Goal: Task Accomplishment & Management: Manage account settings

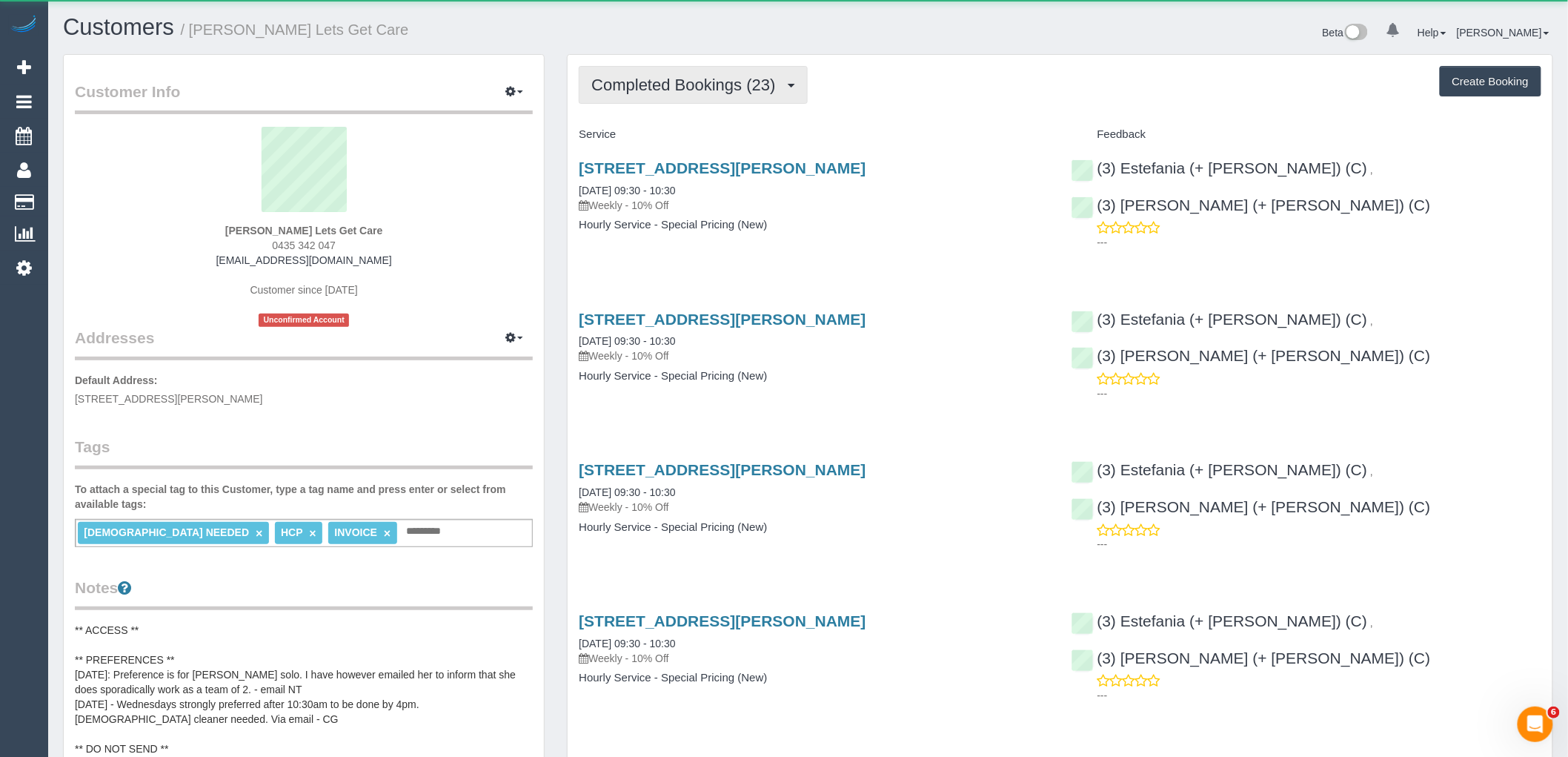
click at [701, 86] on span "Completed Bookings (23)" at bounding box center [686, 85] width 191 height 19
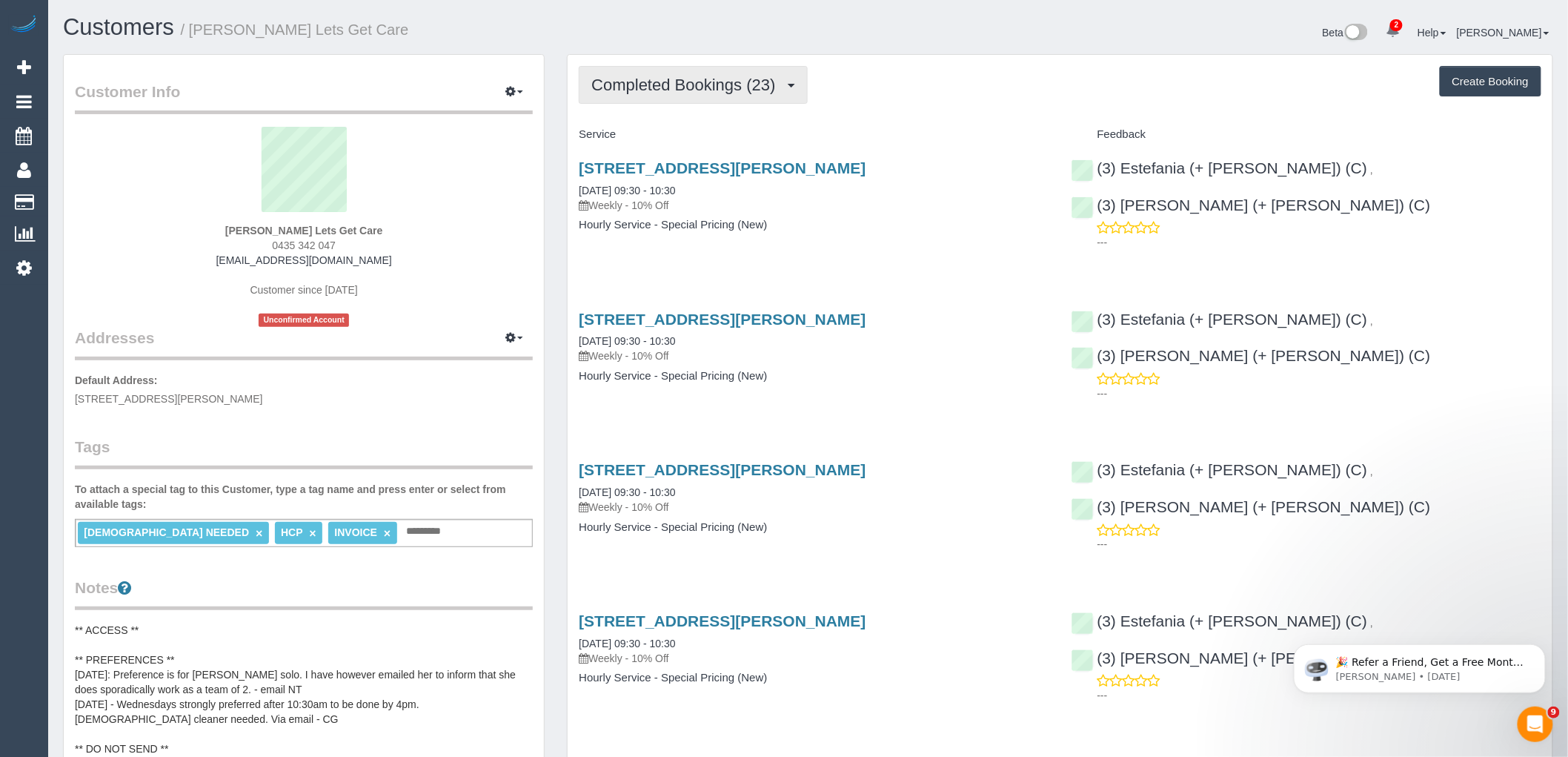
click at [702, 74] on button "Completed Bookings (23)" at bounding box center [693, 85] width 228 height 38
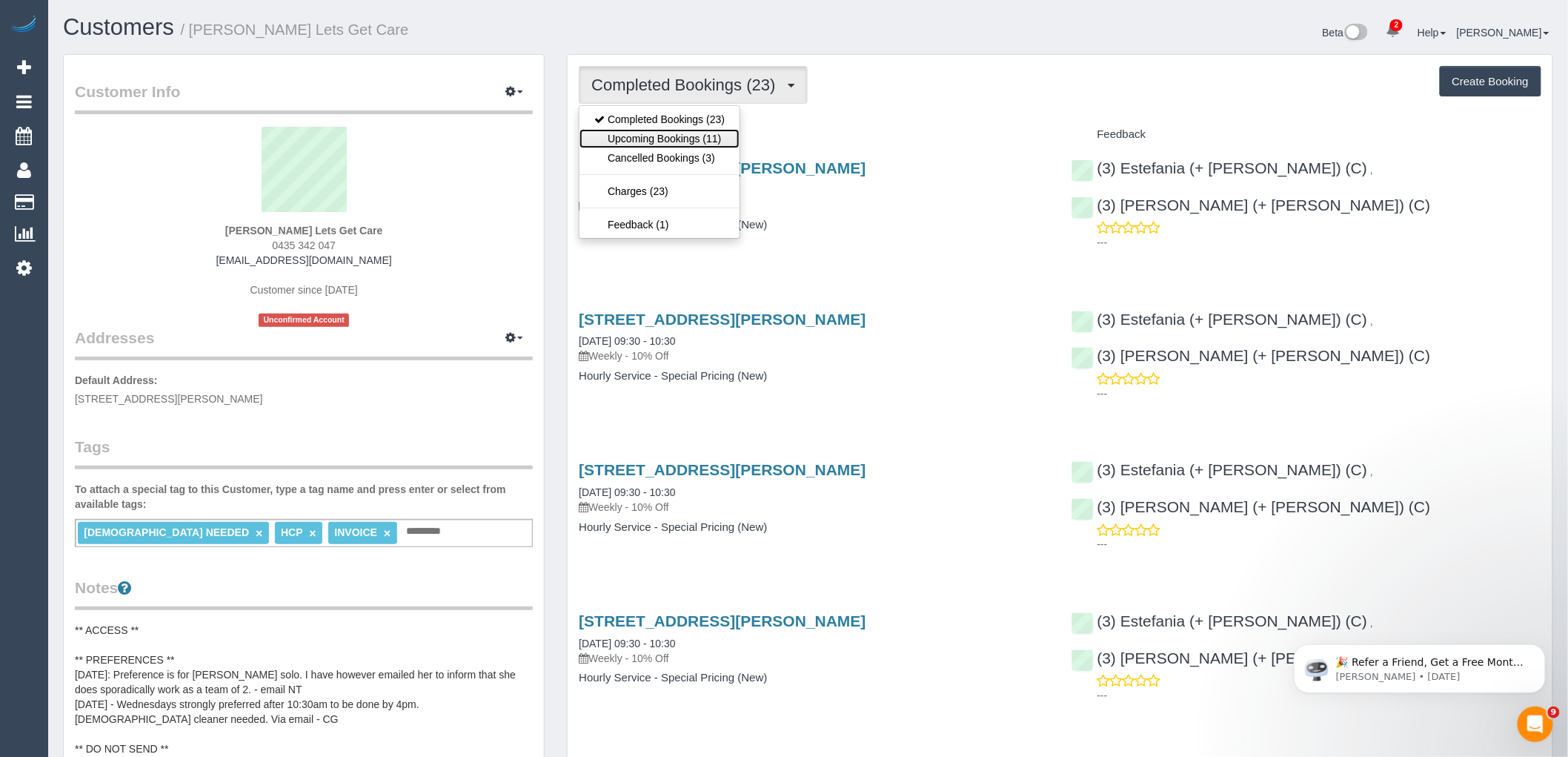
click at [697, 138] on link "Upcoming Bookings (11)" at bounding box center [659, 139] width 160 height 20
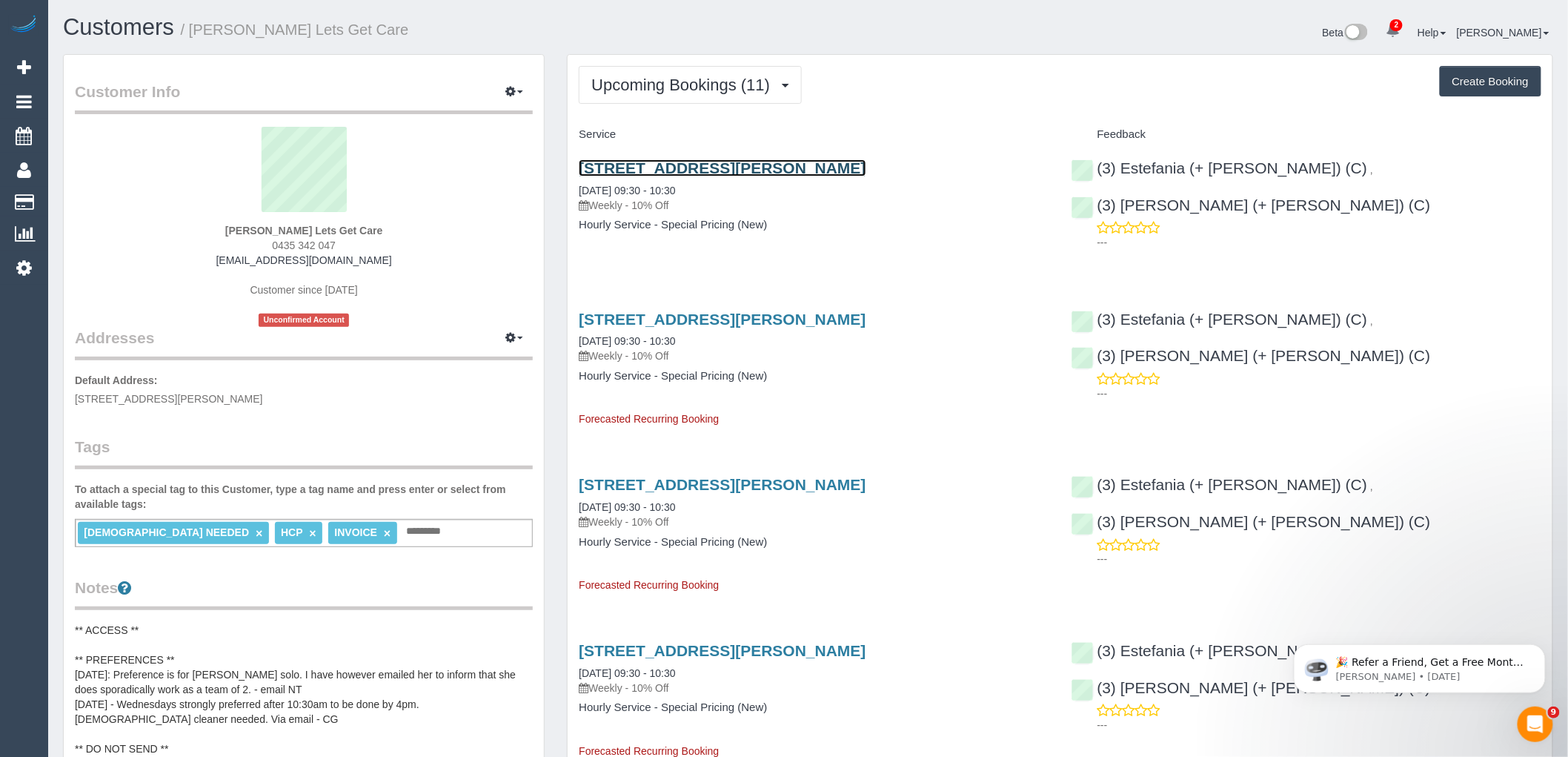
click at [682, 161] on link "22 Wymbir Ave, Preston, VIC 3072" at bounding box center [722, 167] width 287 height 17
click at [724, 68] on button "Upcoming Bookings (11)" at bounding box center [690, 85] width 223 height 38
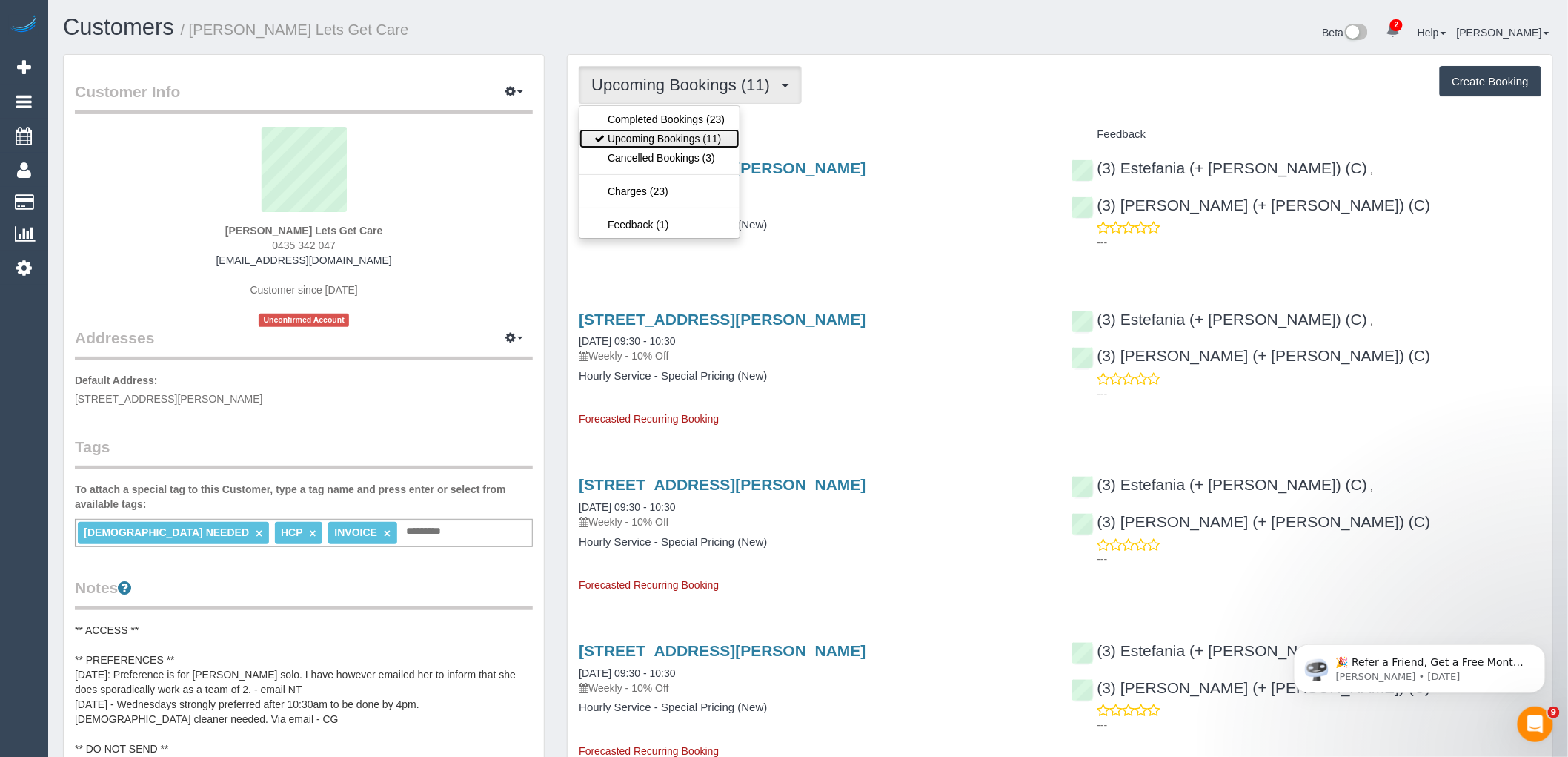
click at [708, 143] on link "Upcoming Bookings (11)" at bounding box center [659, 139] width 160 height 20
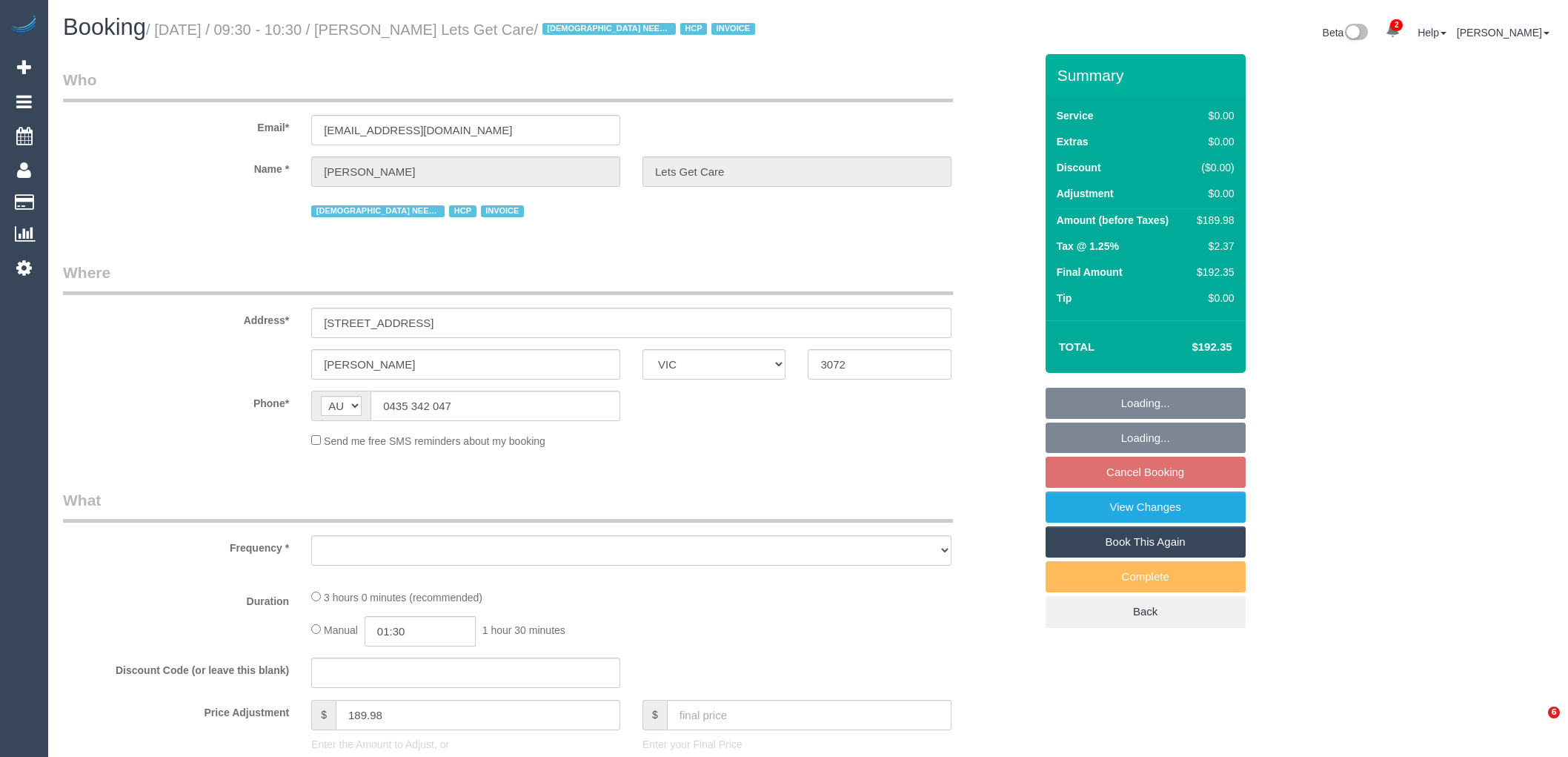
select select "VIC"
select select "180"
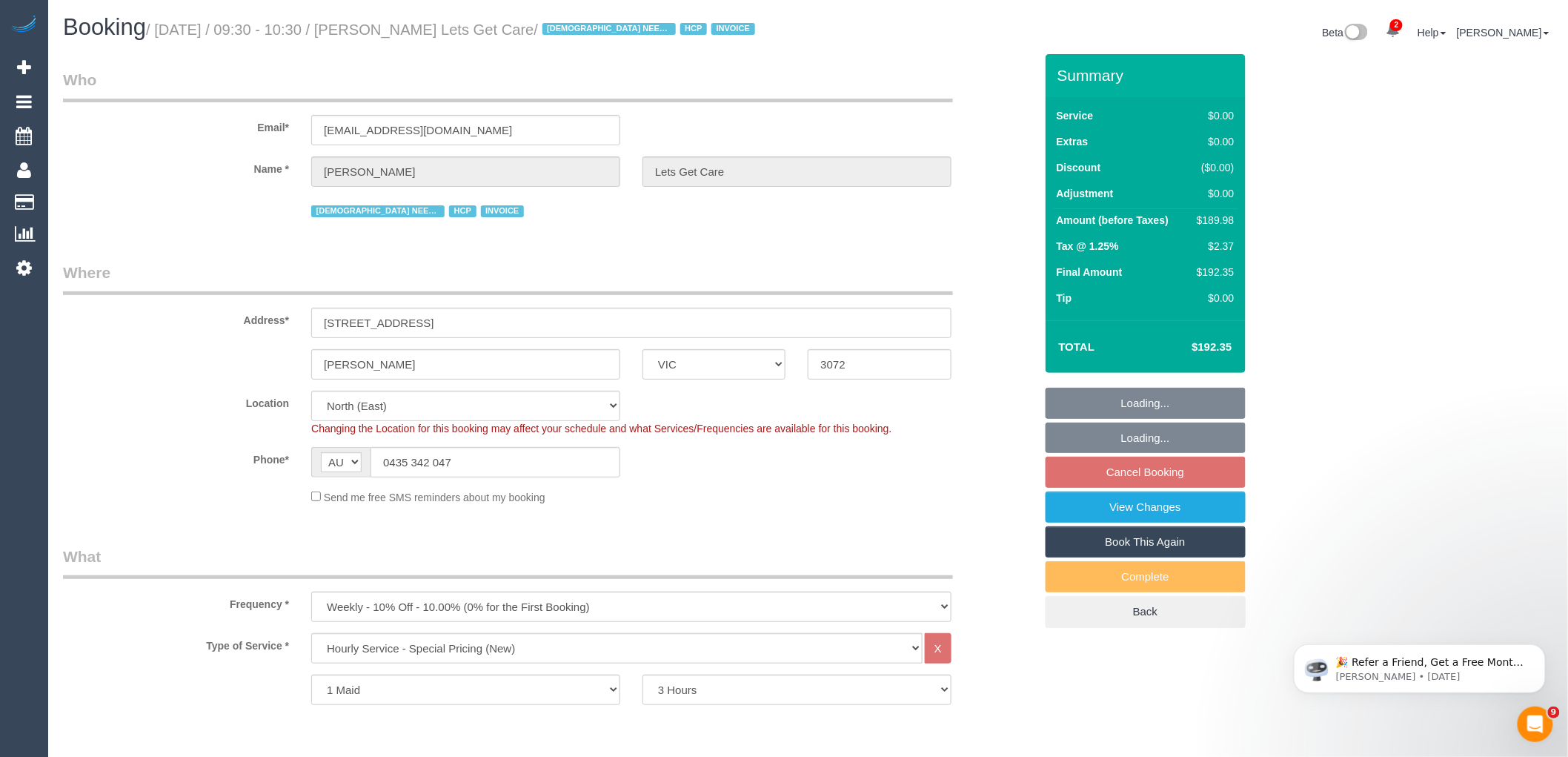
select select "object:691"
select select "number:28"
select select "number:14"
select select "number:19"
select select "number:25"
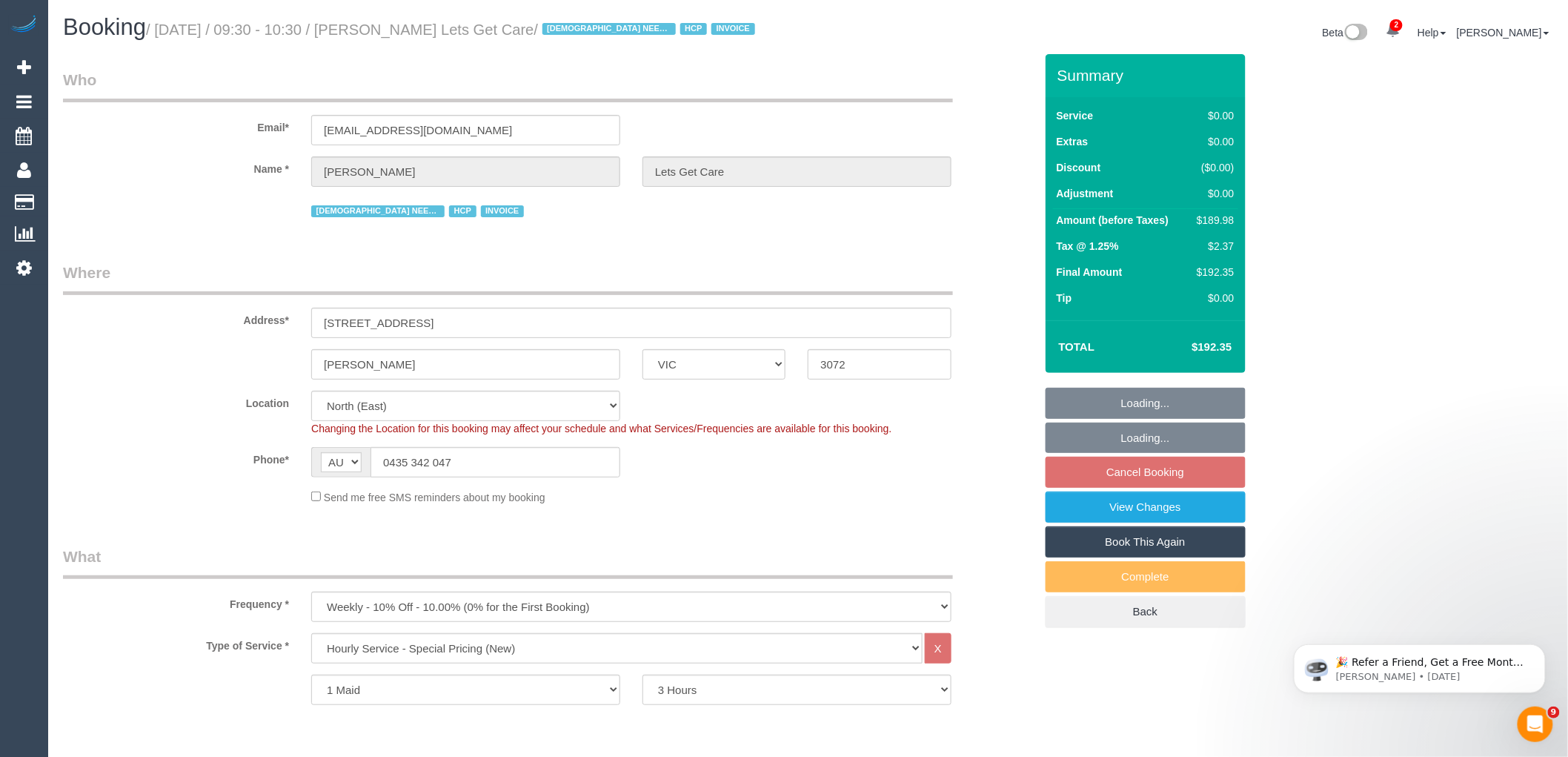
select select "number:35"
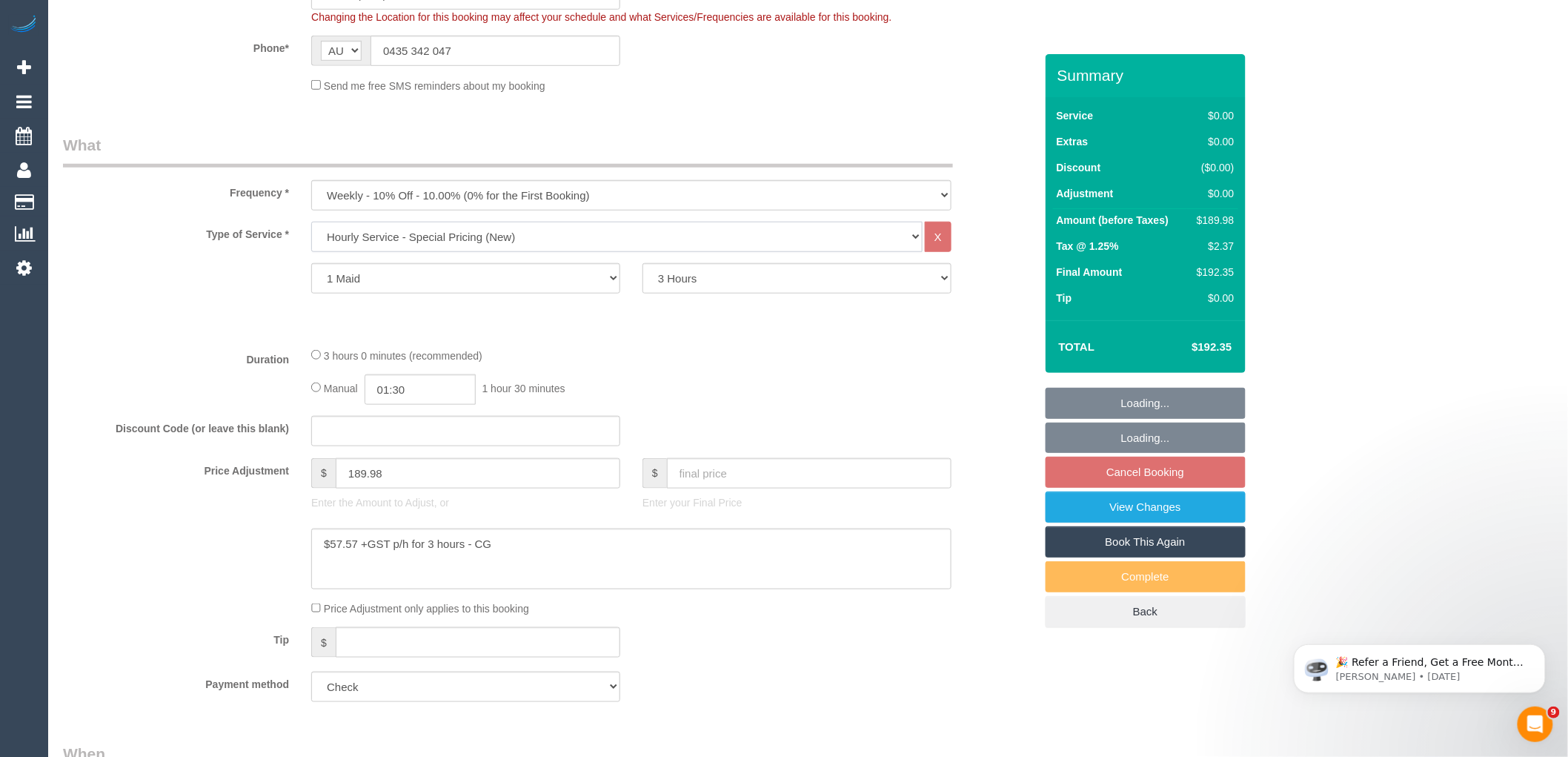
click at [560, 239] on select "Hourly Service - $70/h Hourly Service - $65/h Hourly Service - $60/h Hourly Ser…" at bounding box center [617, 236] width 611 height 31
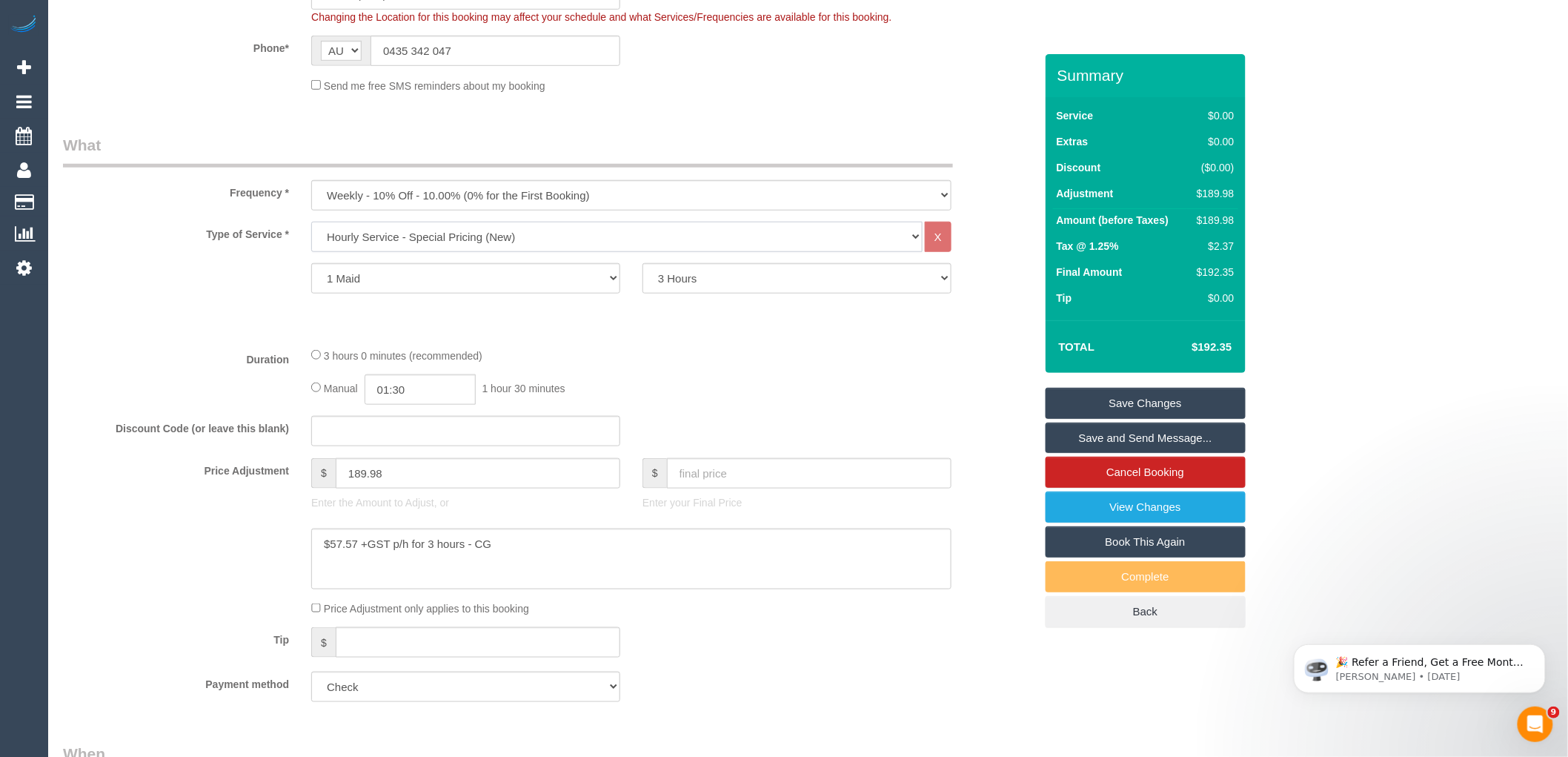
select select "213"
click at [311, 223] on select "Hourly Service - $70/h Hourly Service - $65/h Hourly Service - $60/h Hourly Ser…" at bounding box center [617, 236] width 611 height 31
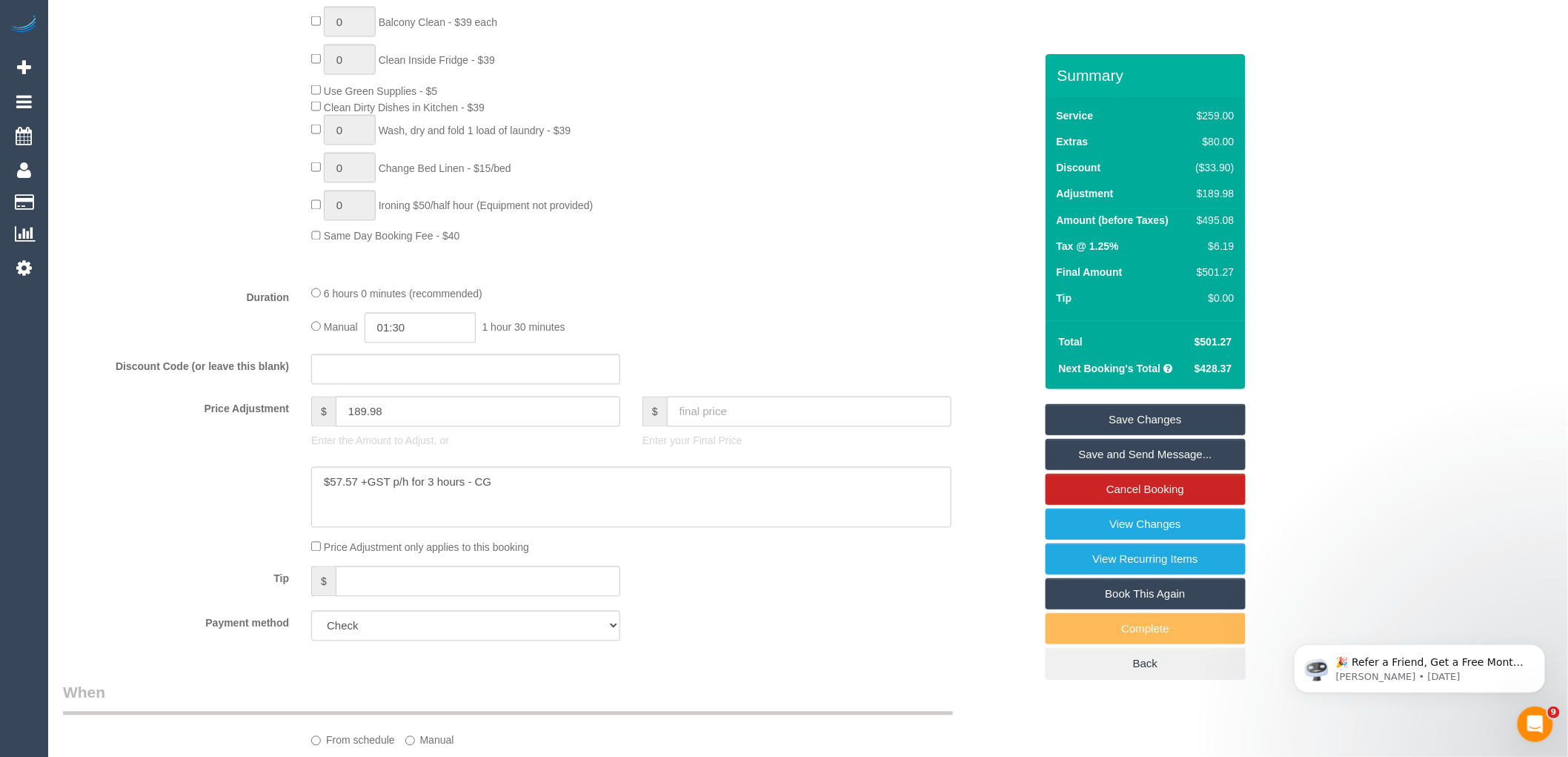
scroll to position [988, 0]
drag, startPoint x: 524, startPoint y: 504, endPoint x: 276, endPoint y: 494, distance: 248.2
click at [276, 494] on div at bounding box center [548, 491] width 994 height 61
drag, startPoint x: 433, startPoint y: 419, endPoint x: 265, endPoint y: 423, distance: 168.0
click at [269, 421] on div "Price Adjustment $ 189.98 Enter the Amount to Adjust, or $ Enter your Final Pri…" at bounding box center [548, 419] width 994 height 59
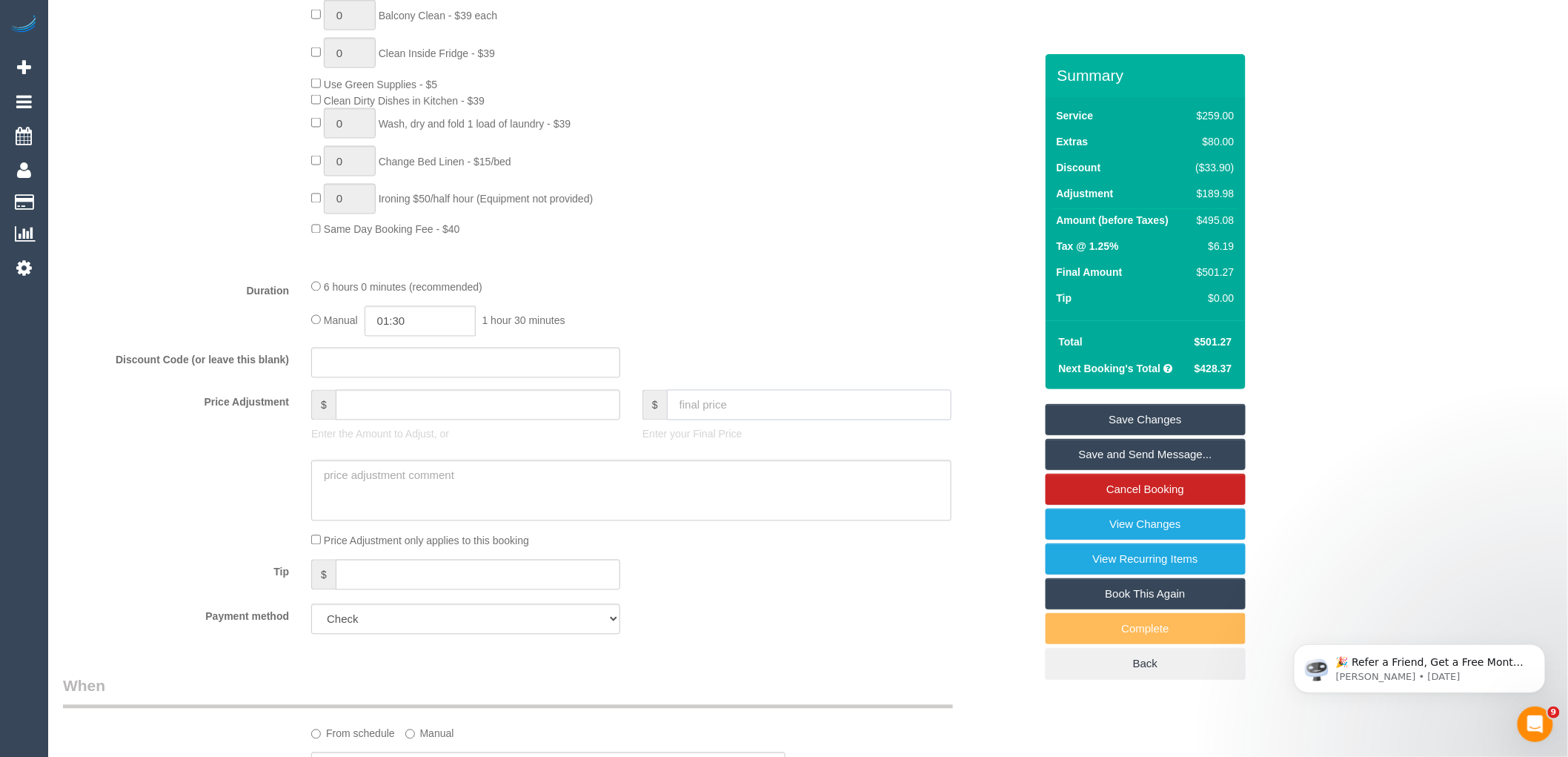
click at [782, 420] on input "text" at bounding box center [809, 405] width 284 height 31
type input "0"
type input "568.5"
click at [547, 521] on textarea at bounding box center [632, 491] width 641 height 61
type input "256.38"
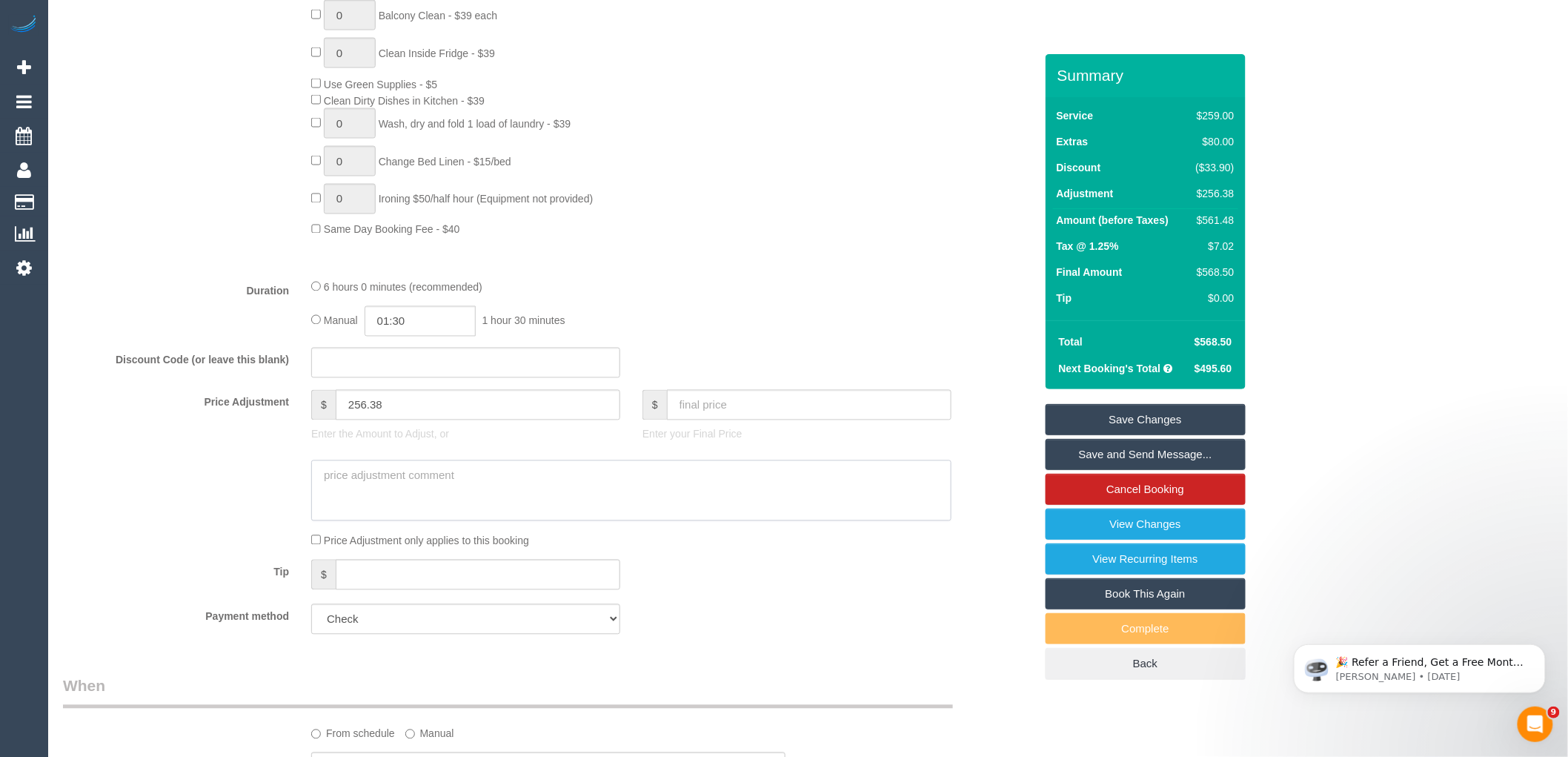
click at [354, 501] on textarea at bounding box center [632, 491] width 641 height 61
paste textarea "Breakdown: $259 4 bedroom Flat Rate Service $80 Spring Clean $31.62 (30mins) ad…"
type textarea "Breakdown: $259 4 bedroom Flat Rate Service $80 Spring Clean $31.62 (30mins) ad…"
click at [848, 593] on div "Tip $" at bounding box center [548, 576] width 994 height 33
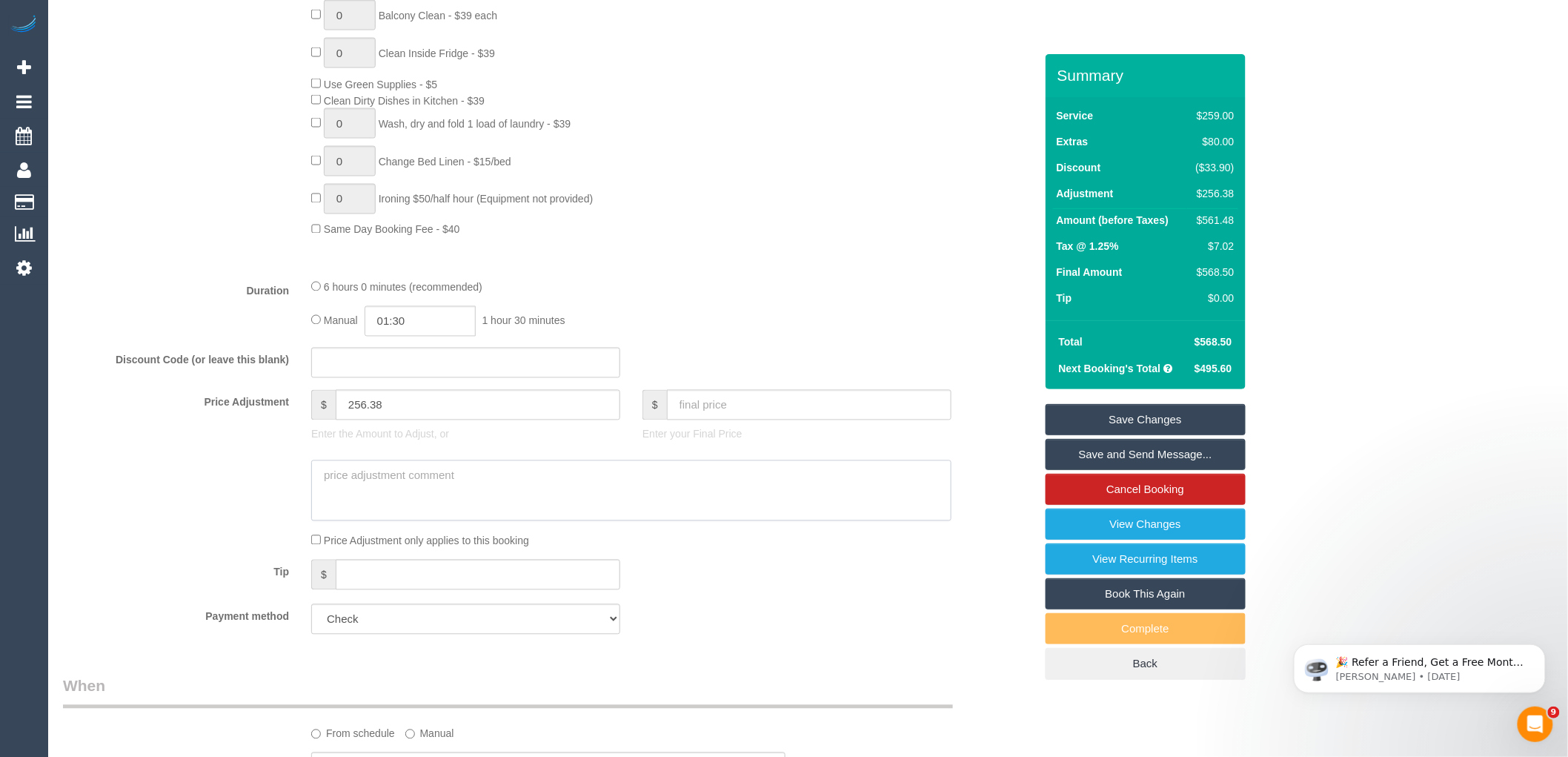
scroll to position [0, 0]
type input "256.38"
click at [564, 497] on textarea at bounding box center [632, 491] width 641 height 61
click at [431, 521] on textarea at bounding box center [632, 491] width 641 height 61
paste textarea "Breakdown: $259 4 bedroom Flat Rate Service $80 Spring Clean $31.62 (30mins) ad…"
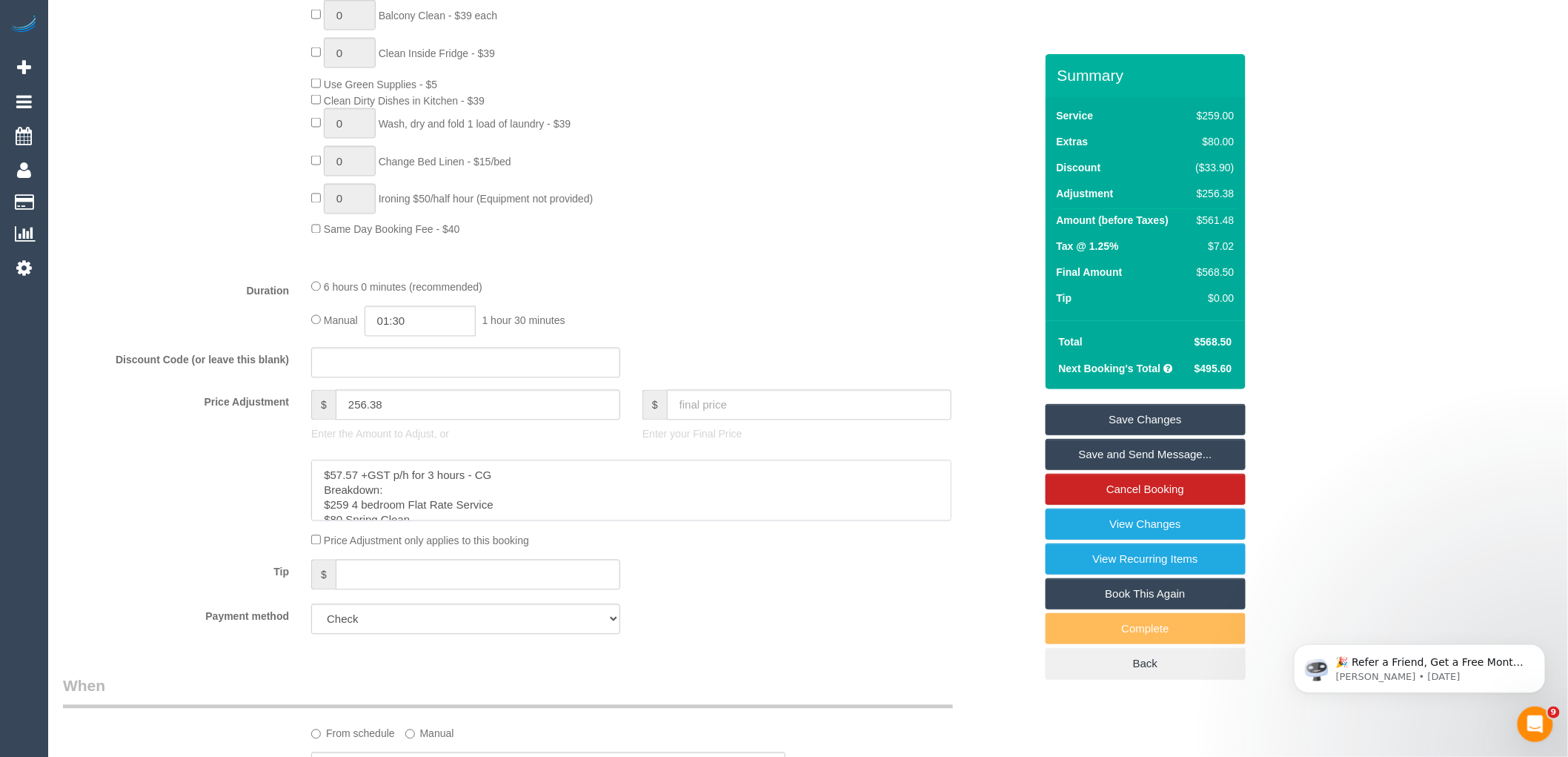
drag, startPoint x: 537, startPoint y: 494, endPoint x: 409, endPoint y: 495, distance: 128.0
click at [409, 495] on textarea at bounding box center [632, 491] width 641 height 61
click at [440, 501] on textarea at bounding box center [632, 491] width 641 height 61
click at [315, 497] on textarea at bounding box center [632, 491] width 641 height 61
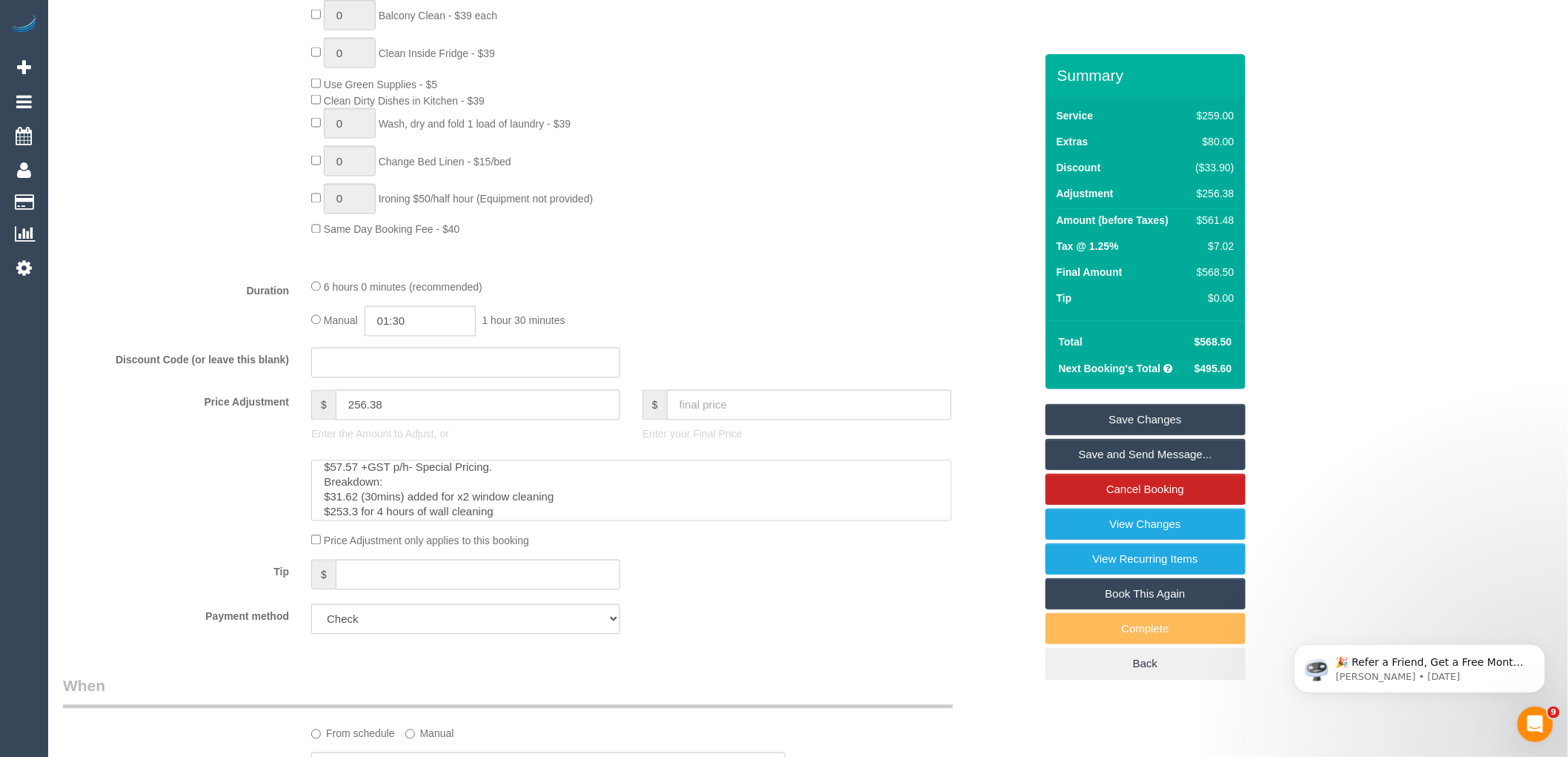
scroll to position [0, 0]
drag, startPoint x: 598, startPoint y: 527, endPoint x: 319, endPoint y: 494, distance: 280.9
click at [319, 494] on textarea at bounding box center [632, 491] width 641 height 61
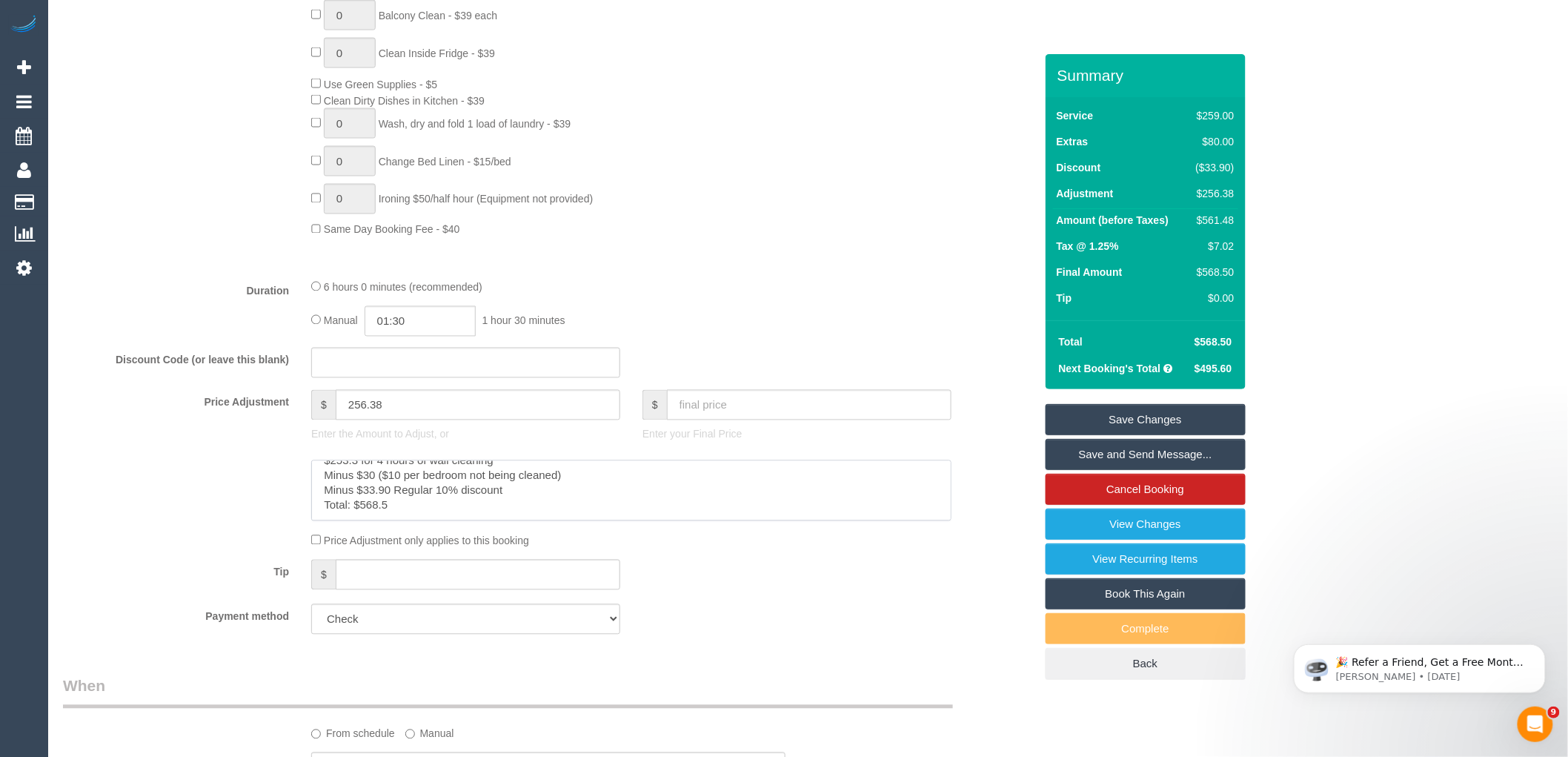
drag, startPoint x: 323, startPoint y: 495, endPoint x: 677, endPoint y: 581, distance: 364.3
click at [677, 581] on fieldset "What Frequency * One Time Cleaning Weekly - 10% Off - 10.00% (0% for the First …" at bounding box center [548, 101] width 972 height 1088
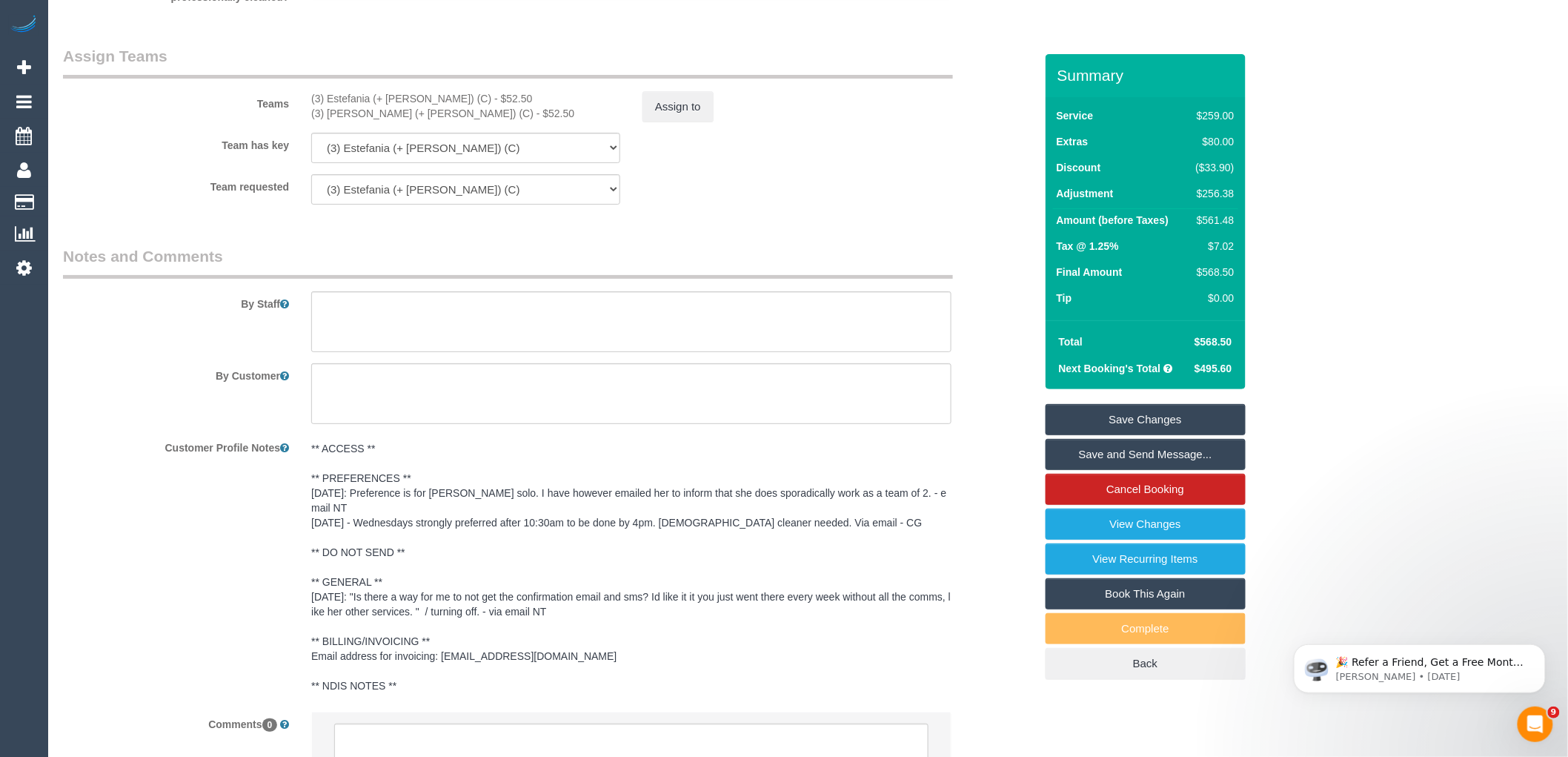
scroll to position [2306, 0]
type textarea "$57.57 +GST p/h- Special Pricing. Breakdown: $31.62 (30mins) added for x2 windo…"
click at [425, 323] on textarea at bounding box center [632, 320] width 641 height 61
paste textarea "Breakdown: $259 4 bedroom Flat Rate Service $80 Spring Clean $31.62 (30mins) ad…"
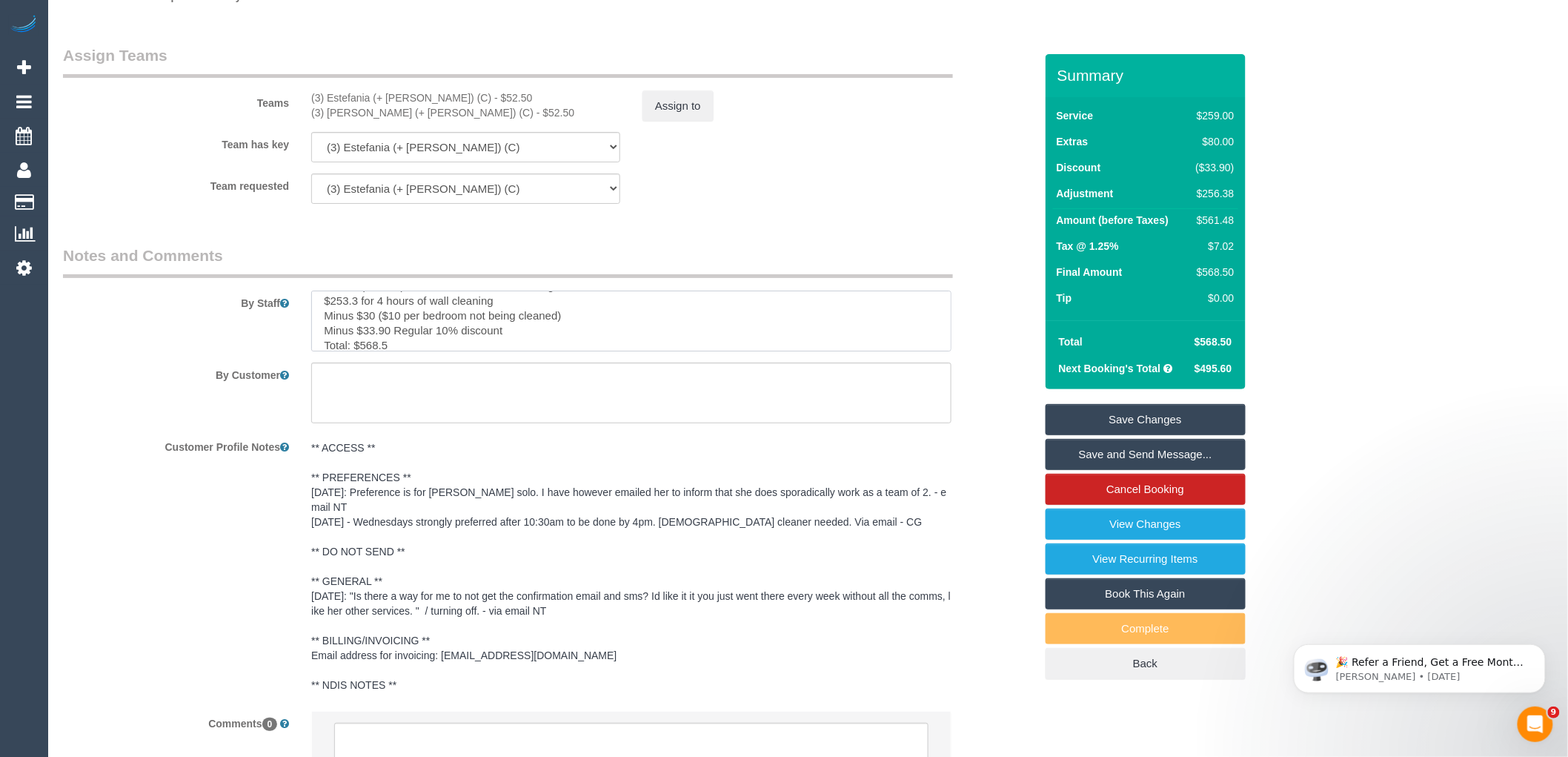
click at [319, 323] on textarea at bounding box center [632, 320] width 641 height 61
type textarea "Breakdown: $259 4 bedroom Flat Rate Service $80 Spring Clean $31.62 (30mins) ad…"
drag, startPoint x: 358, startPoint y: 337, endPoint x: 214, endPoint y: 218, distance: 186.8
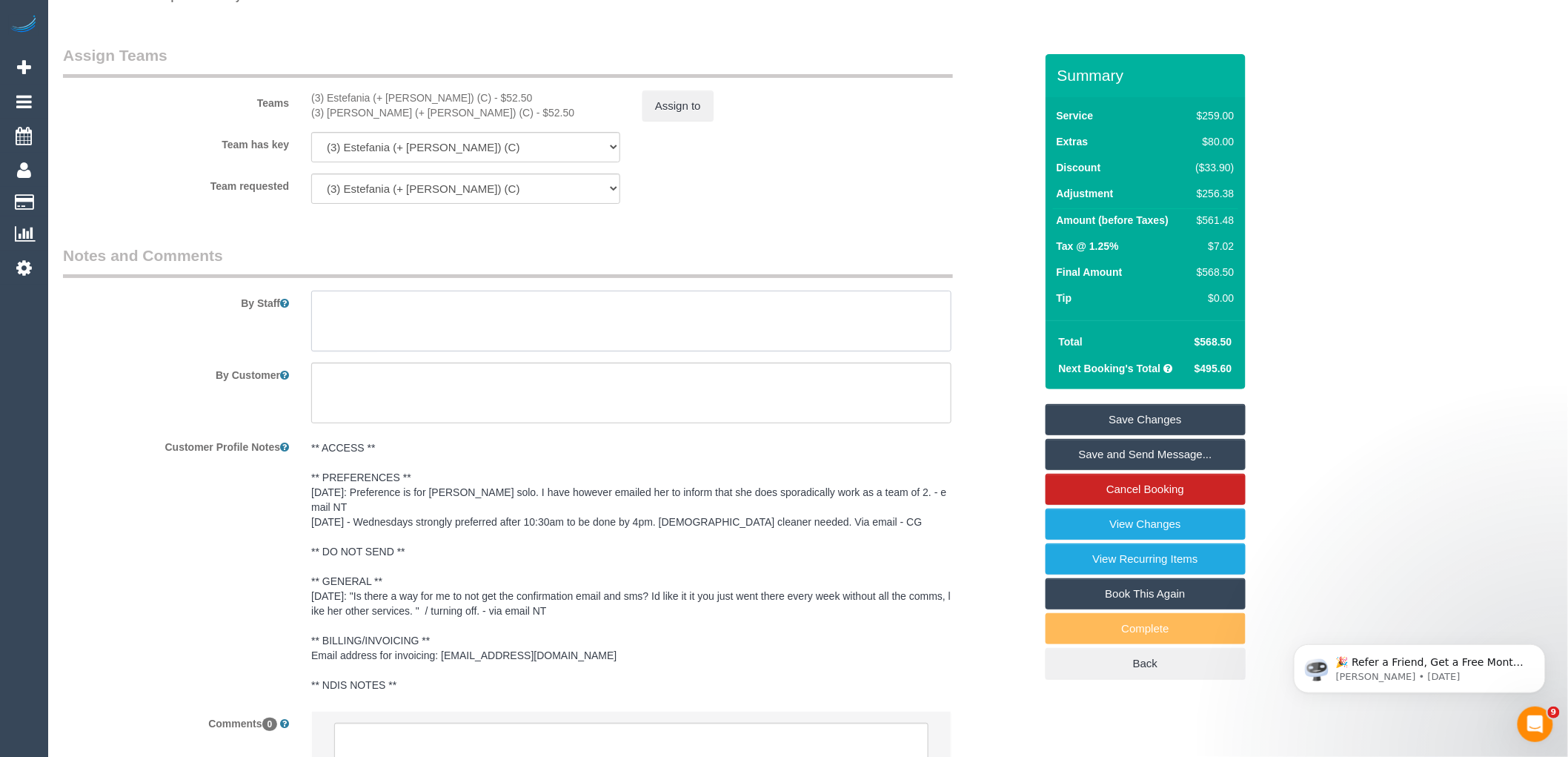
paste textarea "Breakdown: $259 4 bedroom Flat Rate Service $80 Spring Clean $31.62 (30mins) ad…"
drag, startPoint x: 353, startPoint y: 338, endPoint x: 317, endPoint y: 320, distance: 40.2
click at [317, 320] on textarea at bounding box center [632, 320] width 641 height 61
click at [567, 330] on textarea at bounding box center [632, 320] width 641 height 61
click at [477, 329] on textarea at bounding box center [632, 320] width 641 height 61
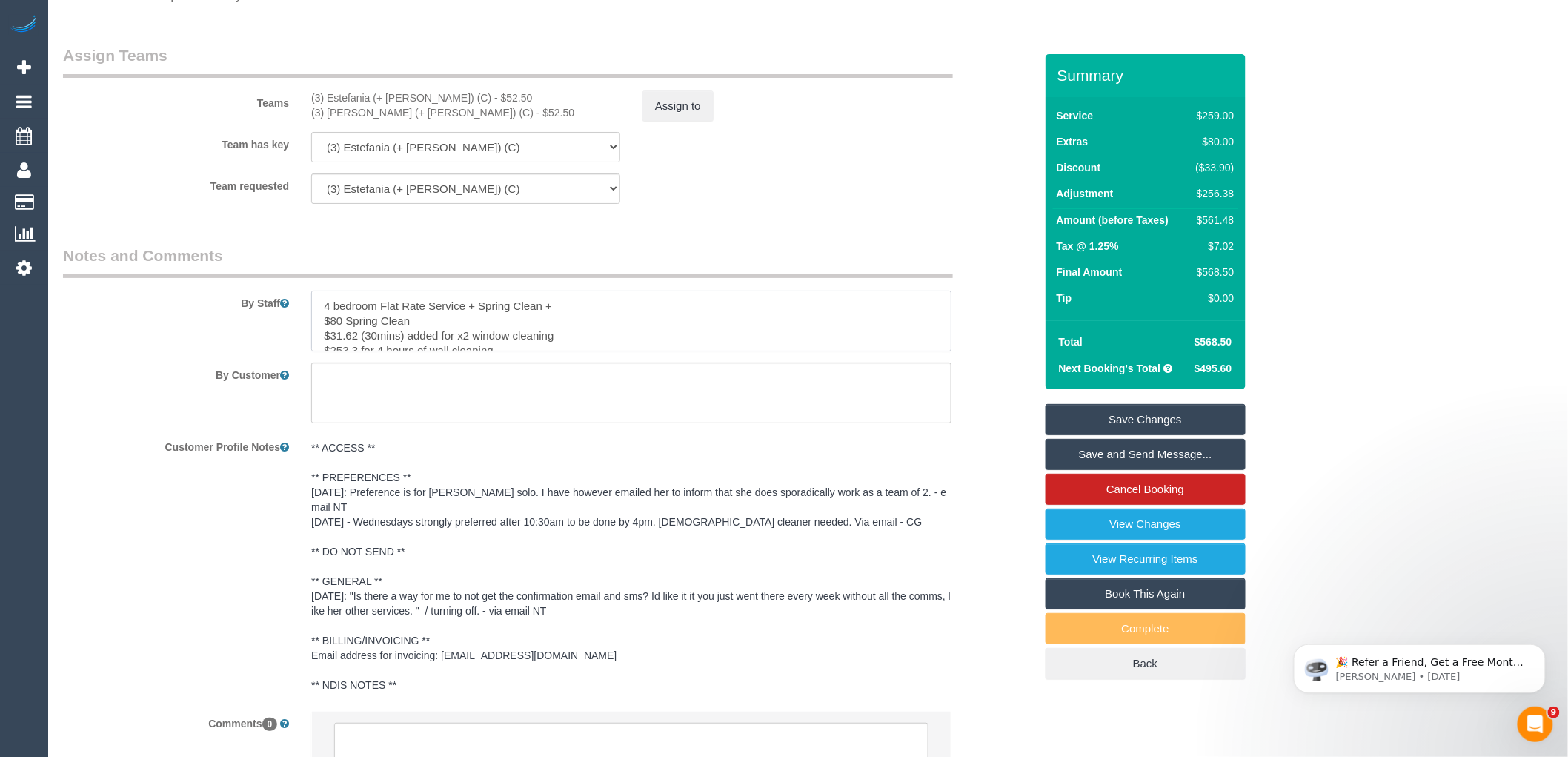
click at [593, 328] on textarea at bounding box center [632, 320] width 641 height 61
click at [516, 351] on textarea at bounding box center [632, 320] width 641 height 61
click at [315, 338] on textarea at bounding box center [632, 320] width 641 height 61
click at [516, 351] on textarea at bounding box center [632, 320] width 641 height 61
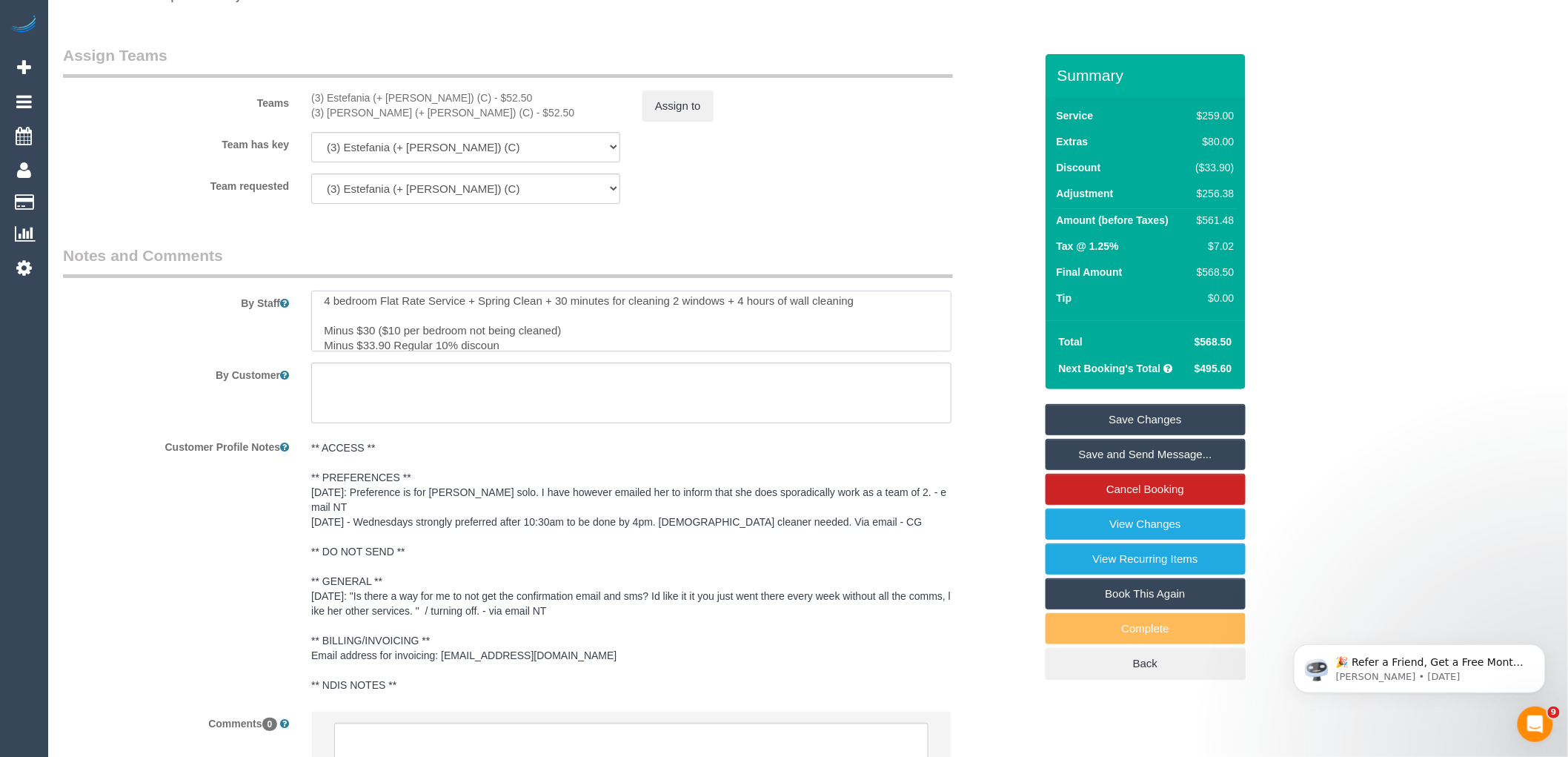
click at [335, 338] on textarea at bounding box center [632, 320] width 641 height 61
click at [415, 351] on textarea at bounding box center [632, 320] width 641 height 61
click at [329, 338] on textarea at bounding box center [632, 320] width 641 height 61
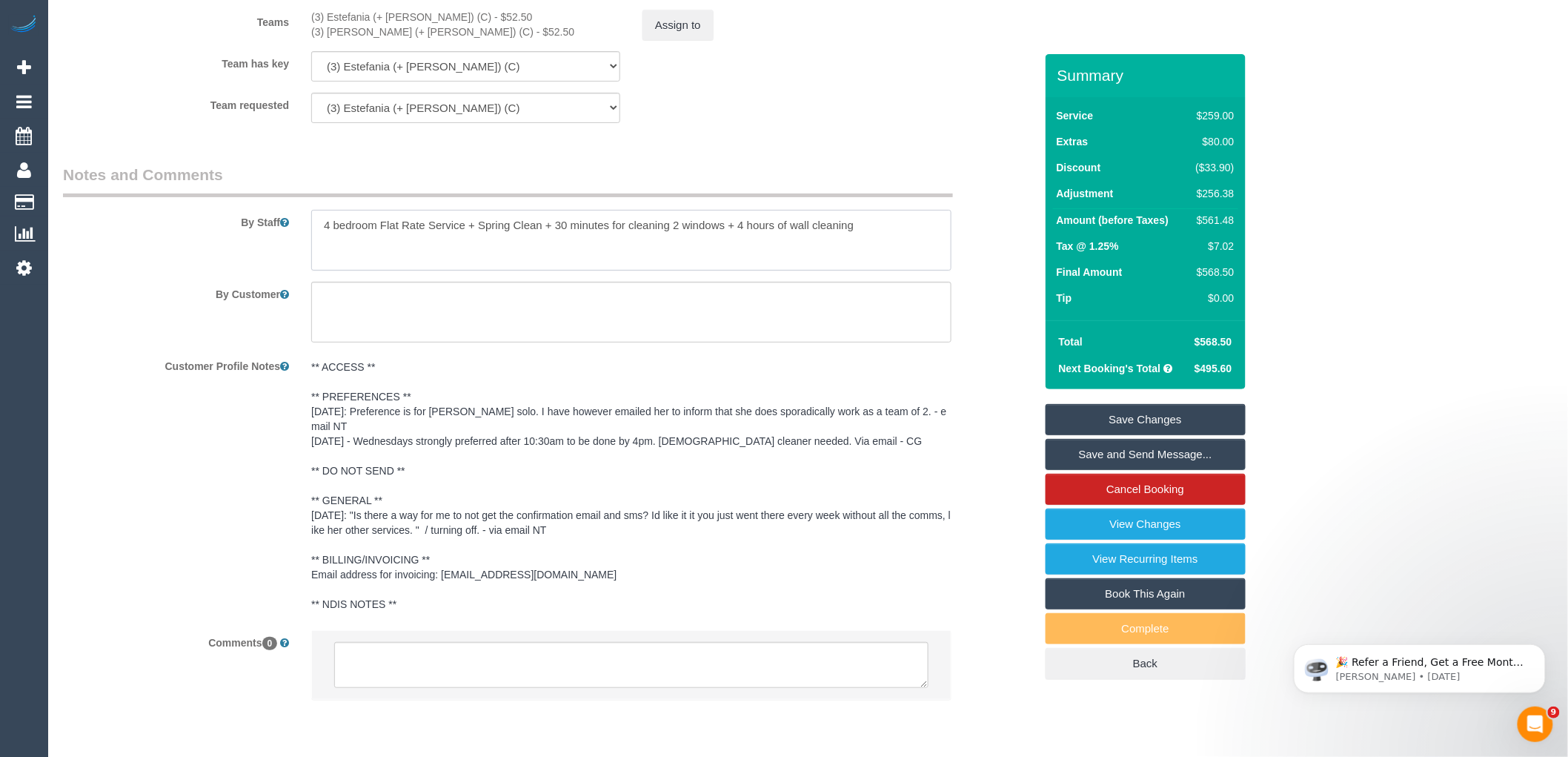
scroll to position [2442, 0]
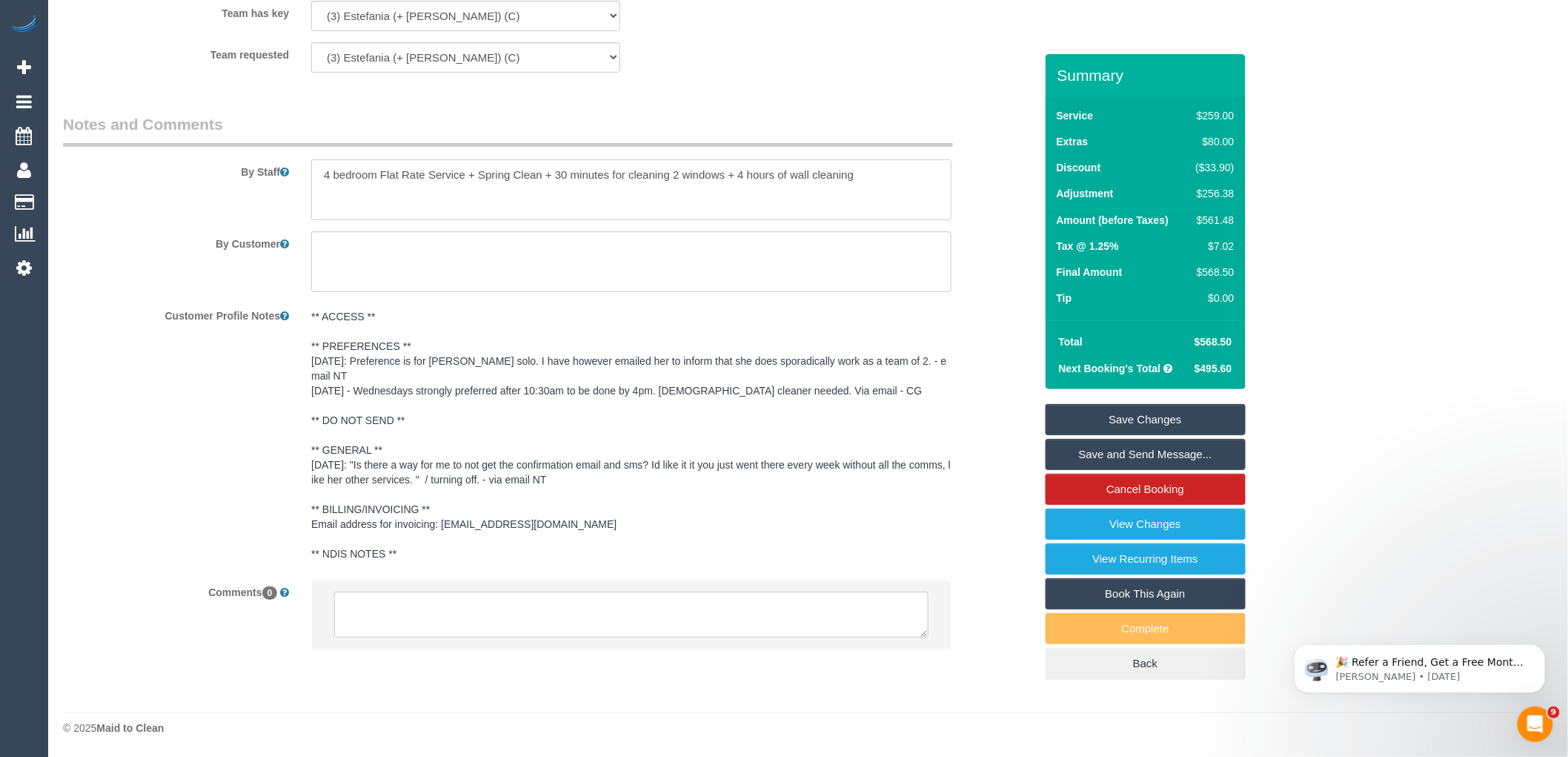
type textarea "4 bedroom Flat Rate Service + Spring Clean + 30 minutes for cleaning 2 windows …"
click at [534, 605] on textarea at bounding box center [632, 614] width 594 height 46
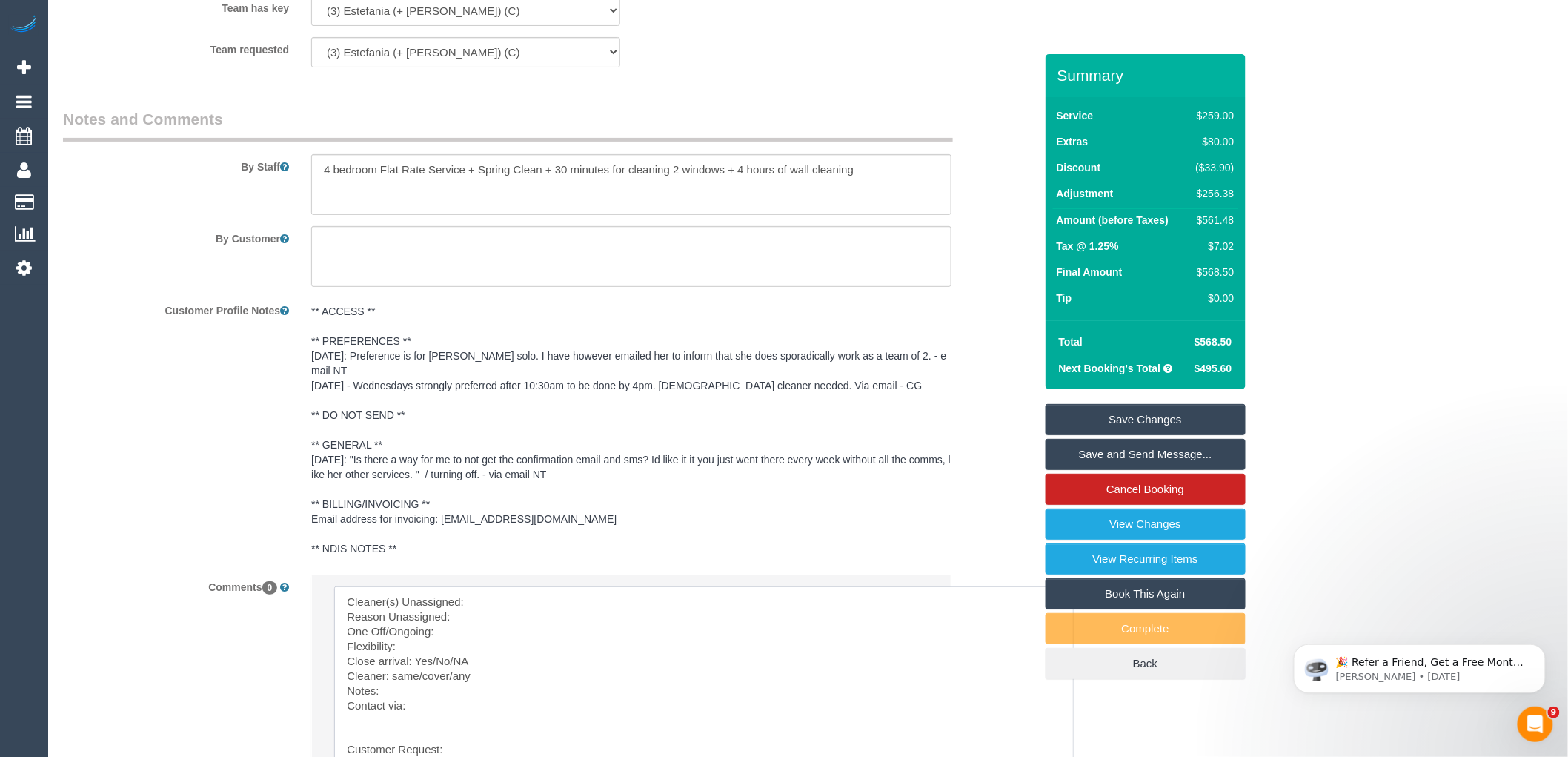
drag, startPoint x: 924, startPoint y: 635, endPoint x: 1039, endPoint y: 662, distance: 118.1
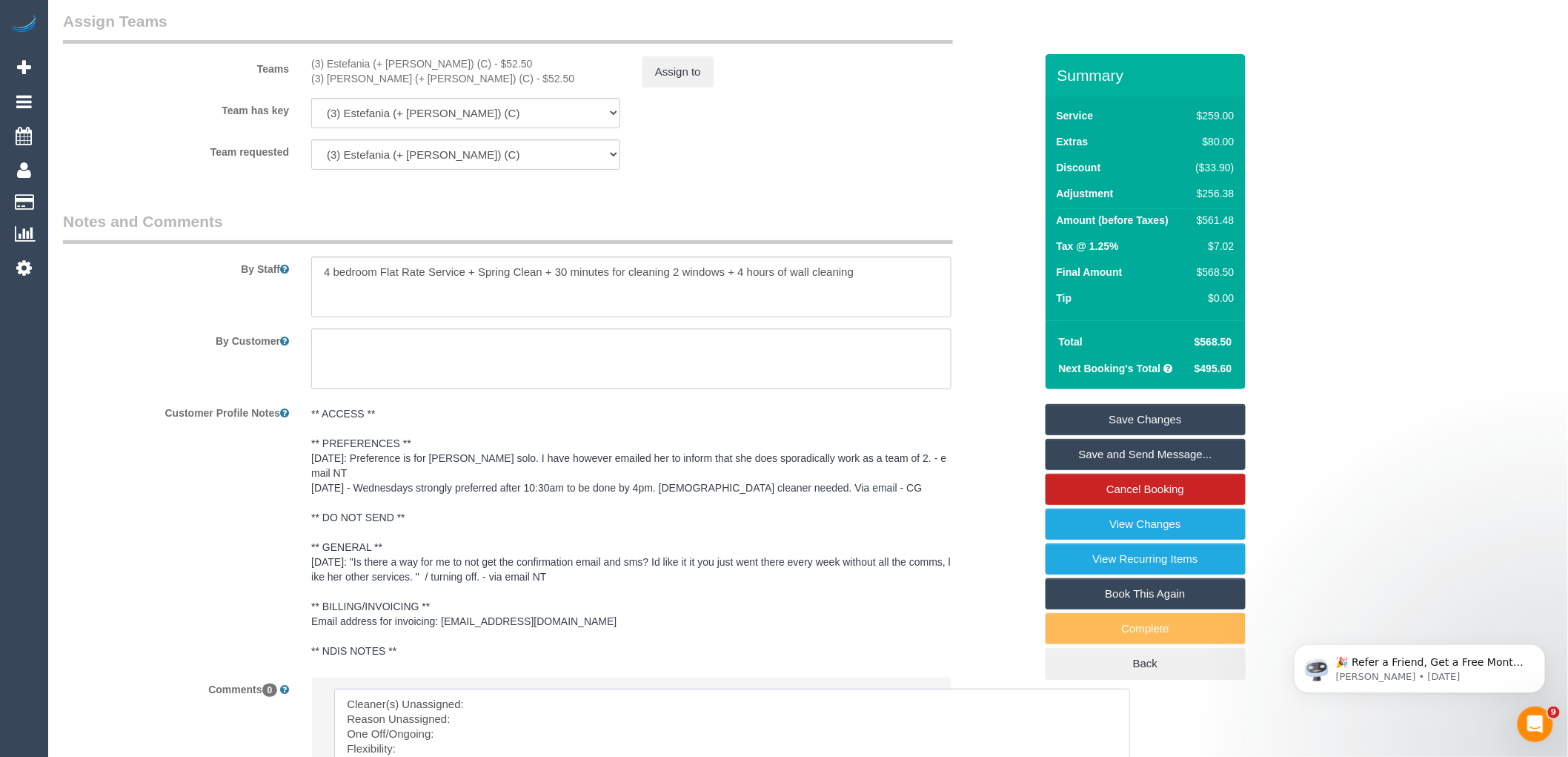
scroll to position [2195, 0]
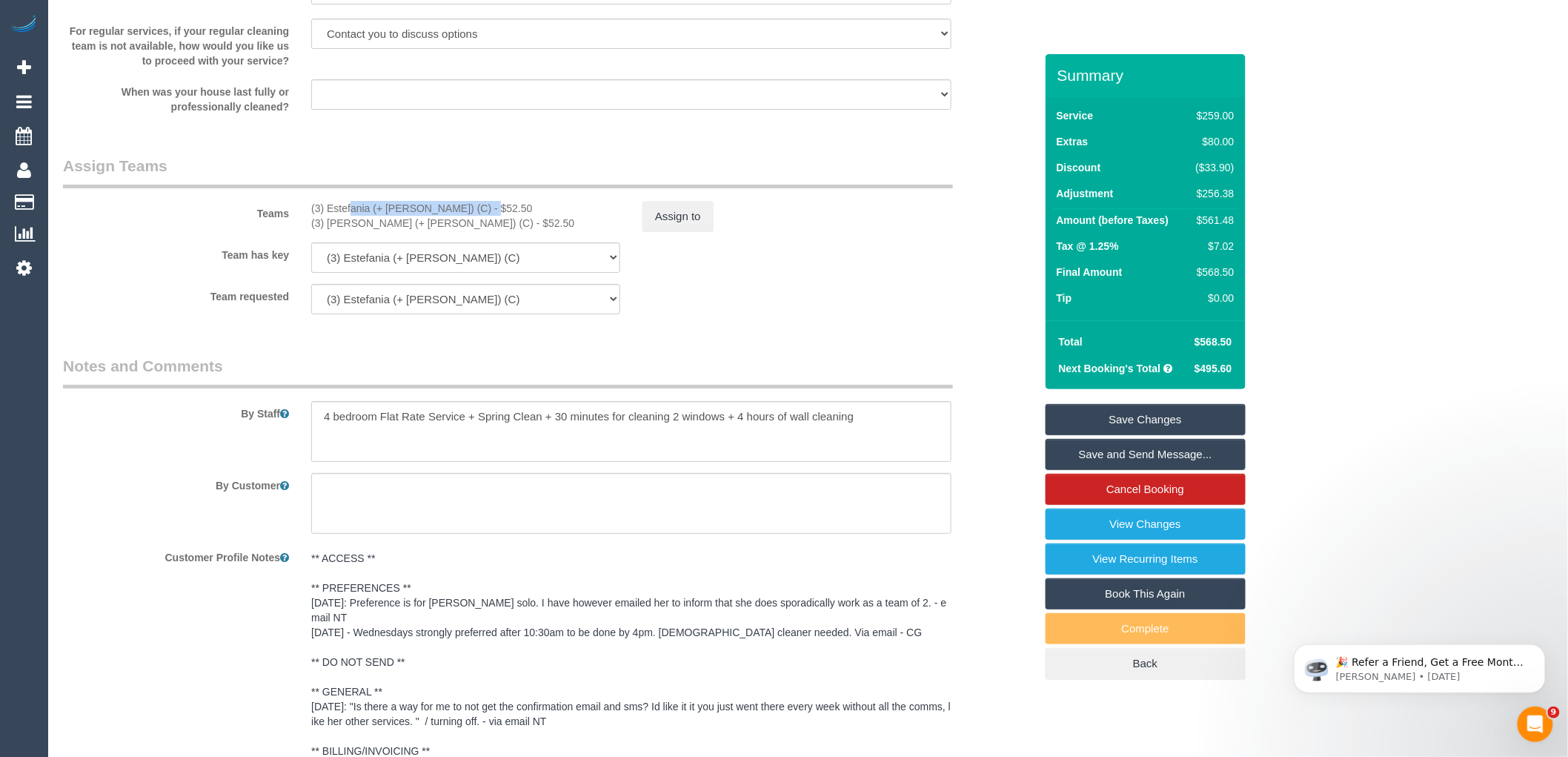
drag, startPoint x: 440, startPoint y: 228, endPoint x: 311, endPoint y: 227, distance: 129.0
click at [311, 215] on div "(3) Estefania (+ Juliana) (C) - $52.50" at bounding box center [466, 209] width 309 height 15
copy div "(3) Estefania (+ [PERSON_NAME]) (C)"
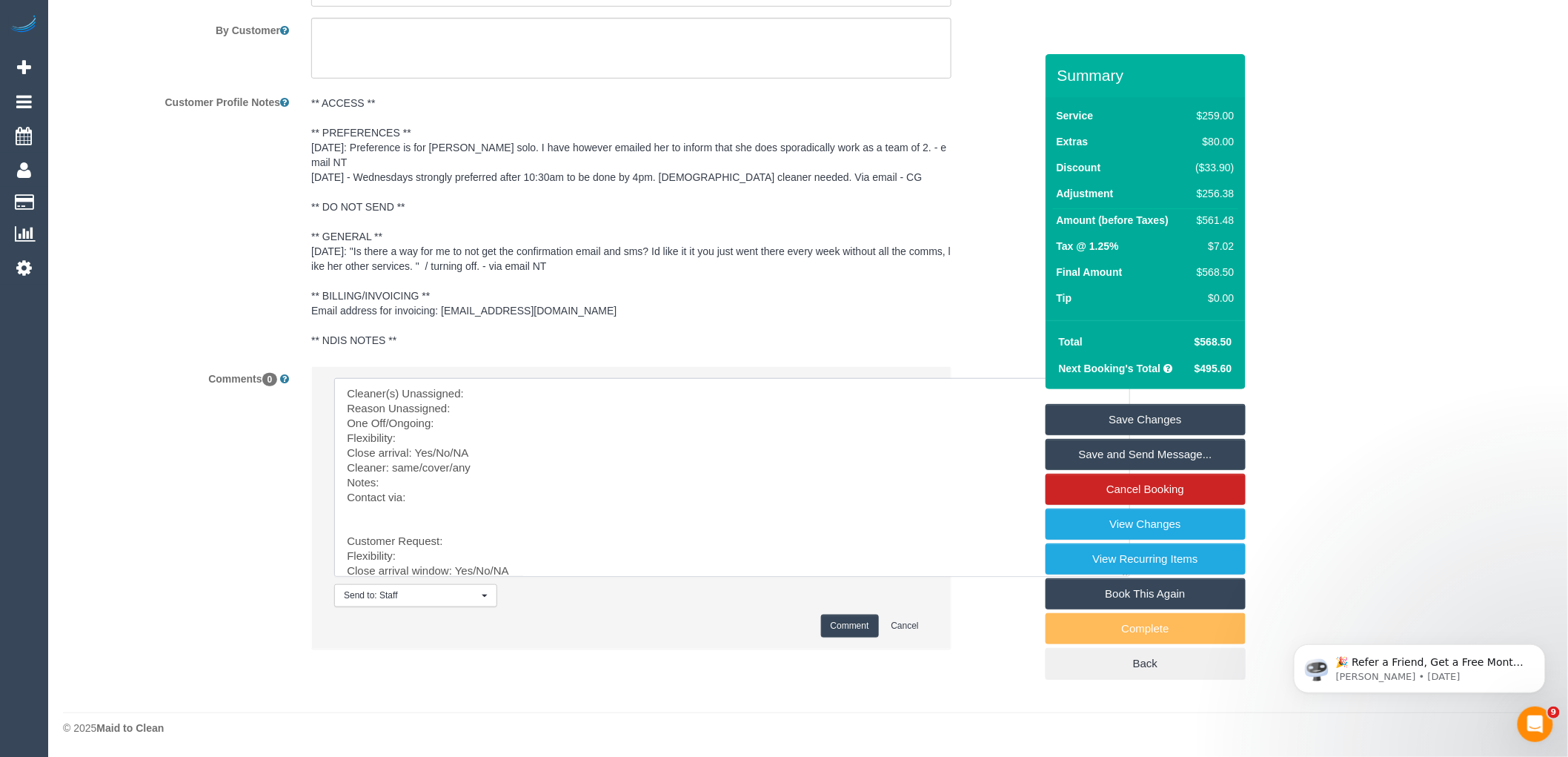
click at [536, 378] on textarea at bounding box center [732, 477] width 796 height 199
paste textarea "(3) Estefania (+ [PERSON_NAME]) (C)"
drag, startPoint x: 380, startPoint y: 507, endPoint x: 652, endPoint y: 789, distance: 391.8
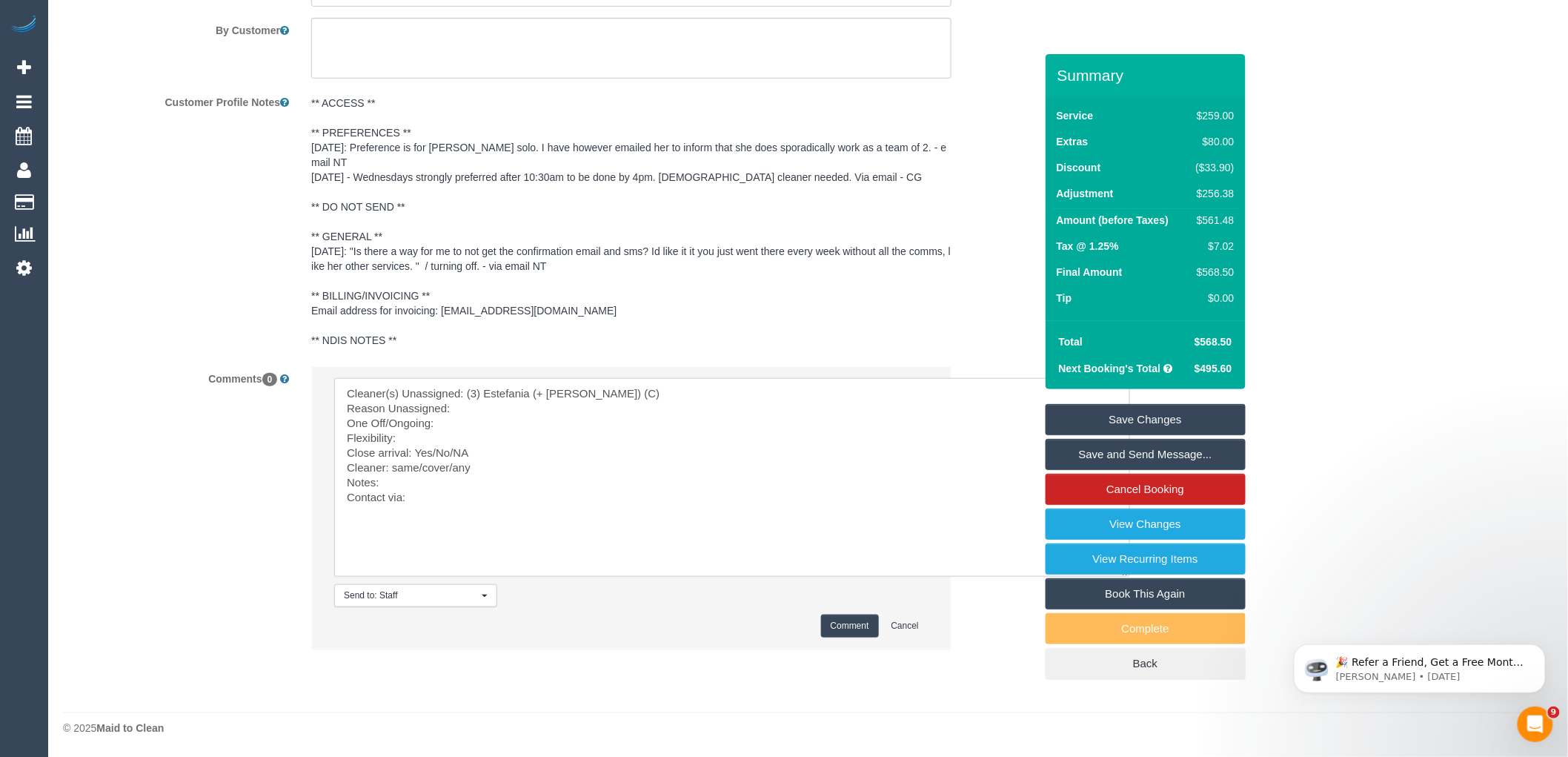
scroll to position [0, 0]
click at [509, 404] on textarea at bounding box center [732, 477] width 796 height 199
click at [470, 427] on textarea at bounding box center [732, 477] width 796 height 199
click at [418, 442] on textarea at bounding box center [732, 477] width 796 height 199
drag, startPoint x: 488, startPoint y: 453, endPoint x: 434, endPoint y: 449, distance: 54.1
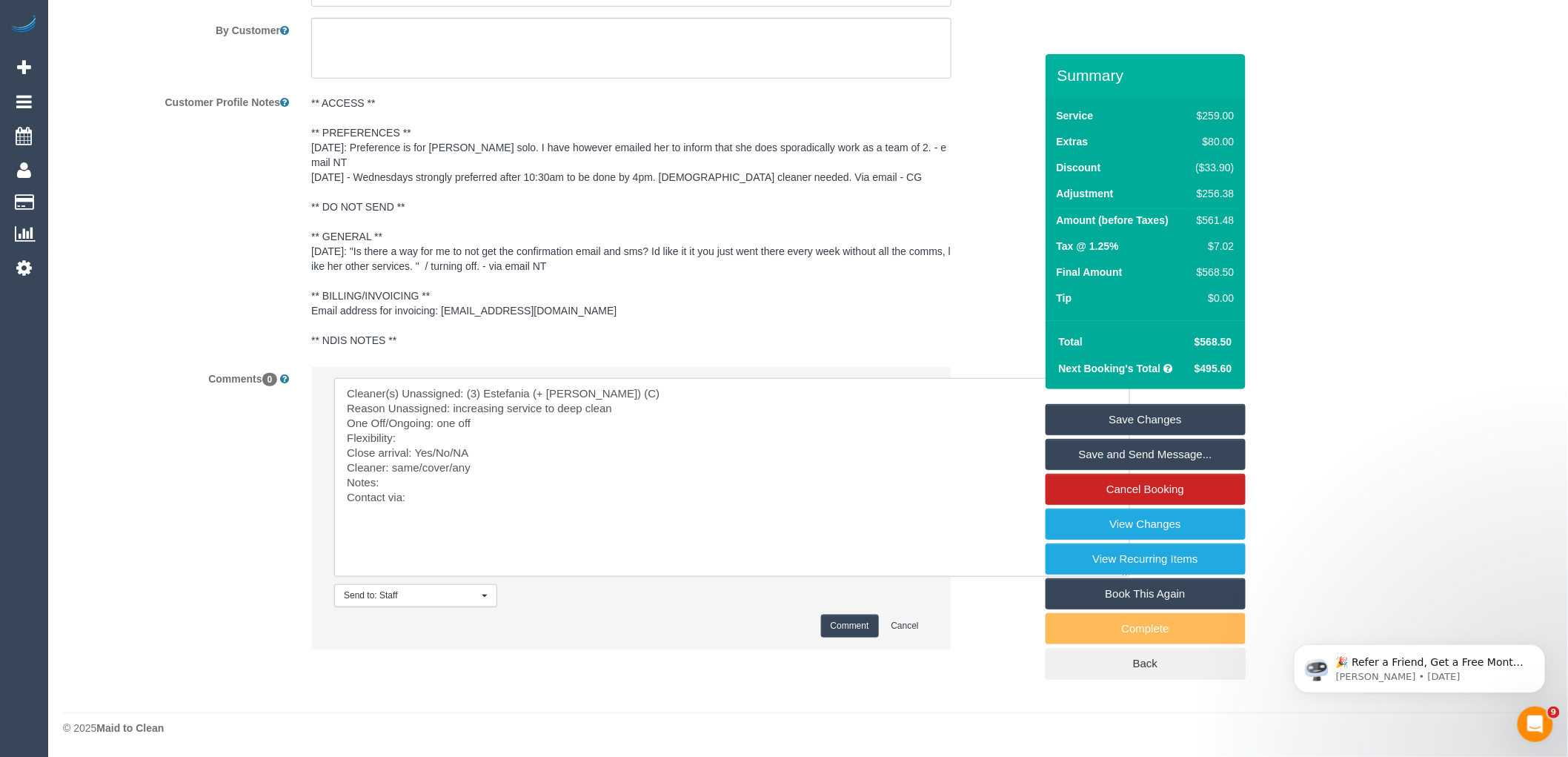
click at [434, 449] on textarea at bounding box center [732, 477] width 796 height 199
click at [411, 439] on textarea at bounding box center [732, 477] width 796 height 199
drag, startPoint x: 443, startPoint y: 464, endPoint x: 393, endPoint y: 461, distance: 50.1
click at [393, 461] on textarea at bounding box center [732, 477] width 796 height 199
click at [446, 494] on textarea at bounding box center [732, 477] width 796 height 199
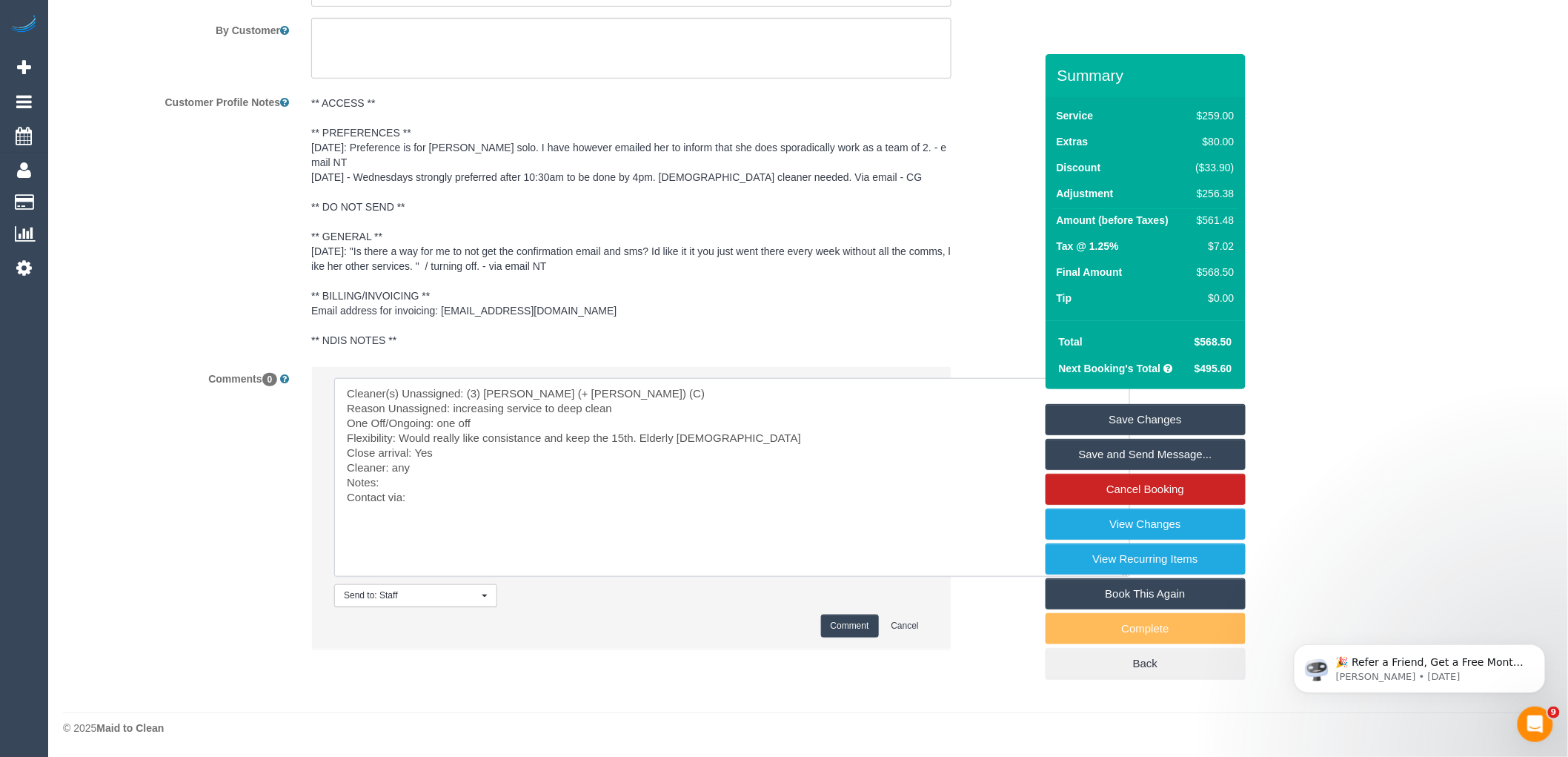
click at [453, 458] on textarea at bounding box center [732, 477] width 796 height 199
click at [458, 469] on textarea at bounding box center [732, 477] width 796 height 199
click at [448, 493] on textarea at bounding box center [732, 477] width 796 height 199
click at [392, 478] on textarea at bounding box center [732, 477] width 796 height 199
click at [611, 500] on textarea at bounding box center [732, 477] width 796 height 199
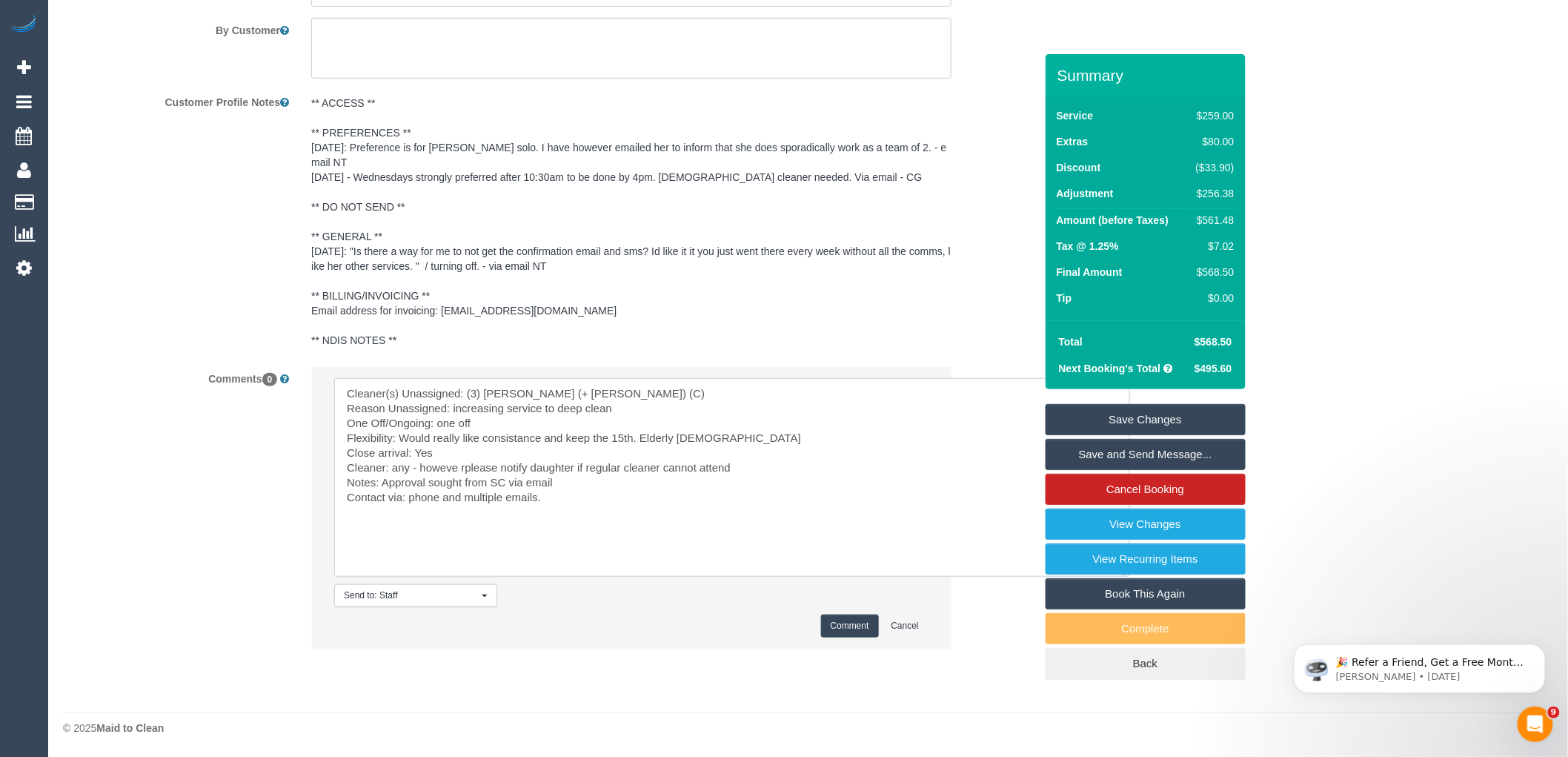
paste textarea "cnv_1fkj0dco"
type textarea "Cleaner(s) Unassigned: (3) Estefania (+ Juliana) (C) Reason Unassigned: increas…"
click at [847, 620] on button "Comment" at bounding box center [850, 626] width 58 height 23
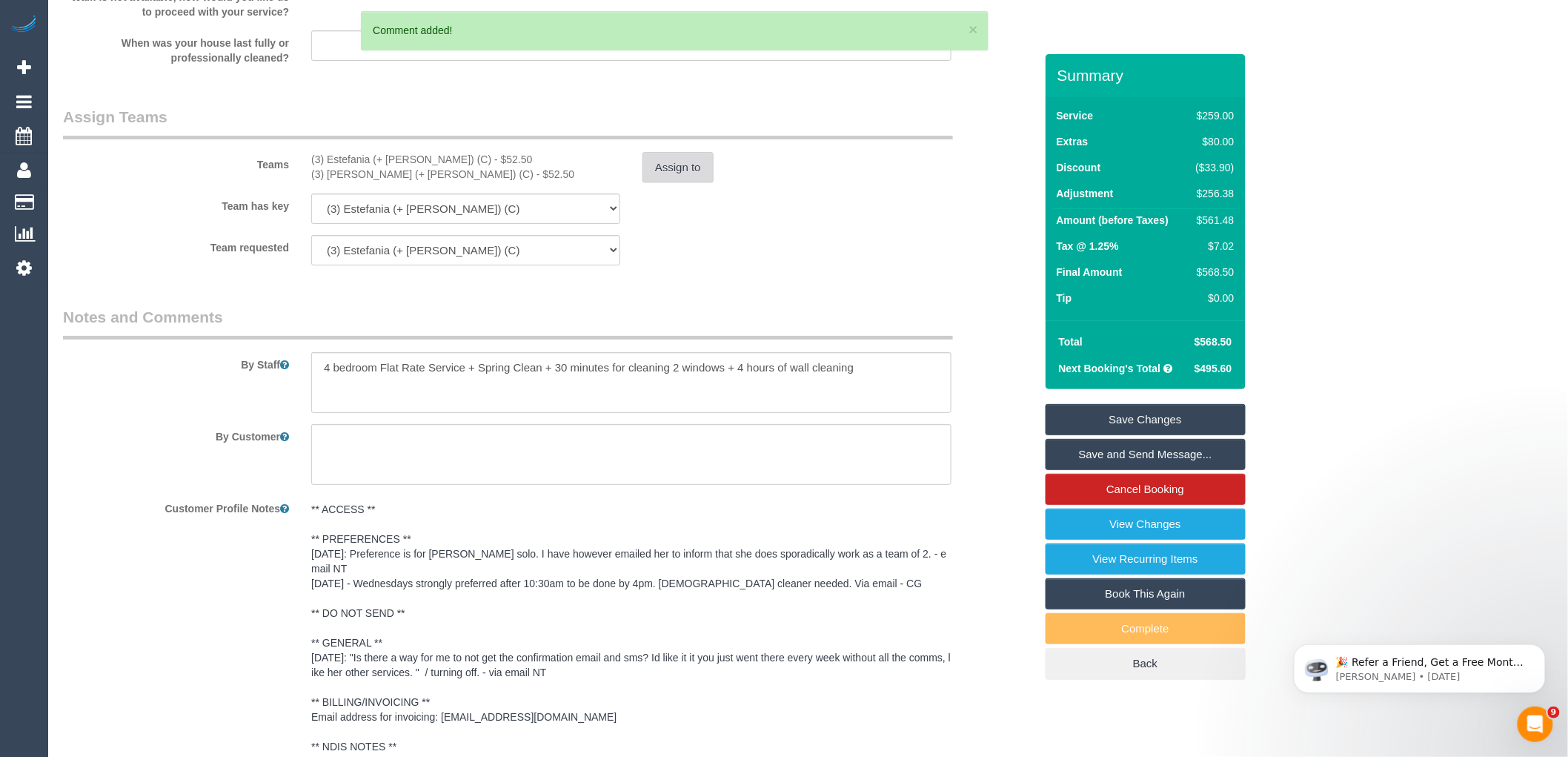
click at [691, 183] on button "Assign to" at bounding box center [678, 167] width 71 height 31
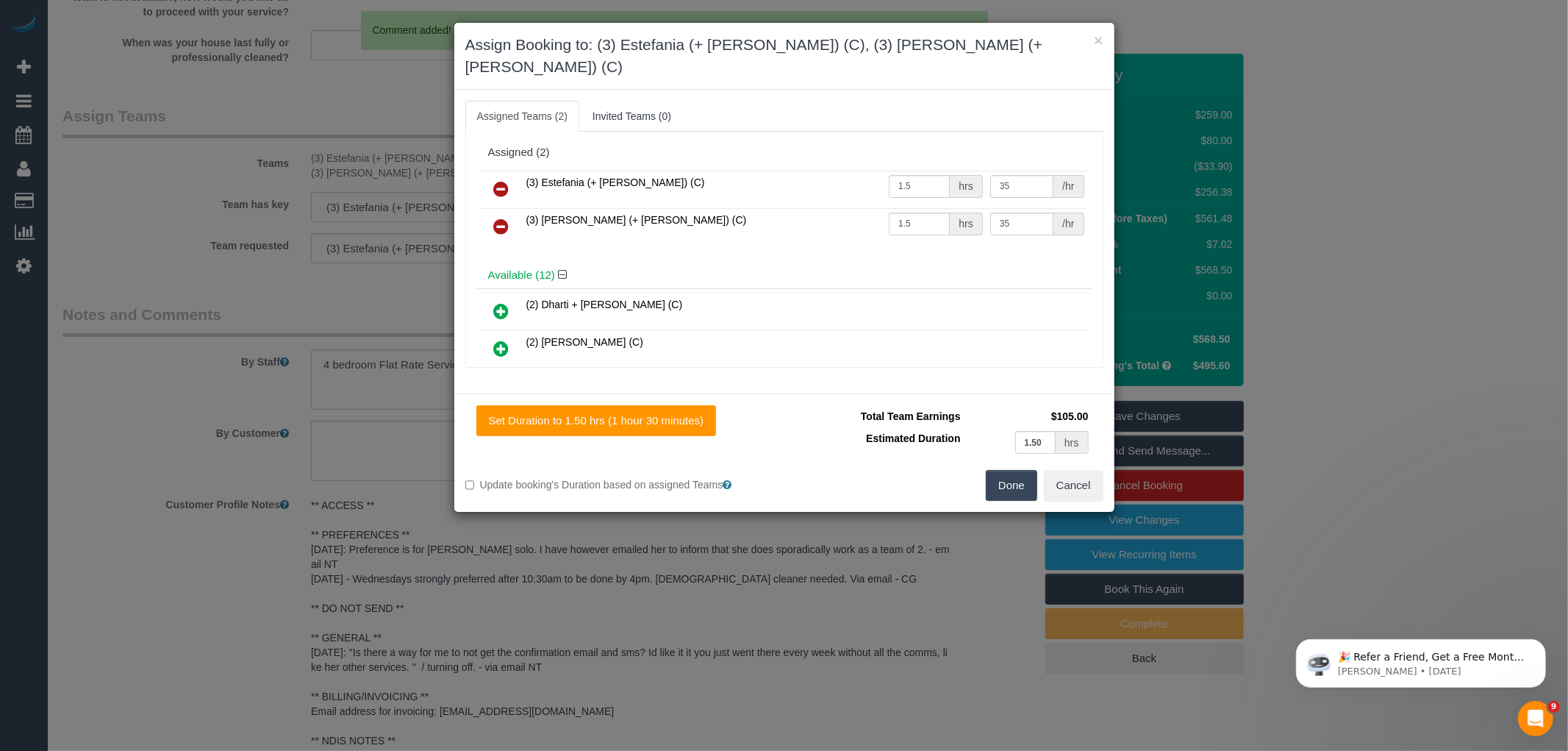
click at [495, 180] on icon at bounding box center [502, 189] width 16 height 18
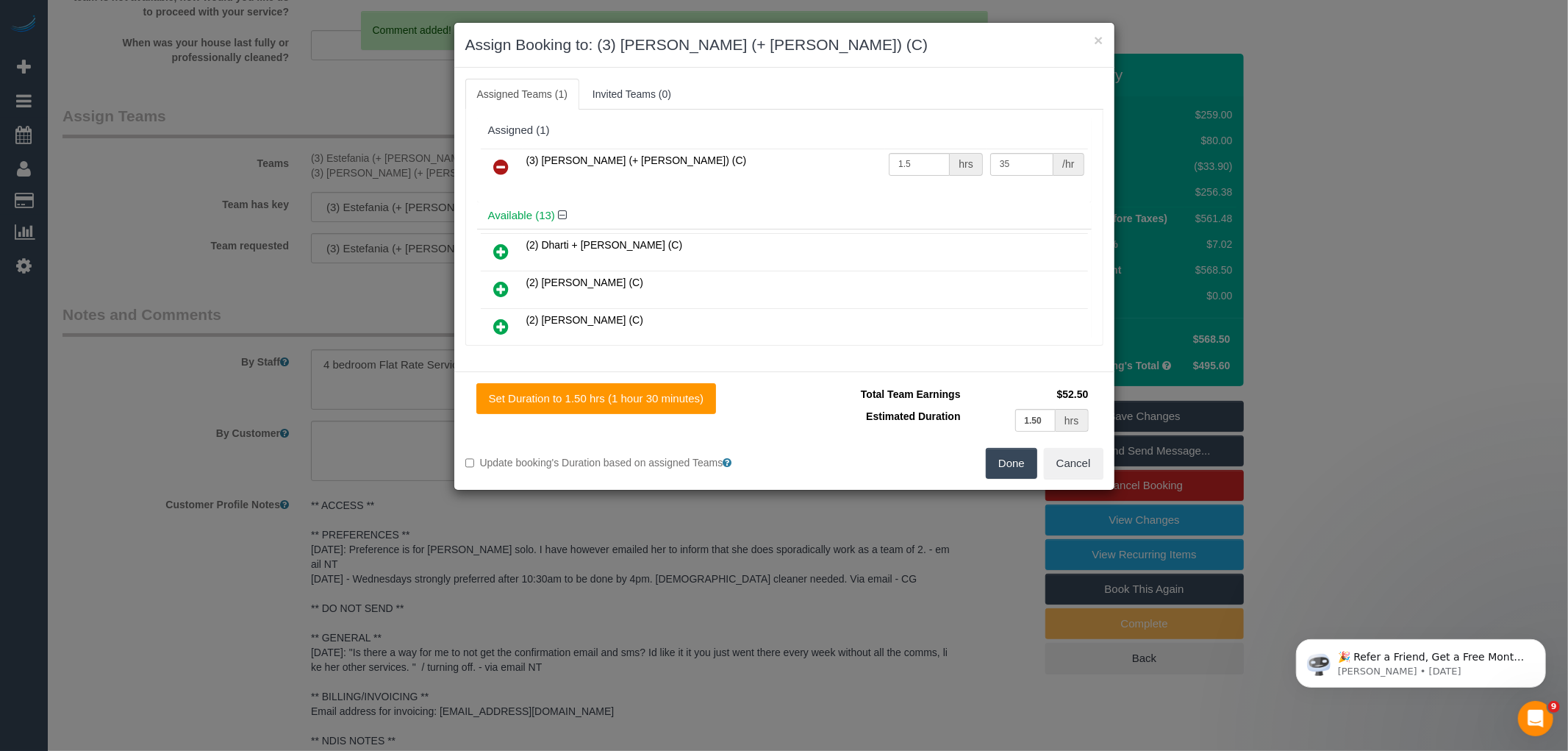
drag, startPoint x: 495, startPoint y: 166, endPoint x: 531, endPoint y: 178, distance: 37.9
click at [495, 165] on icon at bounding box center [502, 167] width 16 height 18
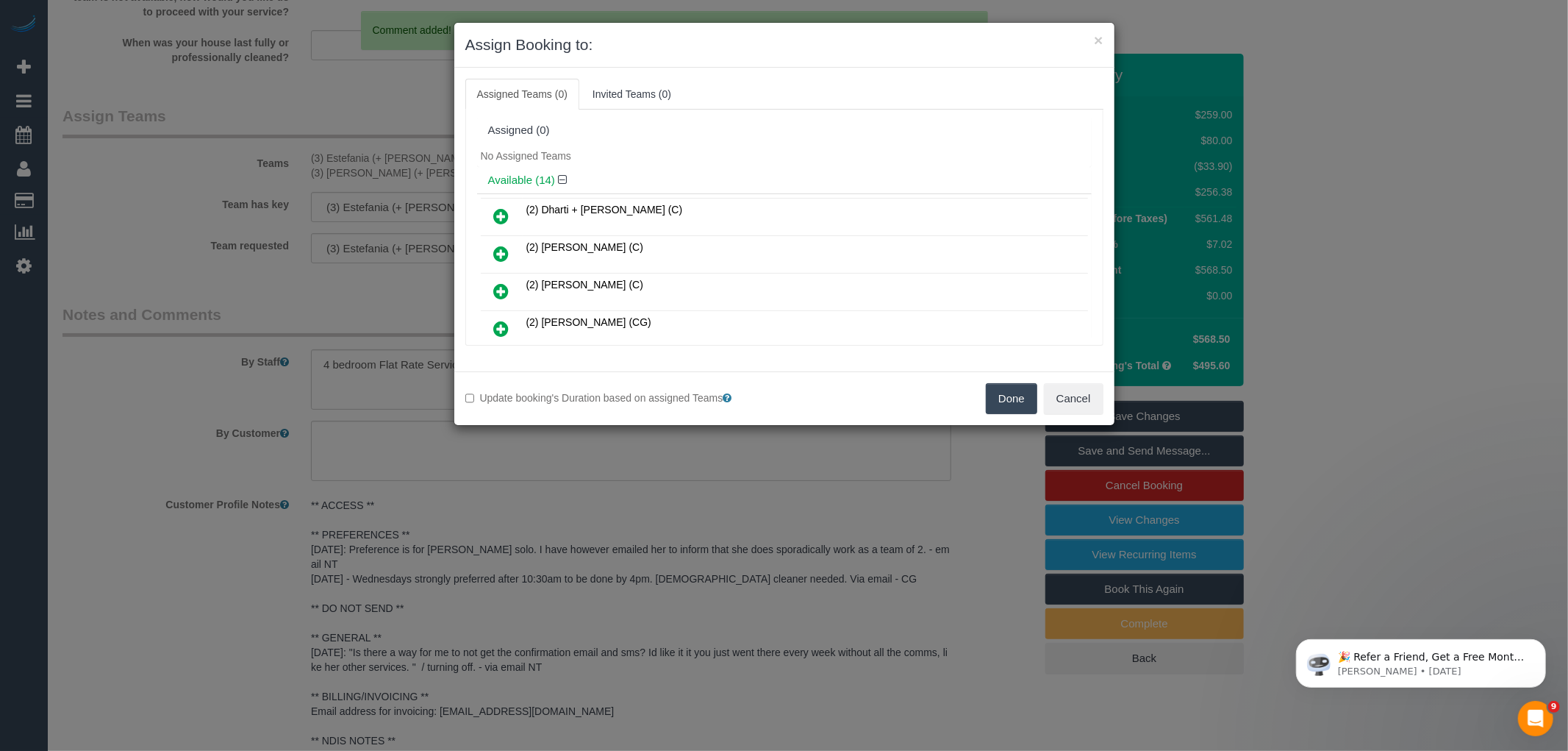
click at [1027, 388] on button "Done" at bounding box center [1011, 398] width 51 height 31
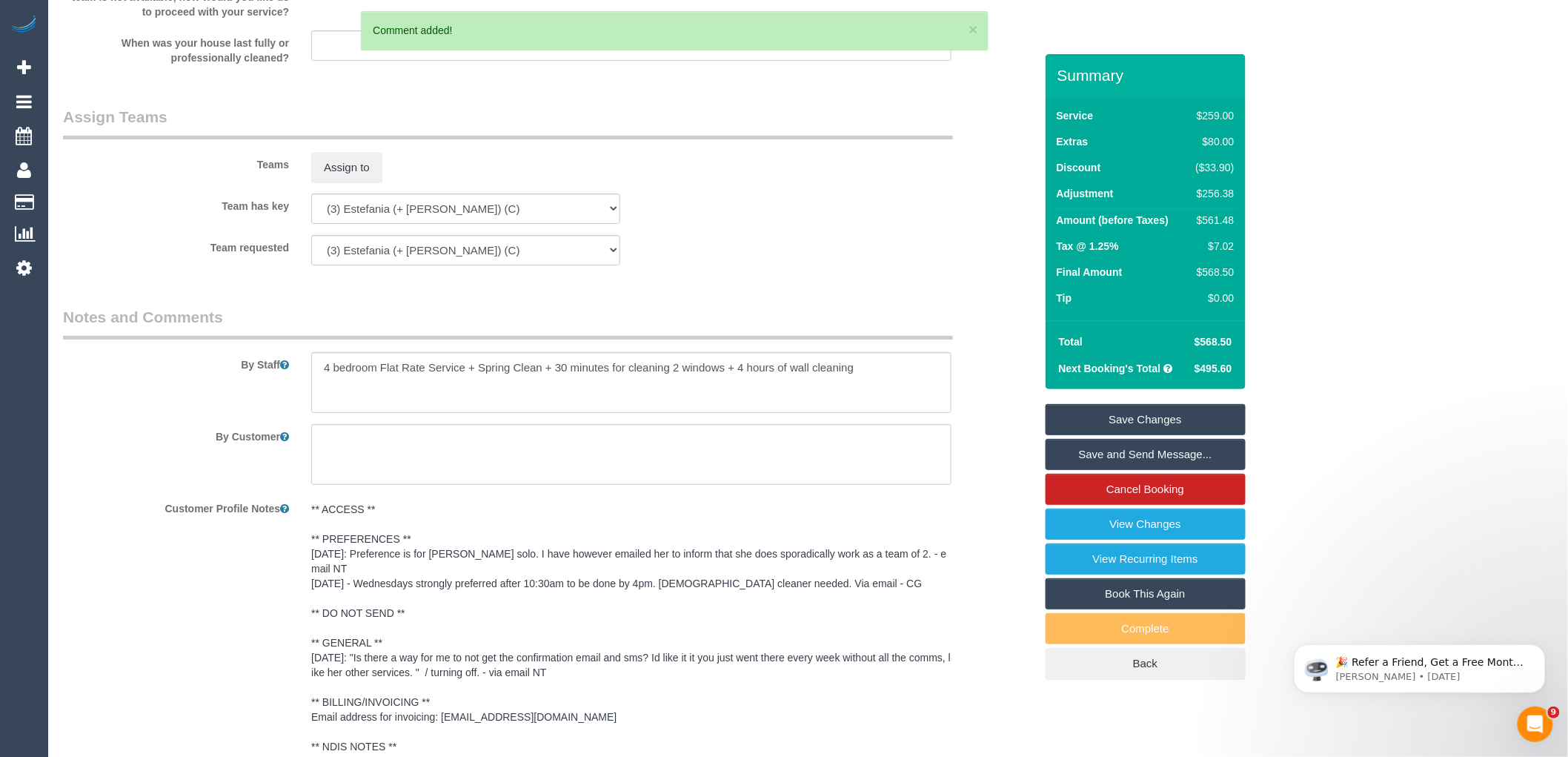
click at [1140, 416] on div "× Assign Booking to: Assigned Teams (0) Invited Teams (0) Assigned (0) No Assig…" at bounding box center [784, 378] width 1568 height 757
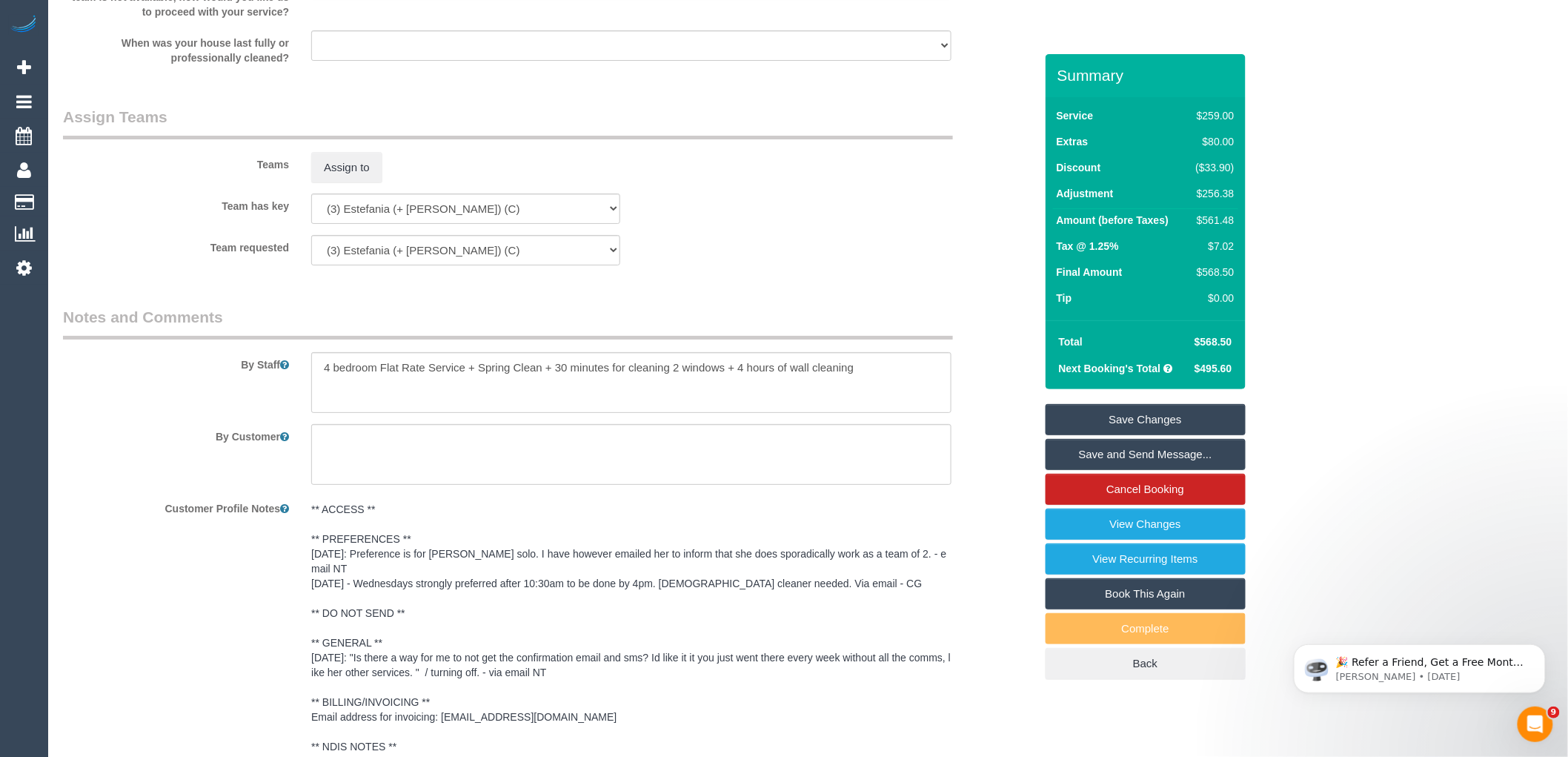
click at [1160, 412] on link "Save Changes" at bounding box center [1146, 419] width 200 height 31
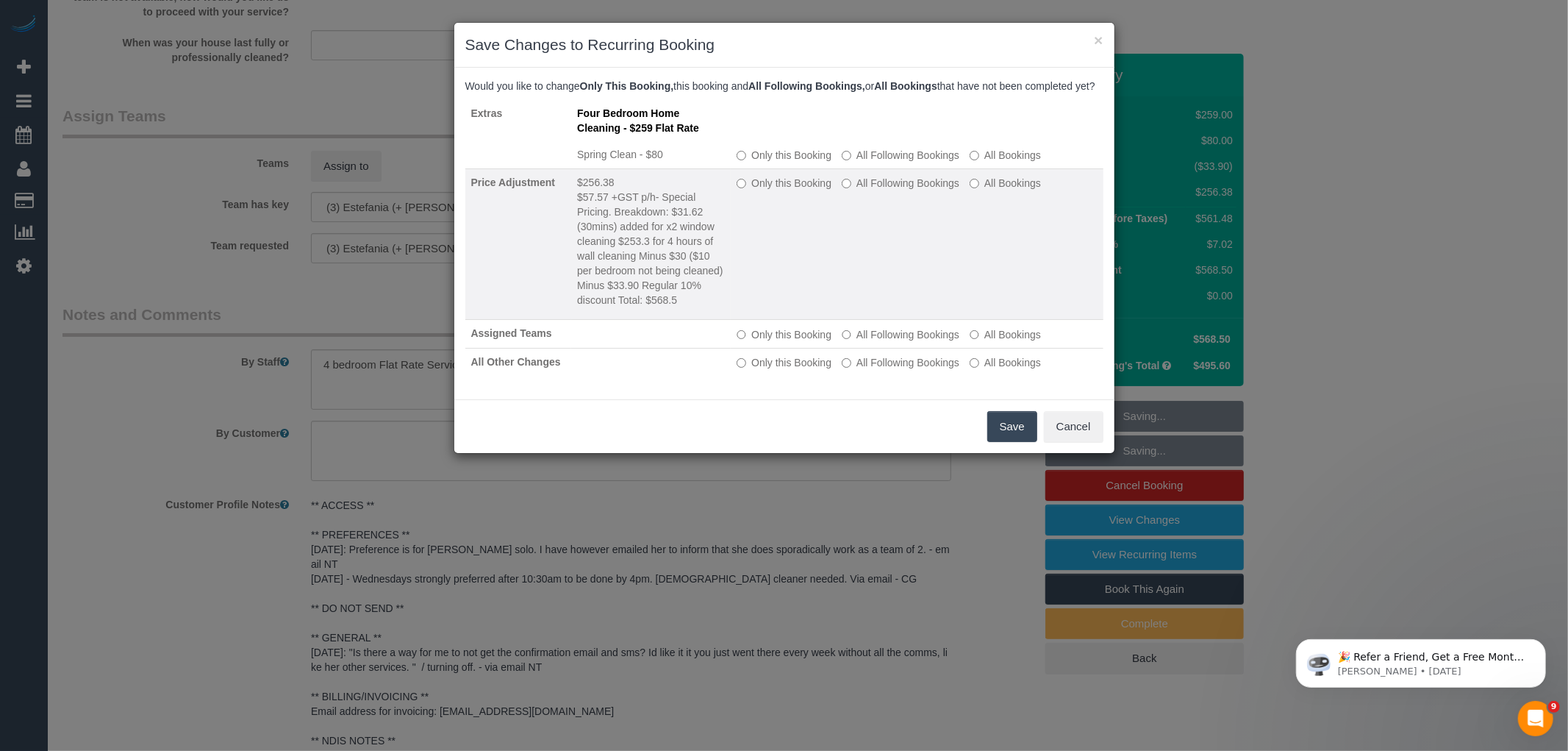
drag, startPoint x: 787, startPoint y: 196, endPoint x: 824, endPoint y: 211, distance: 39.9
click at [787, 191] on label "Only this Booking" at bounding box center [784, 183] width 95 height 15
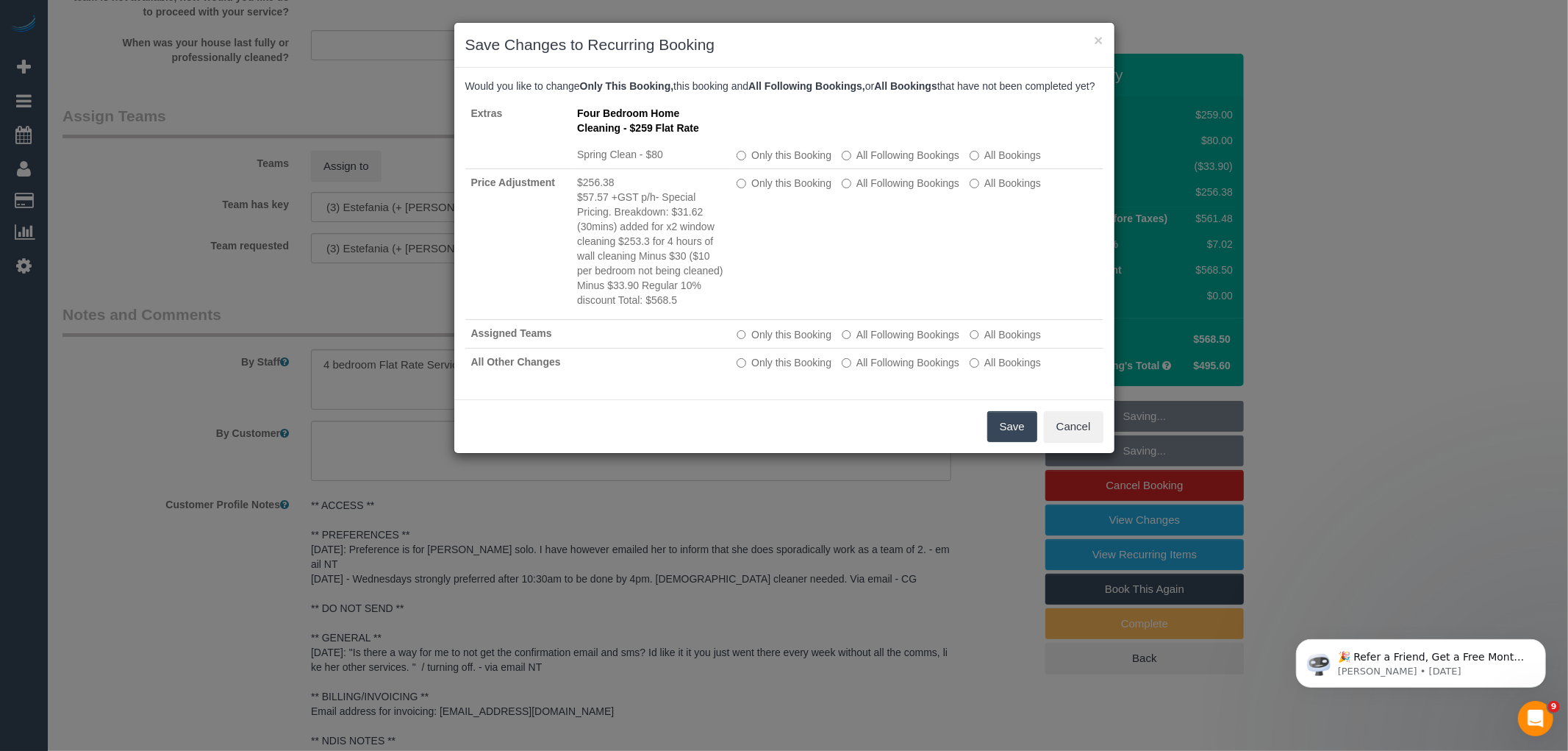
click at [1020, 442] on button "Save" at bounding box center [1012, 426] width 50 height 31
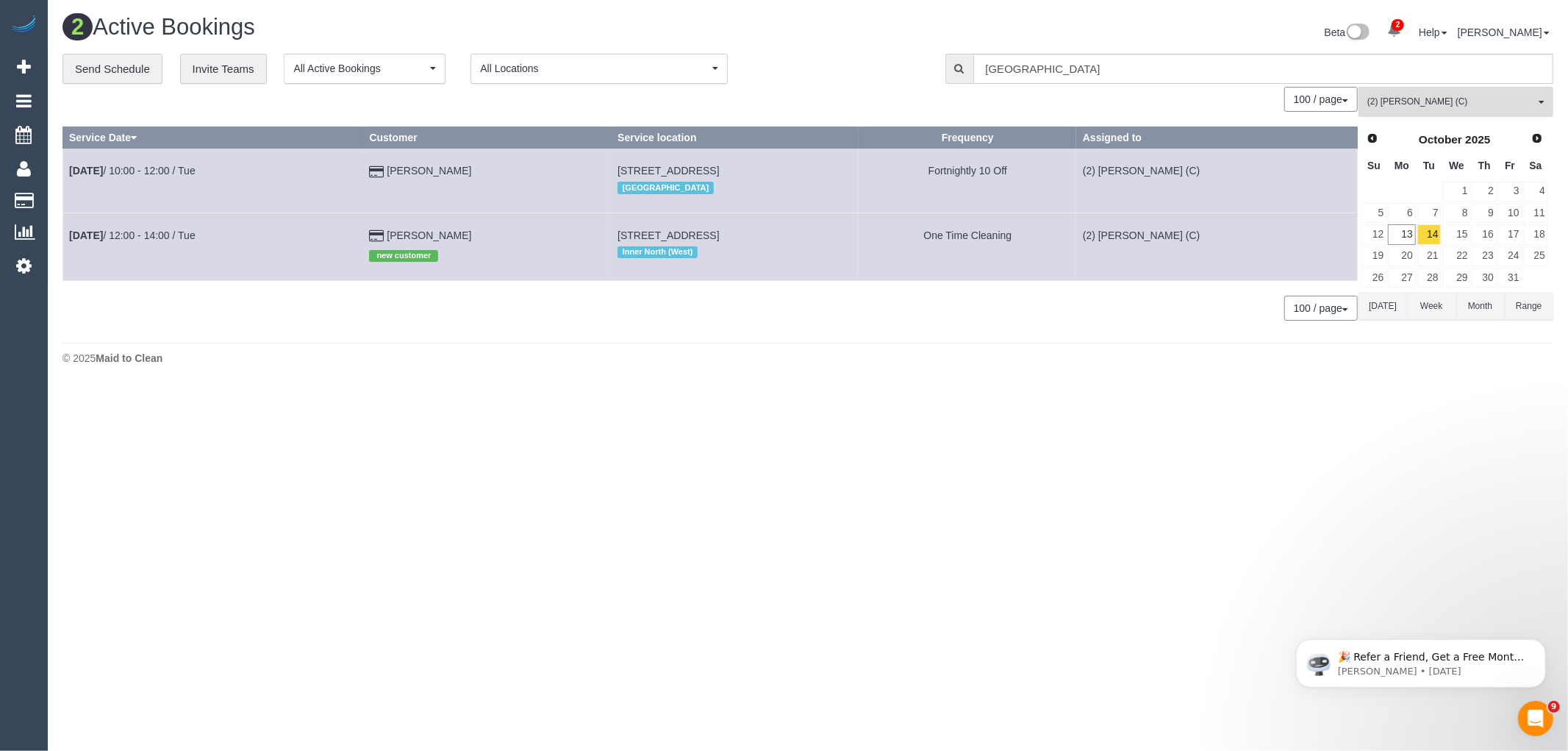
click at [1495, 103] on span "(2) [PERSON_NAME] (C)" at bounding box center [1451, 101] width 167 height 13
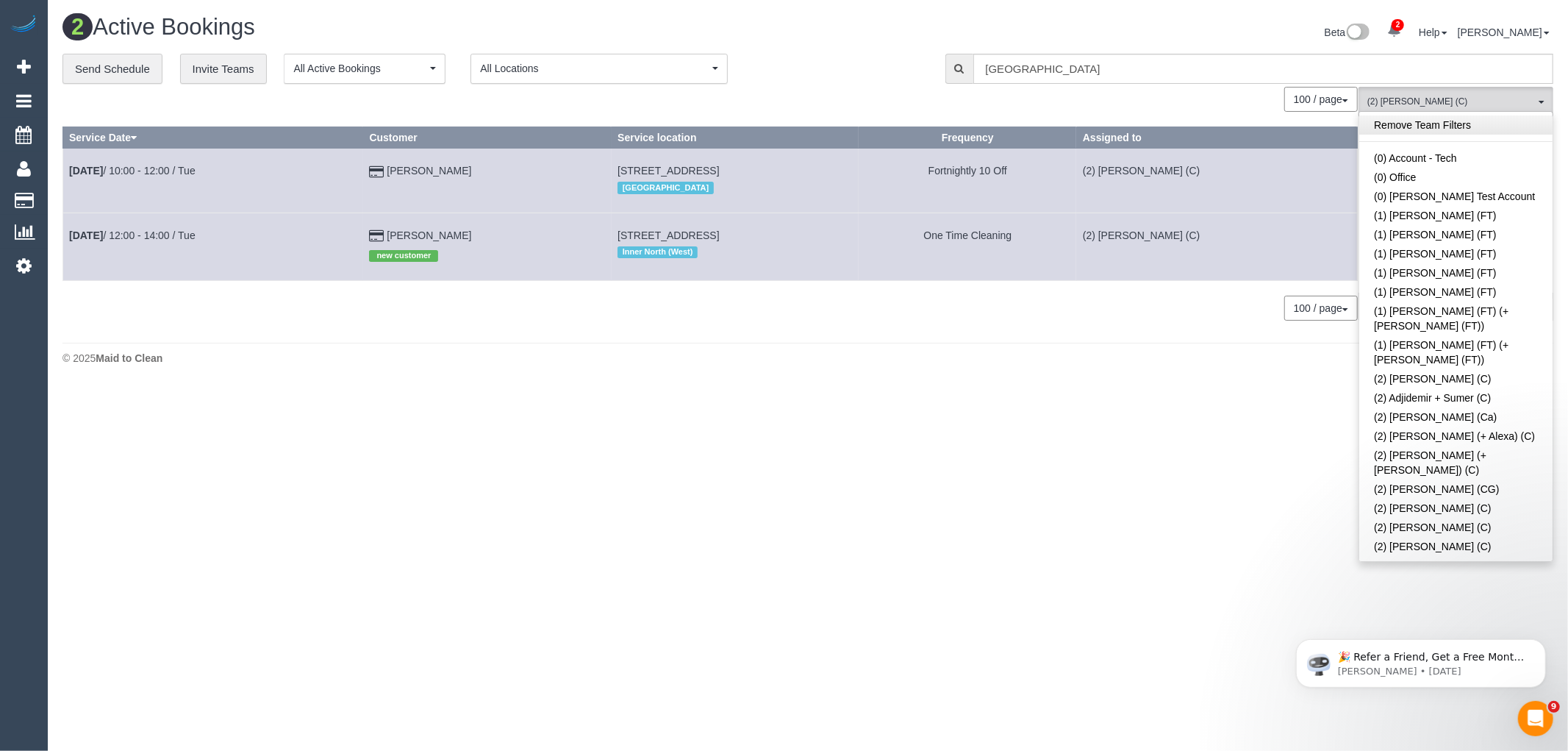
click at [1458, 122] on link "Remove Team Filters" at bounding box center [1456, 125] width 193 height 19
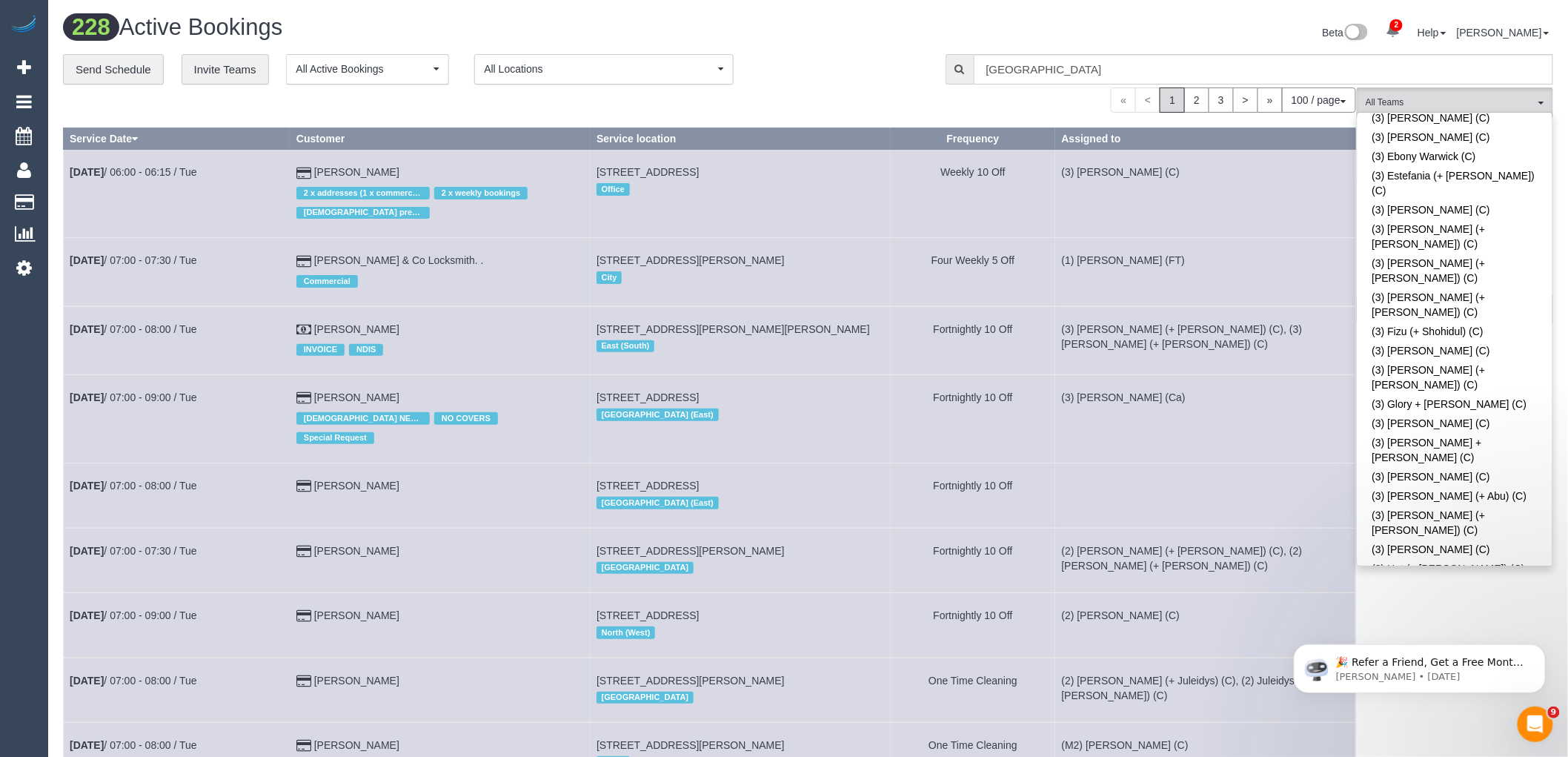
click at [915, 82] on div "**********" at bounding box center [493, 69] width 861 height 31
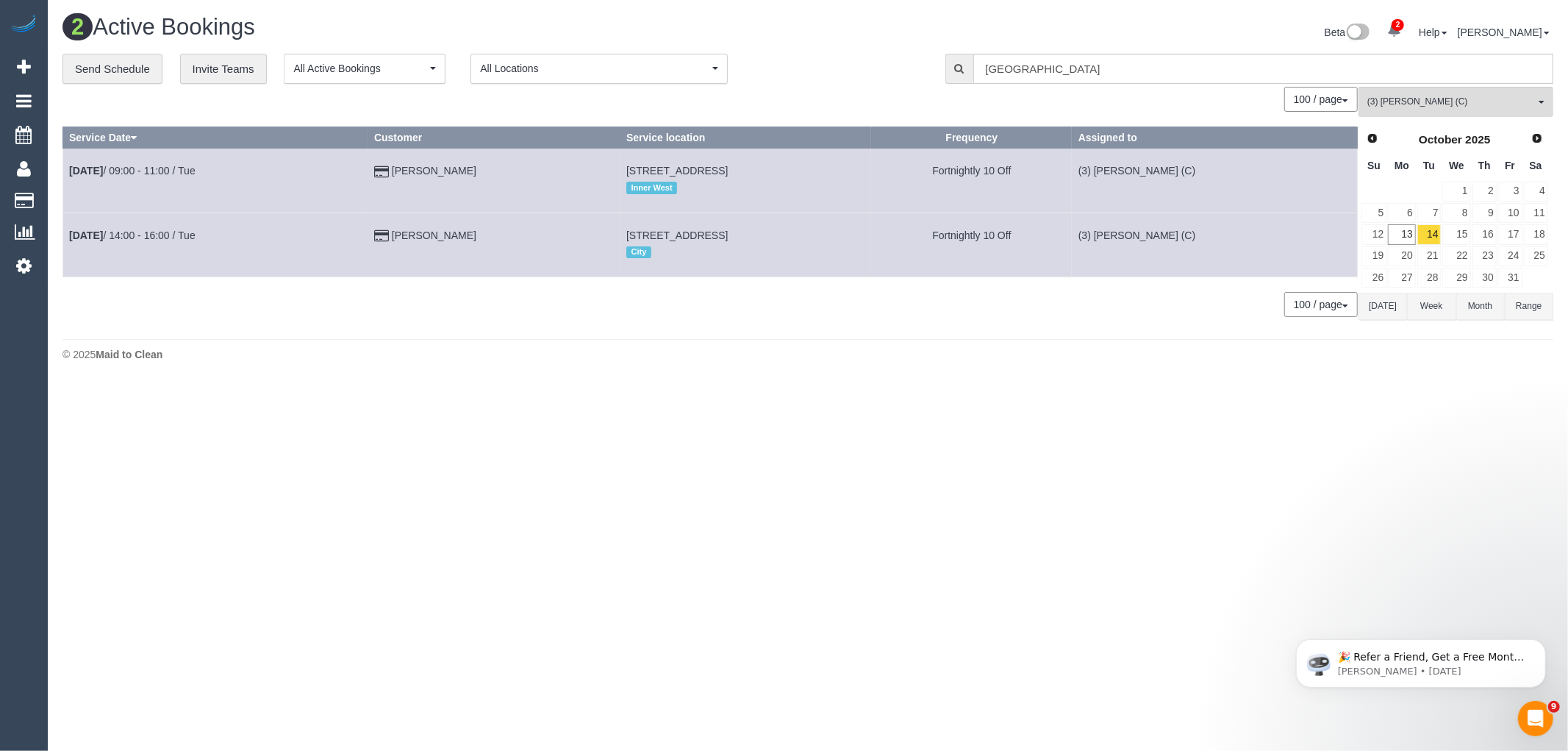
click at [1377, 311] on button "[DATE]" at bounding box center [1383, 306] width 48 height 28
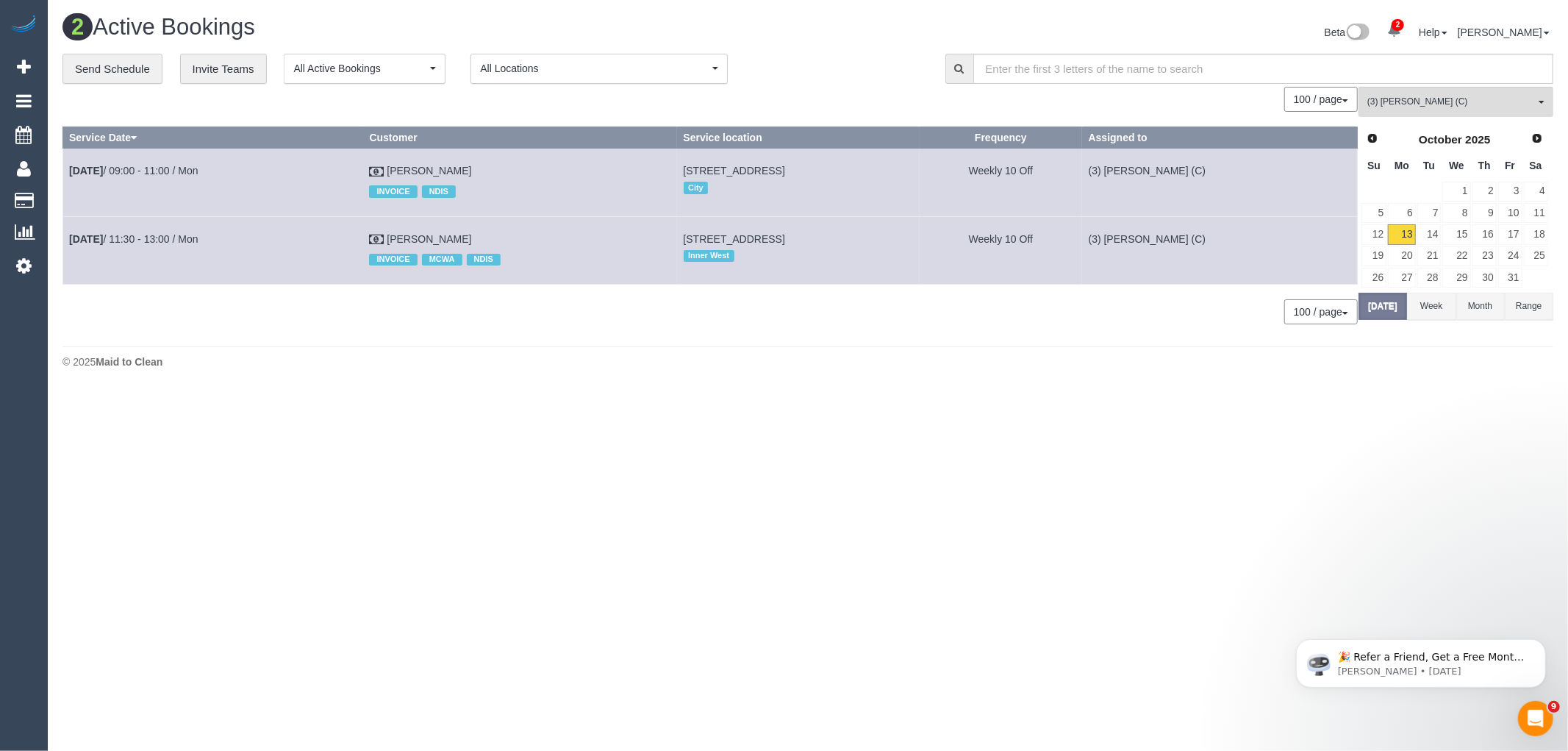
drag, startPoint x: 883, startPoint y: 162, endPoint x: 673, endPoint y: 174, distance: 210.3
click at [677, 174] on td "210/2-9 Finlay Place, Carlton, VIC 3053 City" at bounding box center [799, 182] width 243 height 68
copy span "2-9 Finlay Place, Carlton, VIC 3053"
click at [1487, 74] on input "text" at bounding box center [1264, 68] width 580 height 31
click at [1484, 106] on span "(3) [PERSON_NAME] (C)" at bounding box center [1451, 101] width 167 height 13
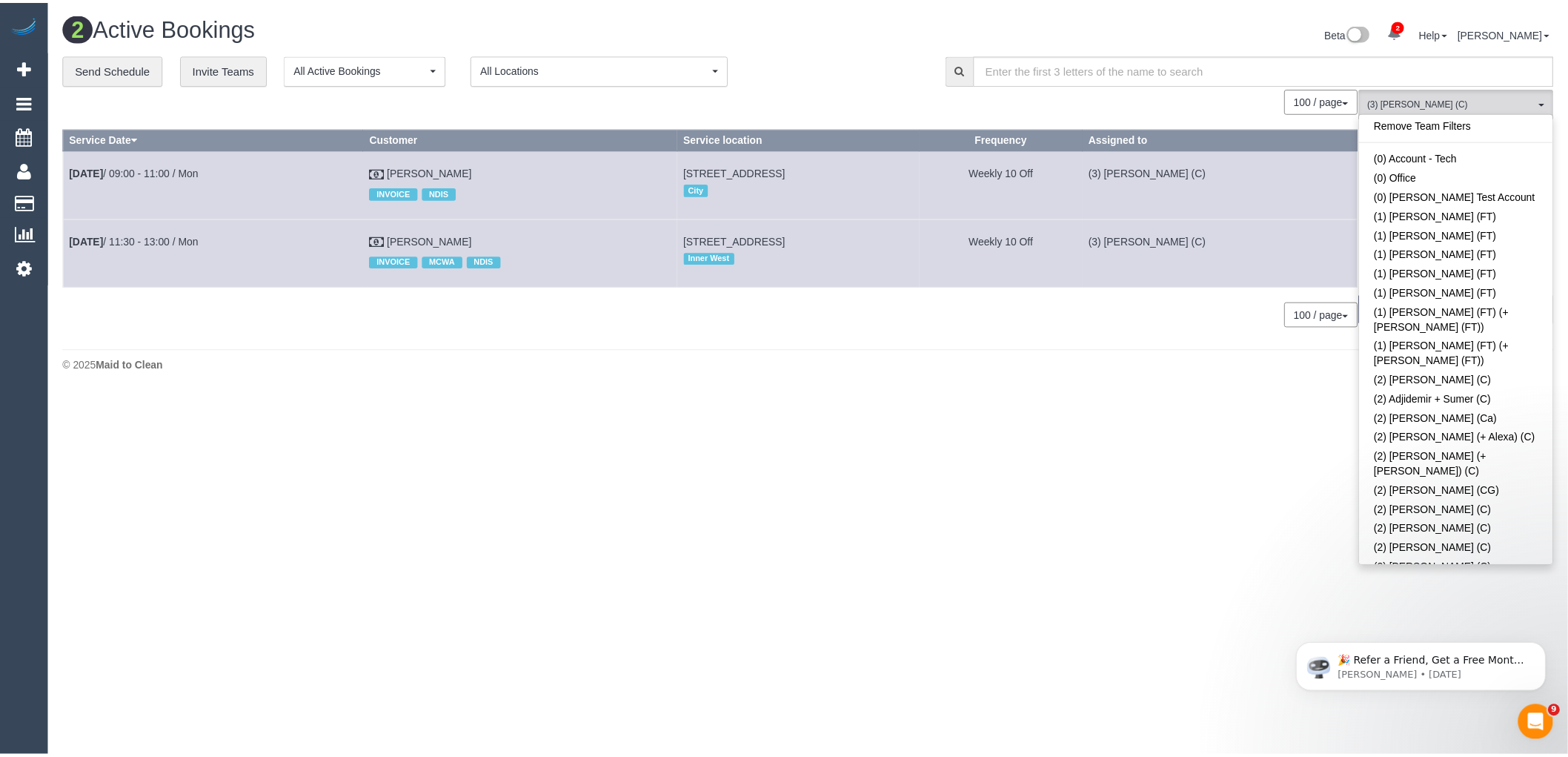
scroll to position [0, 0]
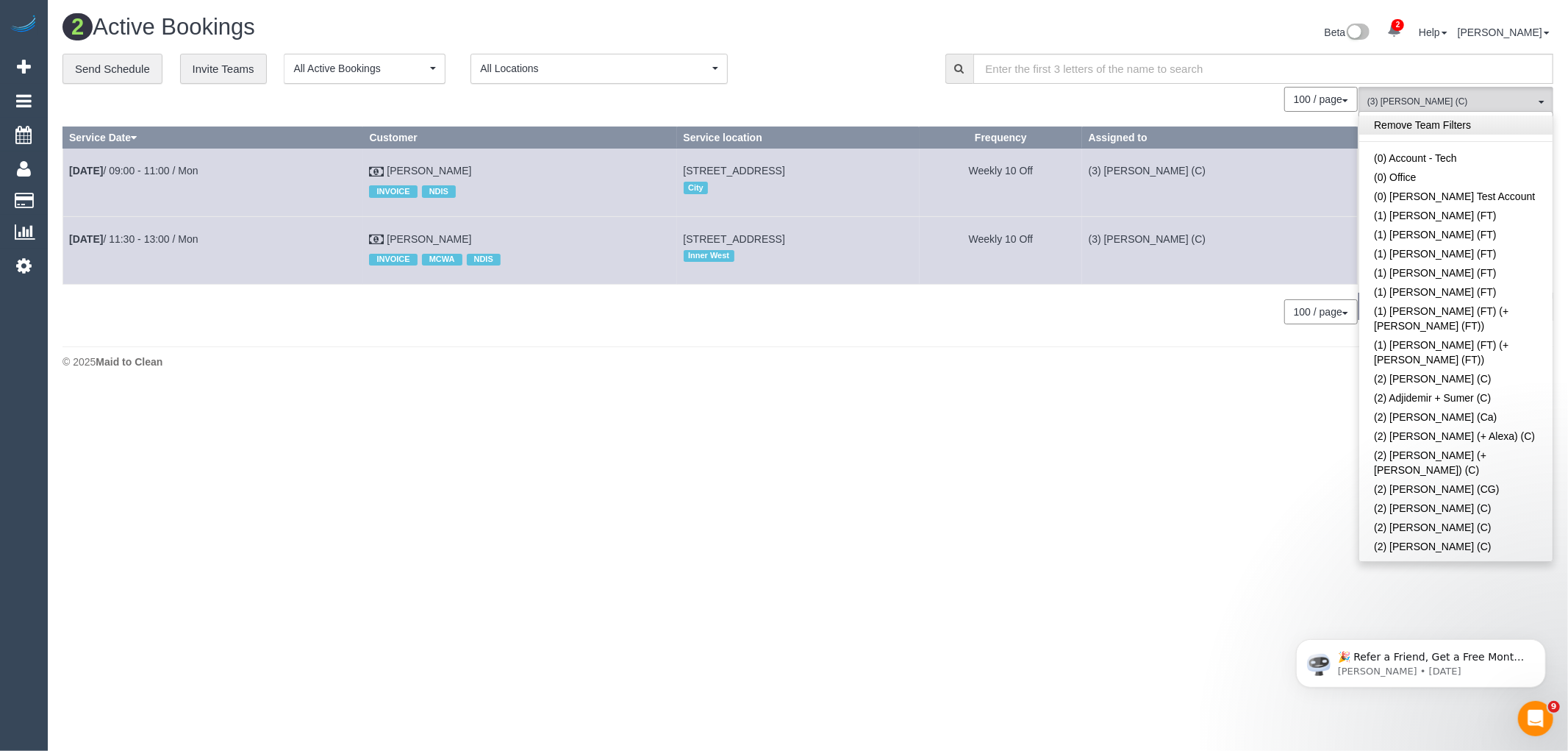
click at [1465, 129] on link "Remove Team Filters" at bounding box center [1456, 125] width 193 height 19
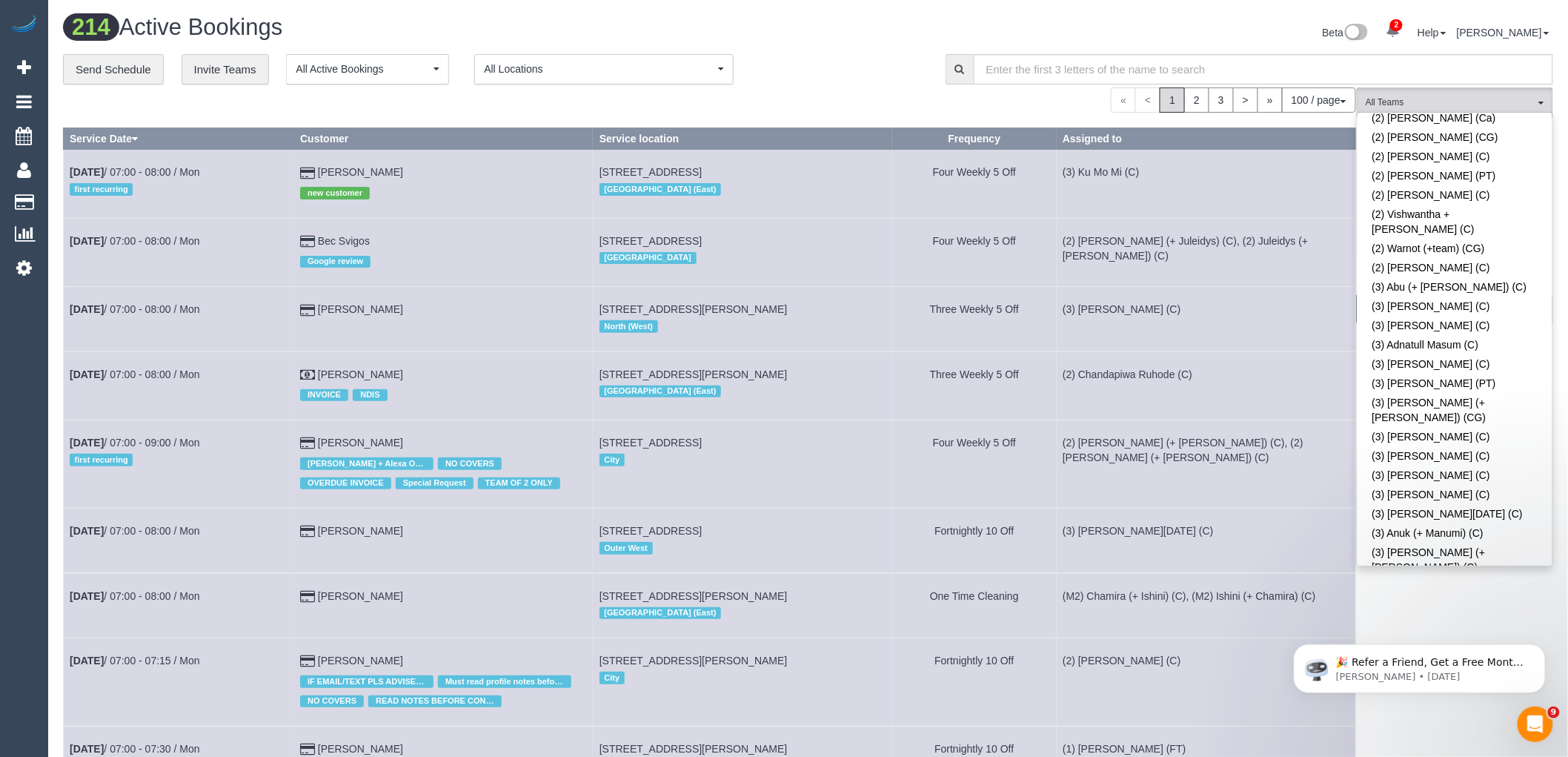
click at [1426, 615] on link "(3) [PERSON_NAME] + [PERSON_NAME] (C)" at bounding box center [1455, 632] width 195 height 34
click at [757, 47] on div "214 Active Bookings Beta 2 Your Notifications You have 0 alerts × You have 1 to…" at bounding box center [808, 35] width 1512 height 39
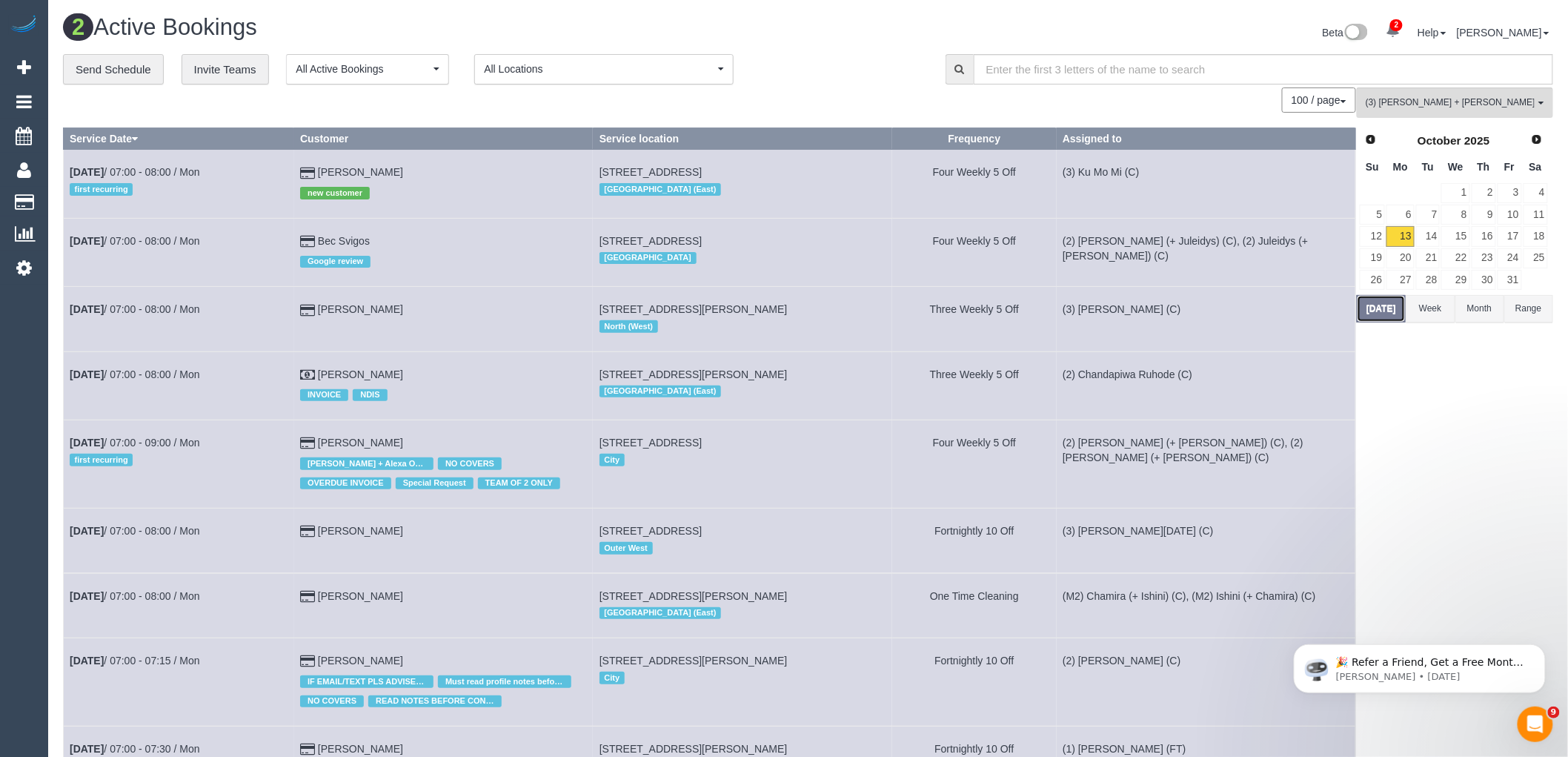
click at [1386, 314] on button "[DATE]" at bounding box center [1381, 308] width 49 height 28
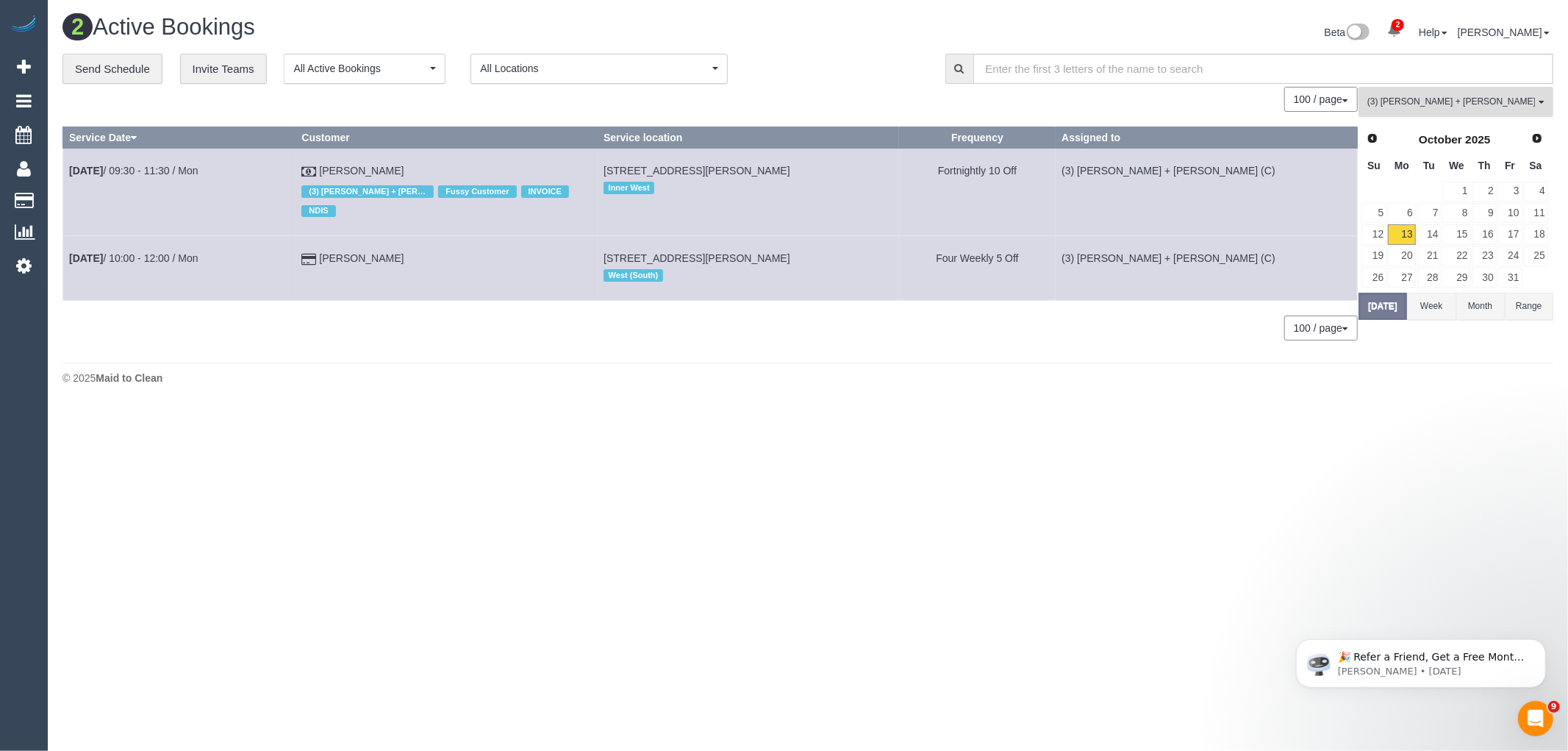
click at [1515, 105] on span "(3) [PERSON_NAME] + [PERSON_NAME] (C)" at bounding box center [1451, 101] width 167 height 13
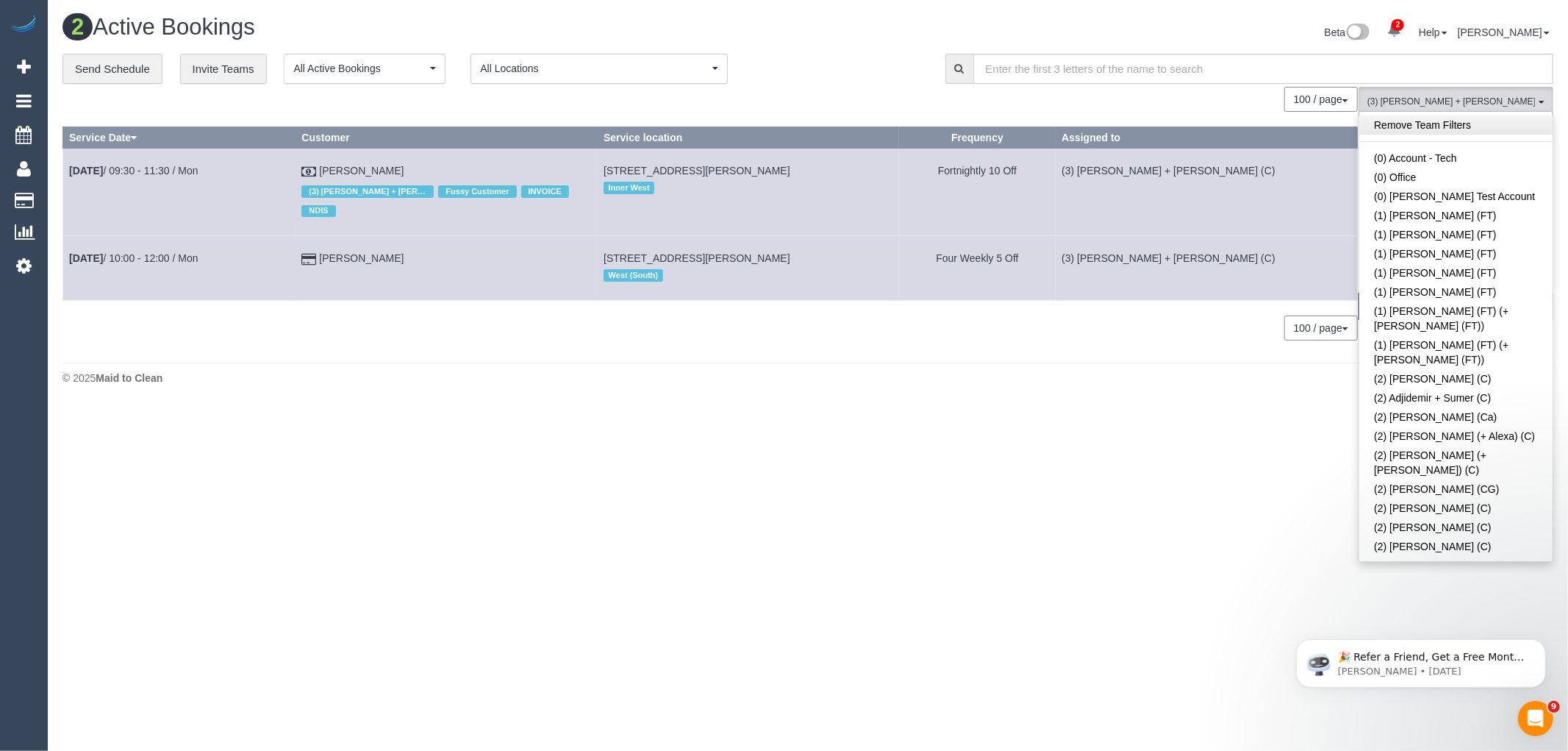
click at [1468, 127] on link "Remove Team Filters" at bounding box center [1456, 125] width 193 height 19
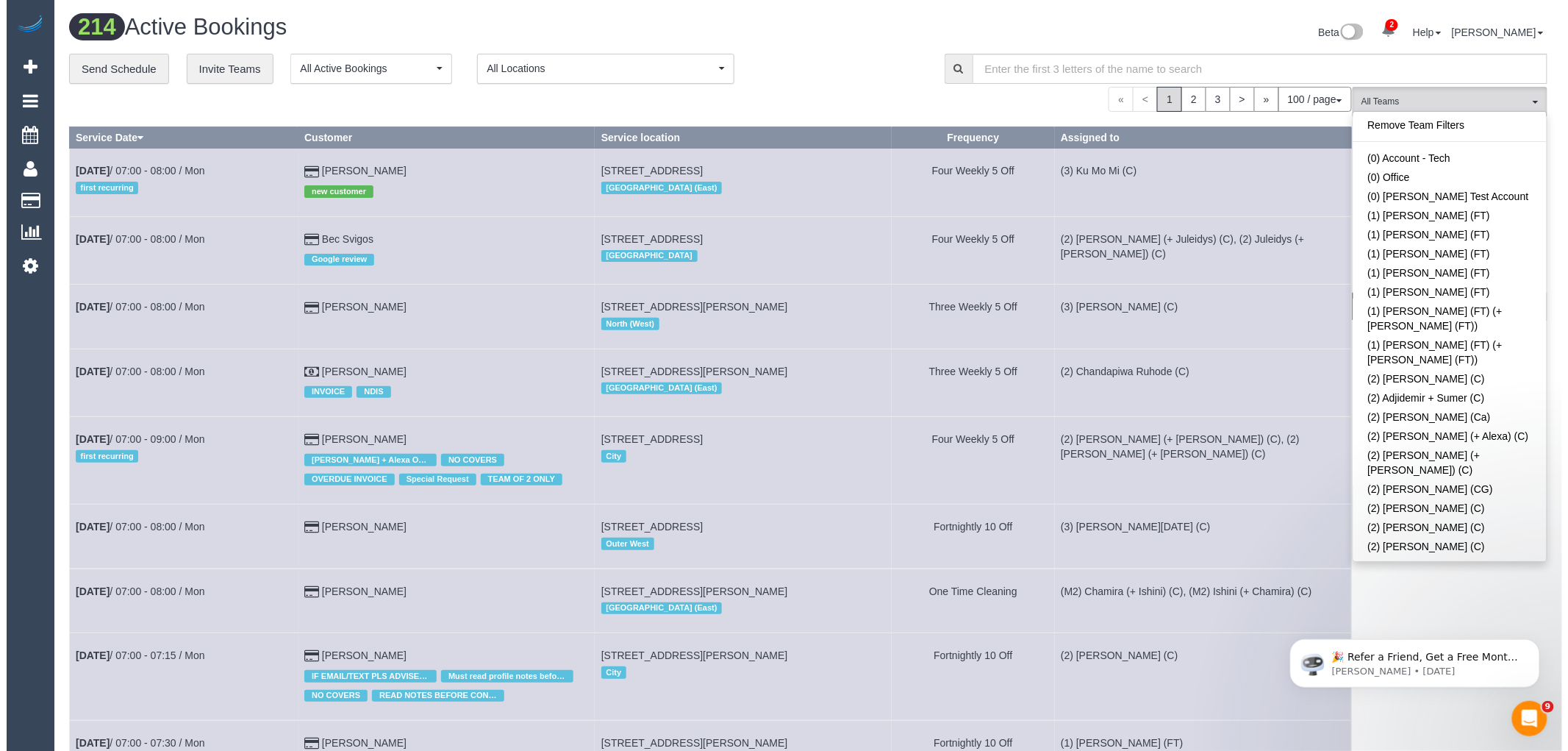
scroll to position [2546, 0]
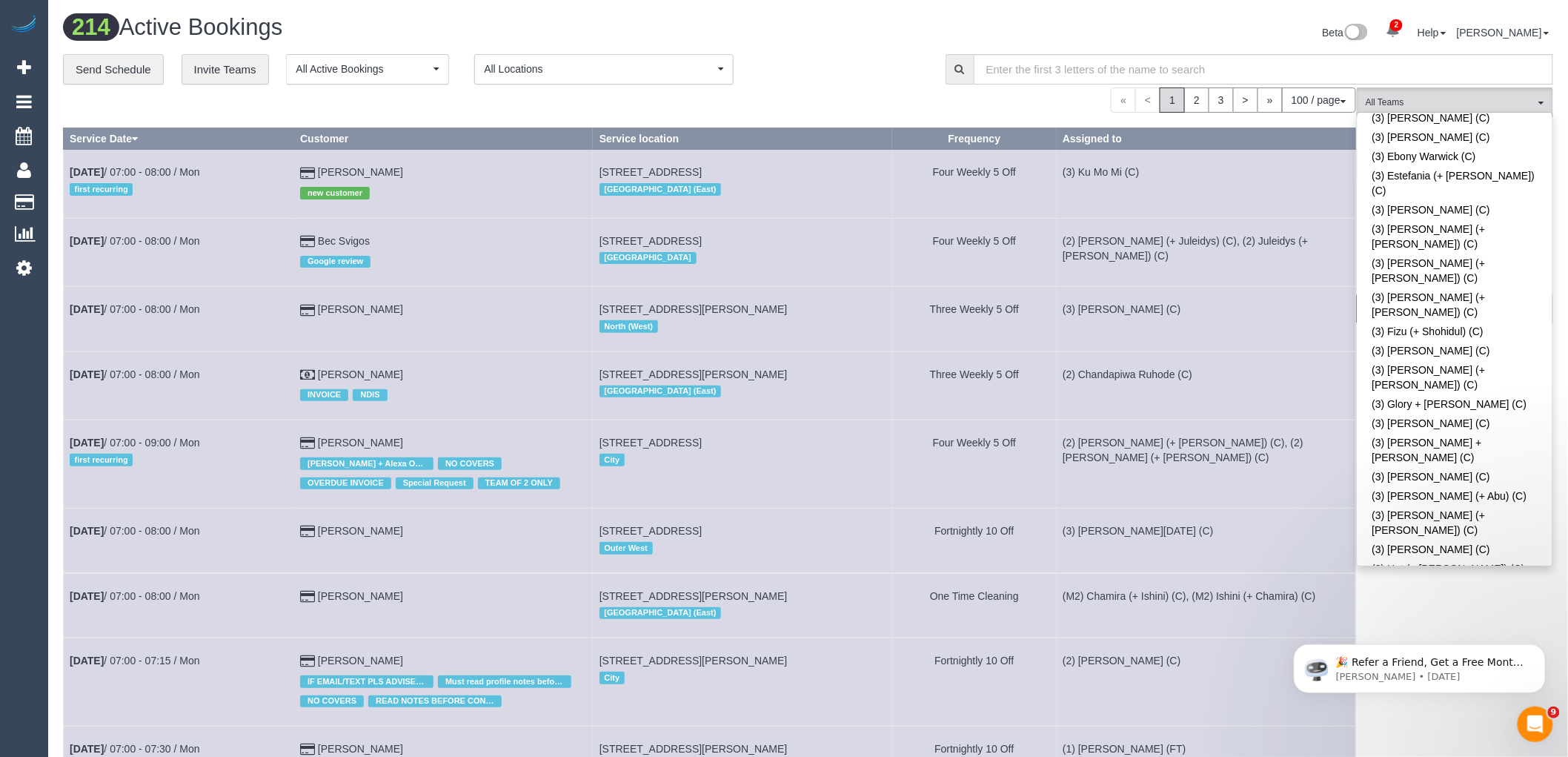
click at [894, 80] on div "**********" at bounding box center [493, 69] width 861 height 31
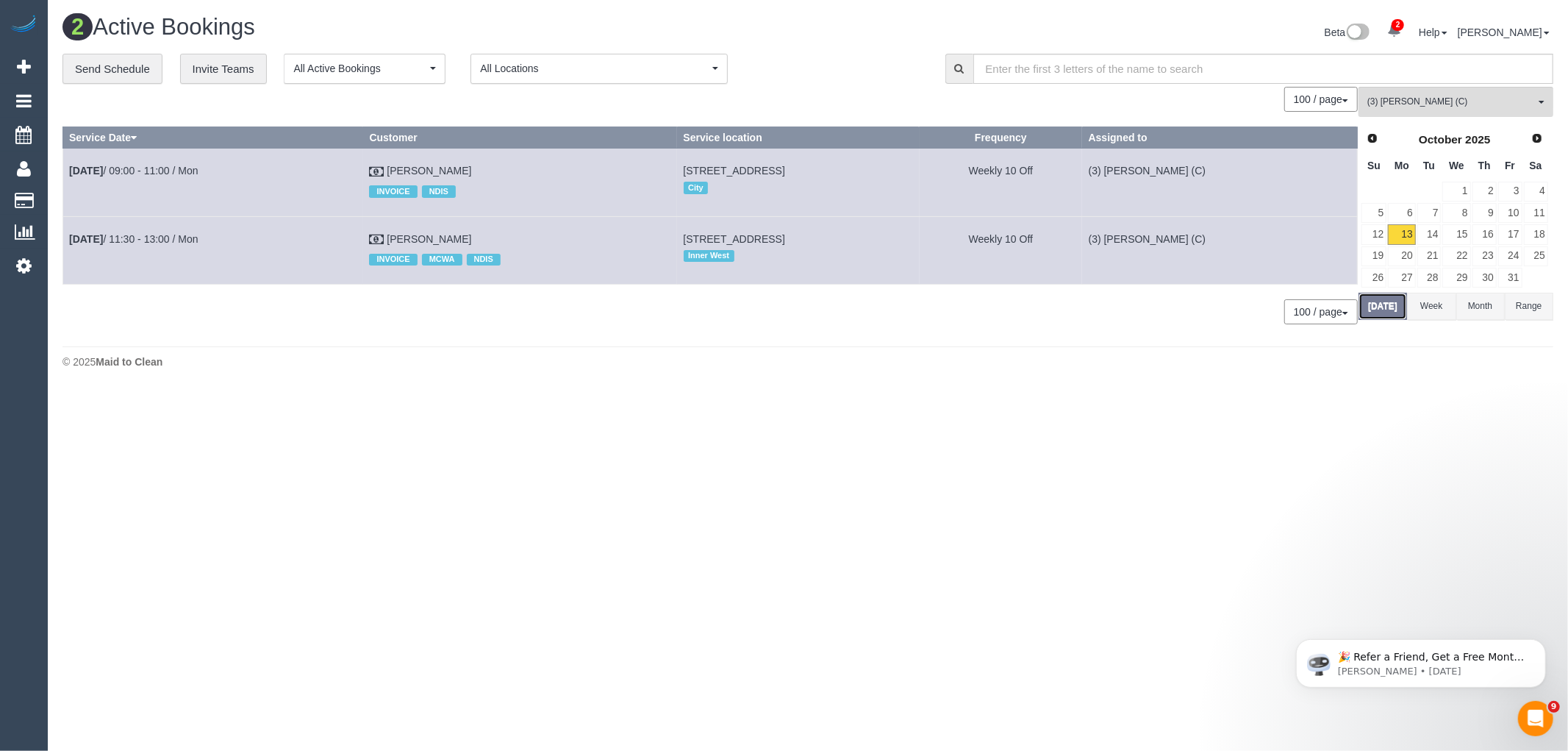
click at [1380, 310] on button "[DATE]" at bounding box center [1383, 306] width 48 height 28
click at [1486, 112] on button "(3) Juan Manuel (C) All Teams" at bounding box center [1456, 102] width 195 height 31
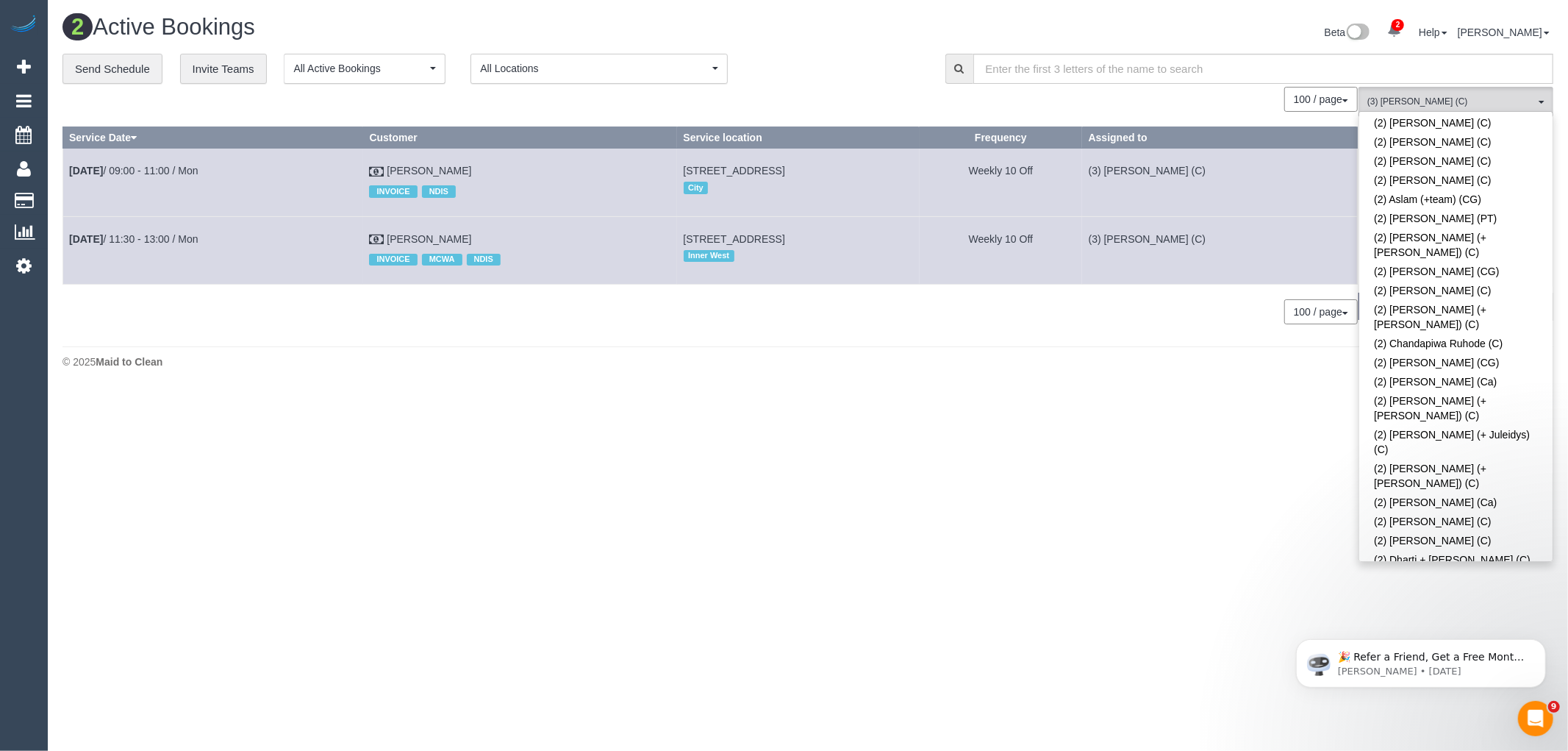
scroll to position [0, 0]
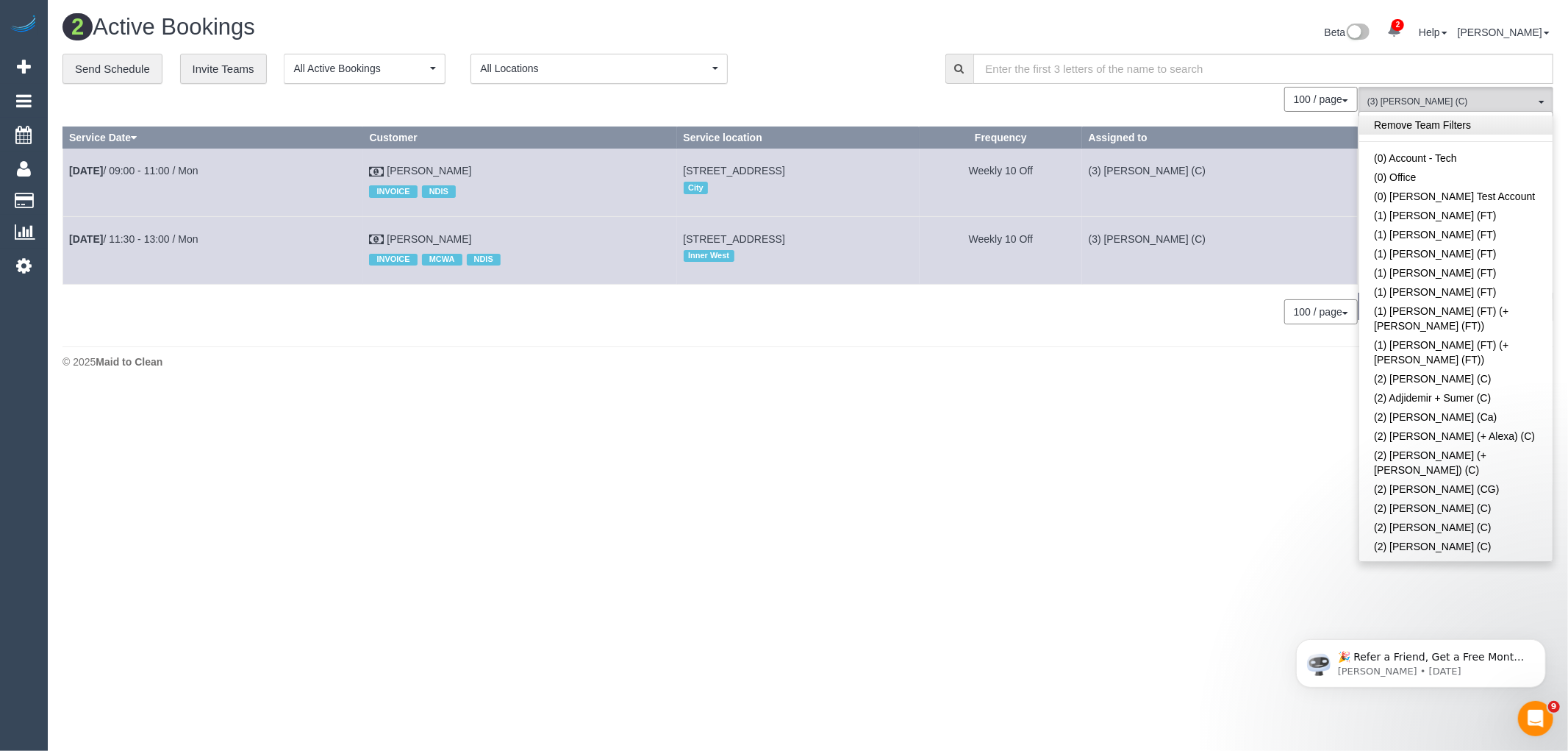
click at [1438, 129] on link "Remove Team Filters" at bounding box center [1456, 125] width 193 height 19
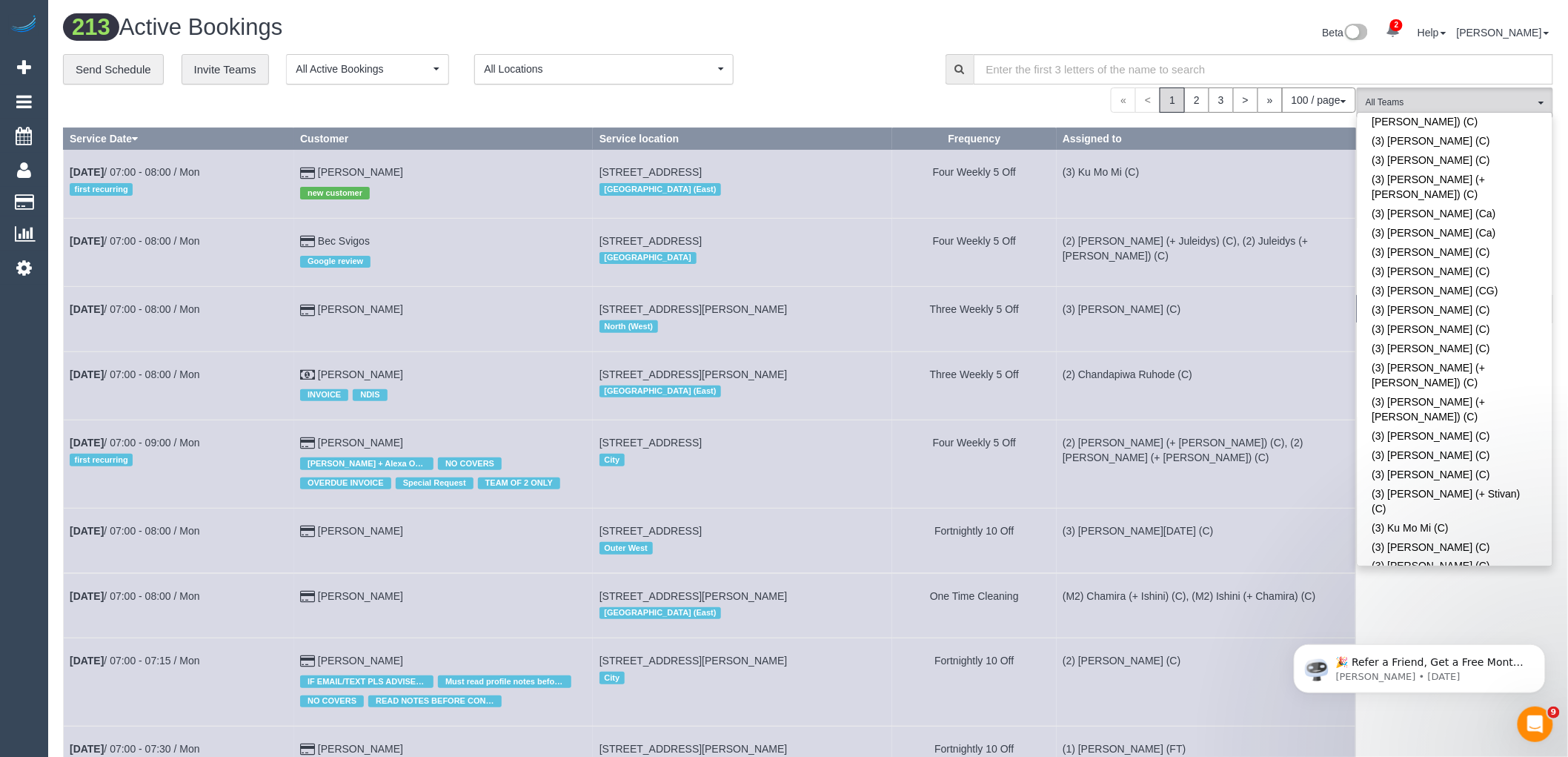
click at [853, 60] on div "**********" at bounding box center [493, 69] width 861 height 31
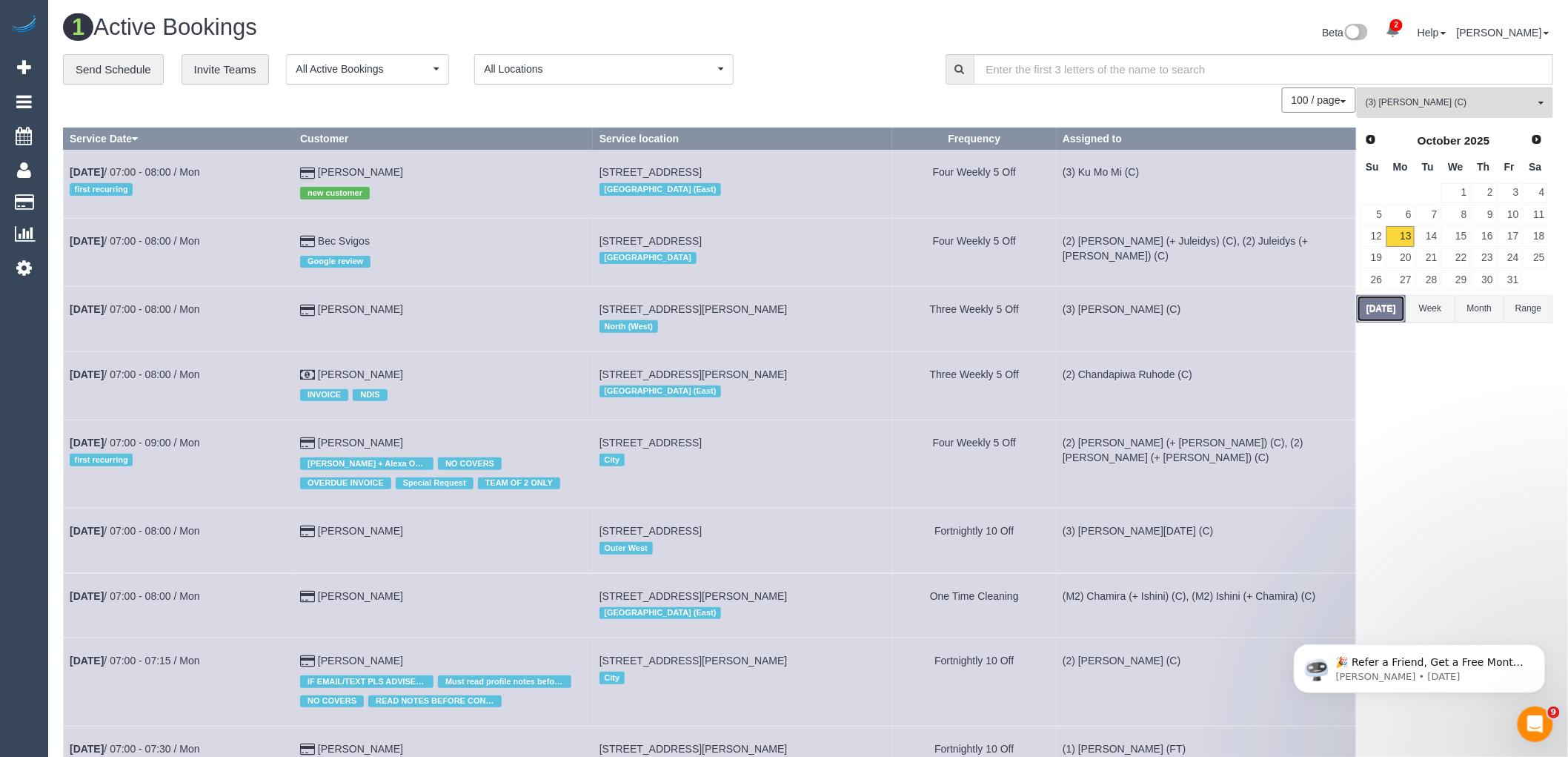
click at [1380, 314] on button "[DATE]" at bounding box center [1381, 308] width 49 height 28
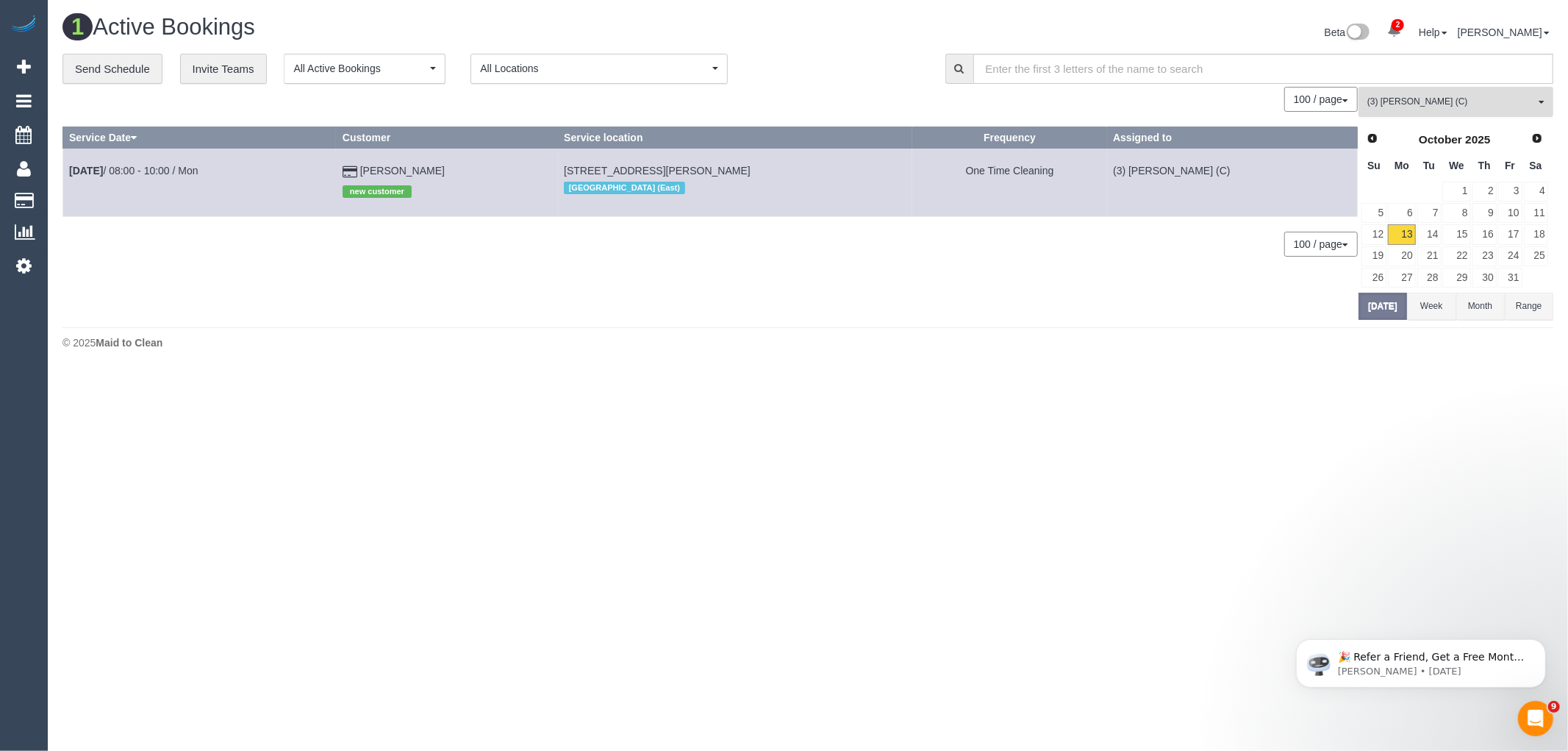
click at [1469, 107] on span "(3) [PERSON_NAME] (C)" at bounding box center [1451, 101] width 167 height 13
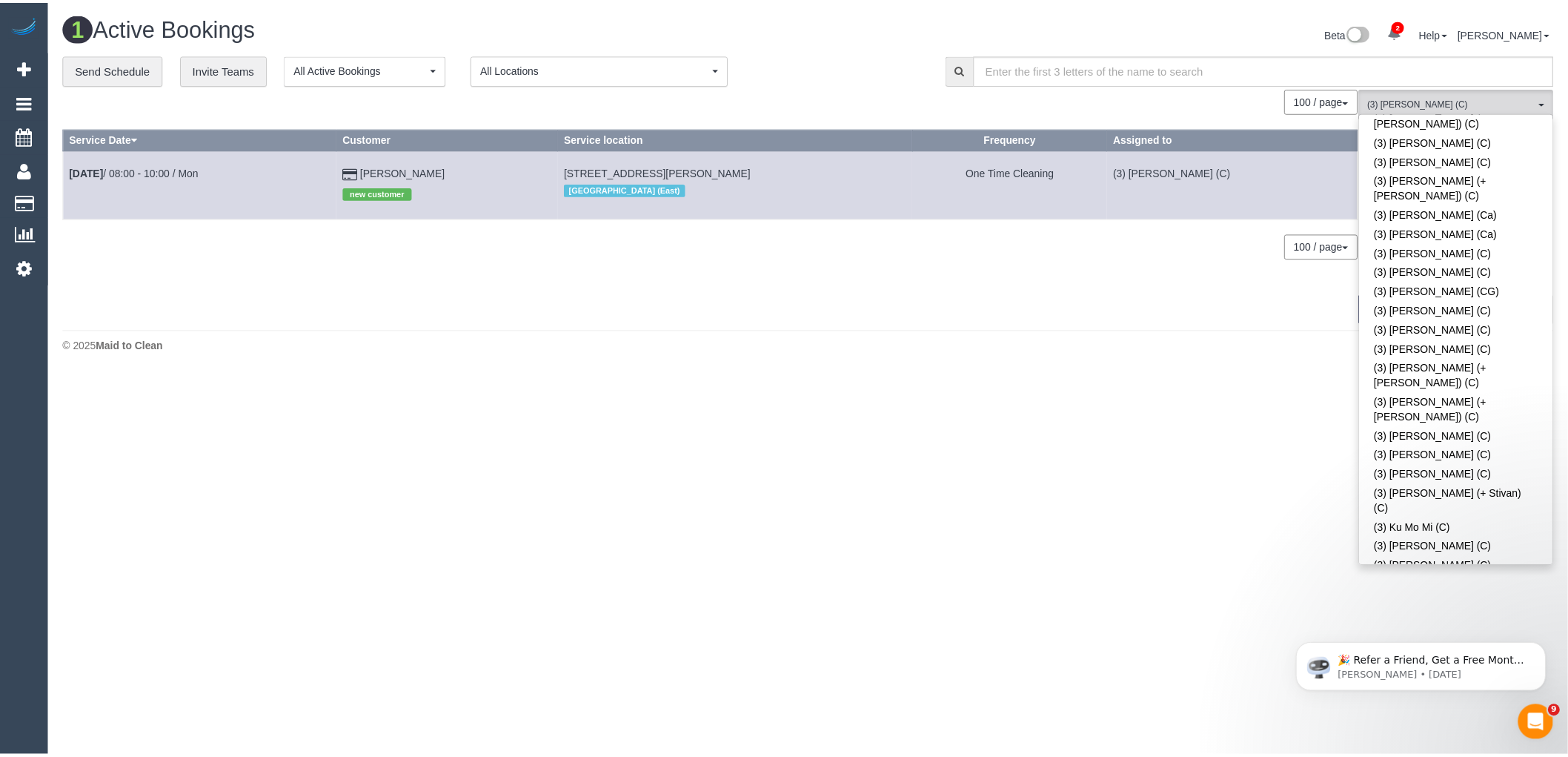
scroll to position [0, 0]
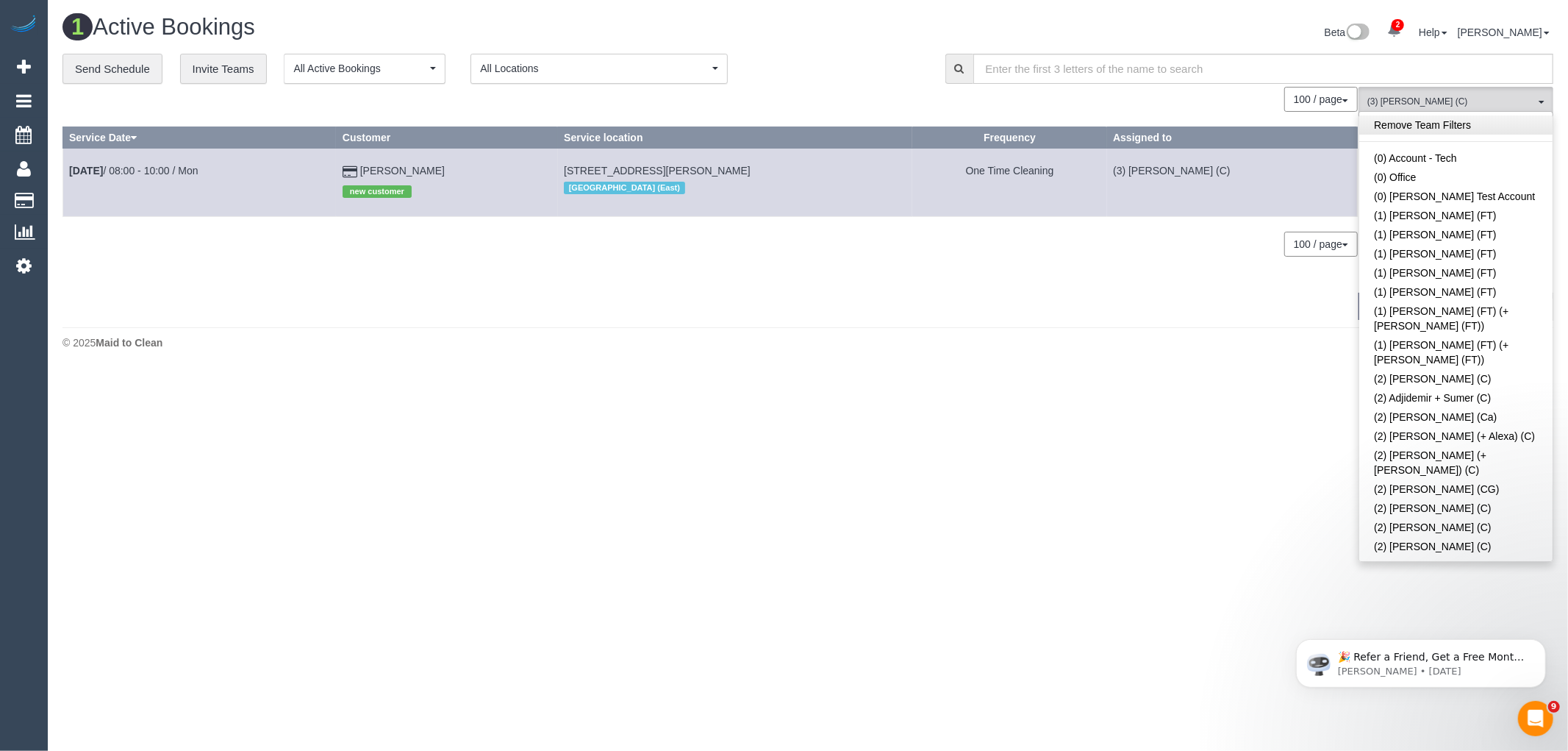
click at [1476, 121] on link "Remove Team Filters" at bounding box center [1456, 125] width 193 height 19
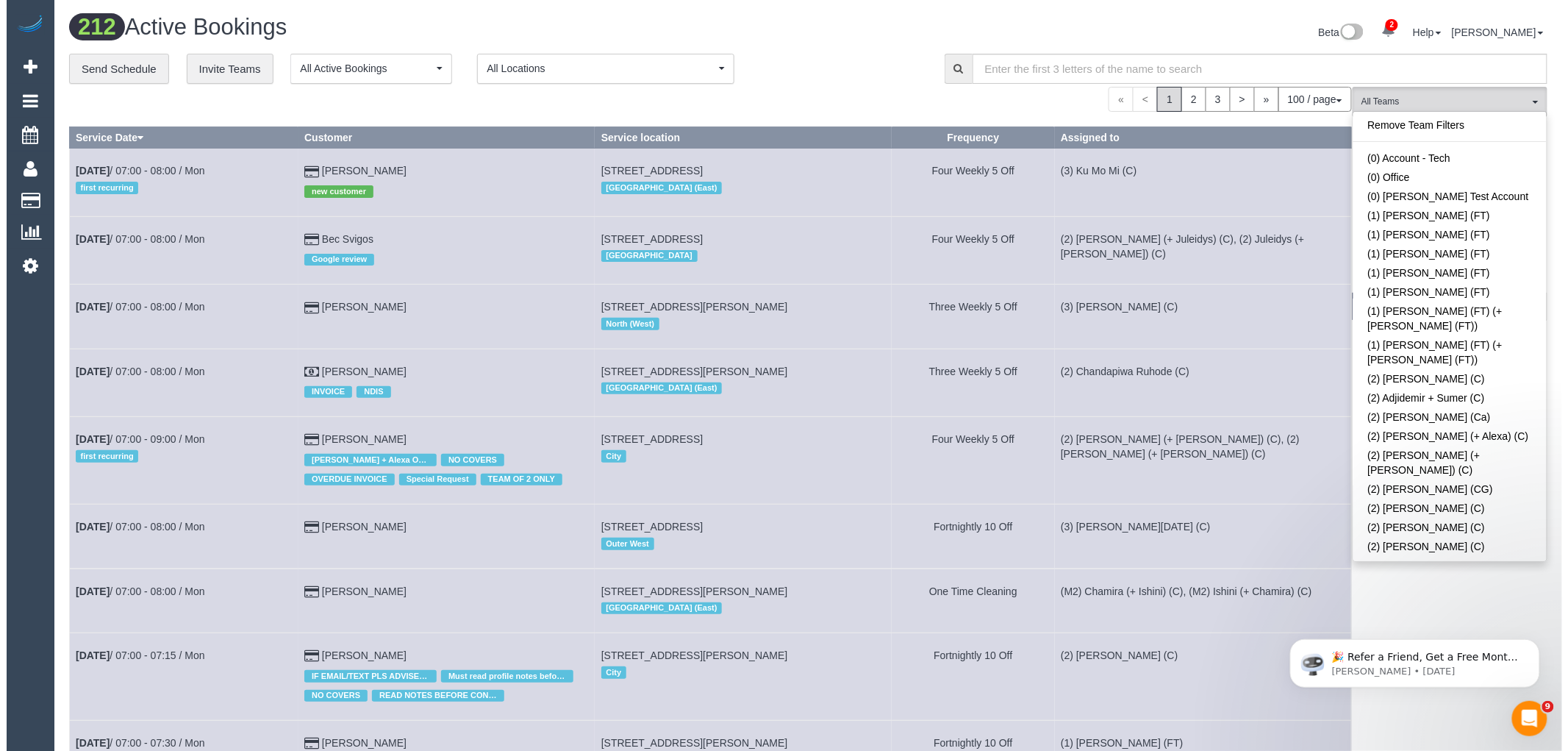
scroll to position [2317, 0]
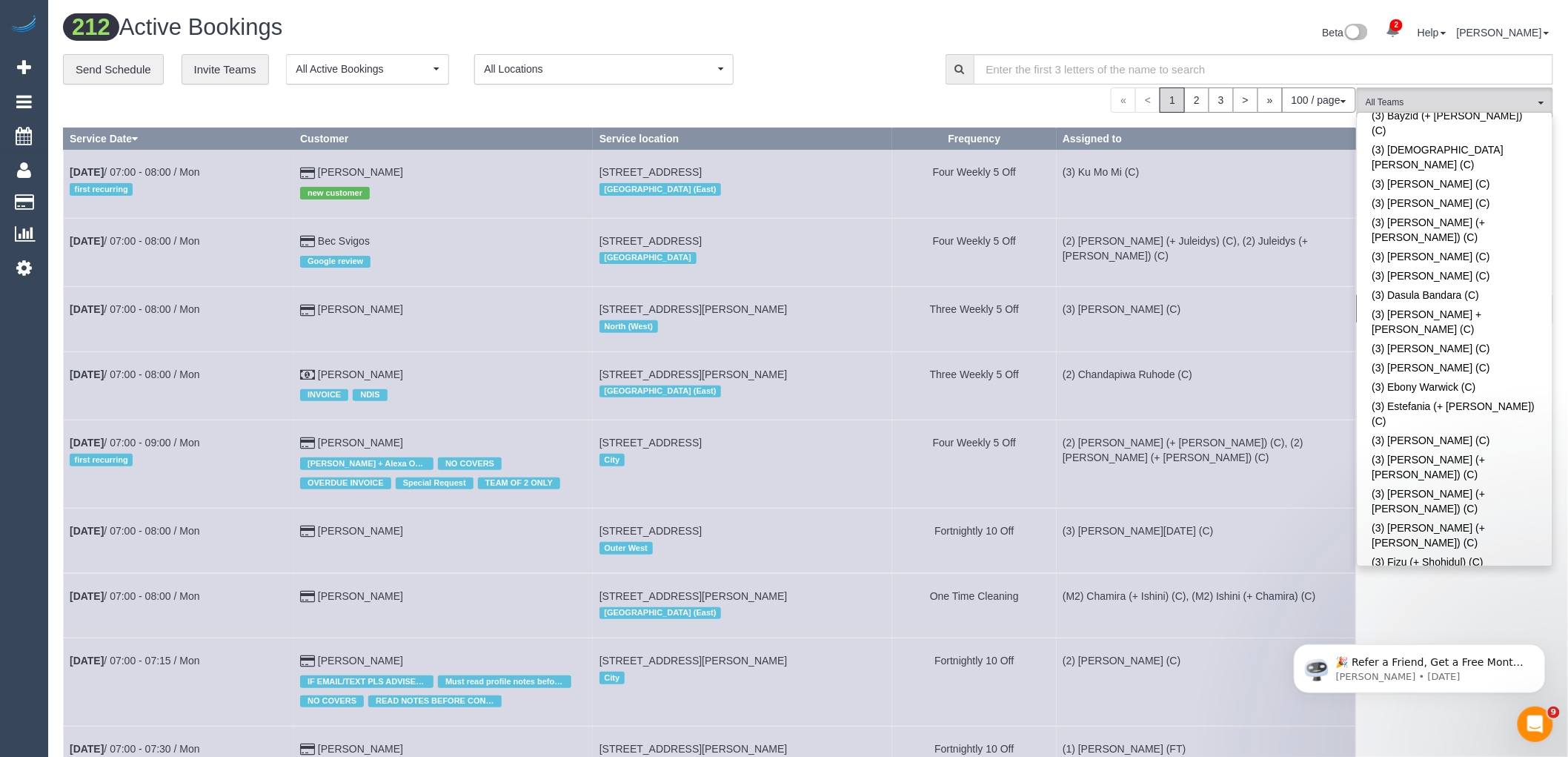
click at [843, 60] on div "**********" at bounding box center [493, 69] width 861 height 31
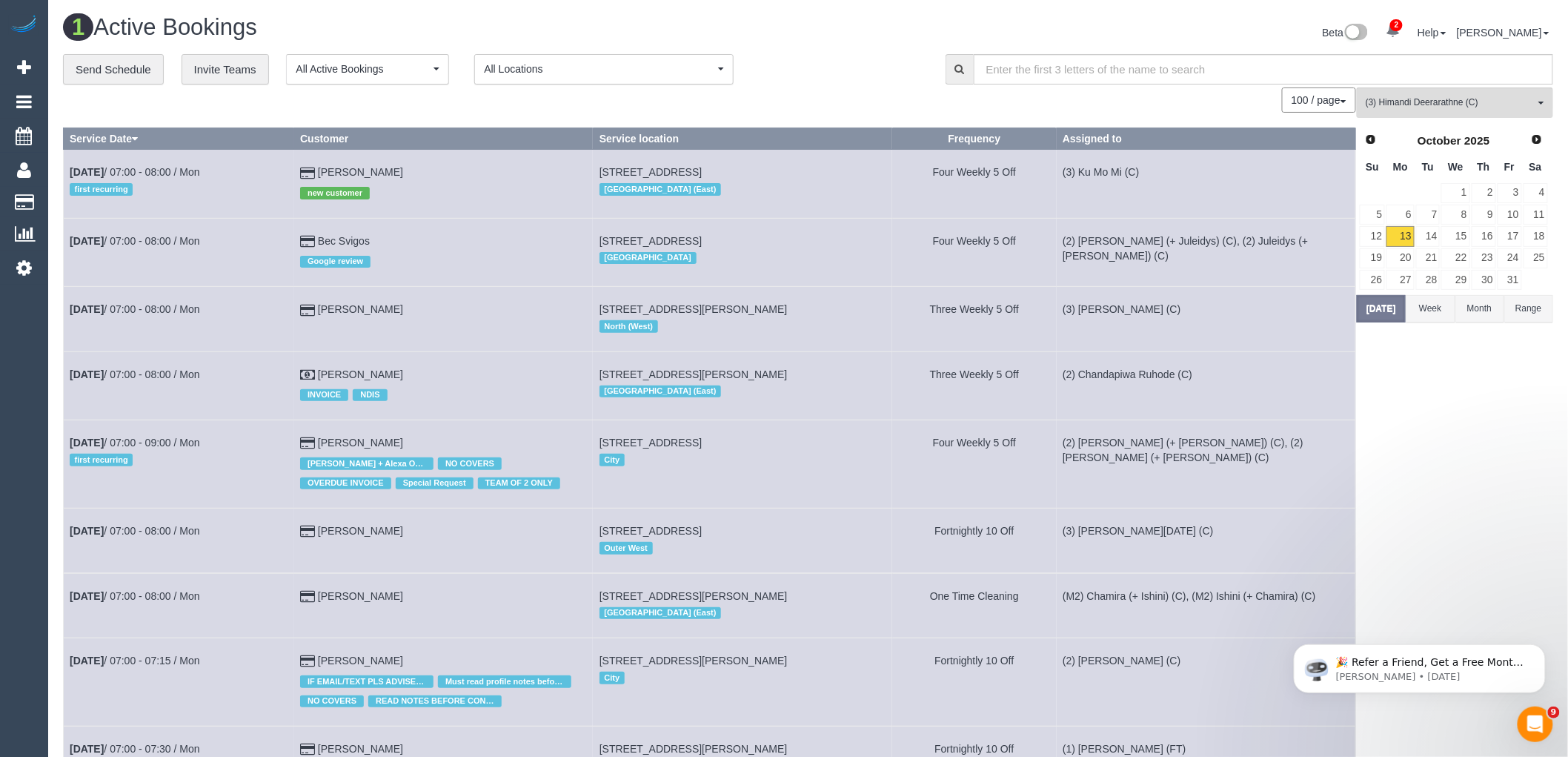
click at [1370, 294] on div "Prev Next October 2025 Su Mo Tu We Th Fr Sa 1 2 3 4 5 6 7 8 9 10 11 12 13 14 15…" at bounding box center [1454, 209] width 194 height 169
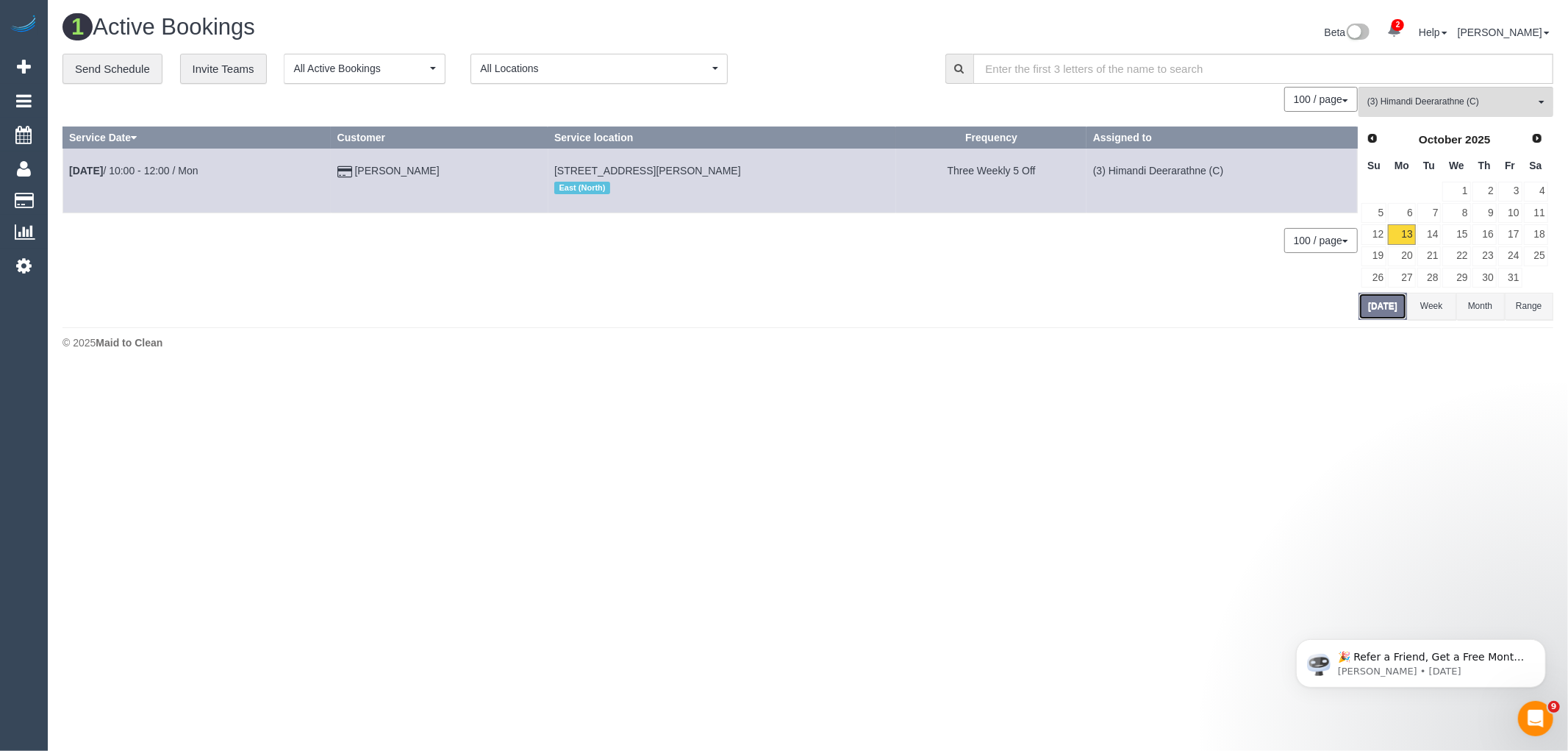
click at [1375, 312] on button "[DATE]" at bounding box center [1383, 306] width 48 height 28
click at [1463, 100] on span "(3) Himandi Deerarathne (C)" at bounding box center [1451, 101] width 167 height 13
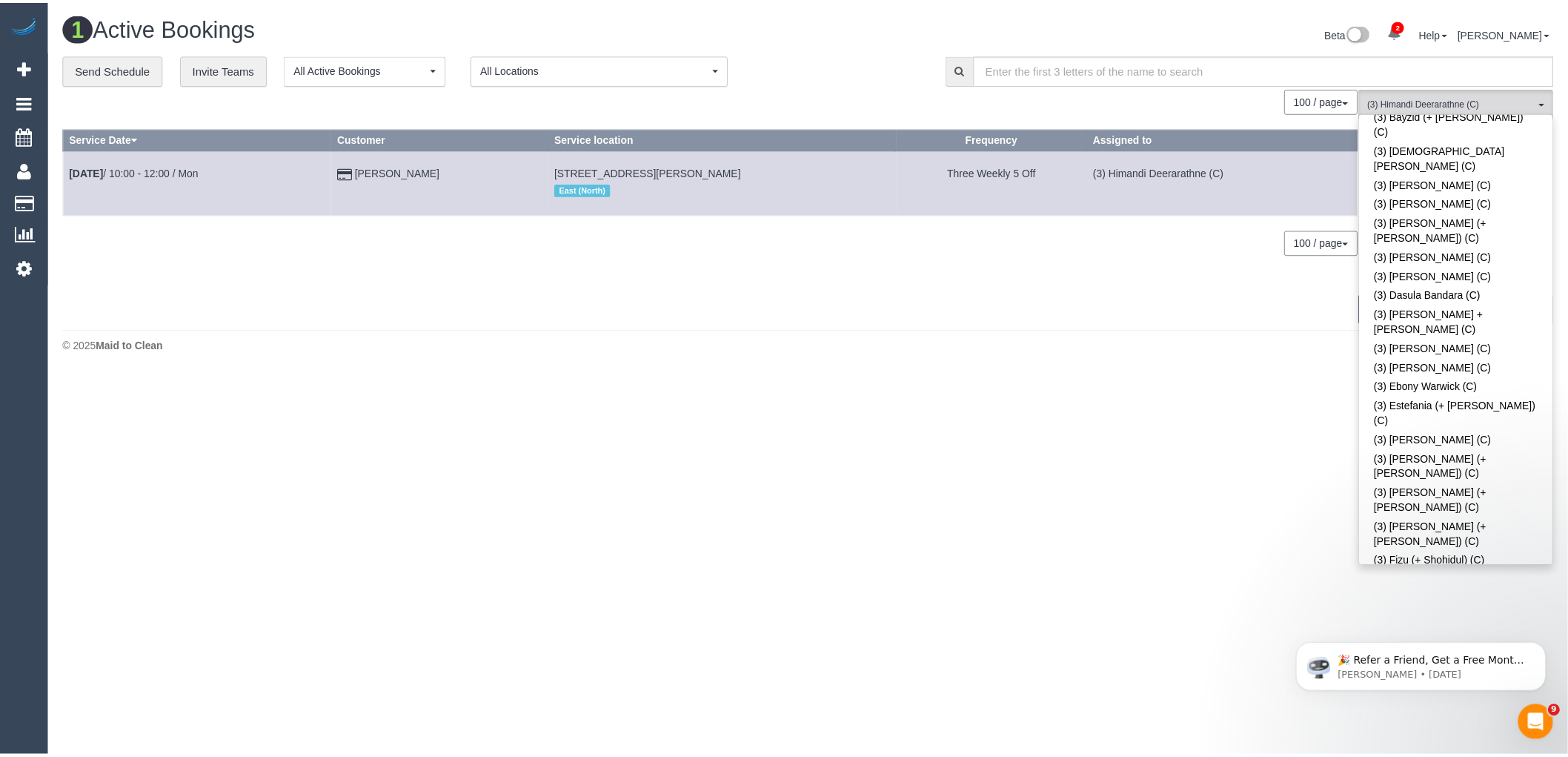
scroll to position [0, 0]
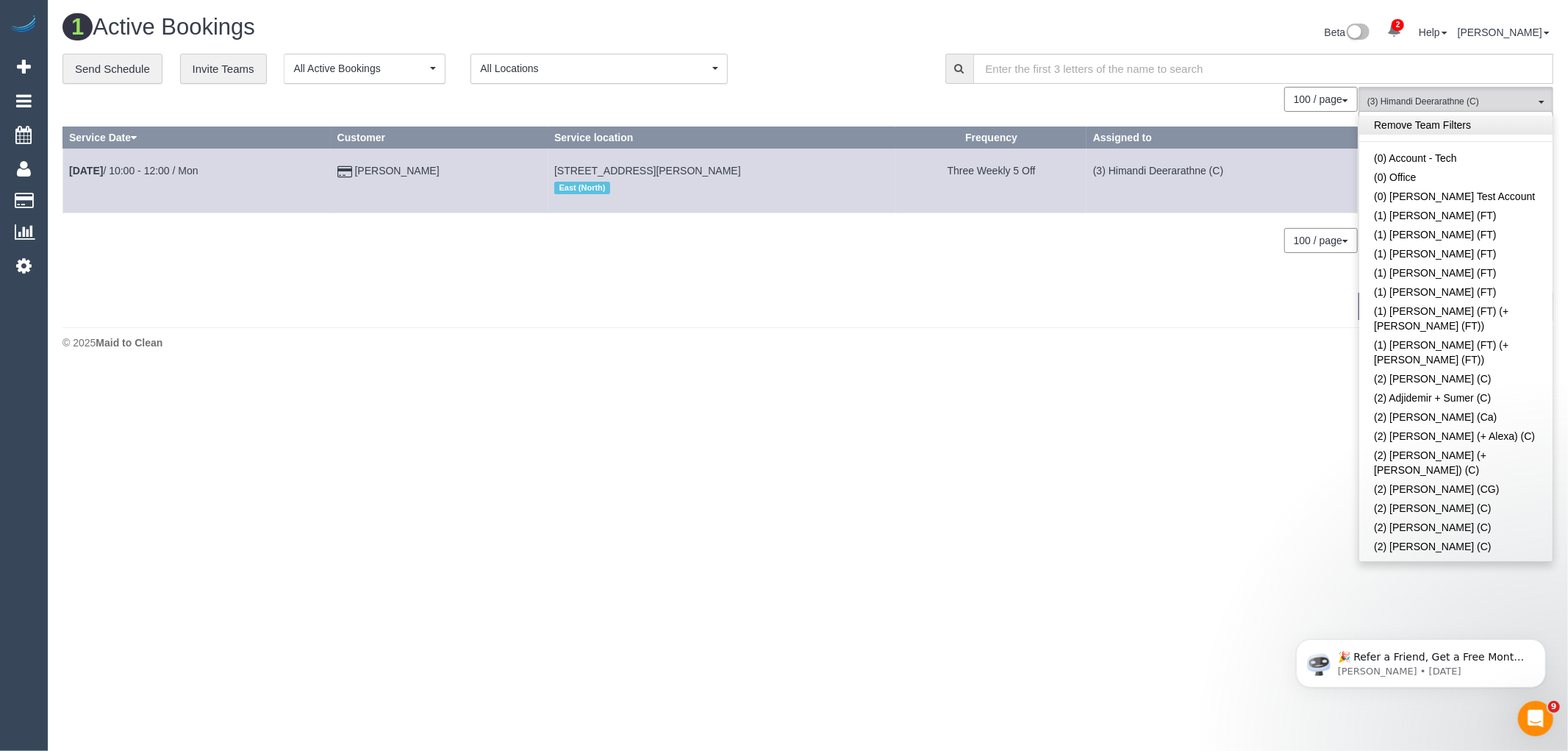
click at [1479, 120] on link "Remove Team Filters" at bounding box center [1456, 125] width 193 height 19
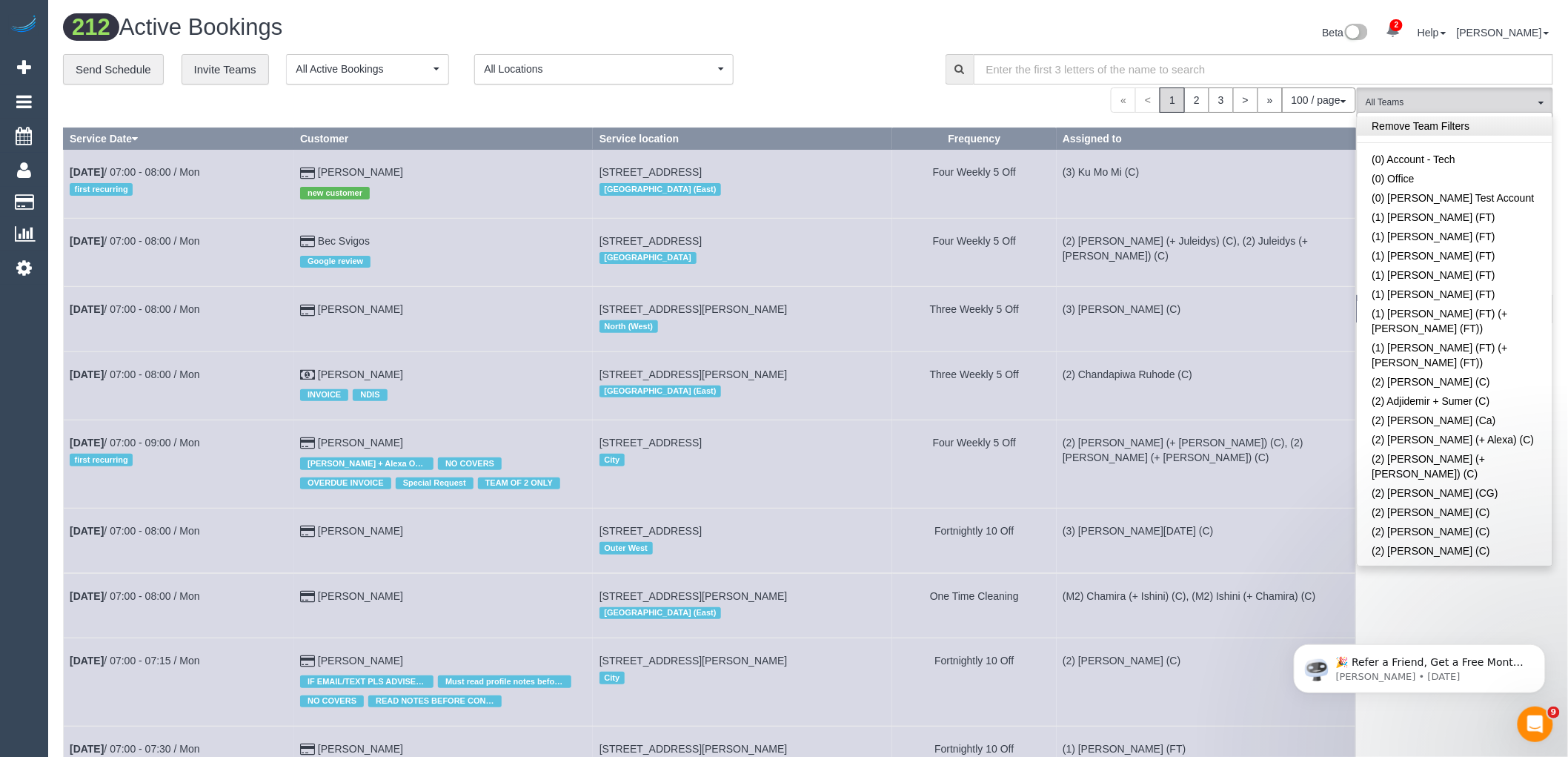
click at [1446, 130] on link "Remove Team Filters" at bounding box center [1455, 126] width 195 height 20
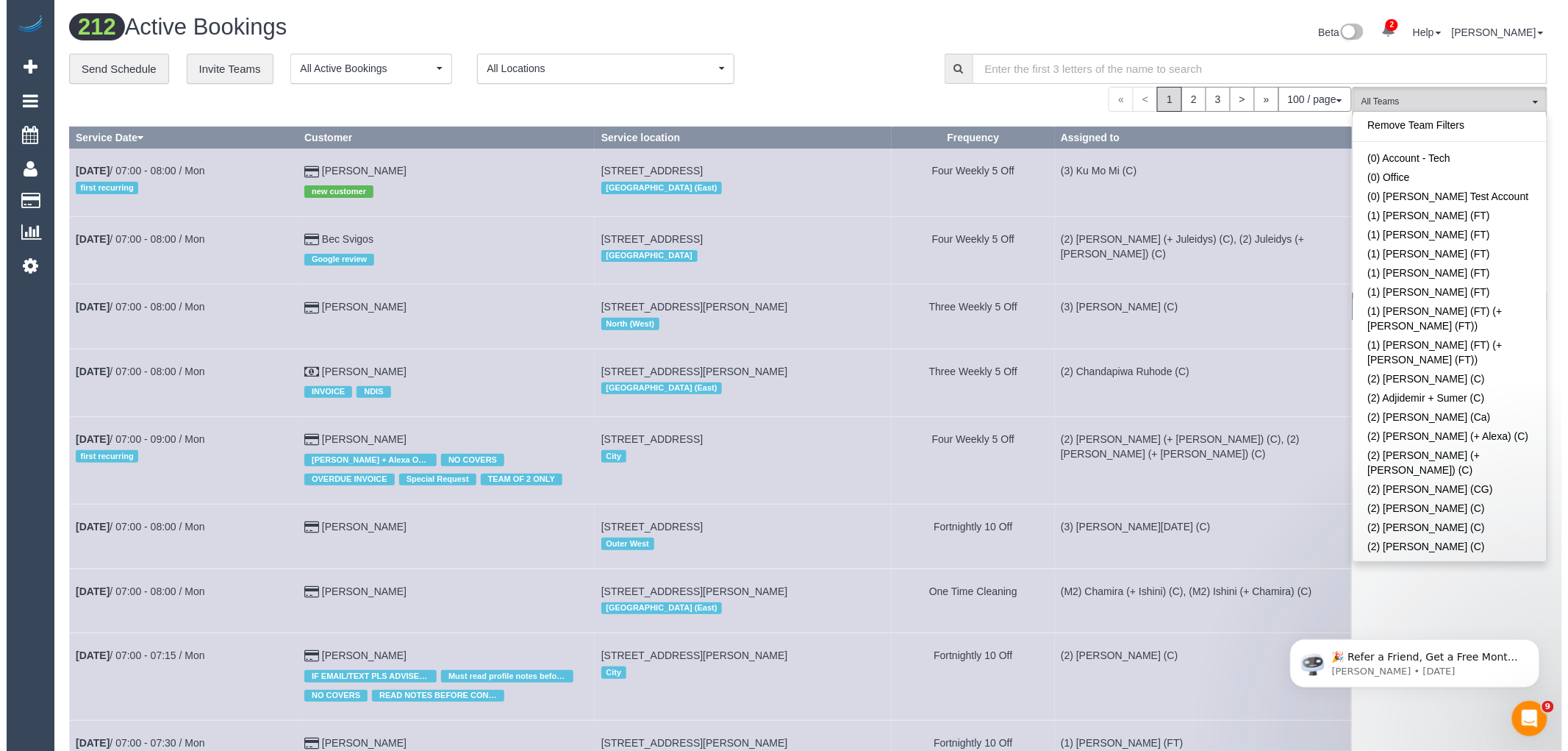
scroll to position [2144, 0]
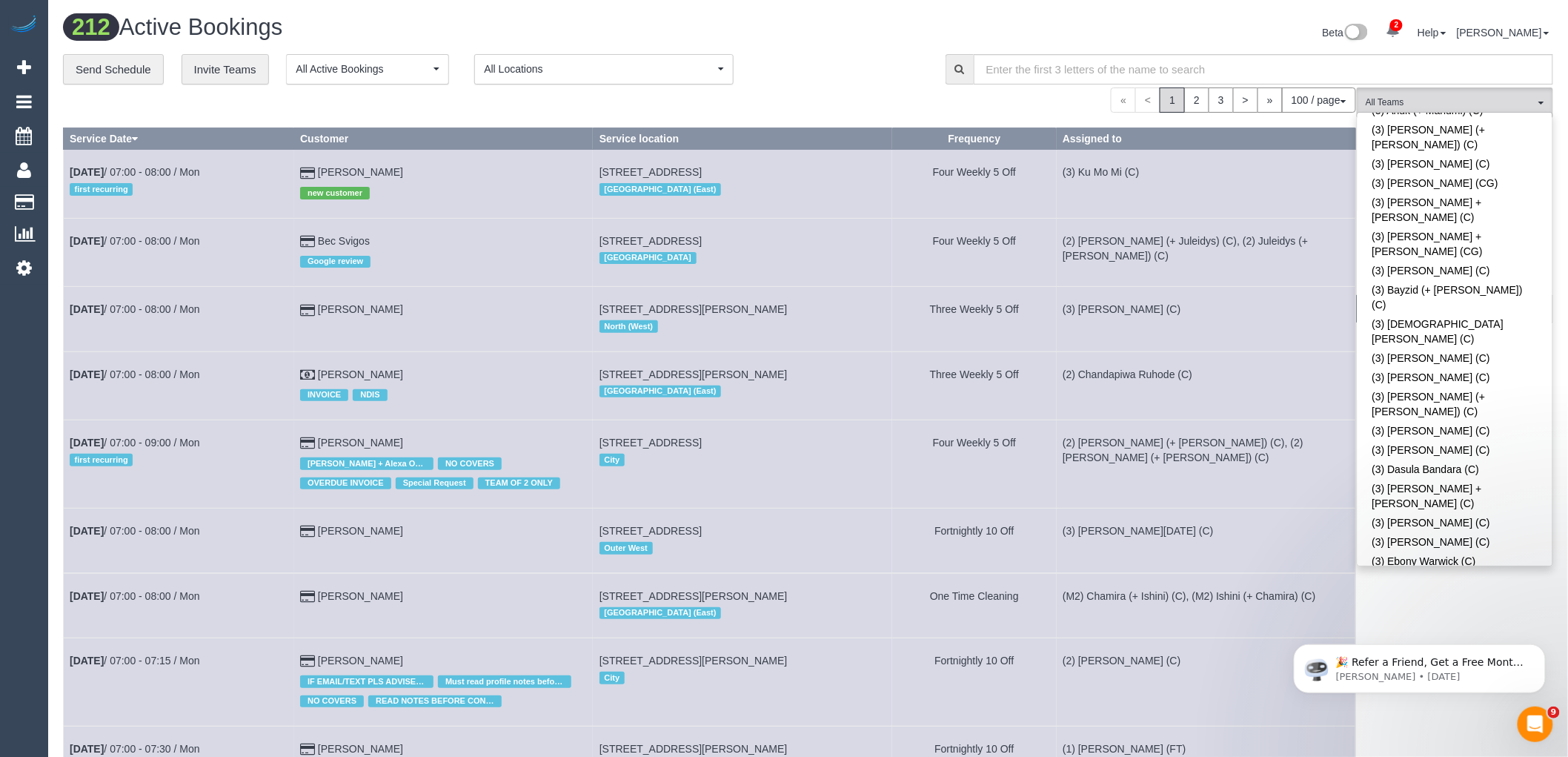
click at [908, 80] on div "**********" at bounding box center [493, 69] width 861 height 31
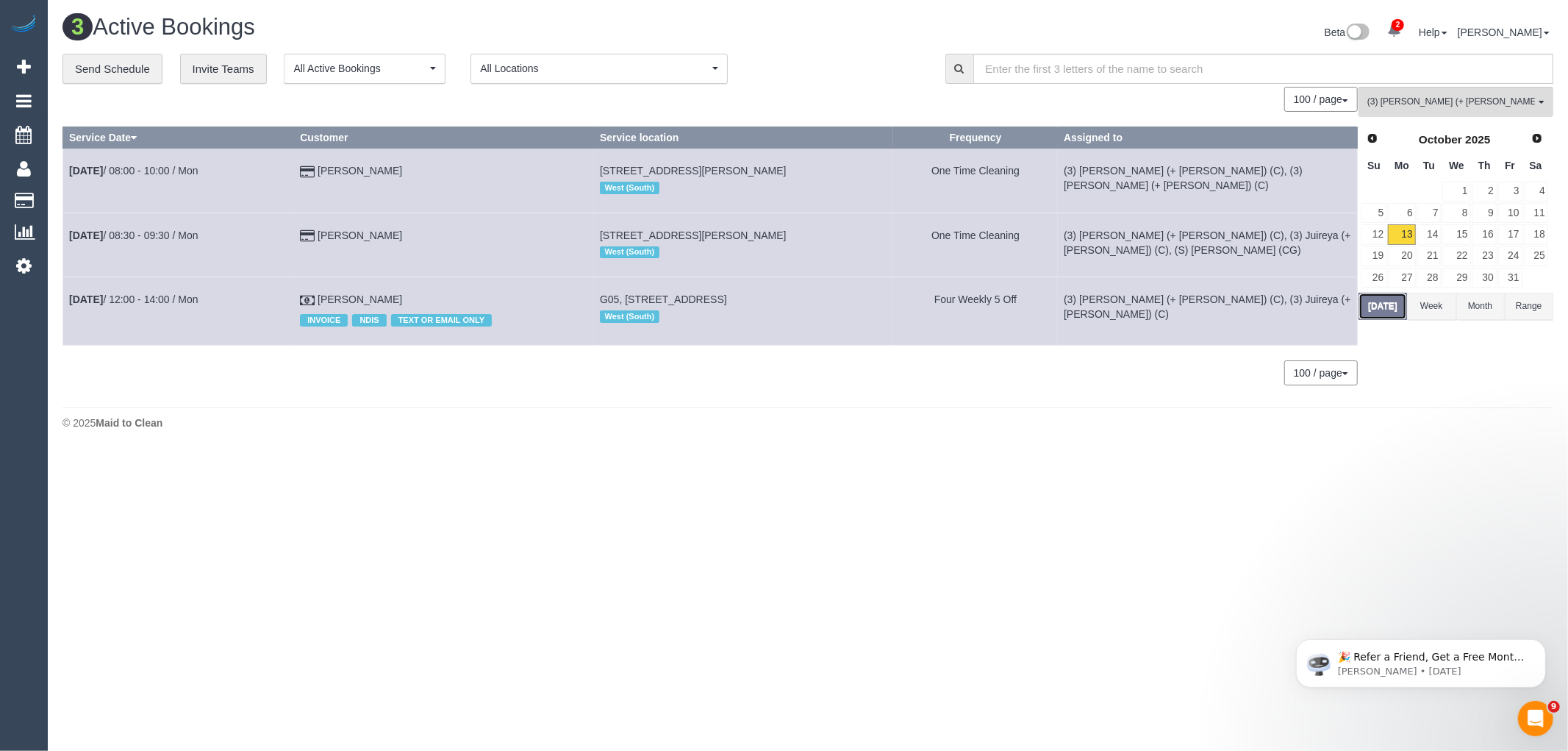
click at [1368, 314] on button "[DATE]" at bounding box center [1383, 306] width 48 height 28
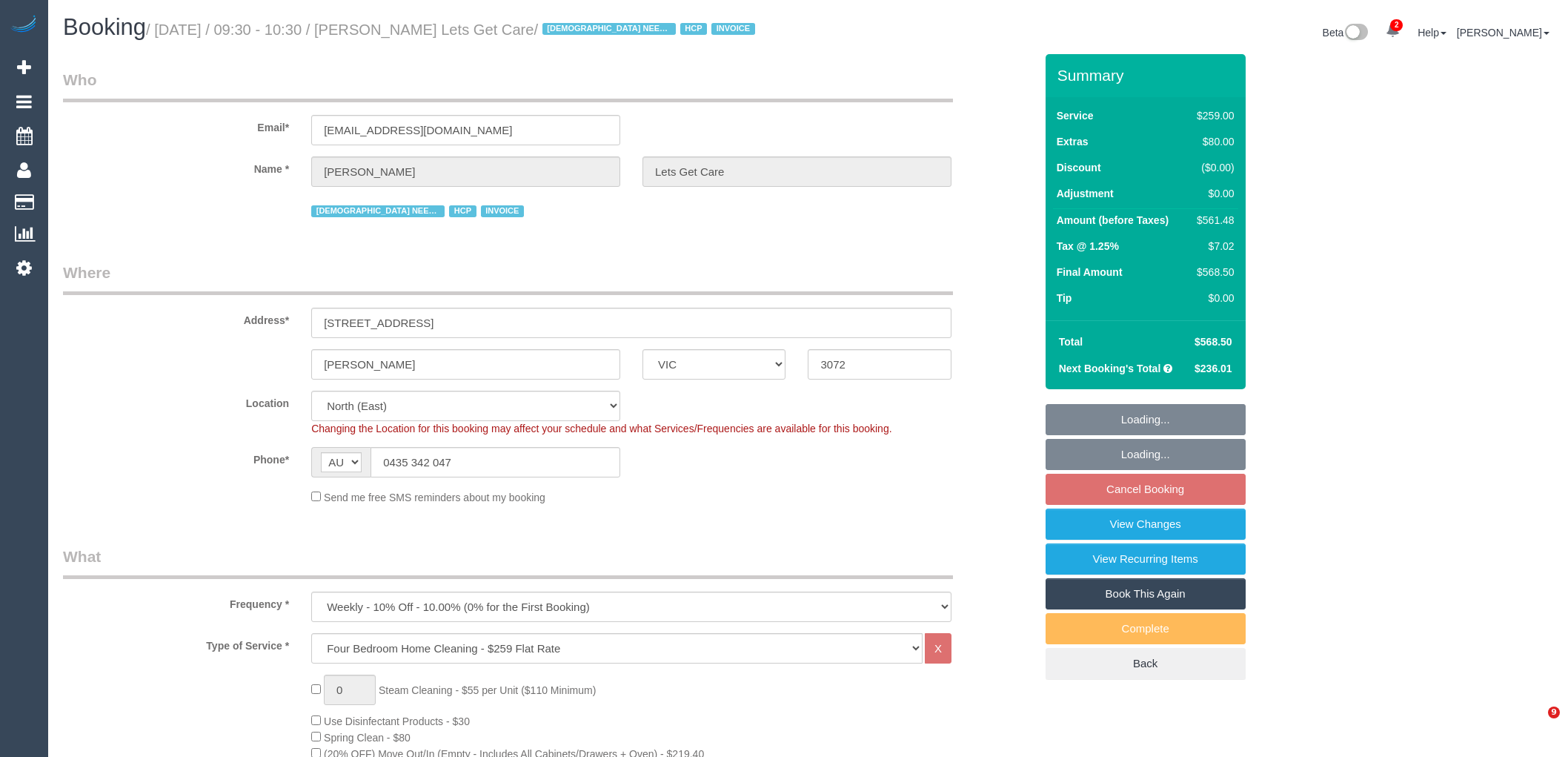
select select "VIC"
select select "object:676"
select select "number:28"
select select "number:14"
select select "number:19"
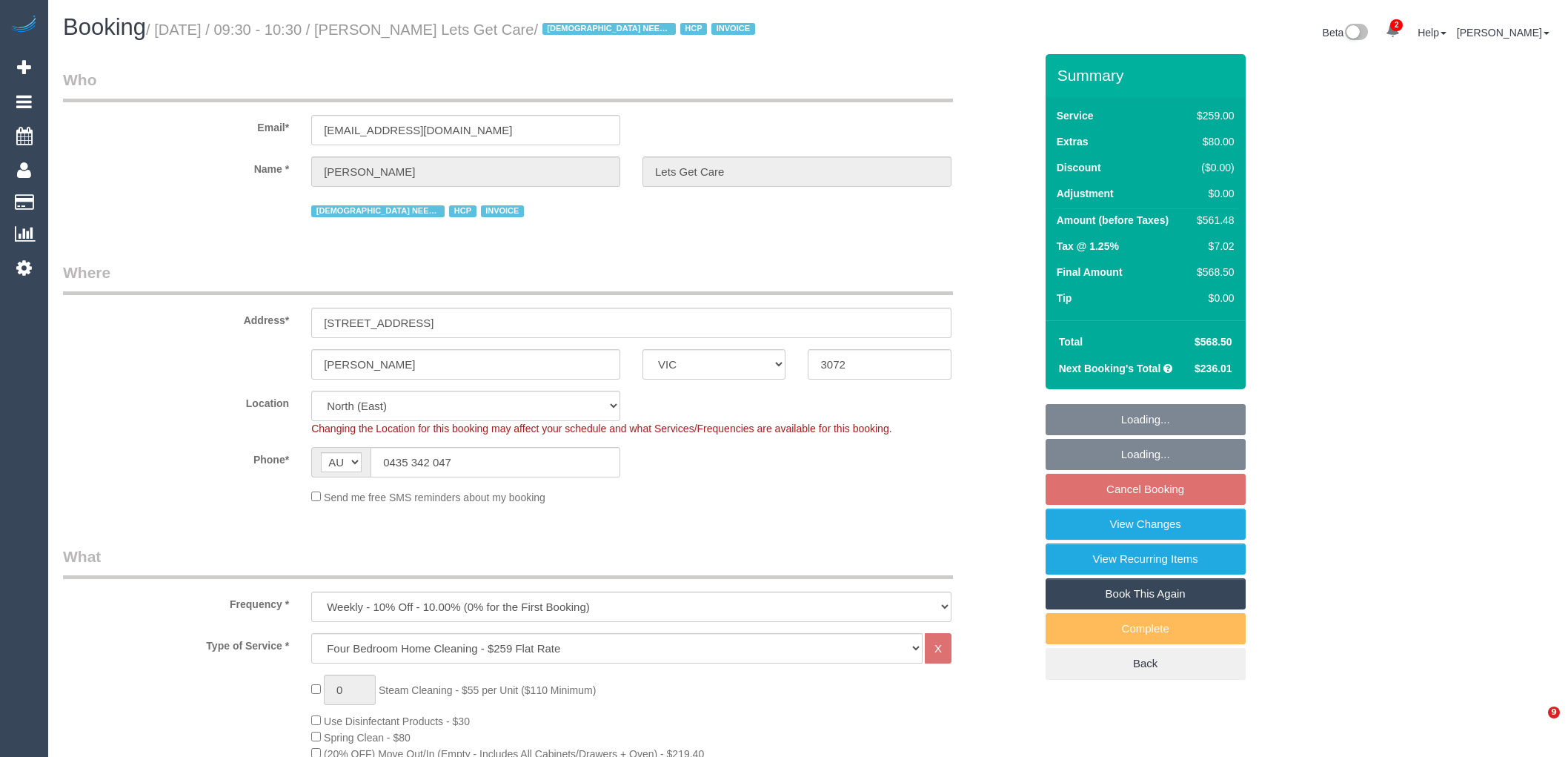
select select "number:25"
select select "number:35"
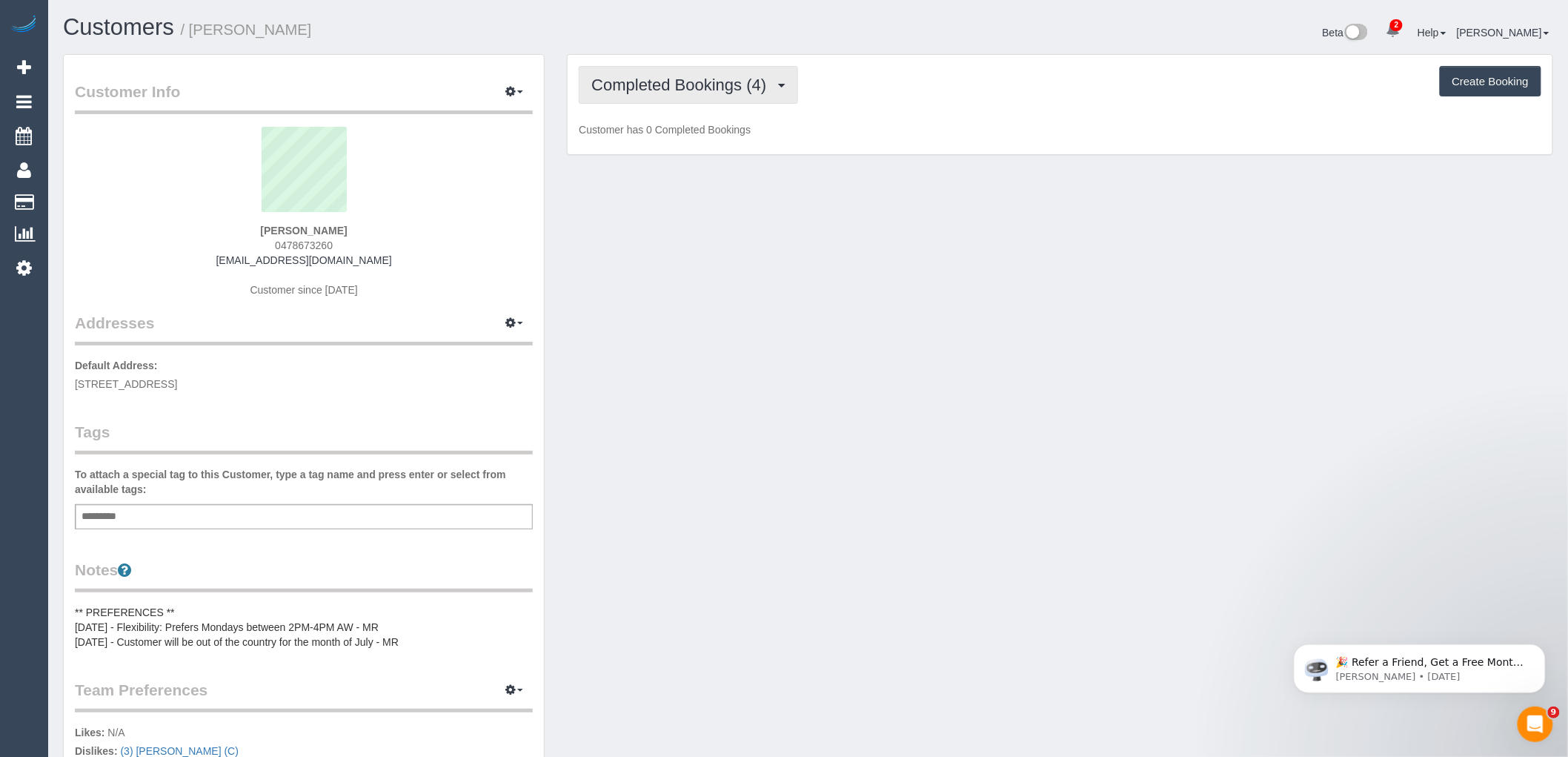
click at [704, 92] on span "Completed Bookings (4)" at bounding box center [682, 85] width 182 height 19
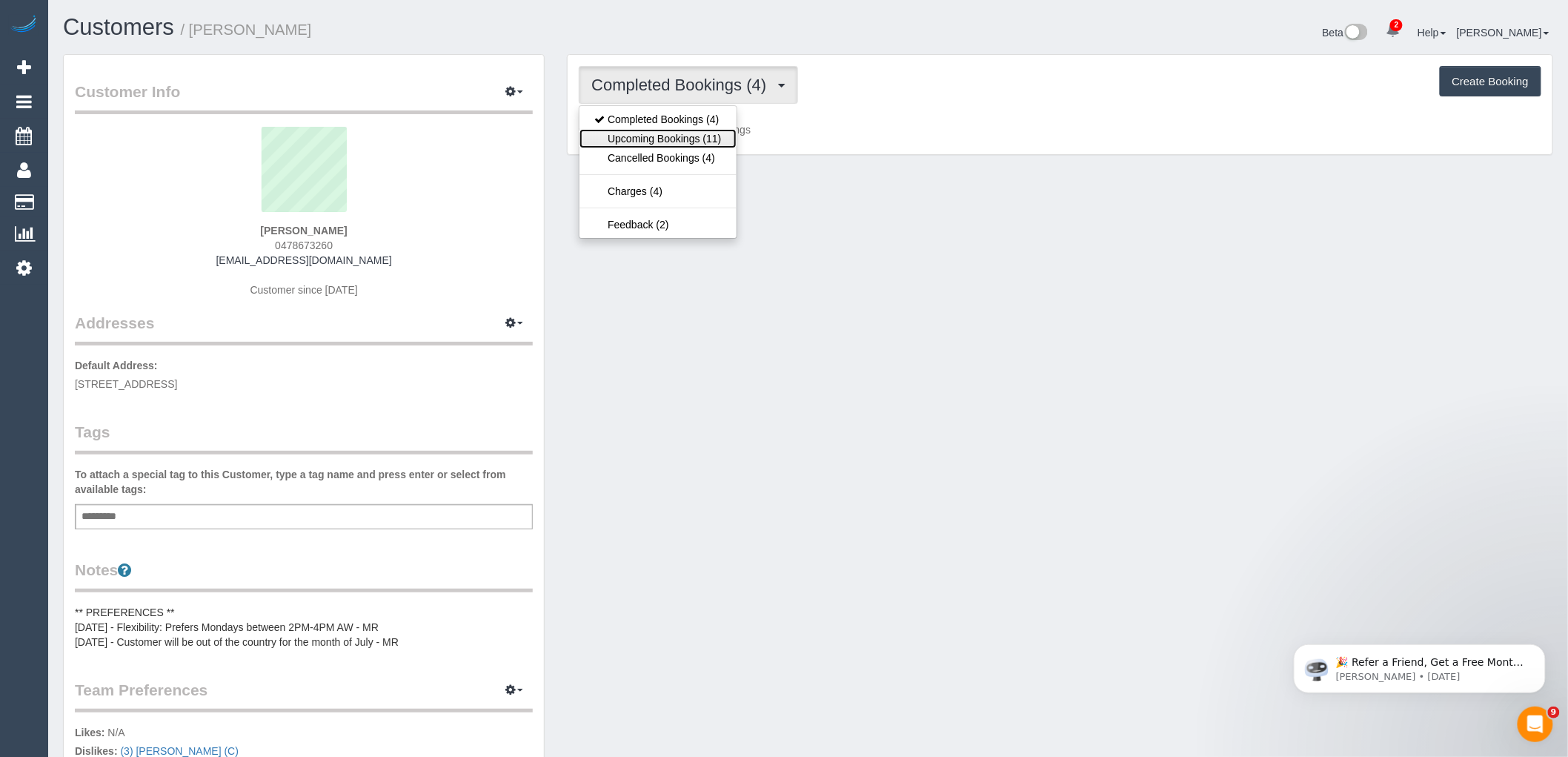
click at [705, 142] on link "Upcoming Bookings (11)" at bounding box center [658, 139] width 156 height 20
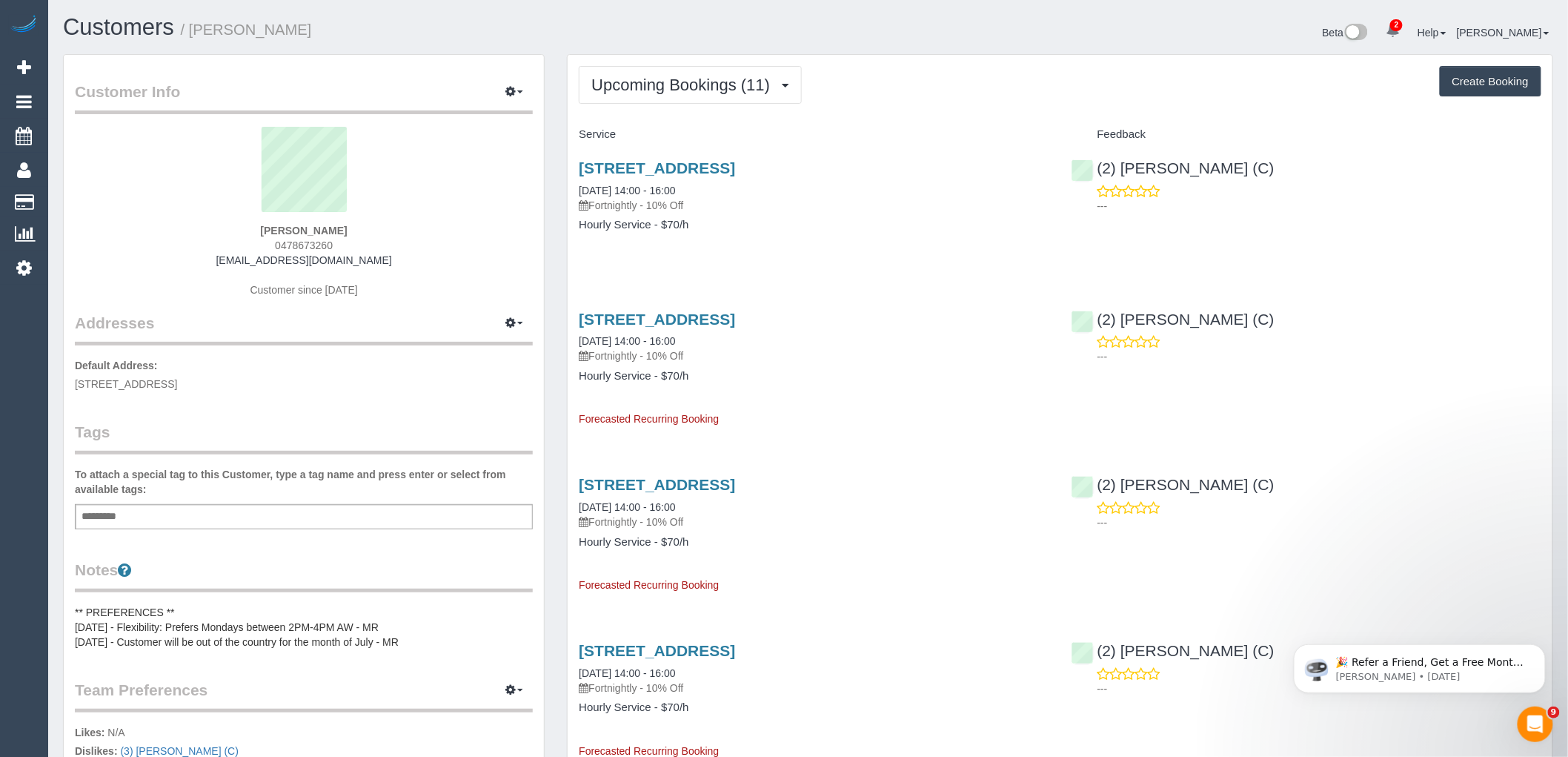
click at [420, 399] on div "Customer Info Edit Contact Info Send Message Email Preferences Special Sales Ta…" at bounding box center [304, 561] width 480 height 1014
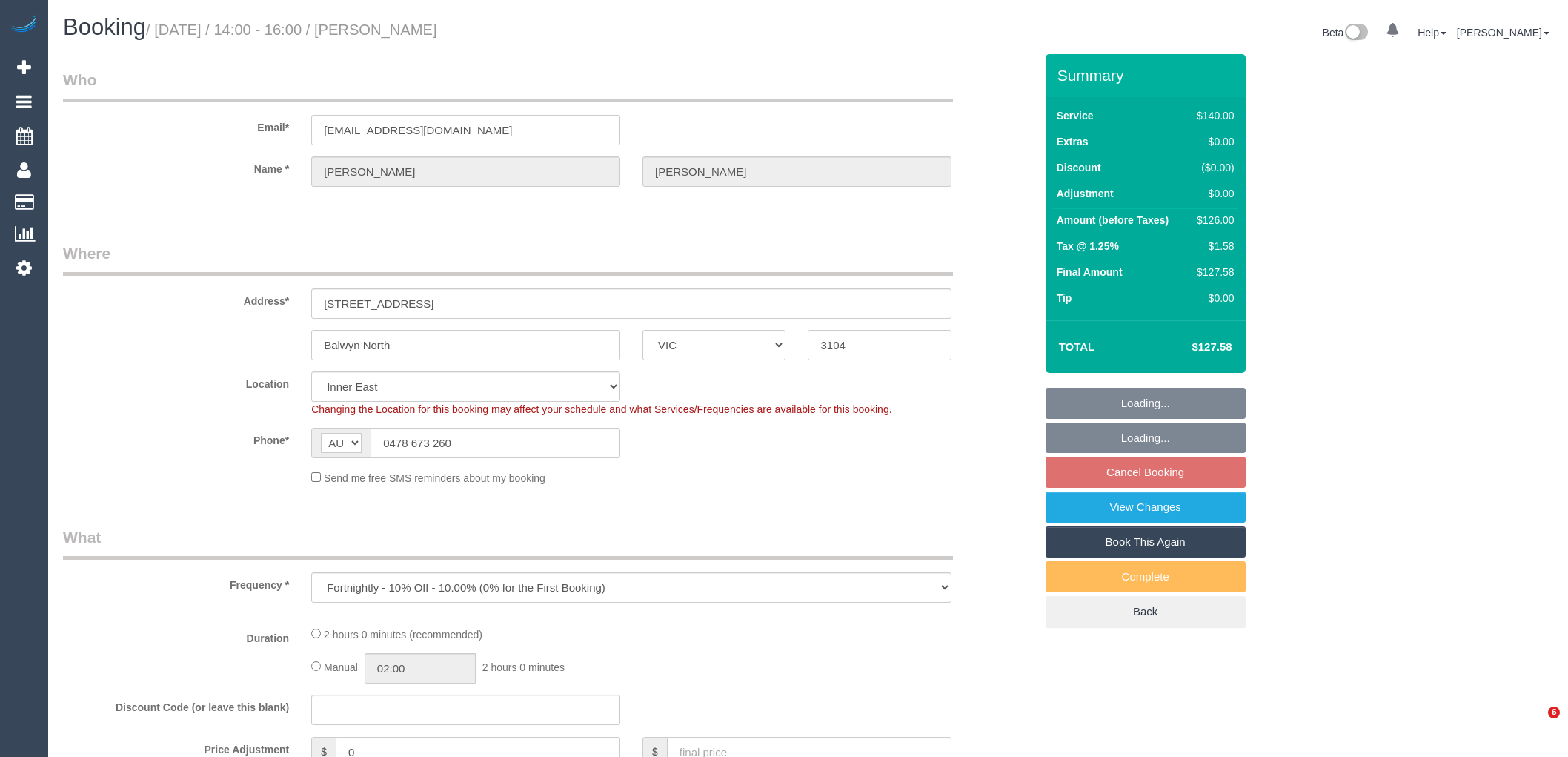
select select "VIC"
select select "object:750"
select select "number:27"
select select "number:14"
select select "number:19"
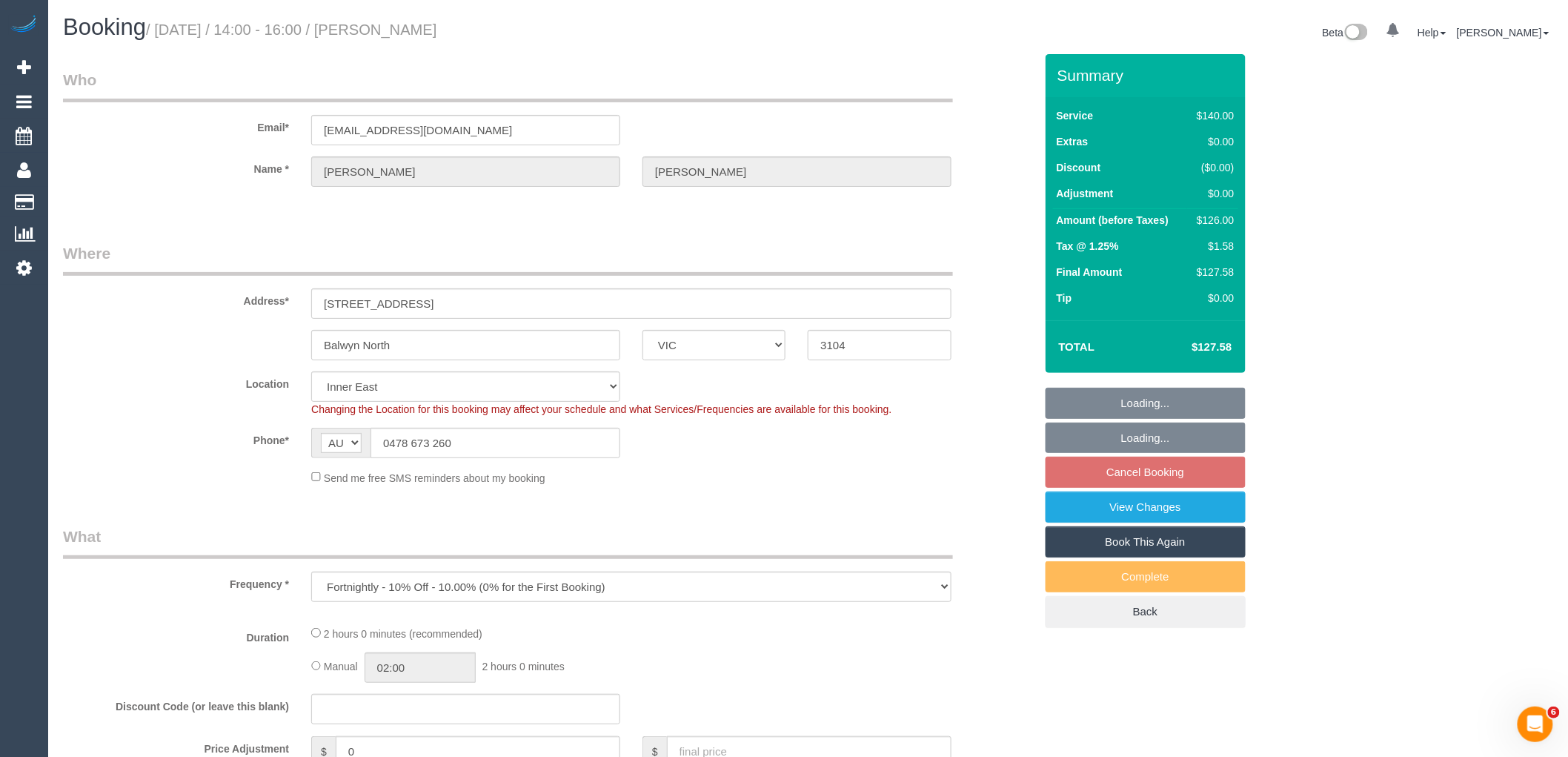
select select "number:36"
select select "number:33"
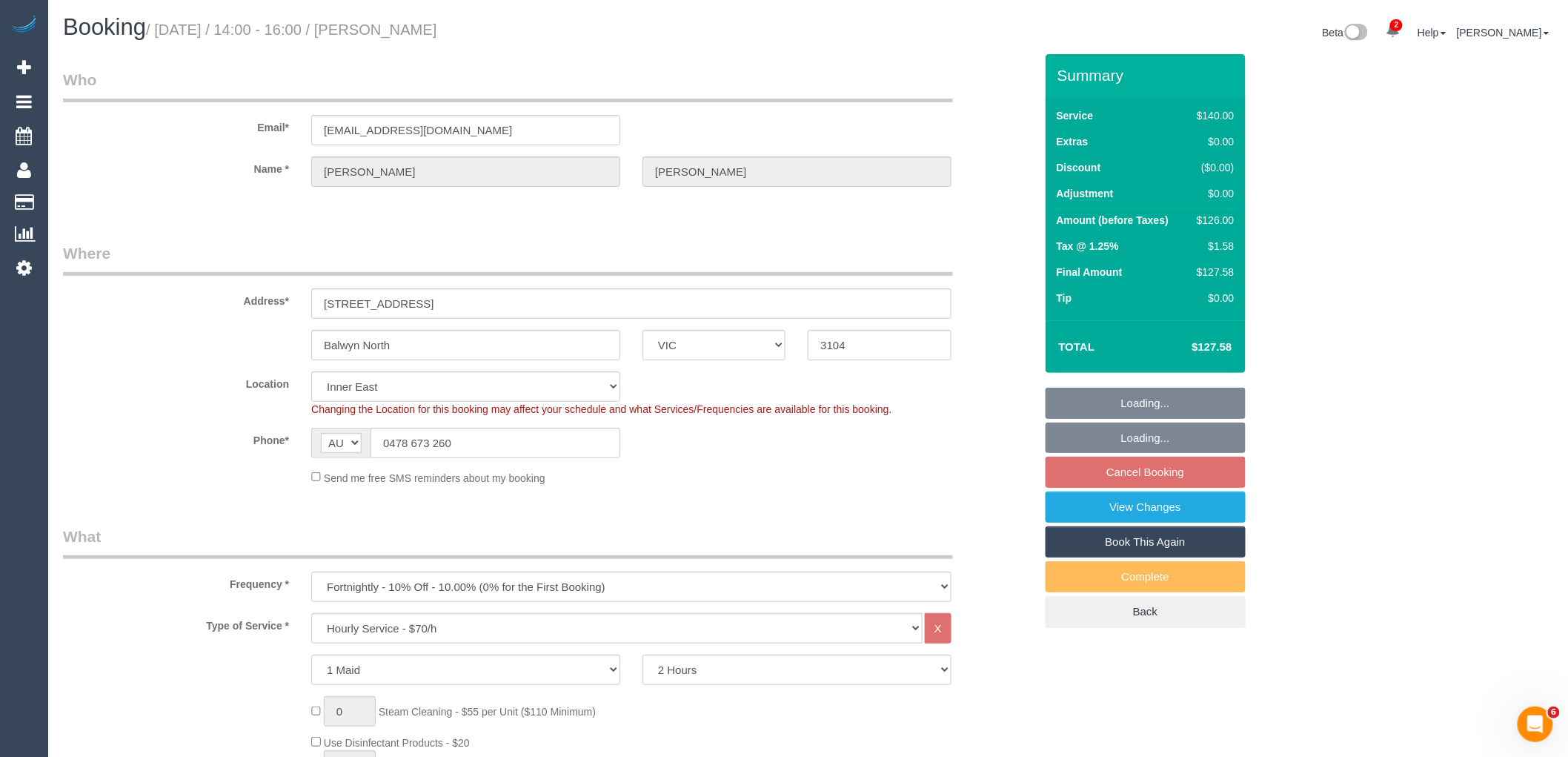
select select "string:stripe-pm_1S09PG2GScqysDRVJoTIWvlS"
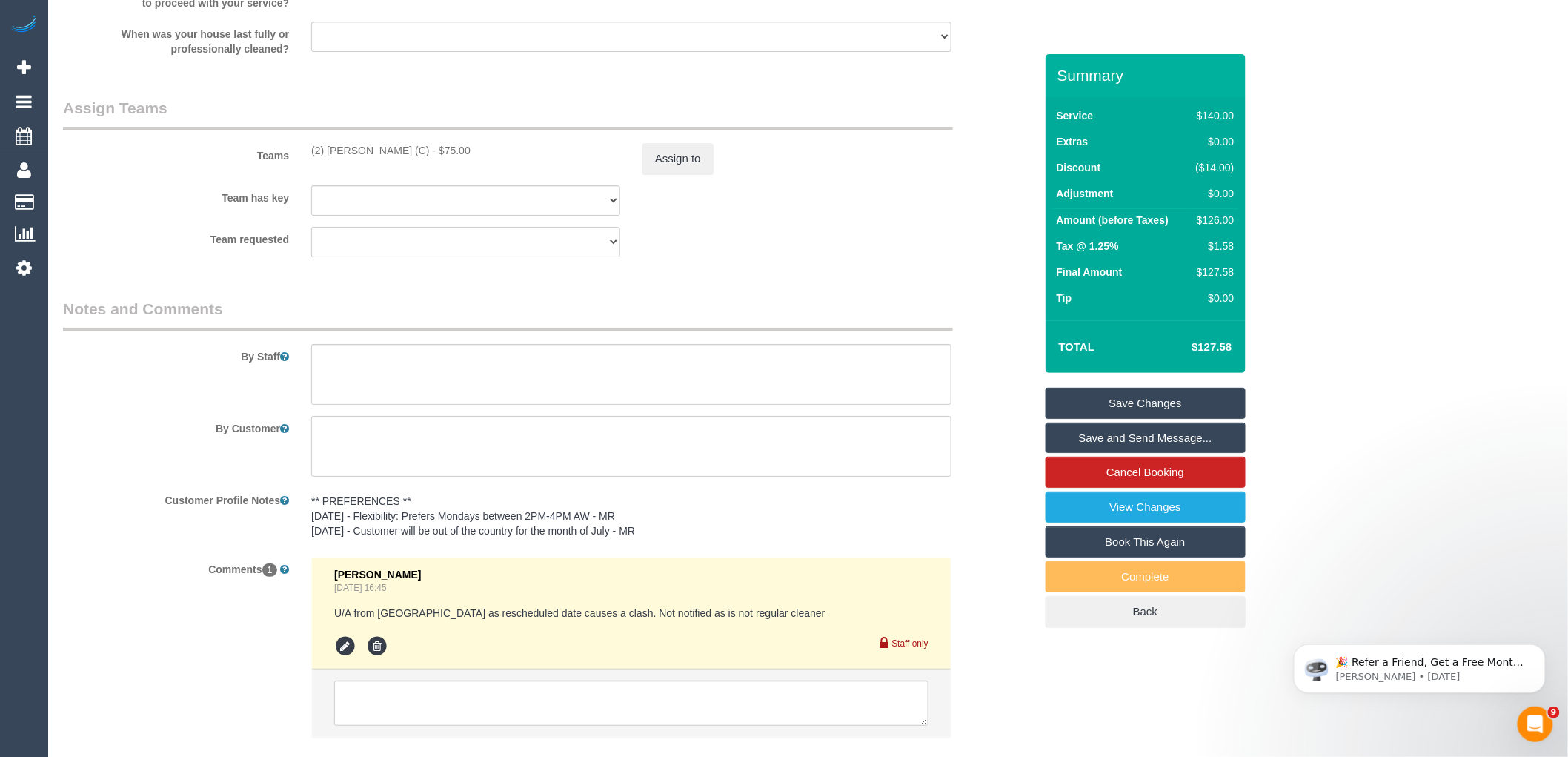
scroll to position [2329, 0]
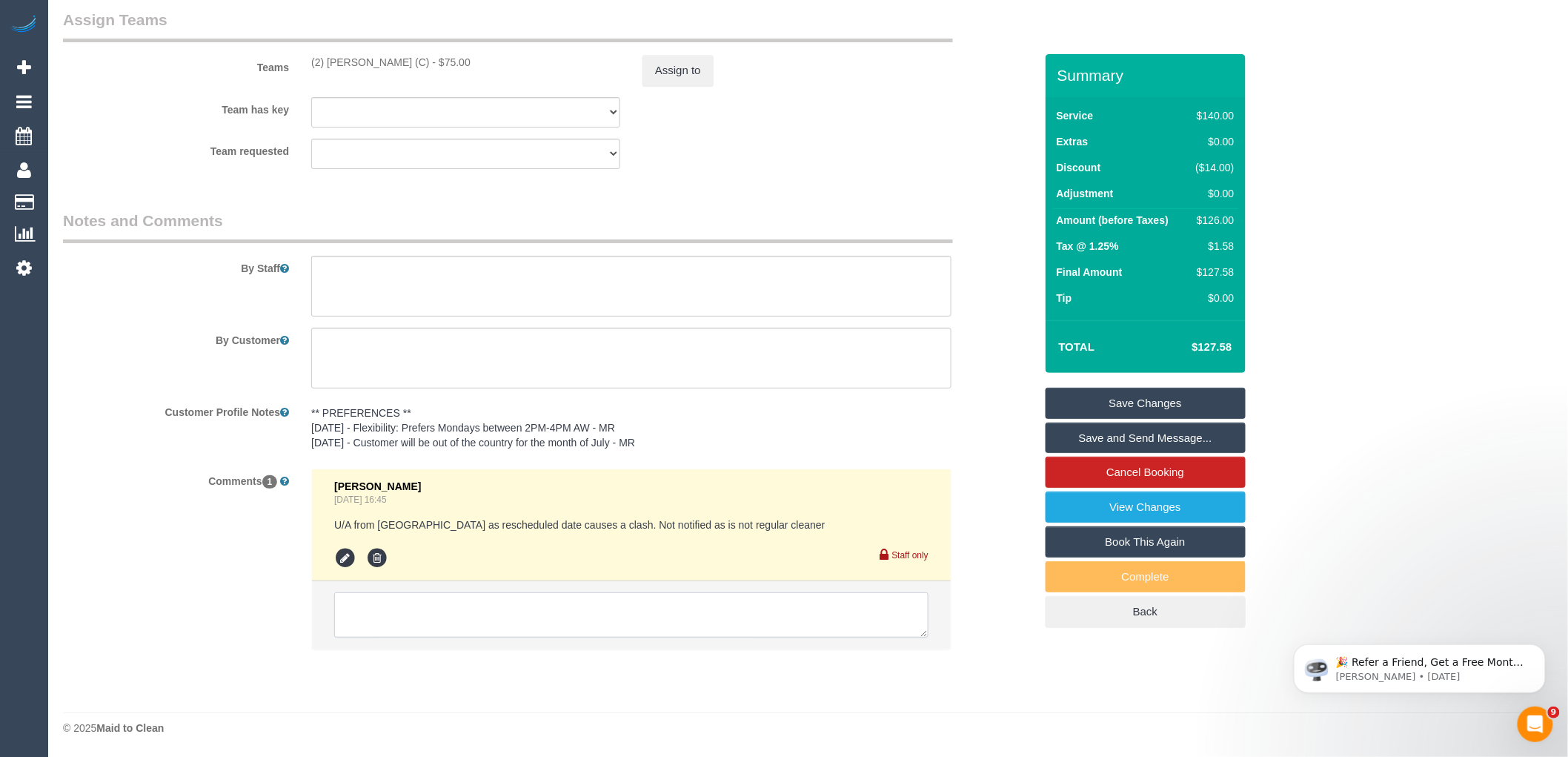
click at [483, 617] on textarea at bounding box center [632, 614] width 594 height 46
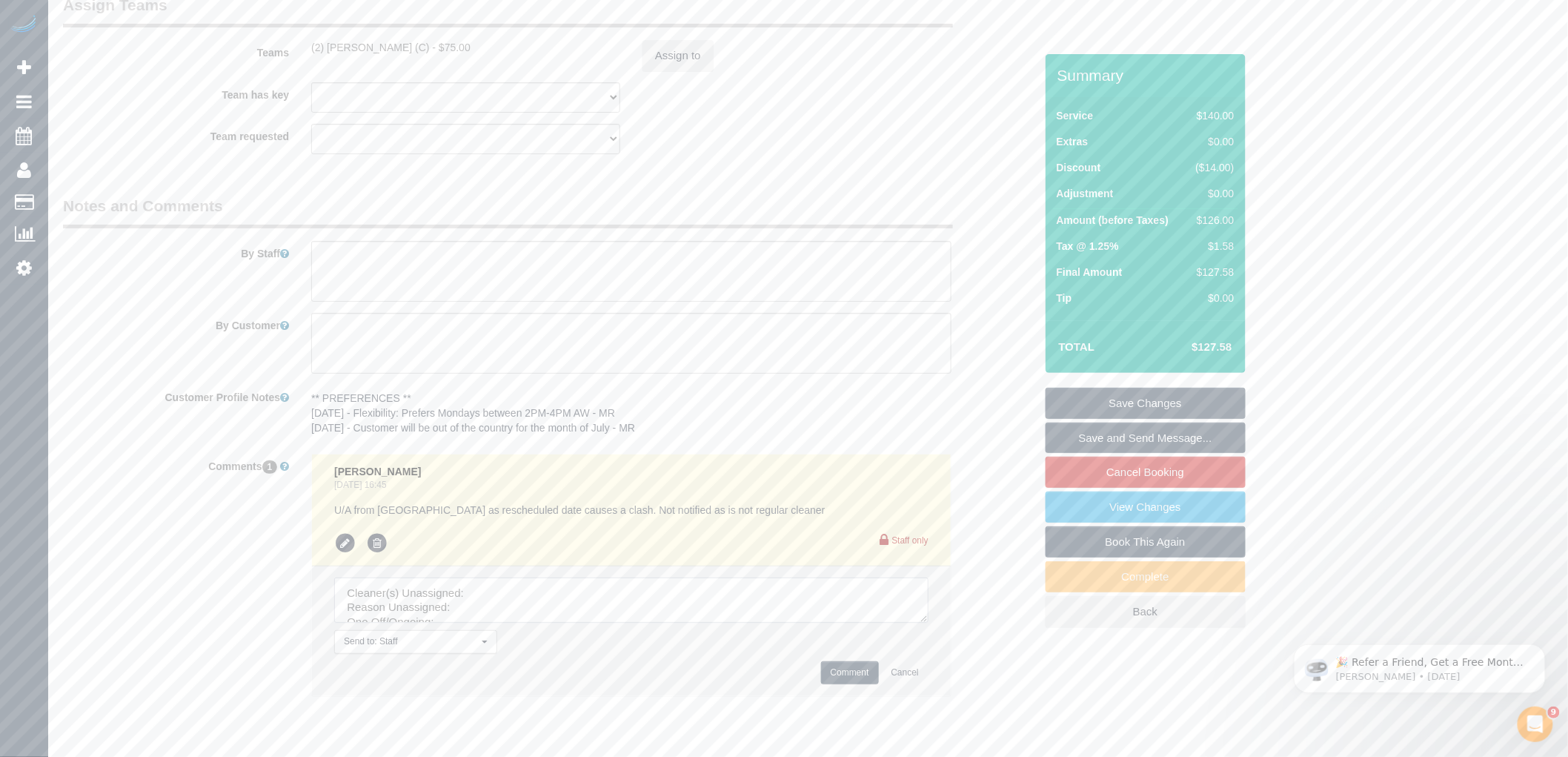
scroll to position [2390, 0]
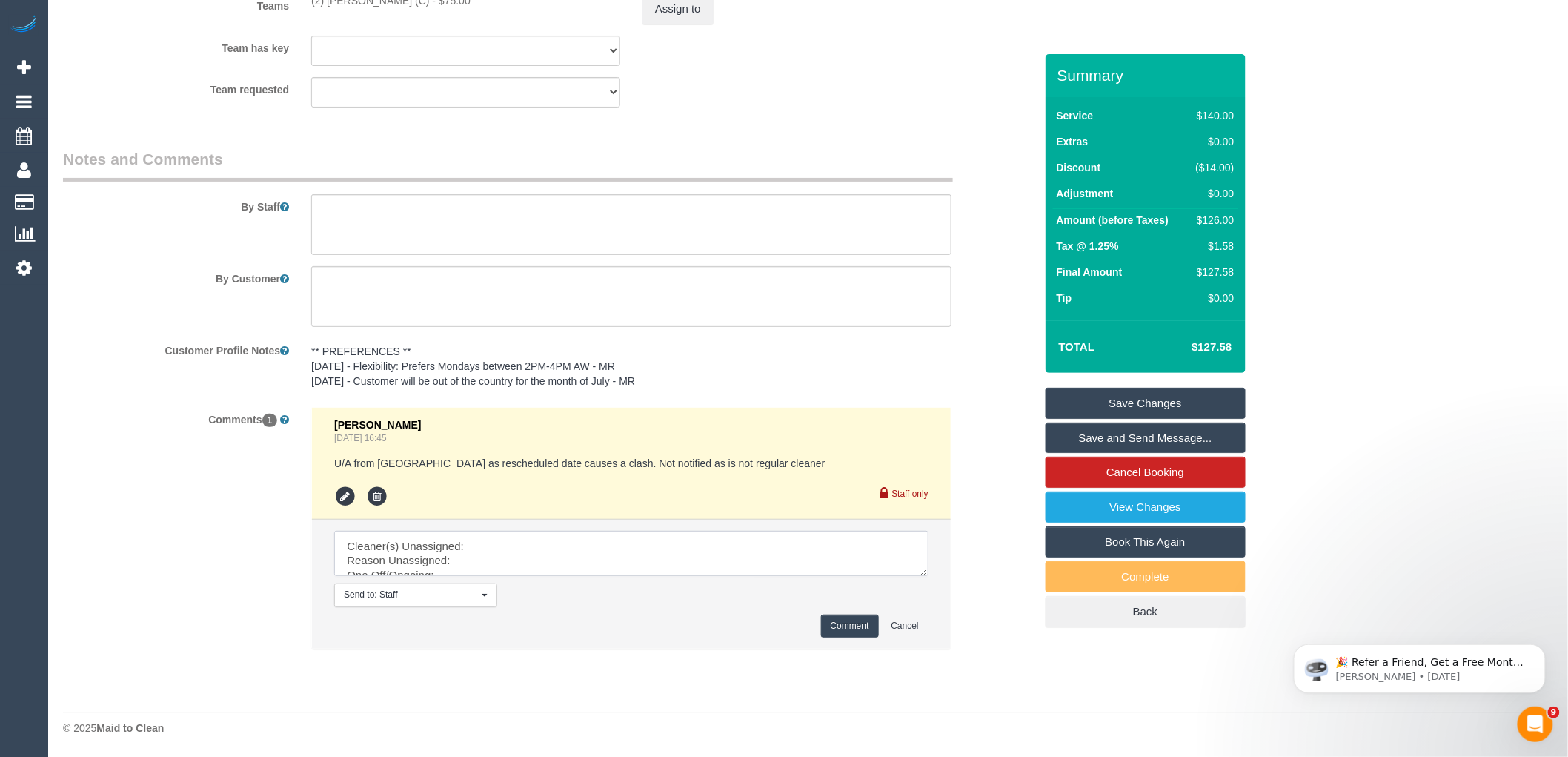
drag, startPoint x: 924, startPoint y: 571, endPoint x: 1023, endPoint y: 789, distance: 239.4
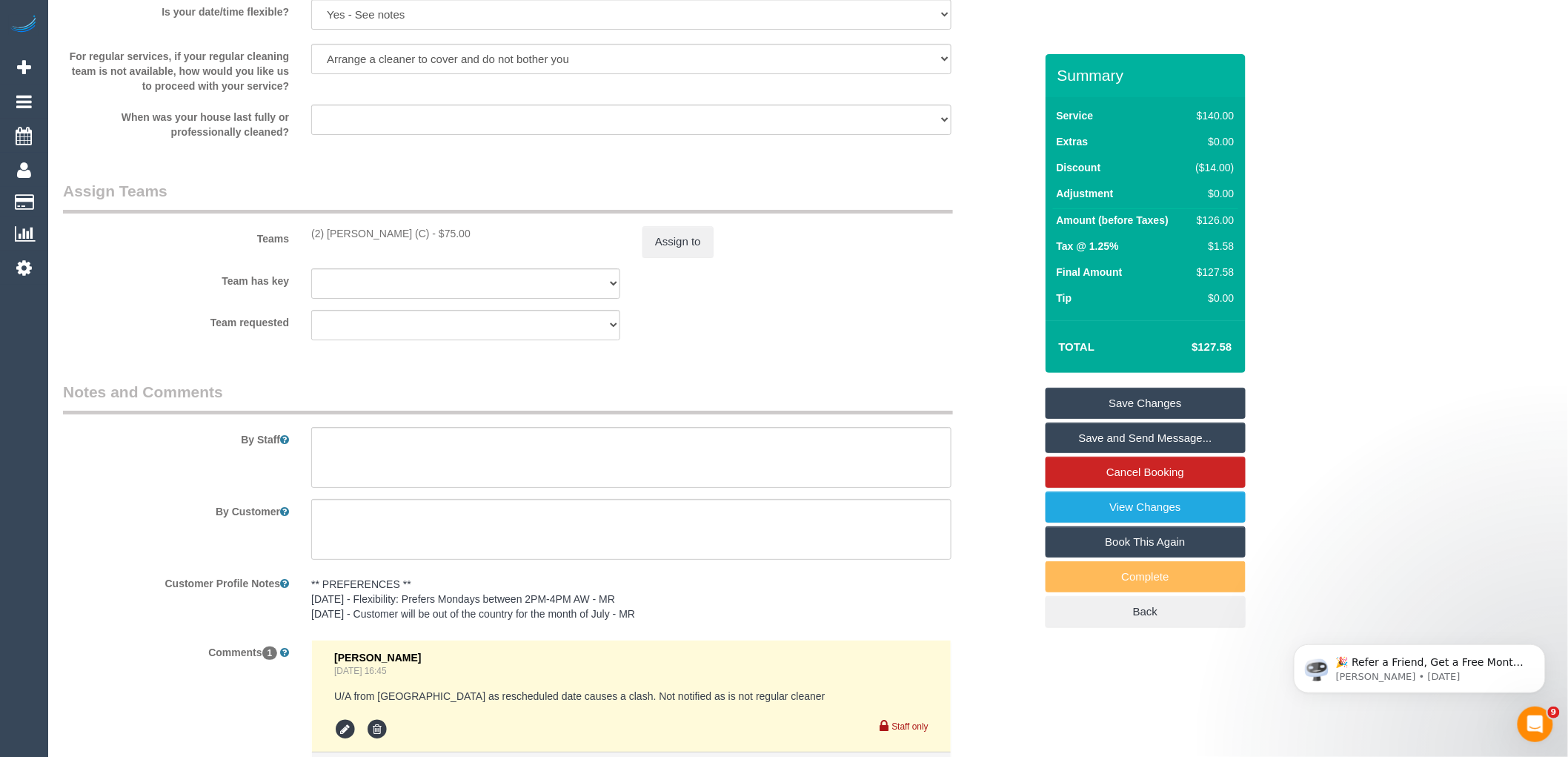
scroll to position [1979, 0]
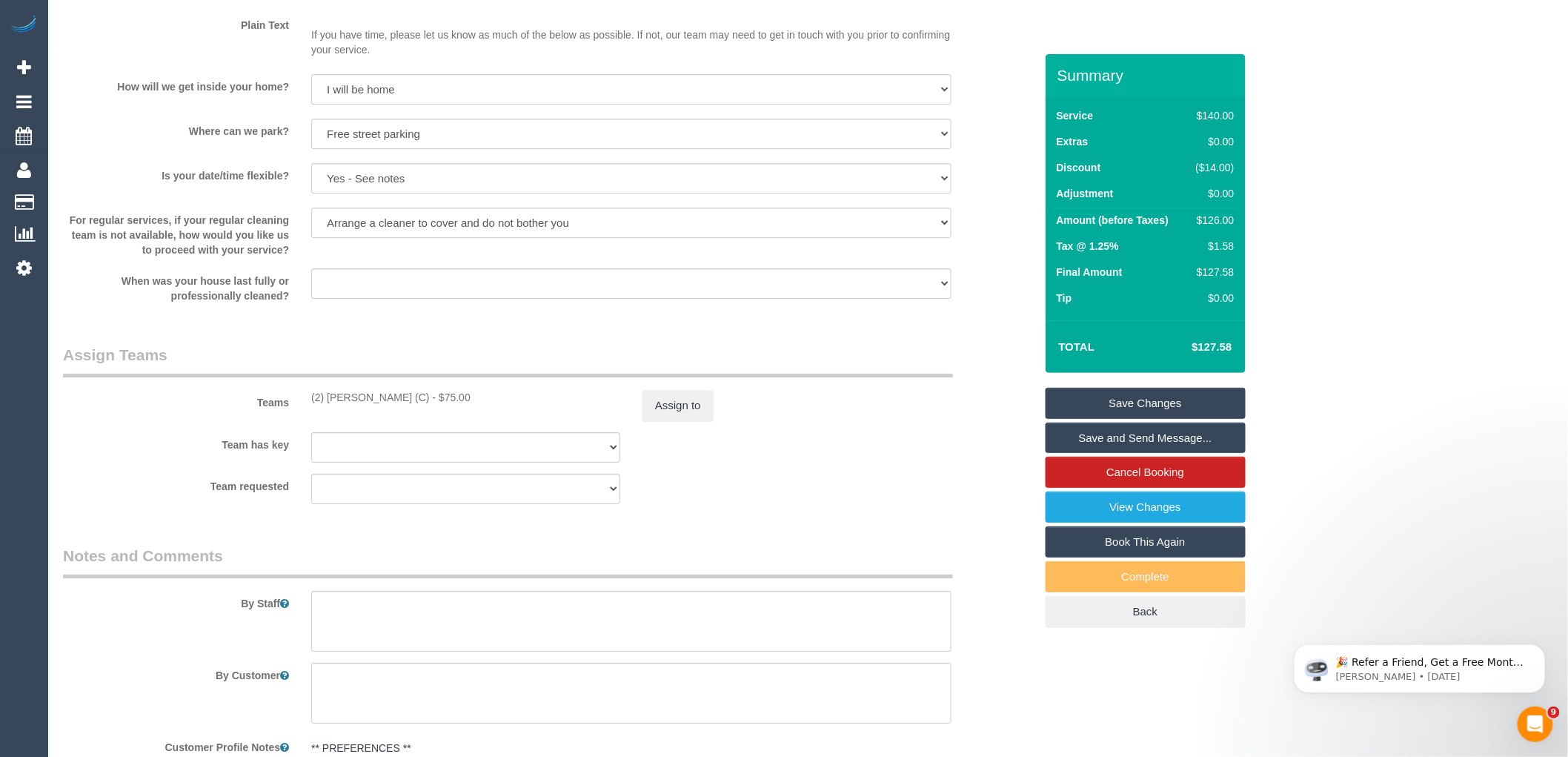
drag, startPoint x: 446, startPoint y: 412, endPoint x: 308, endPoint y: 417, distance: 138.1
click at [308, 404] on div "(2) Dinitha Gunawardana (C) - $75.00" at bounding box center [466, 398] width 332 height 15
copy div "(2) Dinitha Gunawardana (C)"
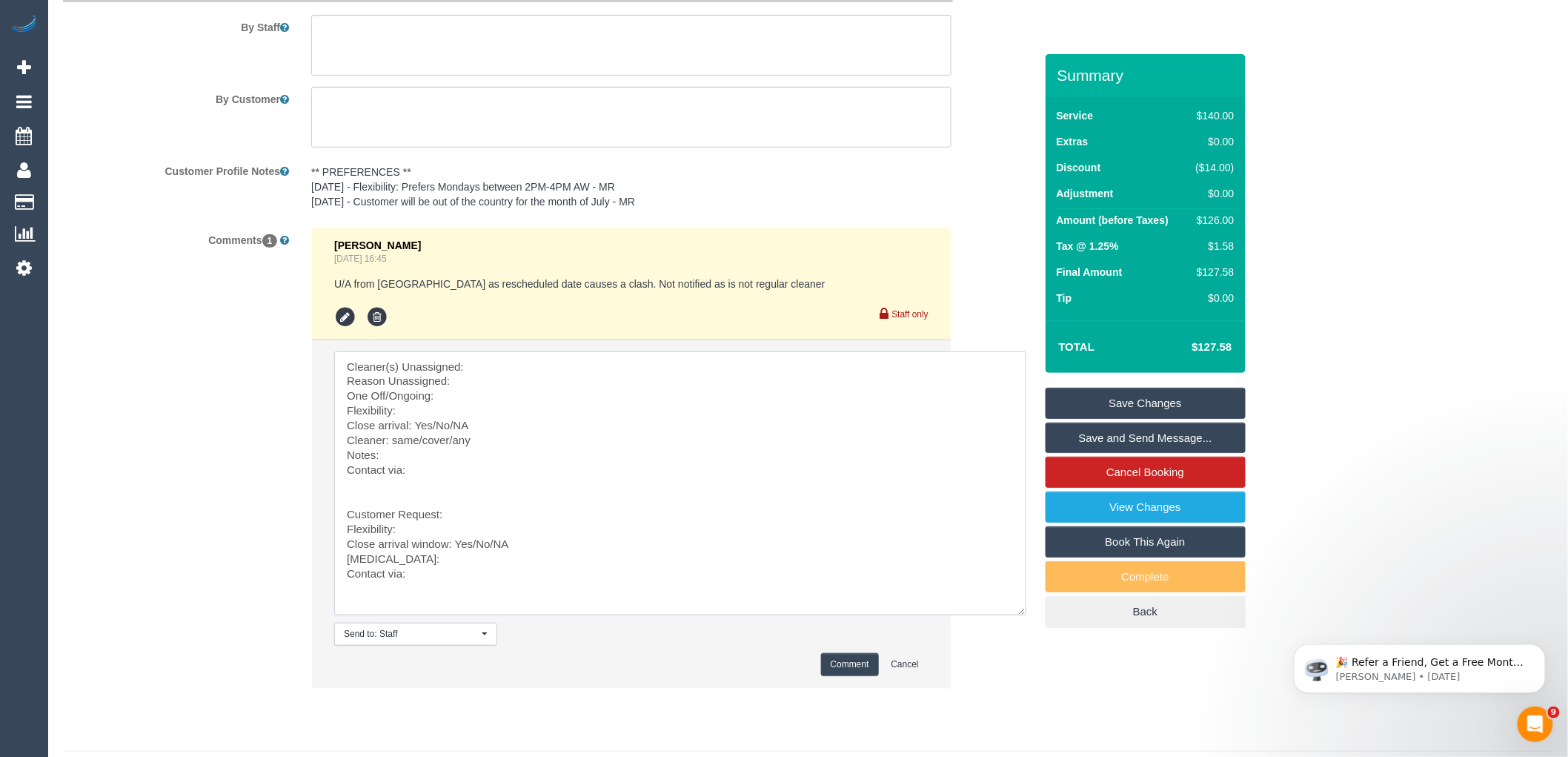
click at [522, 380] on textarea at bounding box center [680, 483] width 692 height 264
paste textarea "(2) Dinitha Gunawardana (C)"
drag, startPoint x: 396, startPoint y: 494, endPoint x: 557, endPoint y: 720, distance: 277.5
click at [557, 713] on fieldset "Notes and Comments By Staff By Customer Customer Profile Notes ** PREFERENCES *…" at bounding box center [548, 341] width 972 height 745
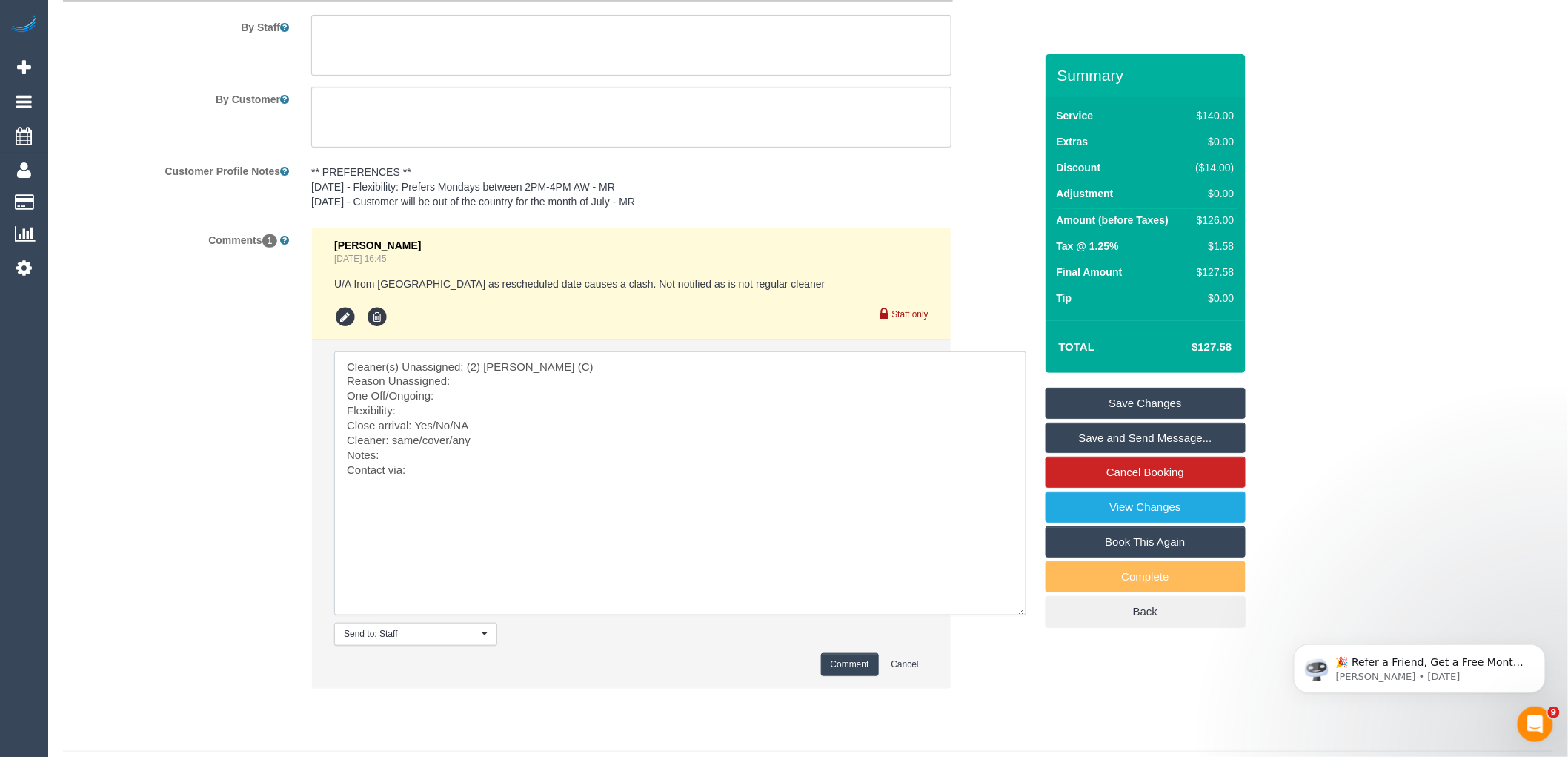
scroll to position [0, 0]
click at [468, 394] on textarea at bounding box center [680, 483] width 692 height 264
click at [445, 413] on textarea at bounding box center [680, 483] width 692 height 264
click at [473, 421] on textarea at bounding box center [680, 483] width 692 height 264
drag, startPoint x: 485, startPoint y: 434, endPoint x: 435, endPoint y: 442, distance: 50.6
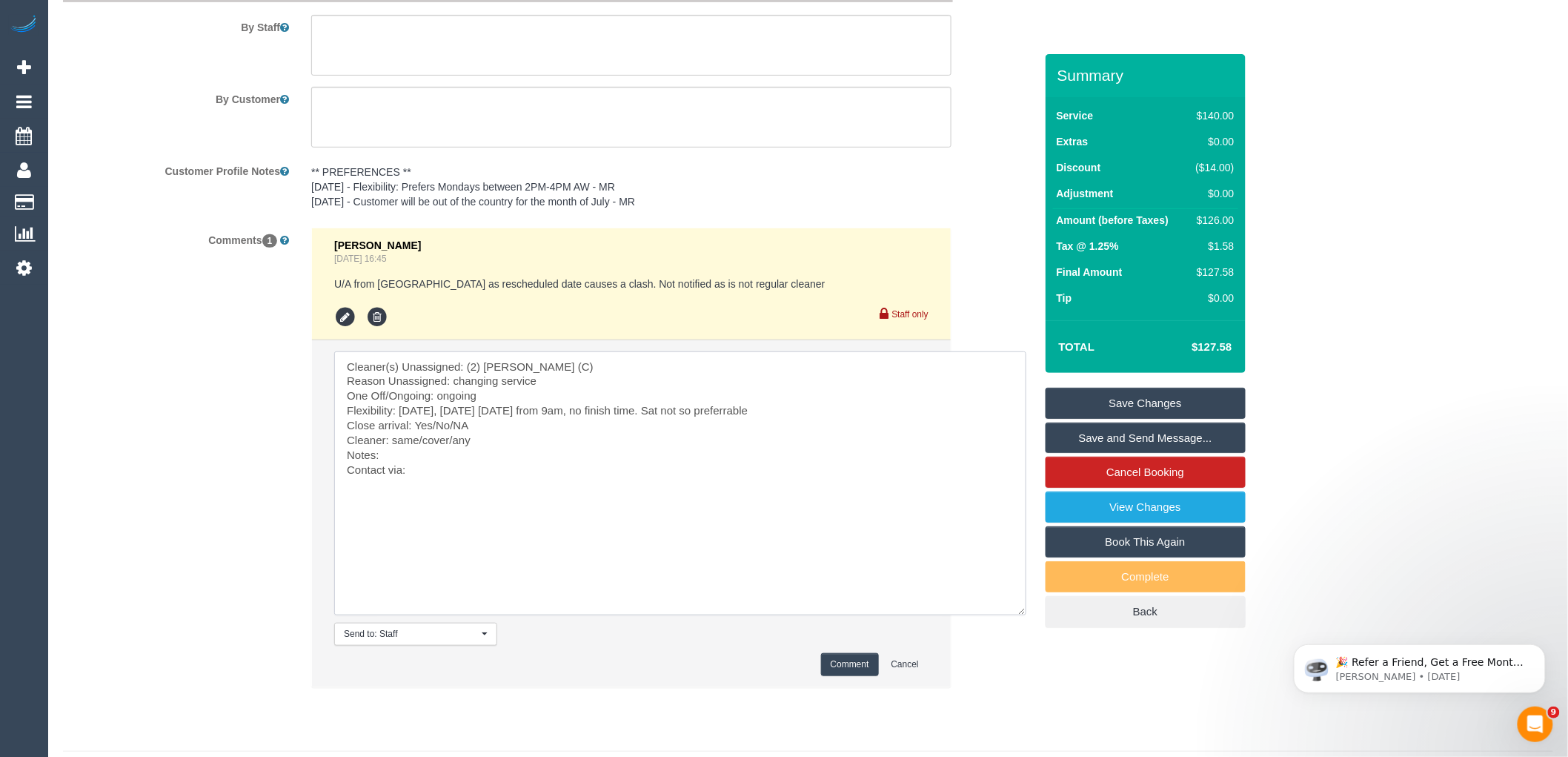
click at [435, 442] on textarea at bounding box center [680, 483] width 692 height 264
drag, startPoint x: 476, startPoint y: 454, endPoint x: 396, endPoint y: 450, distance: 80.1
click at [396, 450] on textarea at bounding box center [680, 483] width 692 height 264
click at [447, 504] on textarea at bounding box center [680, 483] width 692 height 264
click at [460, 479] on textarea at bounding box center [680, 483] width 692 height 264
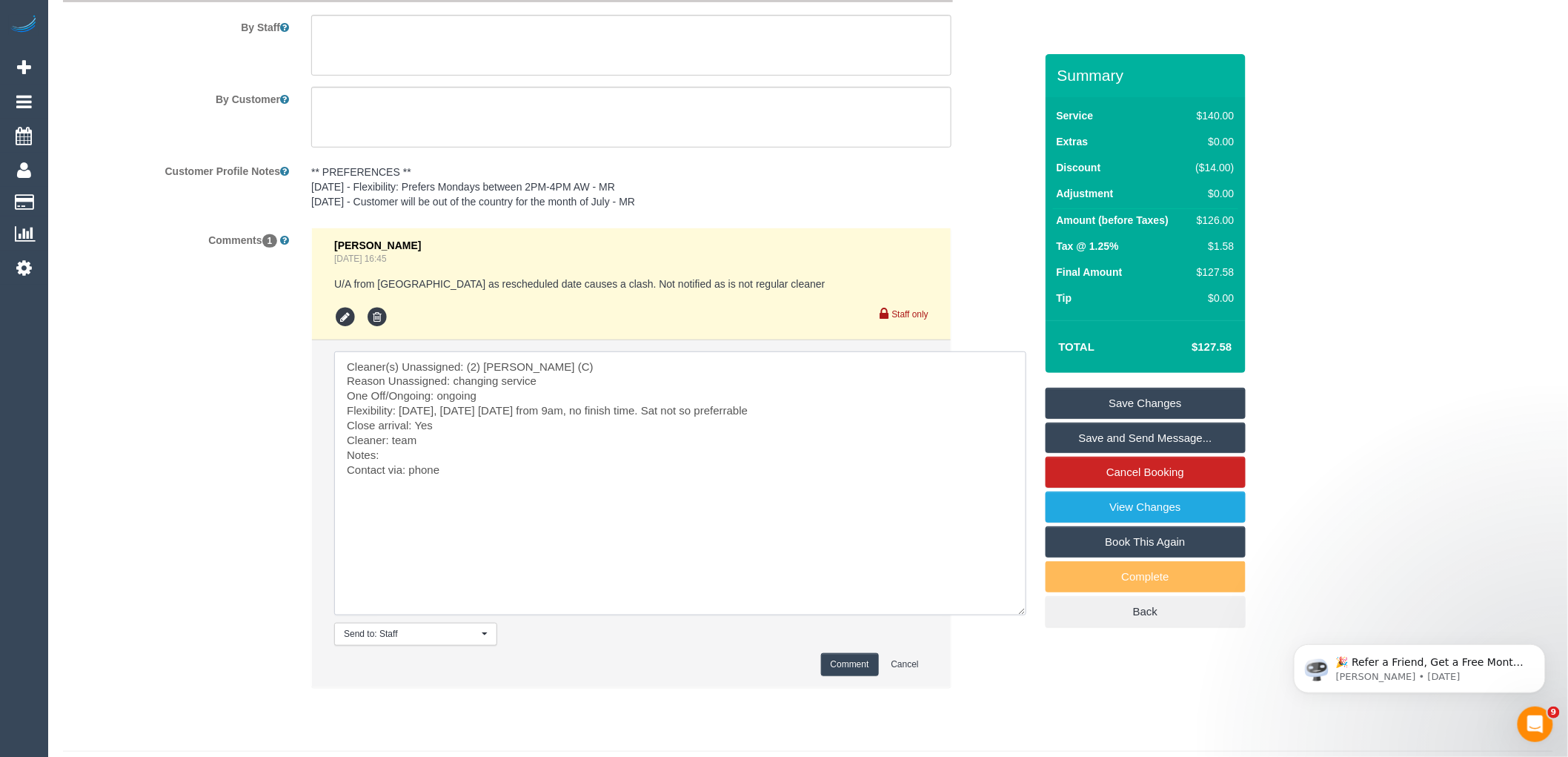
type textarea "Cleaner(s) Unassigned: (2) Dinitha Gunawardana (C) Reason Unassigned: changing …"
click at [858, 676] on button "Comment" at bounding box center [850, 664] width 58 height 23
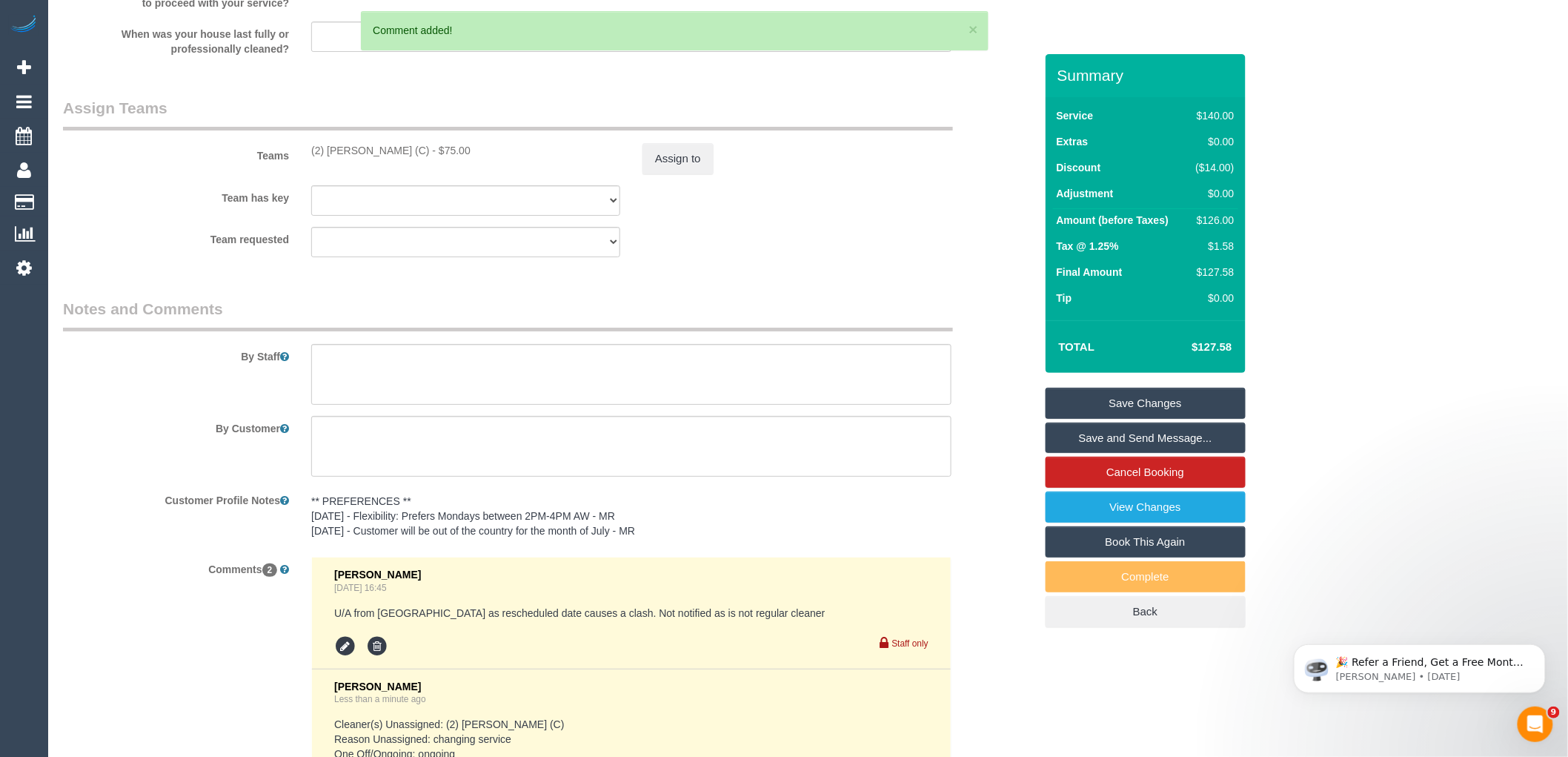
scroll to position [2473, 0]
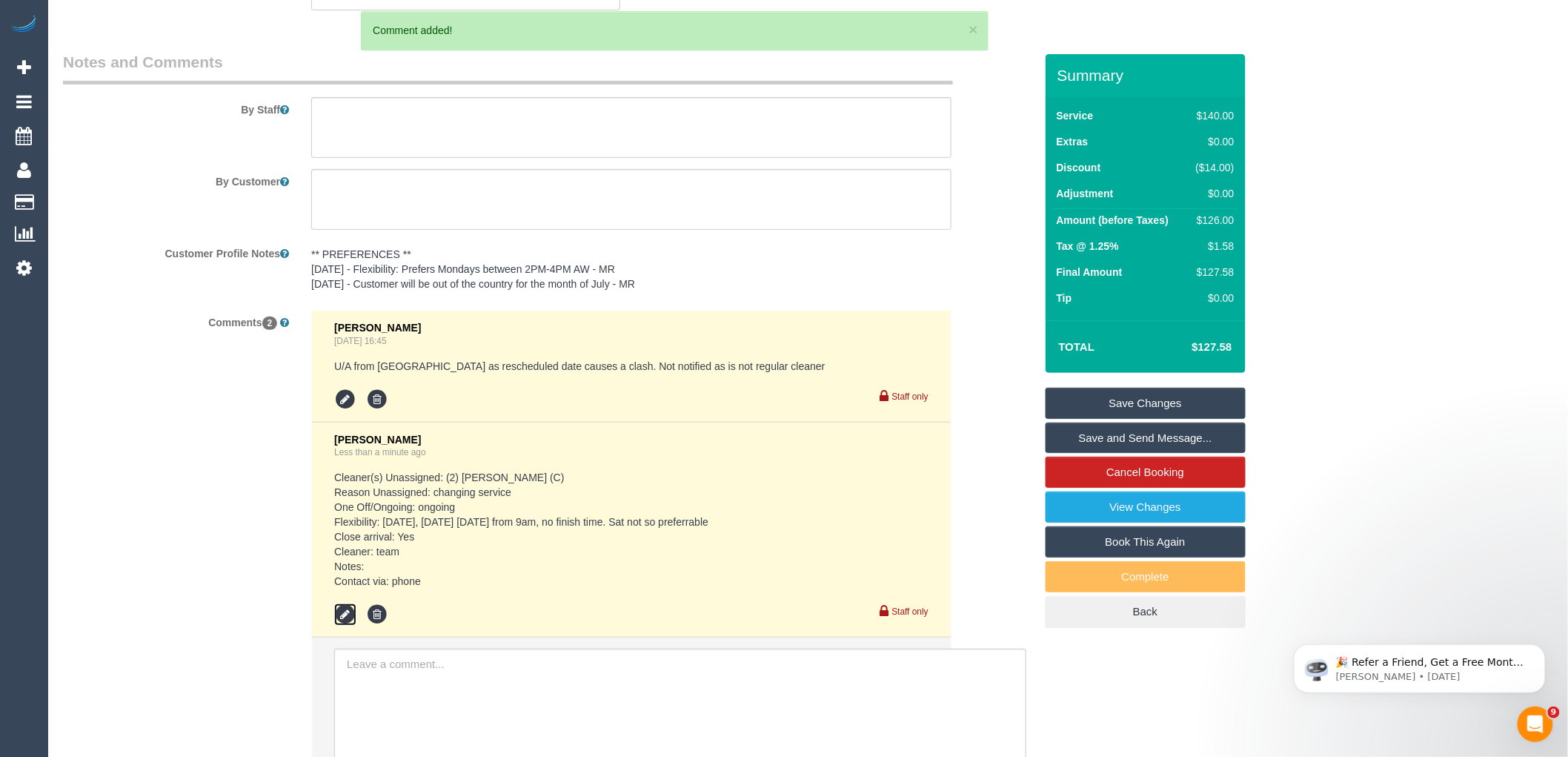
click at [338, 620] on icon at bounding box center [346, 614] width 23 height 23
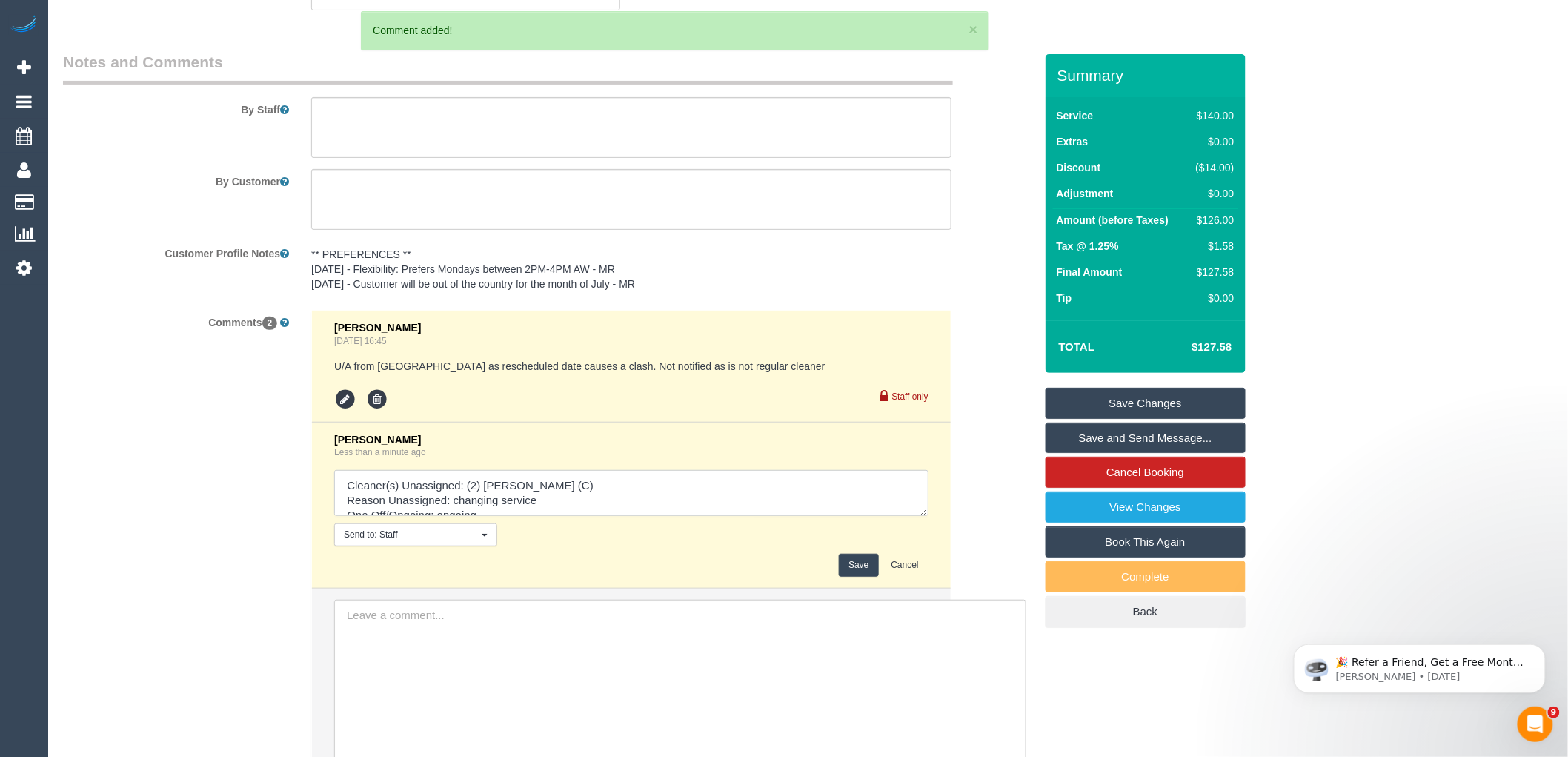
click at [581, 516] on textarea at bounding box center [632, 492] width 594 height 46
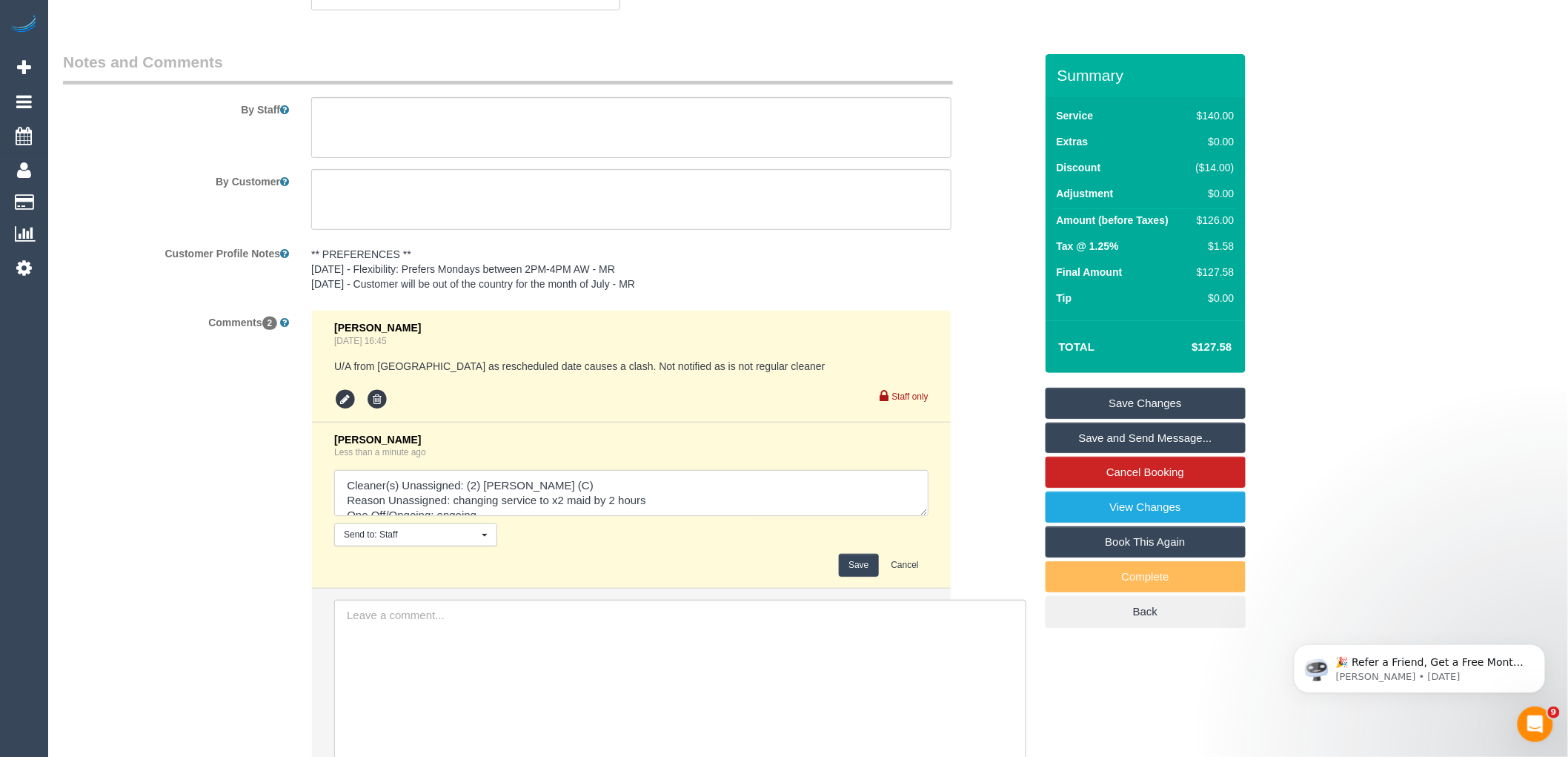
type textarea "Cleaner(s) Unassigned: (2) Dinitha Gunawardana (C) Reason Unassigned: changing …"
click at [864, 573] on button "Save" at bounding box center [858, 565] width 39 height 23
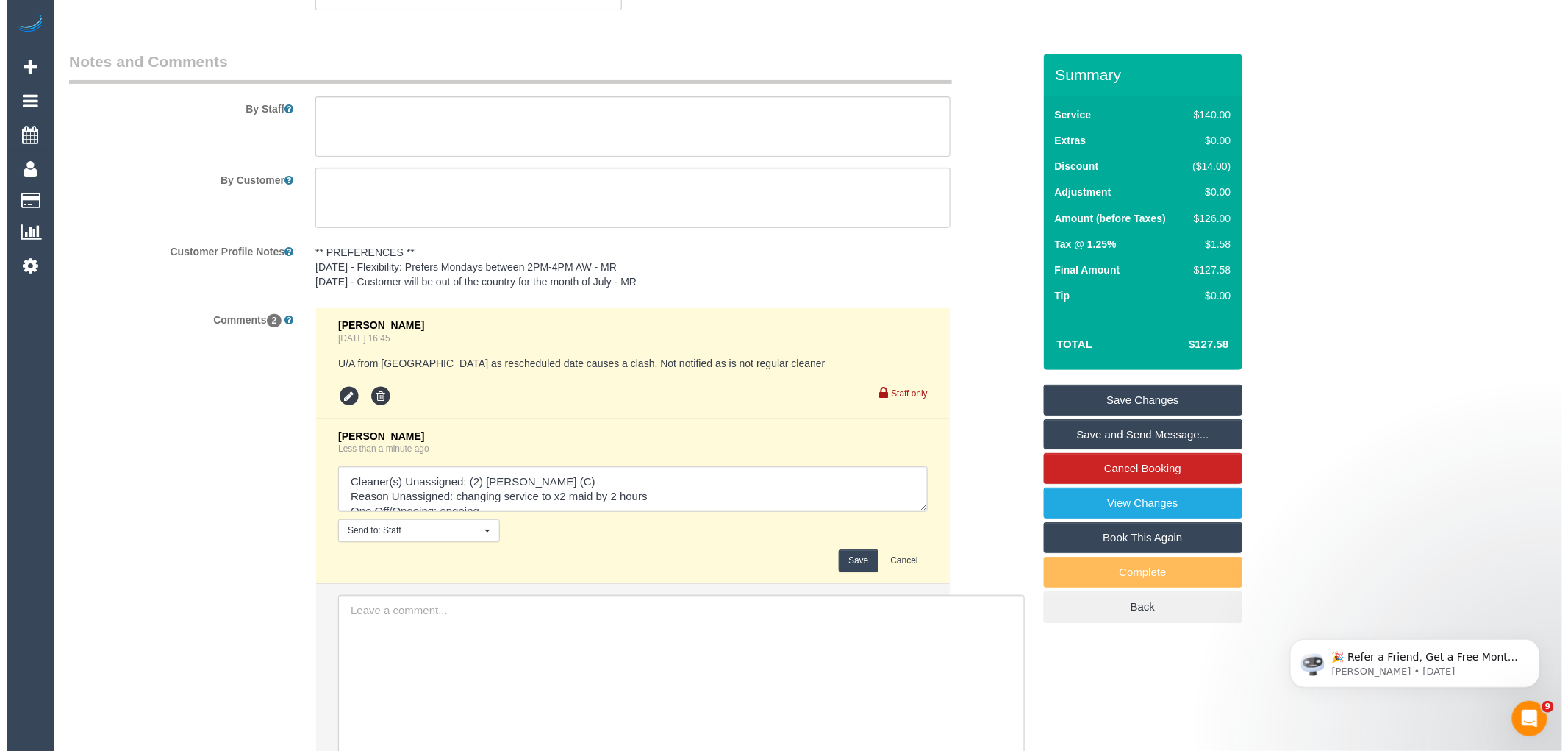
scroll to position [2126, 0]
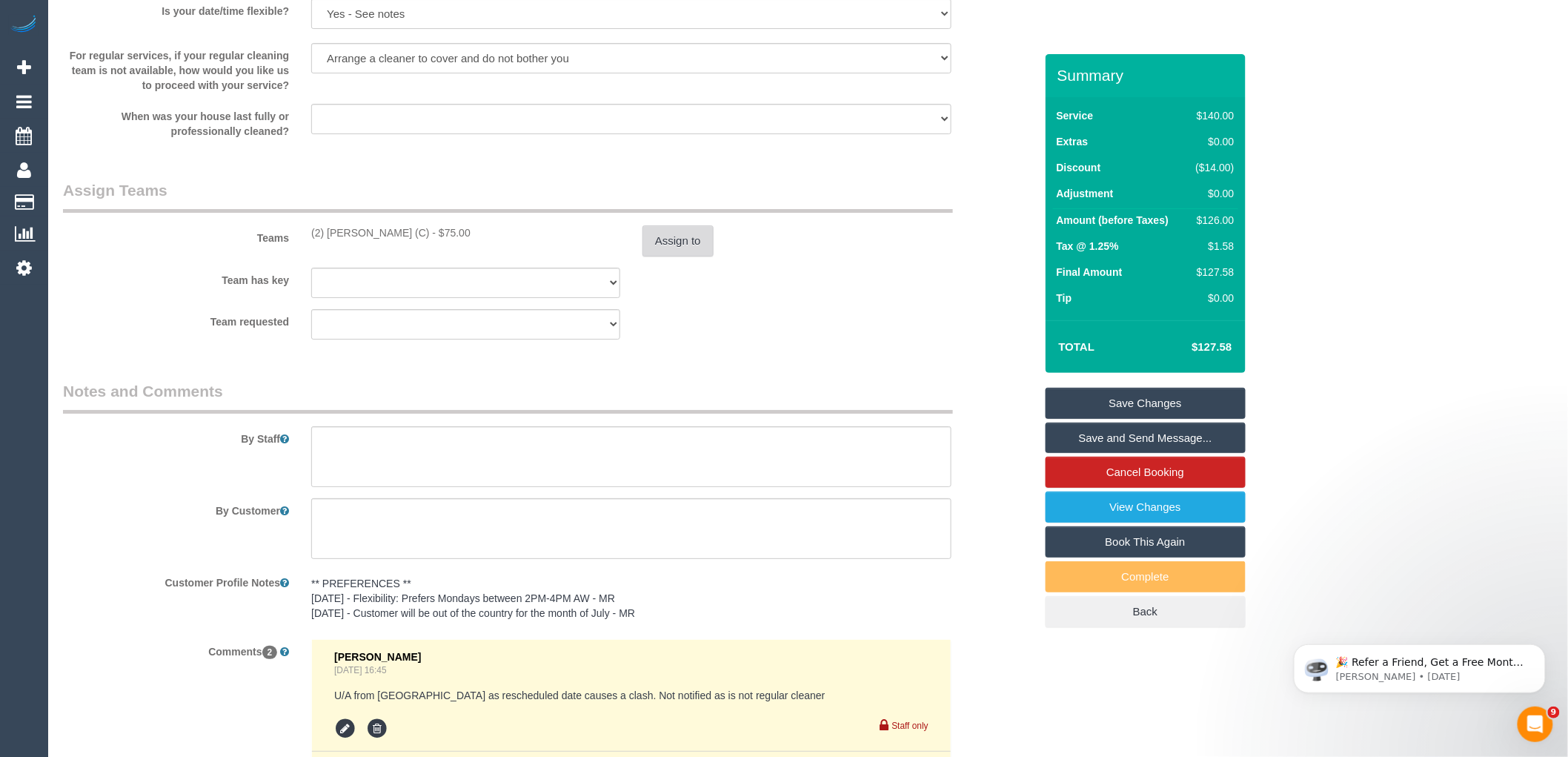
click at [665, 257] on button "Assign to" at bounding box center [678, 240] width 71 height 31
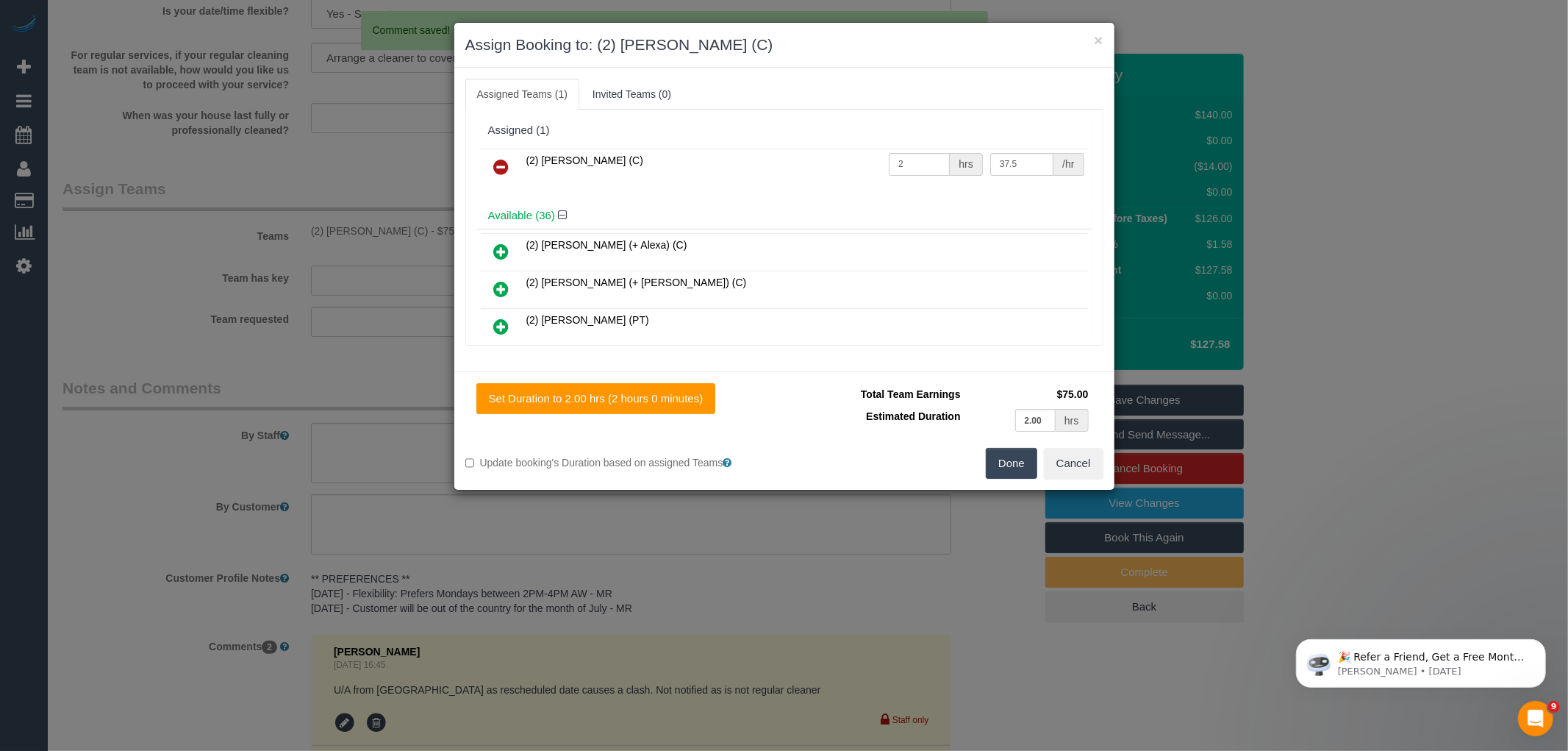
click at [512, 160] on link at bounding box center [502, 167] width 34 height 30
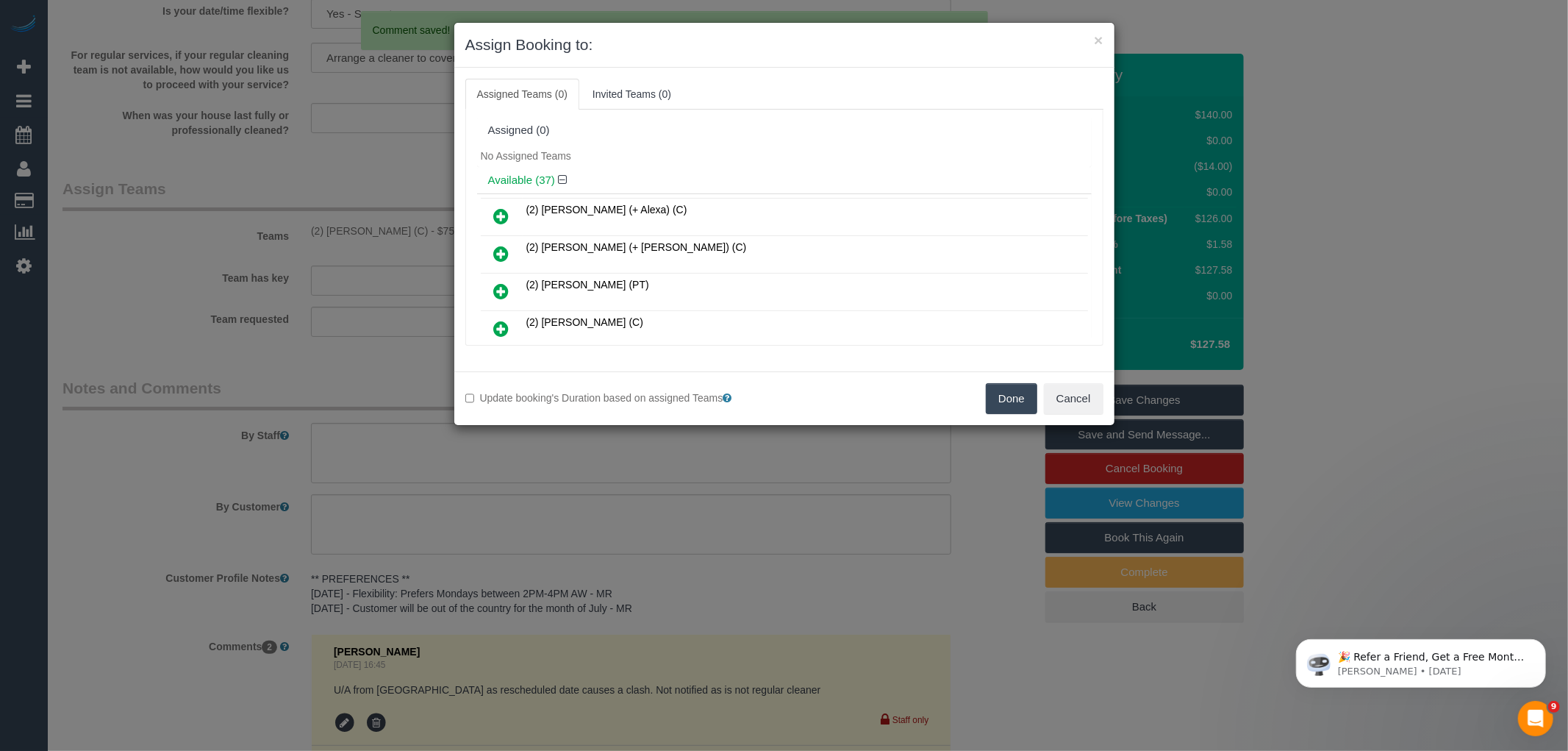
click at [1009, 391] on button "Done" at bounding box center [1011, 398] width 51 height 31
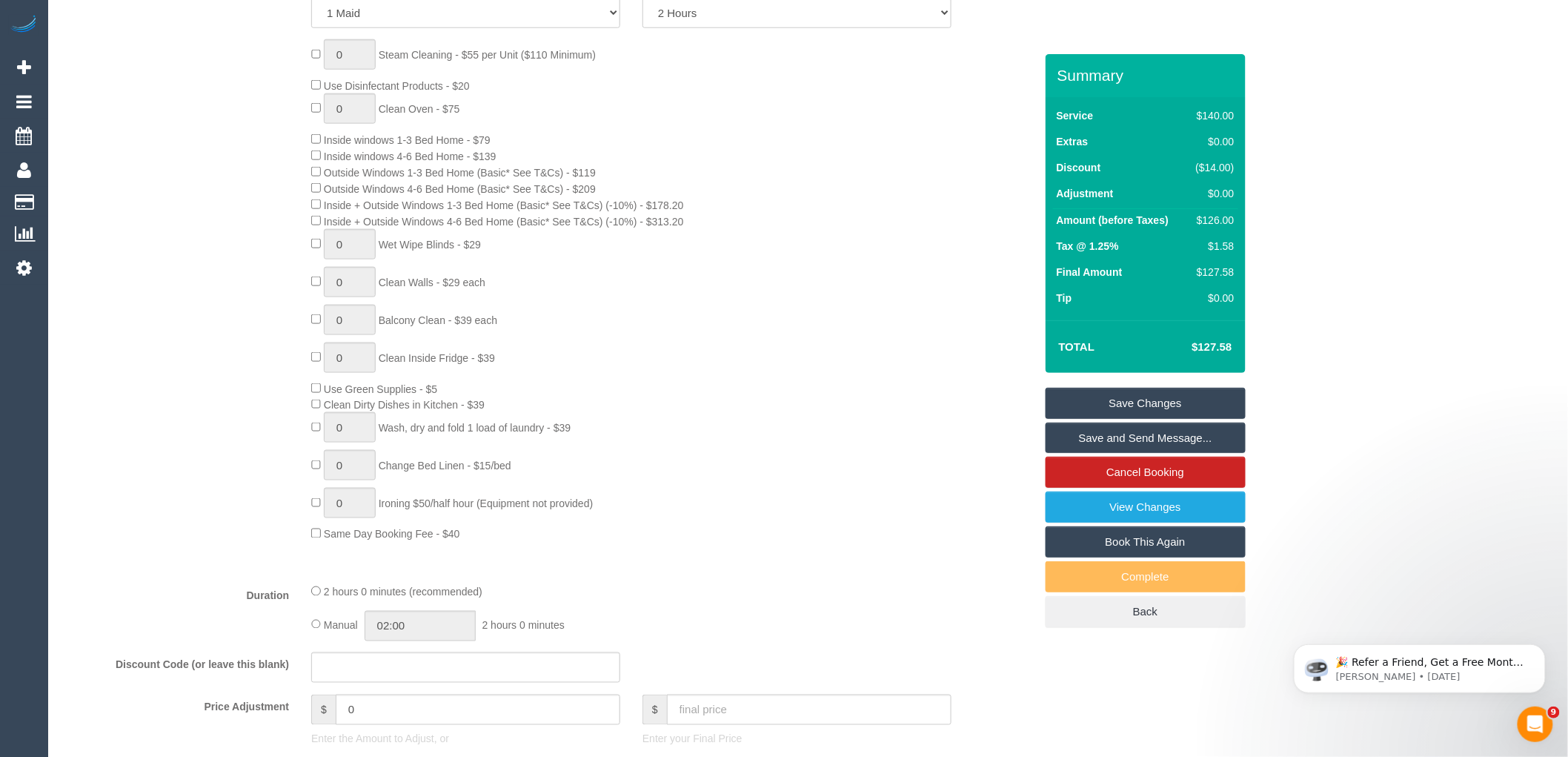
scroll to position [413, 0]
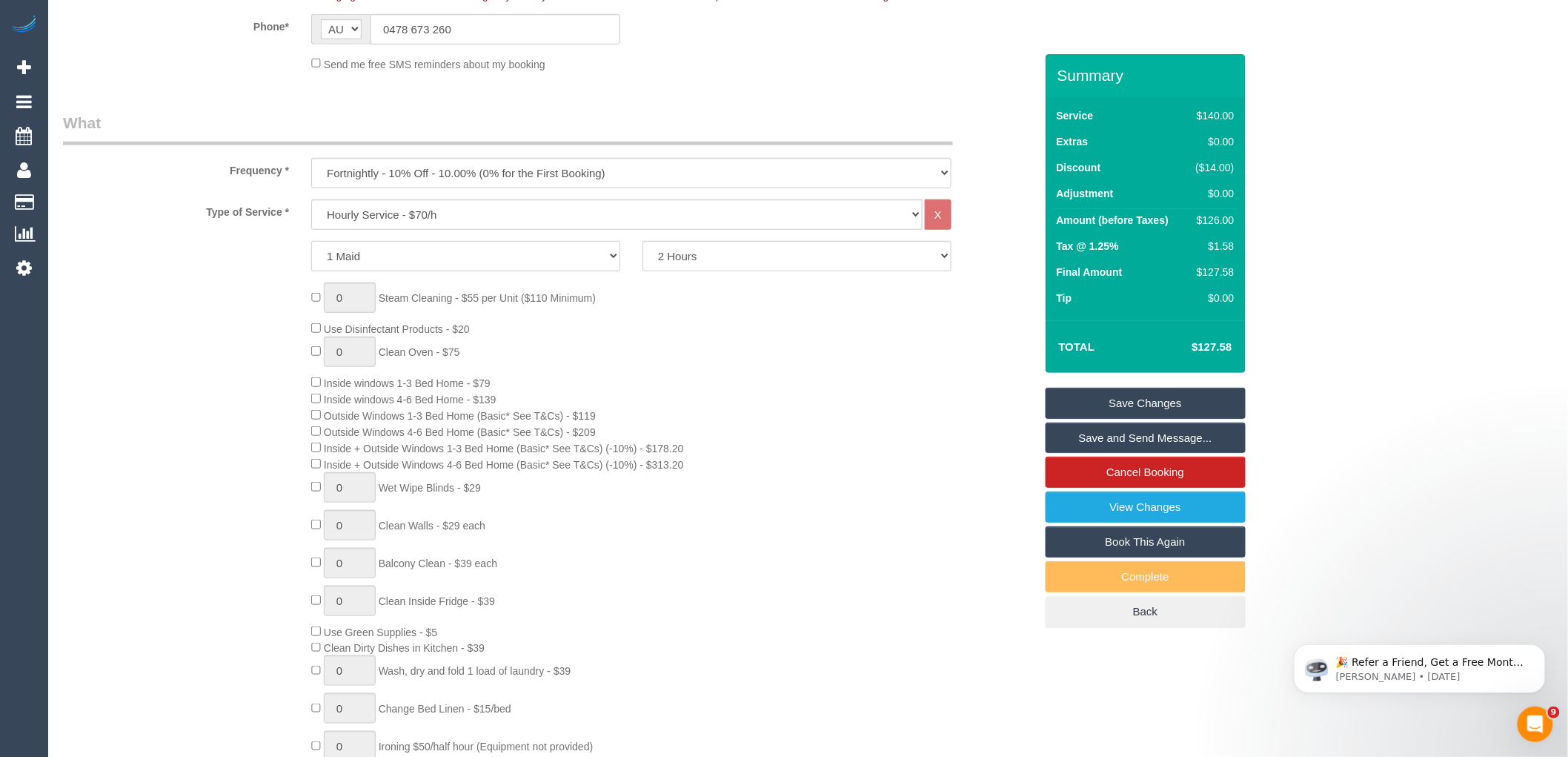
click at [454, 268] on select "1 Maid 2 Maids" at bounding box center [466, 256] width 309 height 31
select select "2"
click at [311, 242] on select "1 Maid 2 Maids" at bounding box center [466, 256] width 309 height 31
drag, startPoint x: 716, startPoint y: 344, endPoint x: 880, endPoint y: 346, distance: 164.0
click at [716, 344] on div "0 Steam Cleaning - $55 per Unit ($110 Minimum) Use Disinfectant Products - $20 …" at bounding box center [672, 533] width 745 height 503
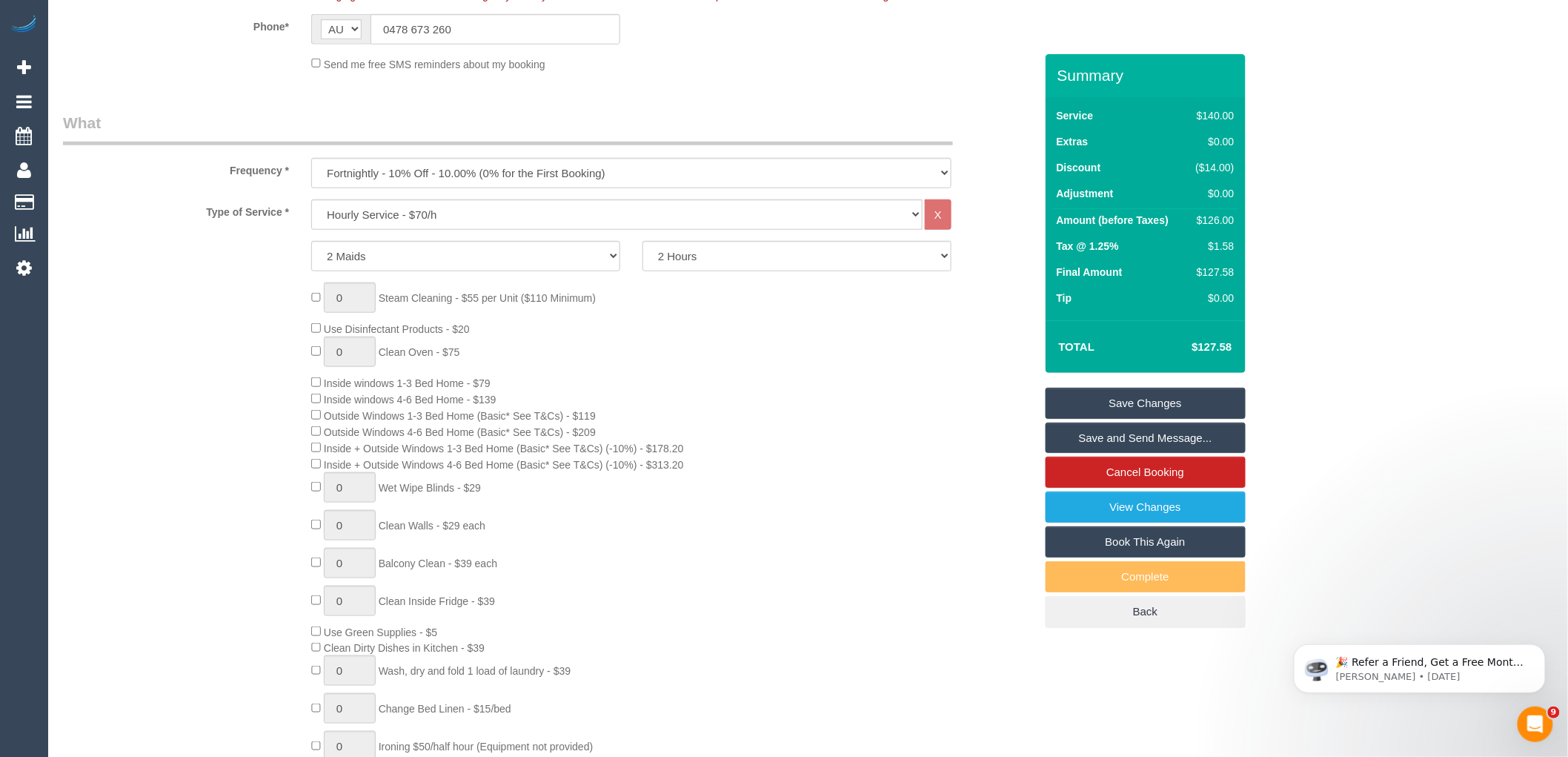
click at [1128, 393] on link "Save Changes" at bounding box center [1146, 403] width 200 height 31
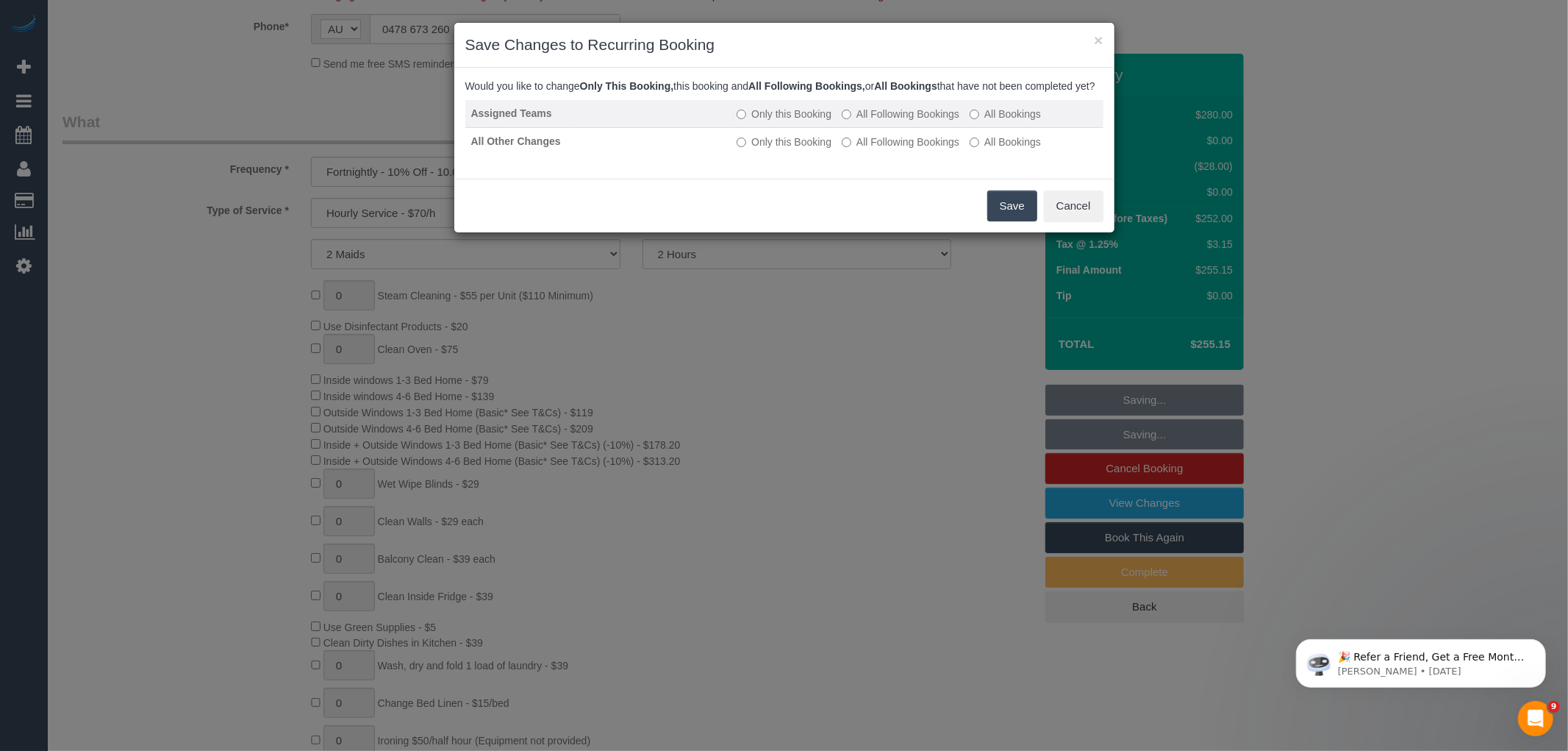
click at [886, 121] on label "All Following Bookings" at bounding box center [900, 114] width 118 height 15
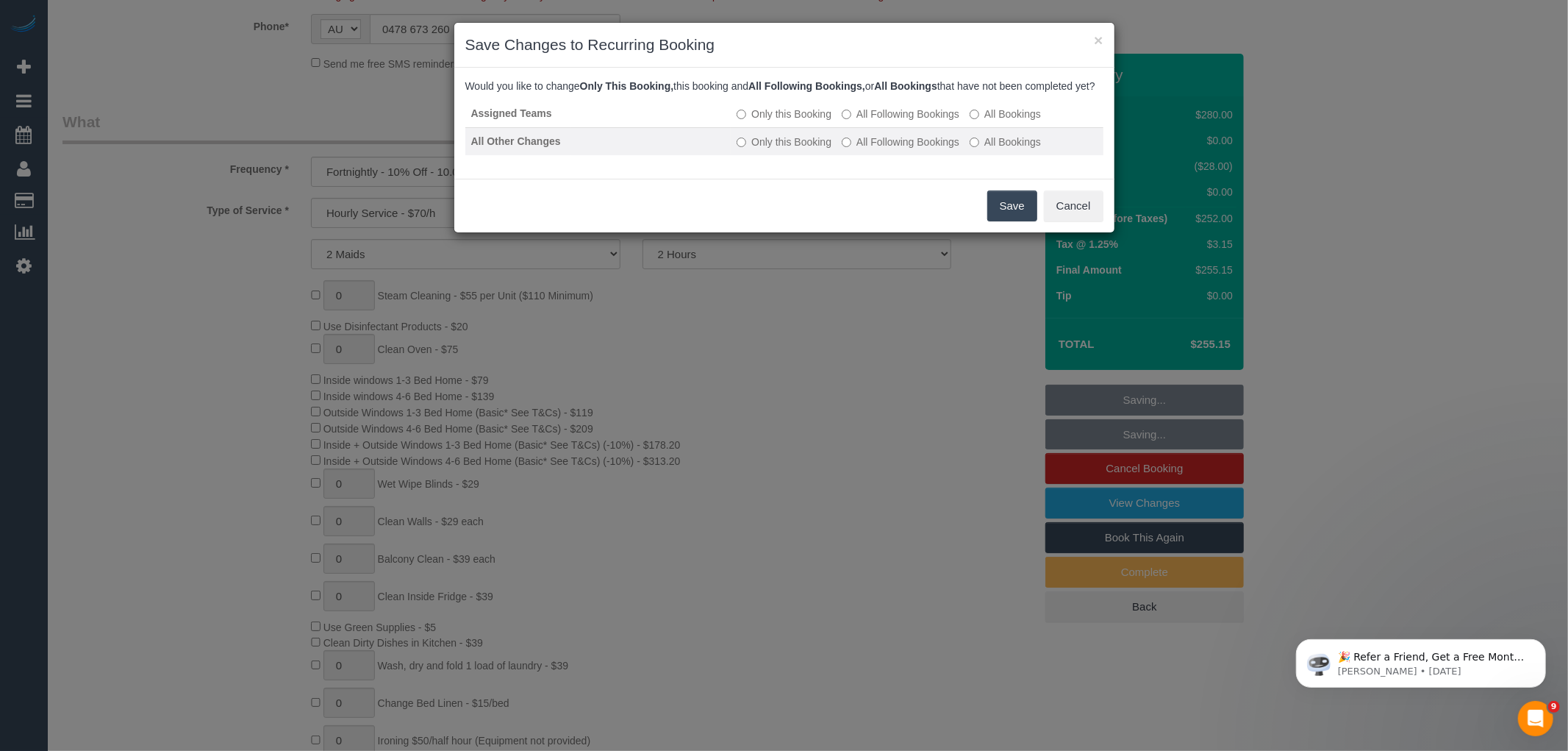
click at [887, 150] on label "All Following Bookings" at bounding box center [900, 142] width 118 height 15
click at [1017, 232] on div "Save Cancel" at bounding box center [784, 205] width 660 height 54
click at [1015, 218] on button "Save" at bounding box center [1012, 205] width 50 height 31
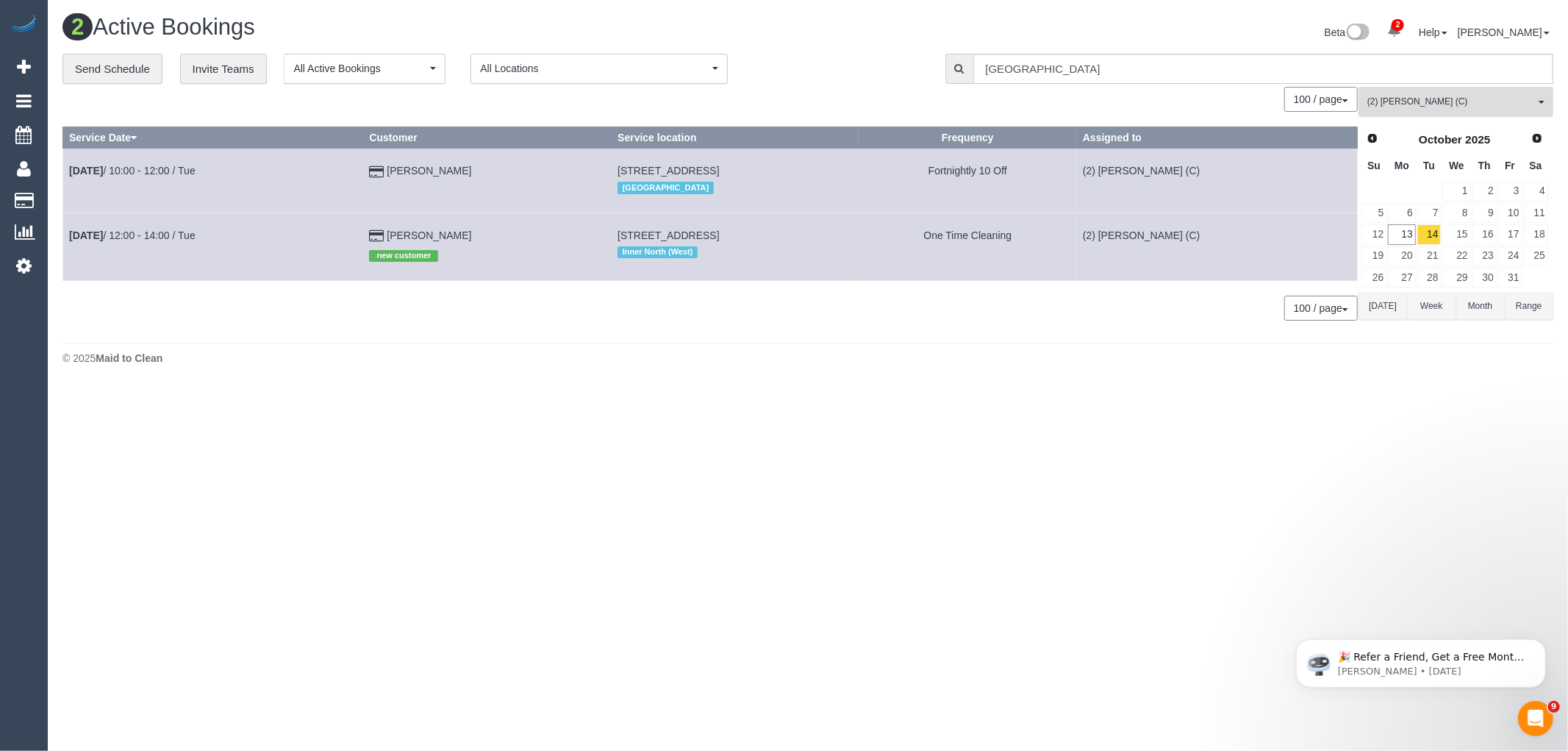
click at [1485, 112] on button "(2) Kerry Welfare (C) All Teams" at bounding box center [1456, 102] width 195 height 31
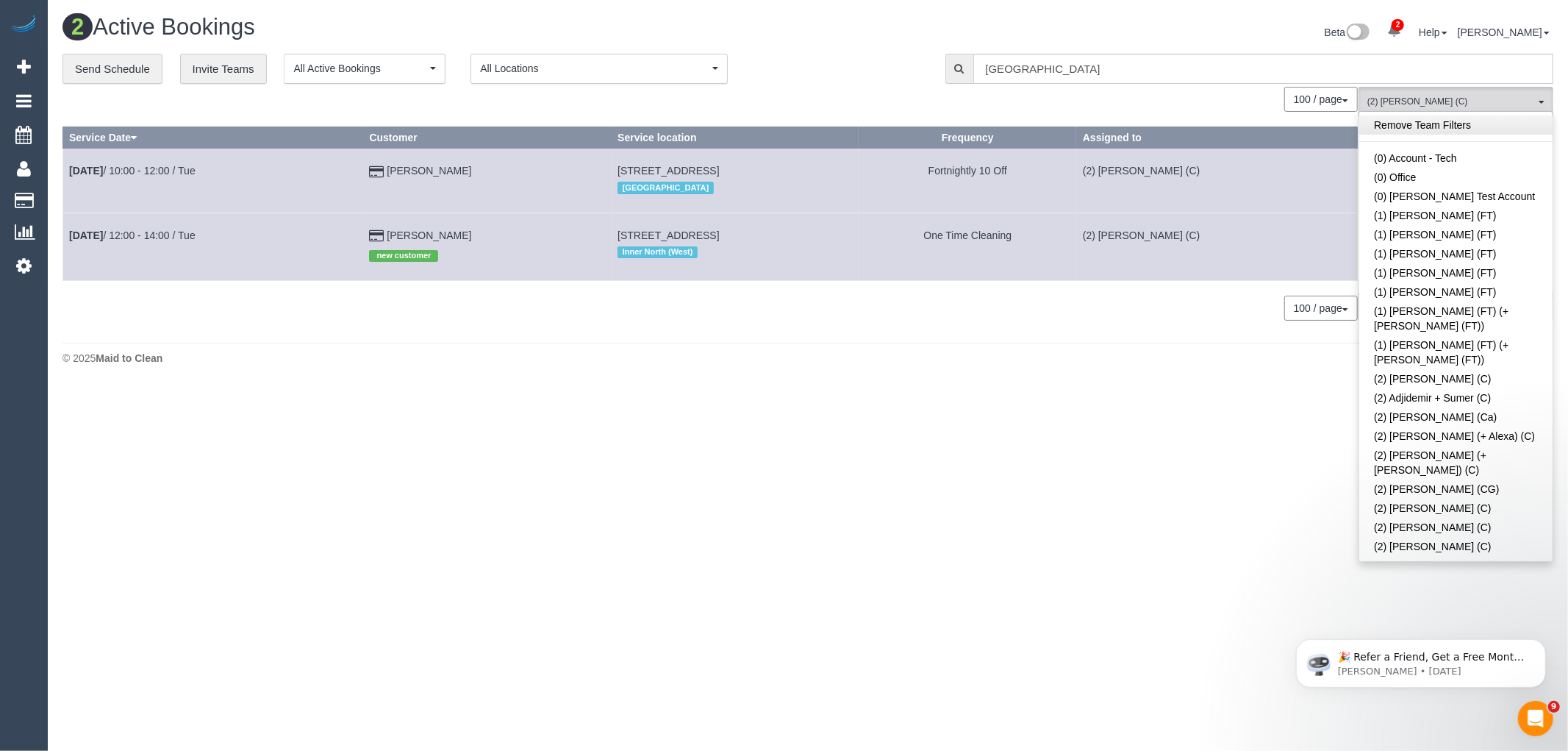
click at [1476, 131] on link "Remove Team Filters" at bounding box center [1456, 125] width 193 height 19
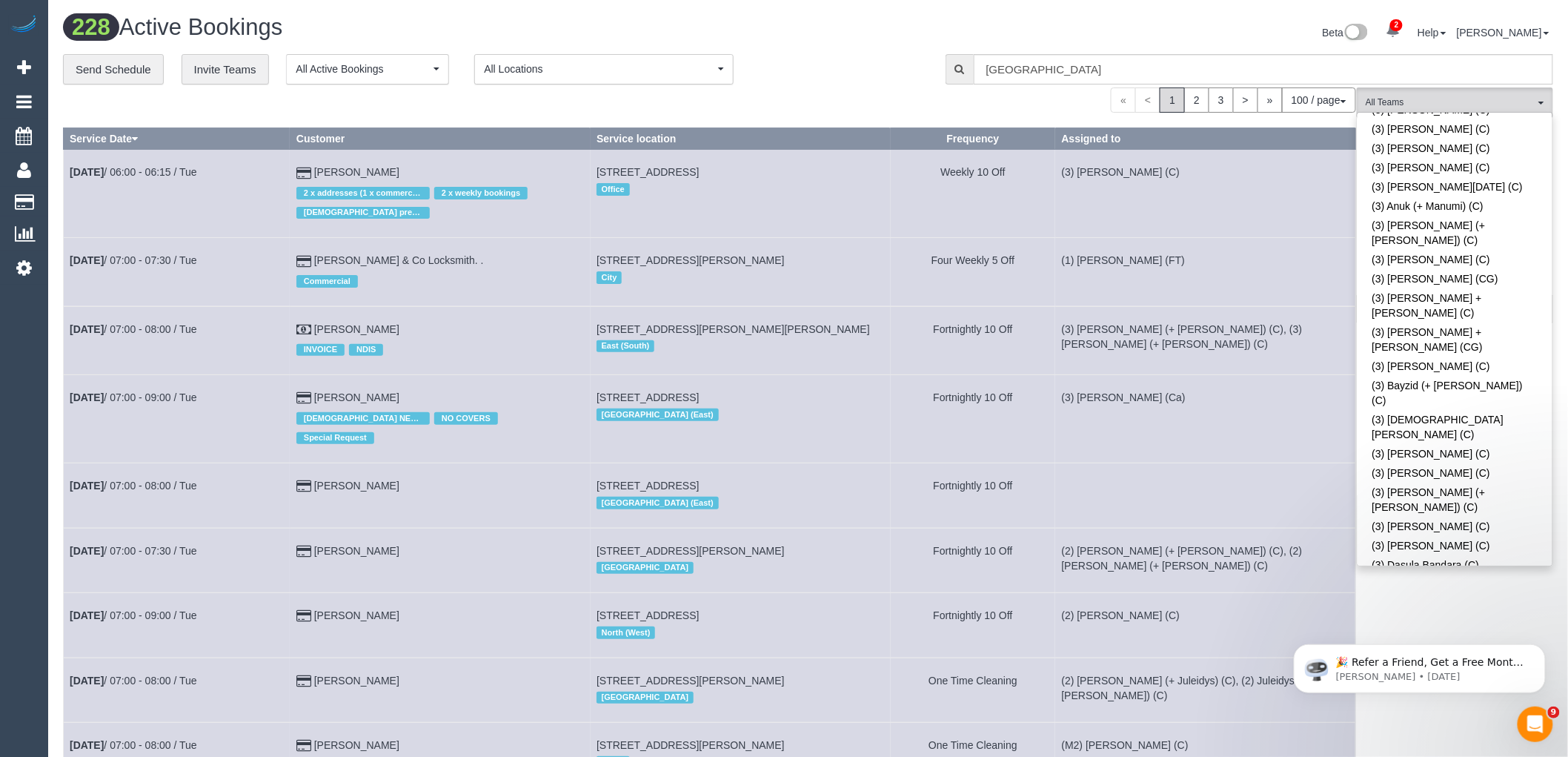
click at [1512, 719] on link "(3) [PERSON_NAME] (+ [PERSON_NAME]) (C)" at bounding box center [1455, 736] width 195 height 34
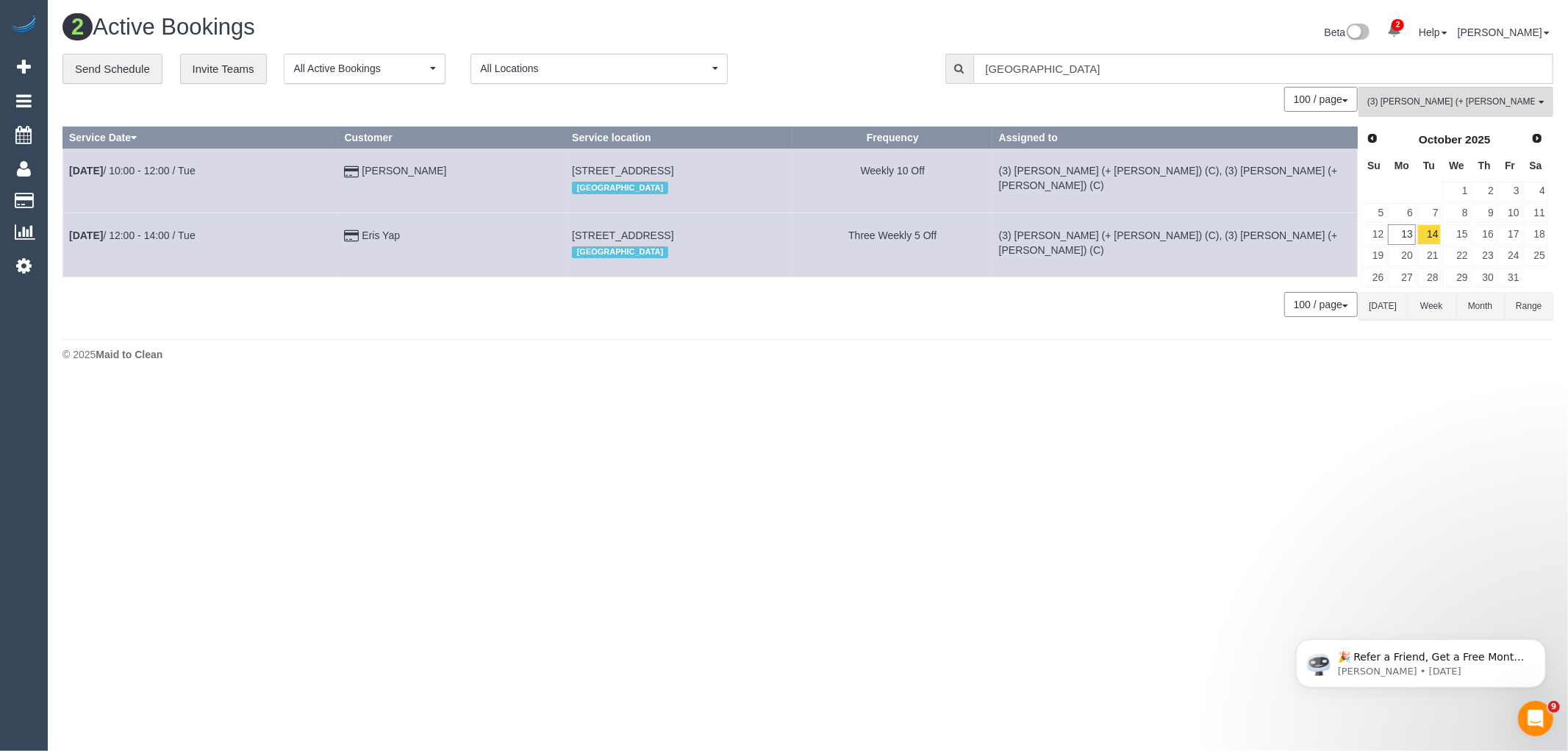
click at [873, 56] on div "**********" at bounding box center [493, 68] width 861 height 31
click at [1390, 310] on button "[DATE]" at bounding box center [1383, 306] width 48 height 28
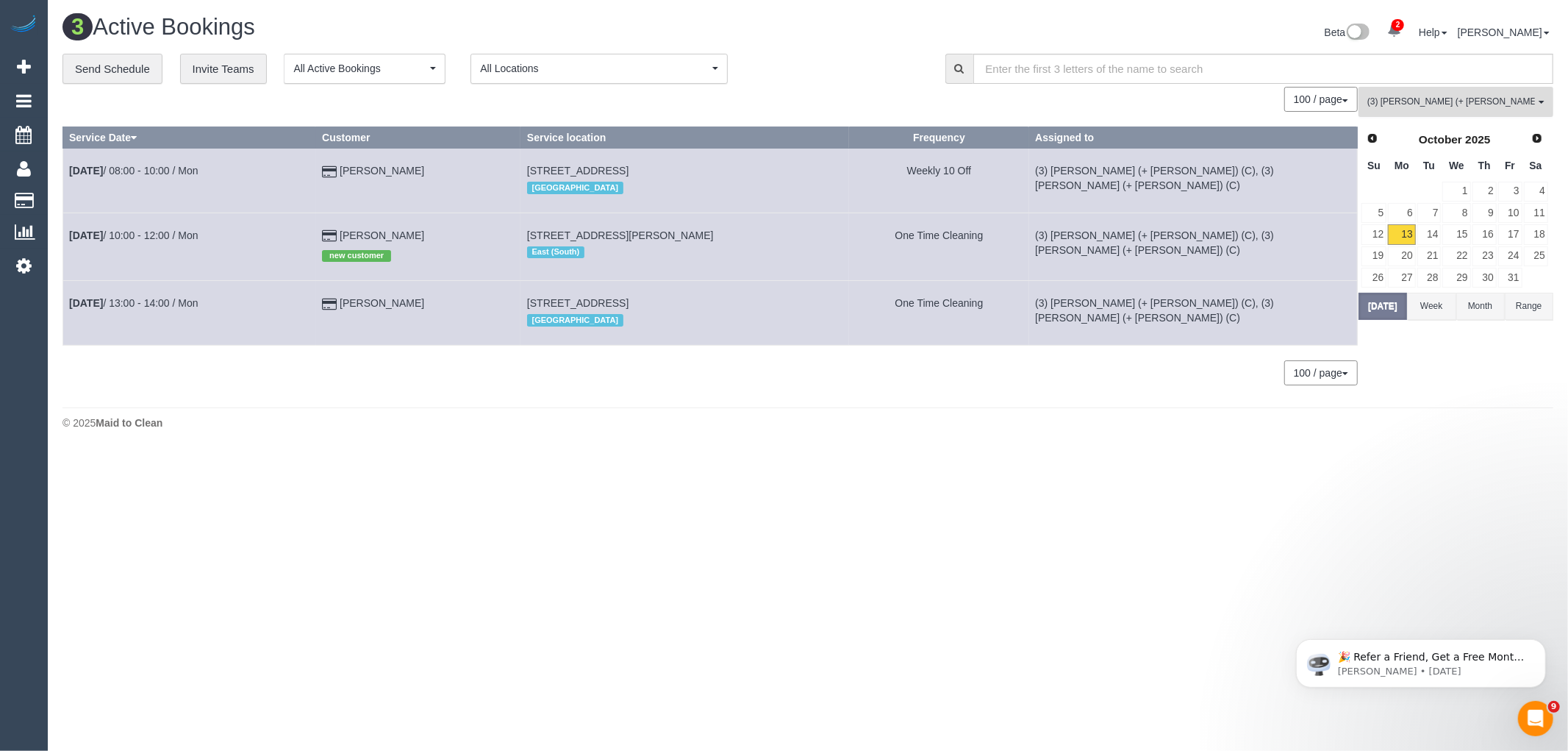
click at [1430, 112] on button "(3) Farhan (+ Intisar) (C) All Teams" at bounding box center [1456, 102] width 195 height 31
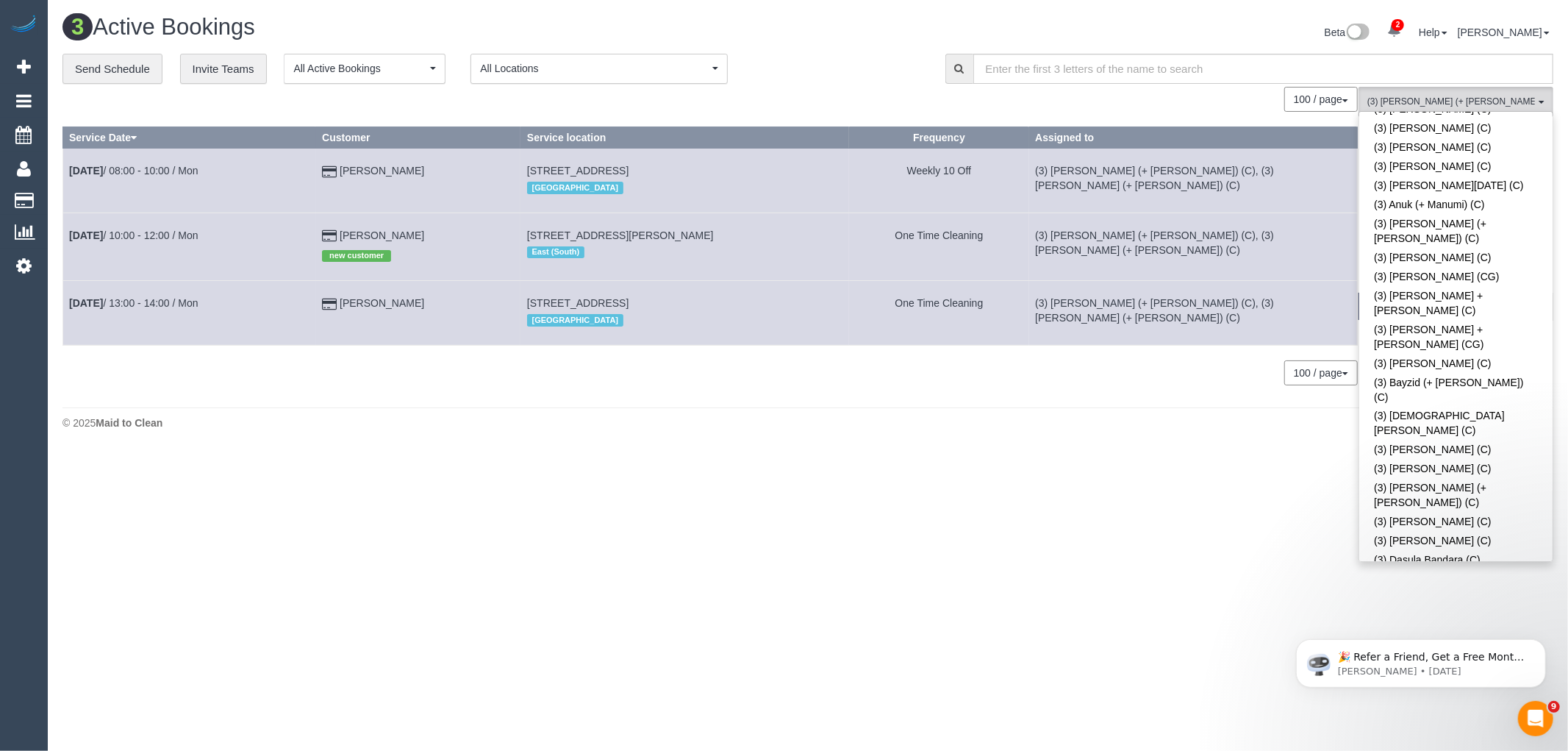
click at [1129, 112] on div "100 / page 10 / page 20 / page 30 / page 40 / page 50 / page 100 / page" at bounding box center [710, 100] width 1296 height 25
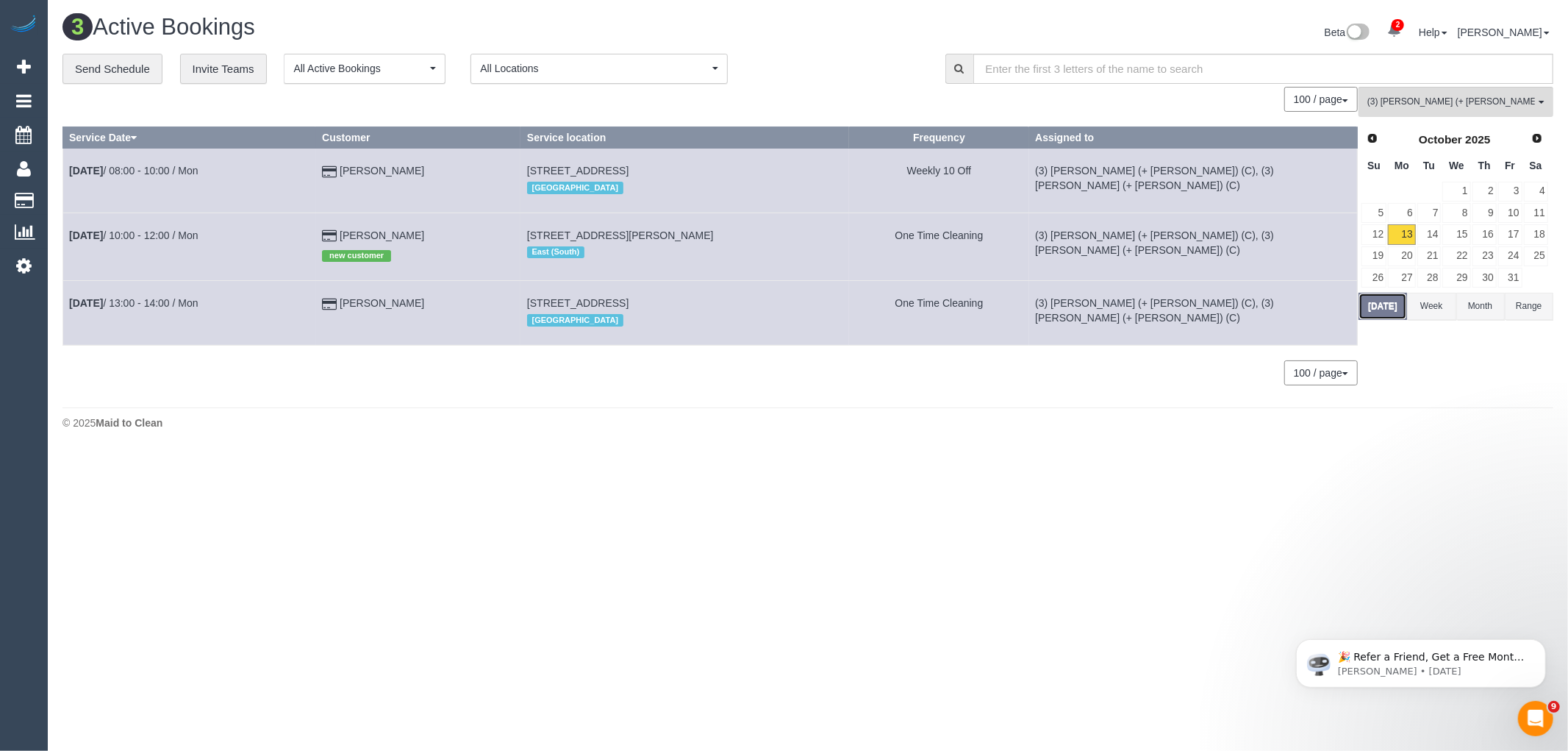
click at [1390, 310] on button "[DATE]" at bounding box center [1383, 306] width 48 height 28
click at [413, 380] on div "100 / page 10 / page 20 / page 30 / page 40 / page 50 / page 100 / page" at bounding box center [710, 373] width 1296 height 25
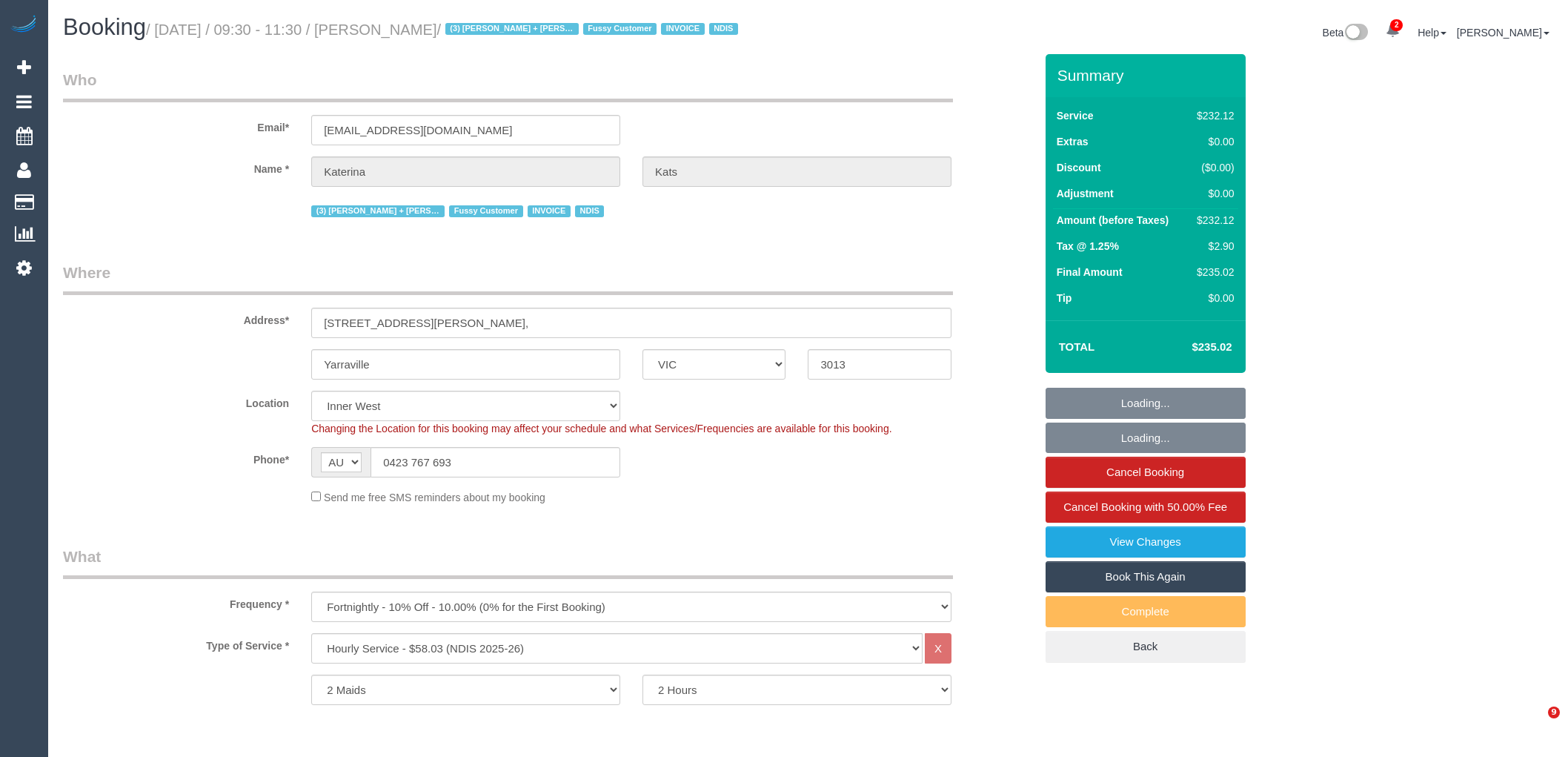
select select "VIC"
select select "2"
select select "number:28"
select select "number:16"
select select "number:19"
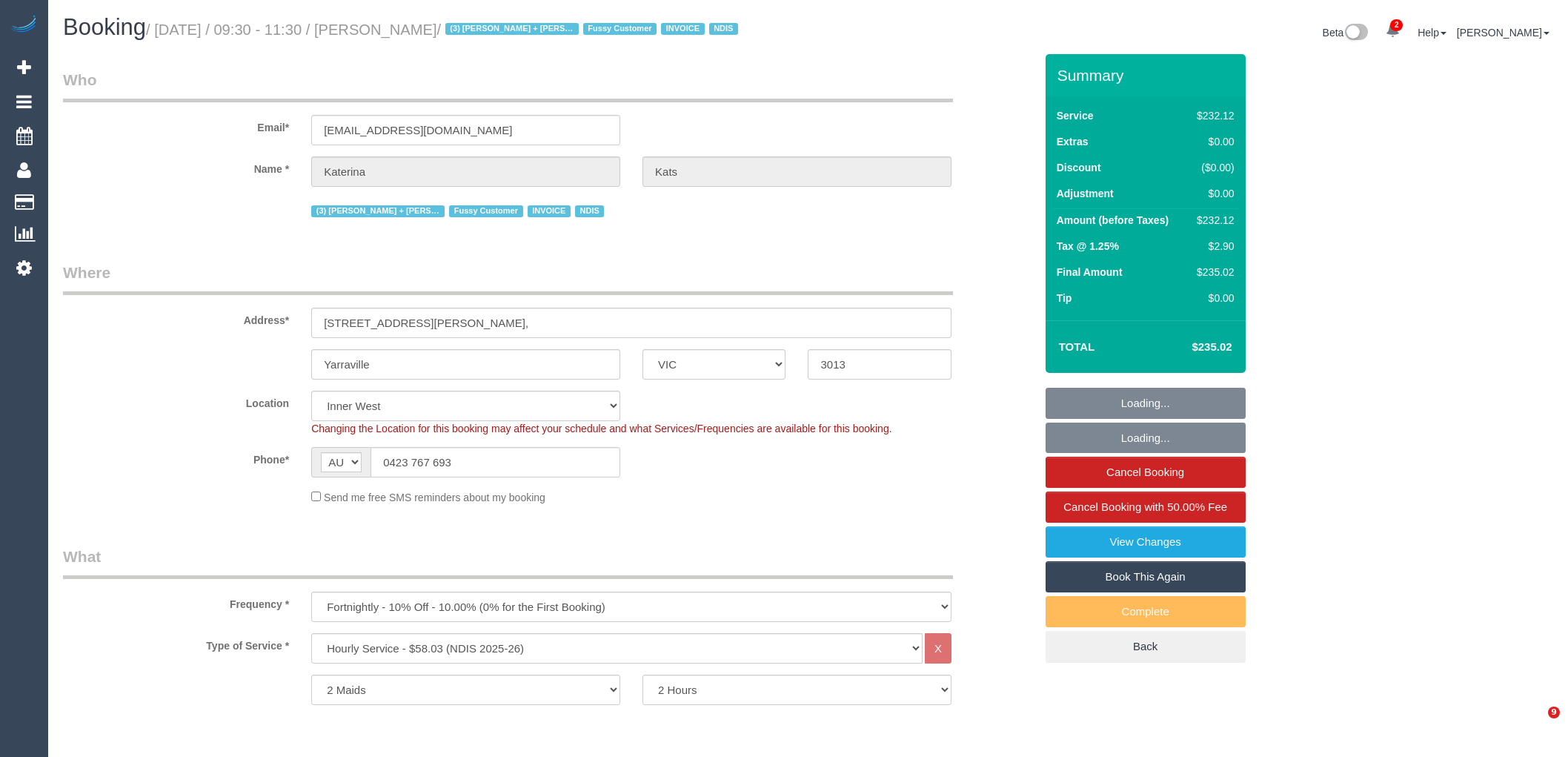
select select "number:36"
select select "number:34"
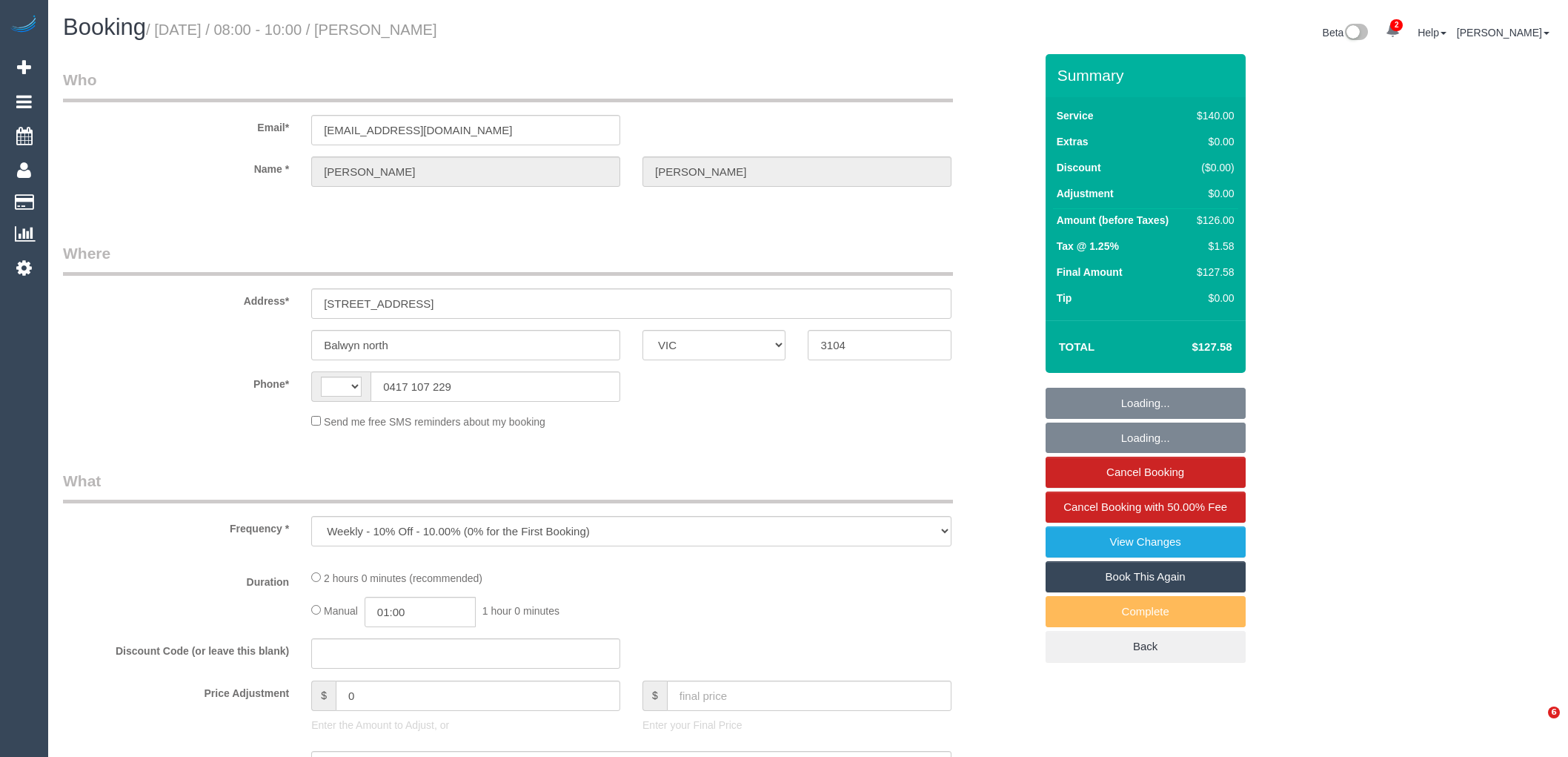
select select "VIC"
select select "string:stripe-pm_1R34VN2GScqysDRVoISr927C"
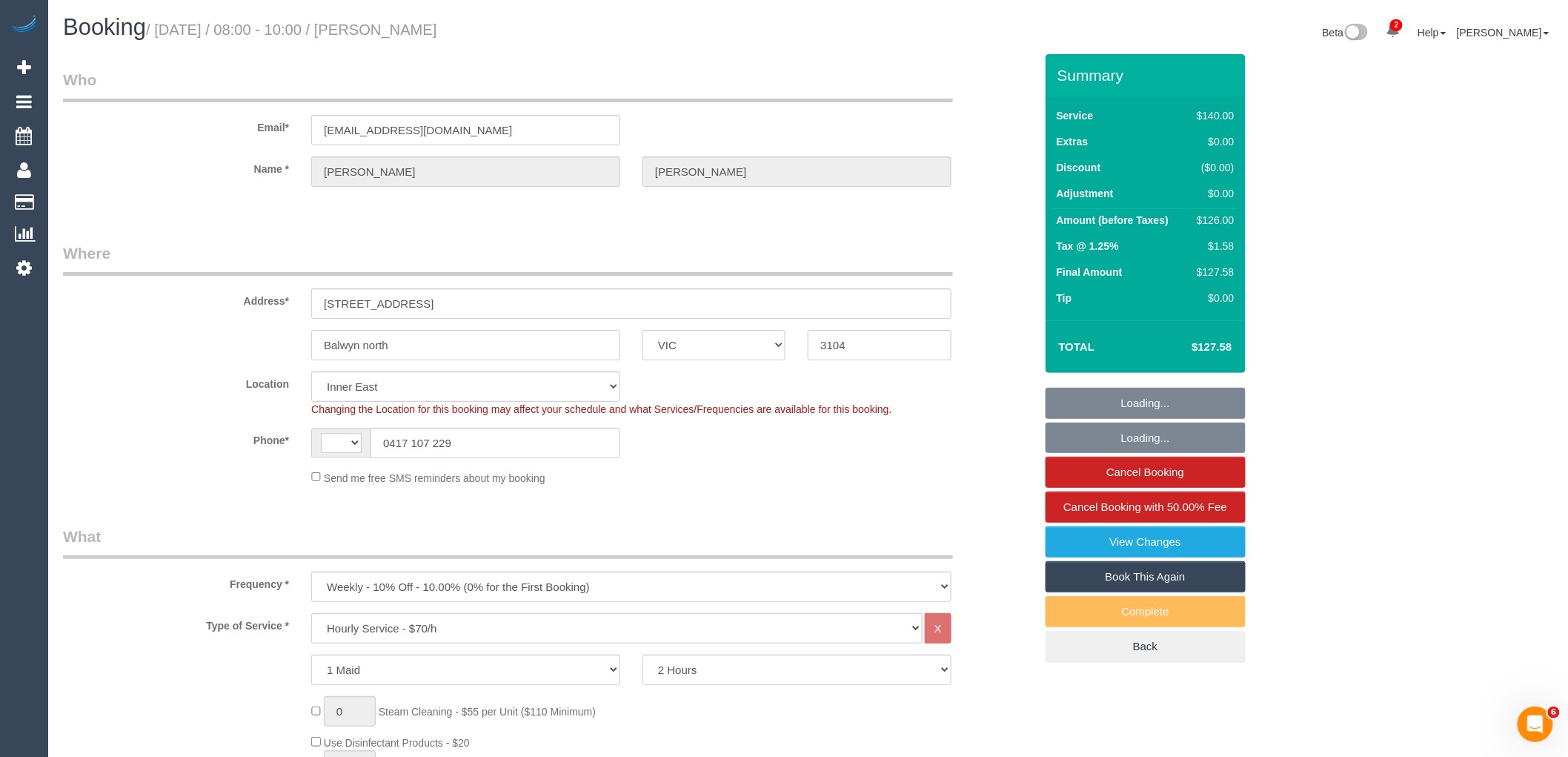
select select "object:737"
select select "string:AU"
select select "number:27"
select select "number:14"
select select "number:18"
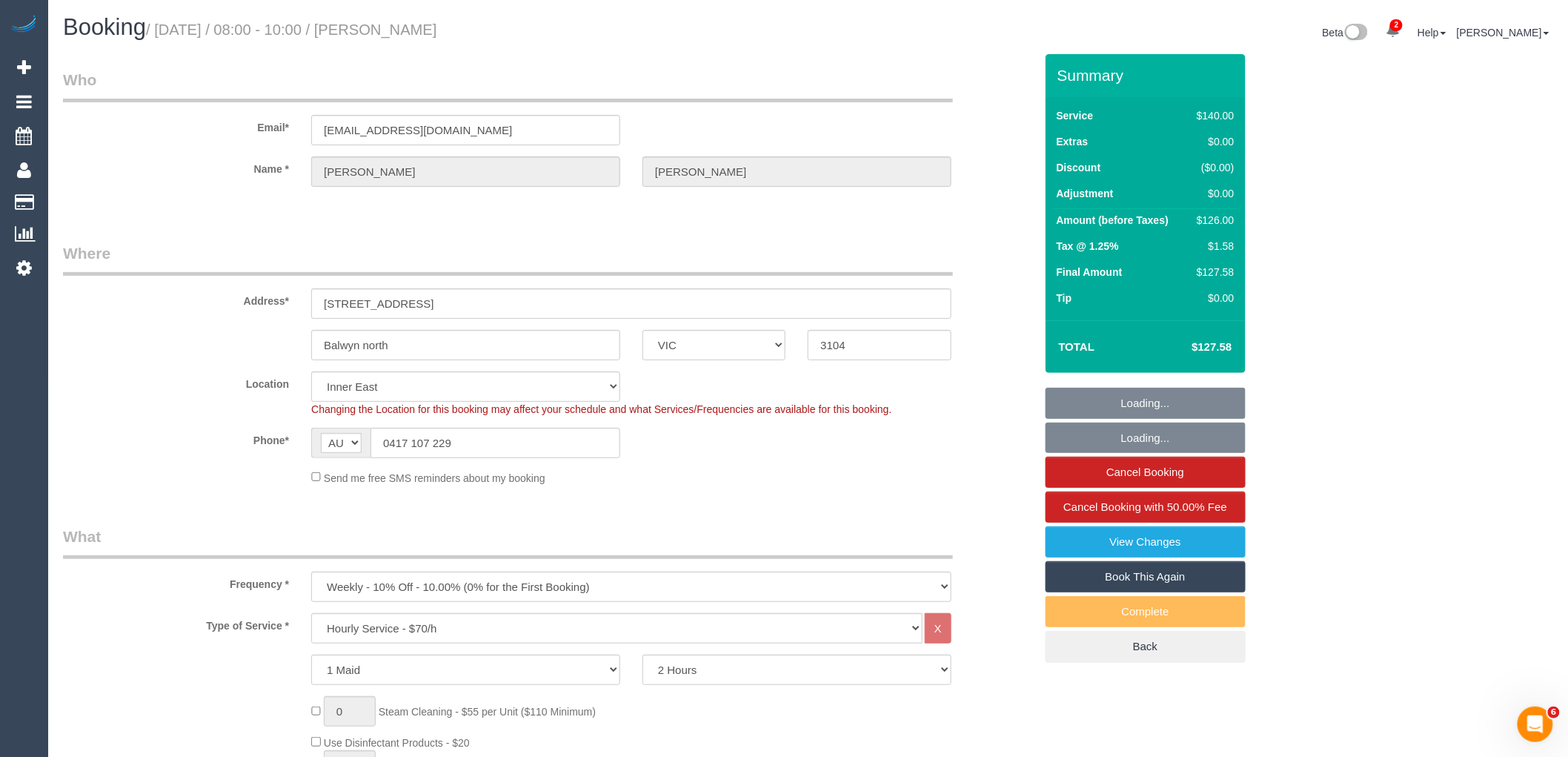
select select "number:36"
select select "number:34"
select select "number:11"
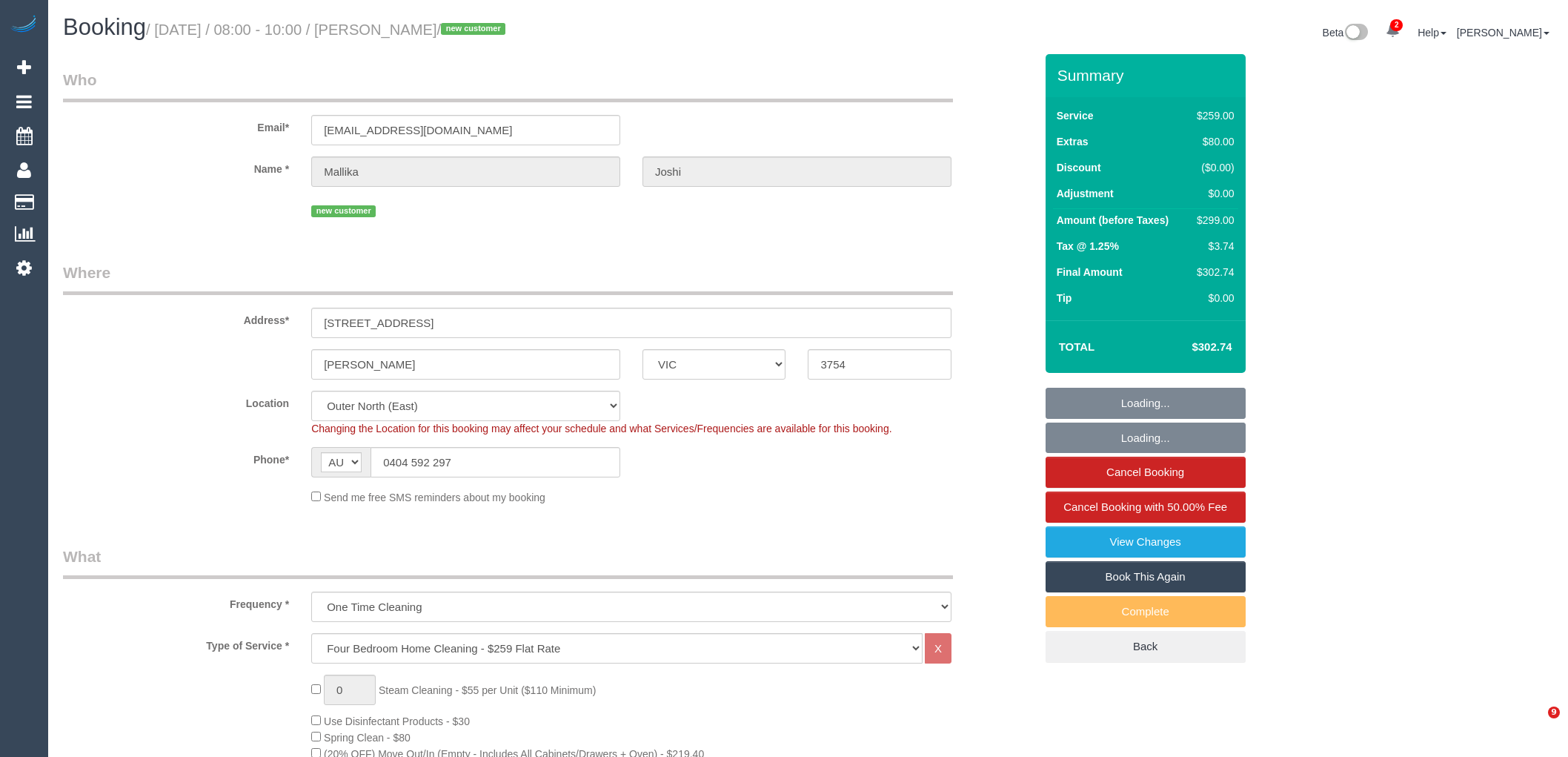
select select "VIC"
select select "number:28"
select select "number:14"
select select "number:19"
select select "number:25"
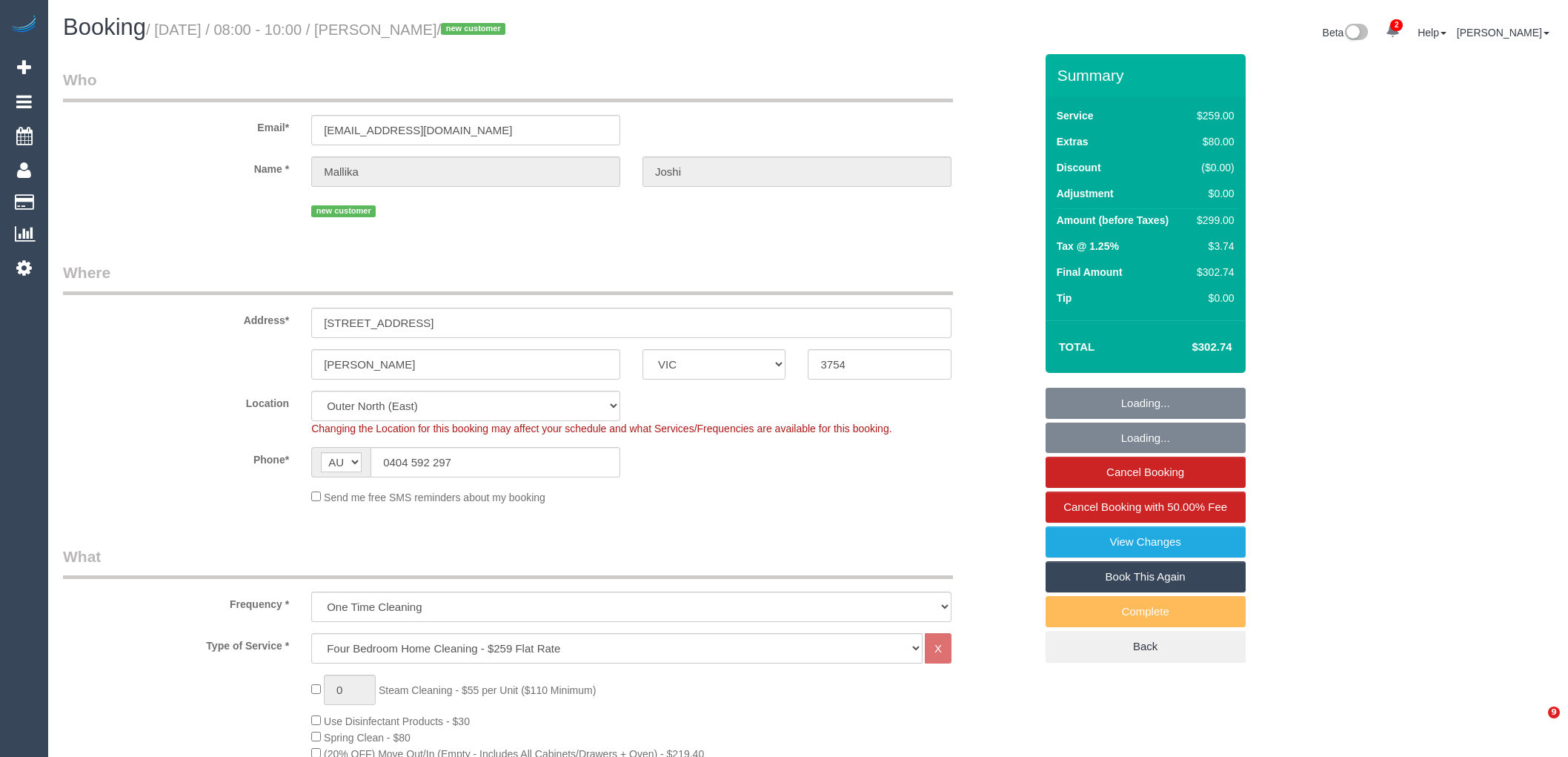
select select "number:26"
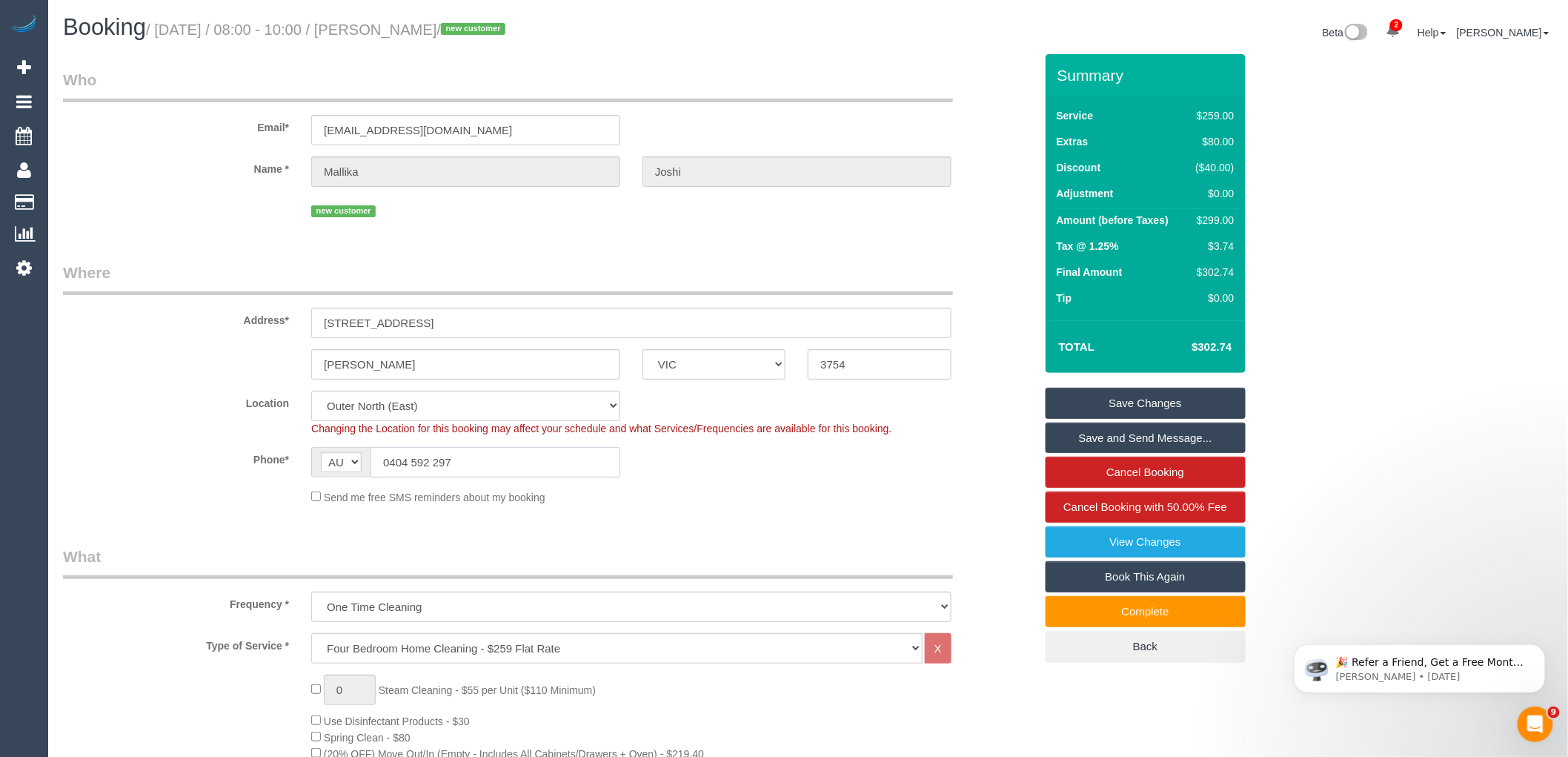
drag, startPoint x: 482, startPoint y: 461, endPoint x: 93, endPoint y: 475, distance: 389.3
click at [215, 465] on div "Phone* AF AL DZ AD AO AI AQ AG AR AM AW AU AT AZ BS BH BD BB BY BE BZ BJ BM BT …" at bounding box center [548, 462] width 994 height 31
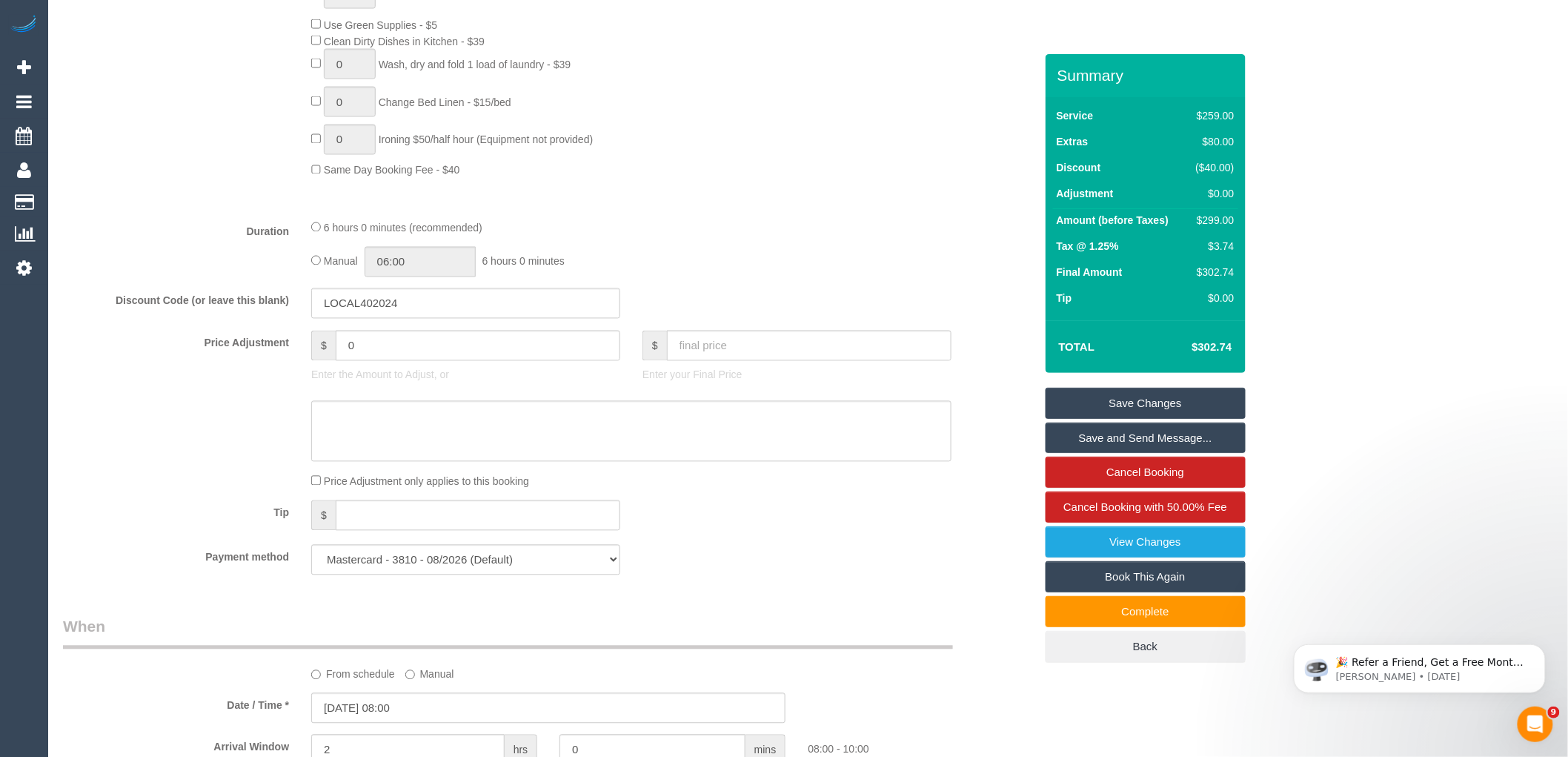
scroll to position [1235, 0]
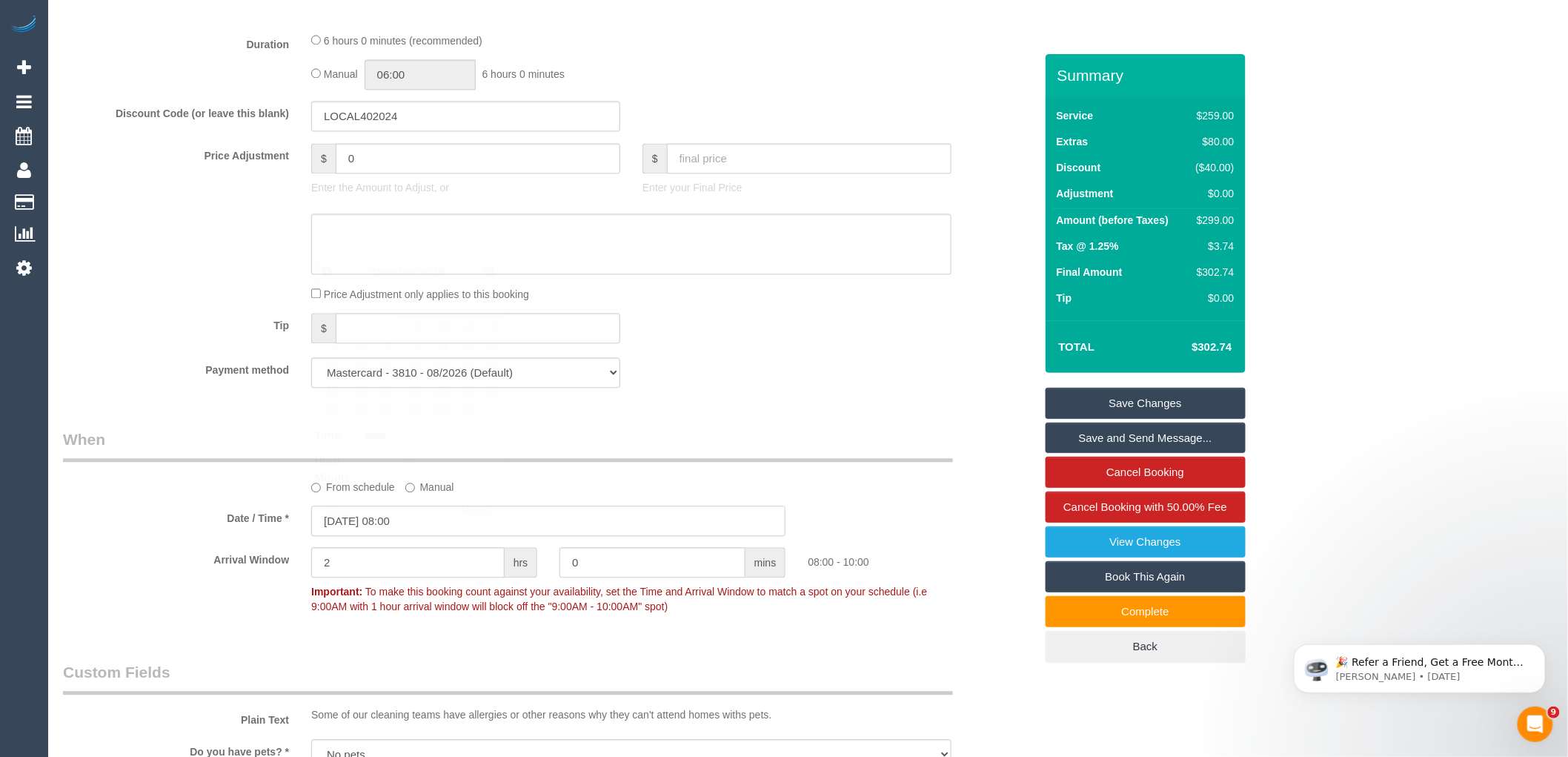
click at [455, 536] on input "[DATE] 08:00" at bounding box center [548, 521] width 474 height 31
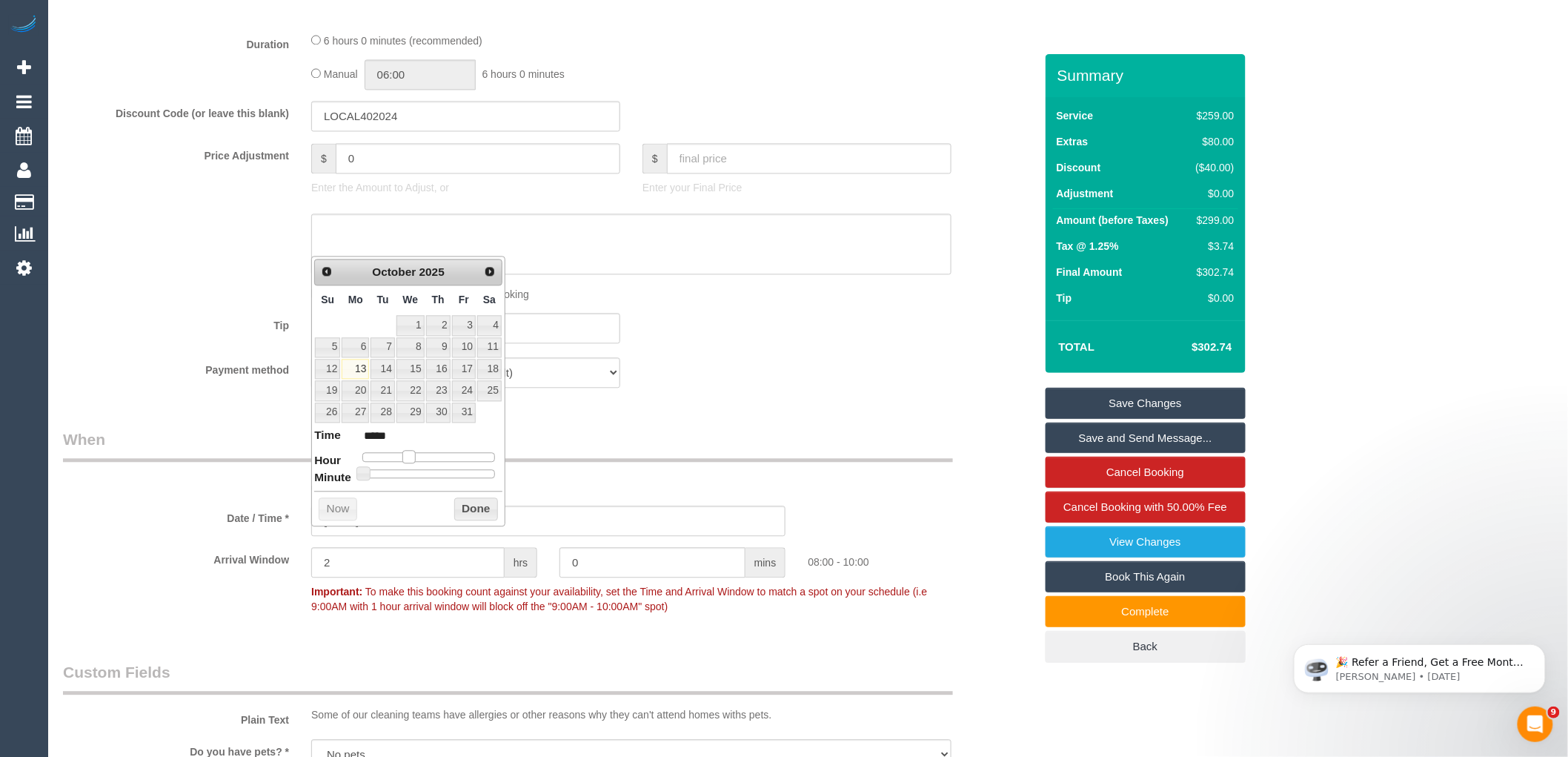
type input "[DATE] 09:00"
type input "*****"
type input "[DATE] 10:00"
type input "*****"
type input "[DATE] 11:00"
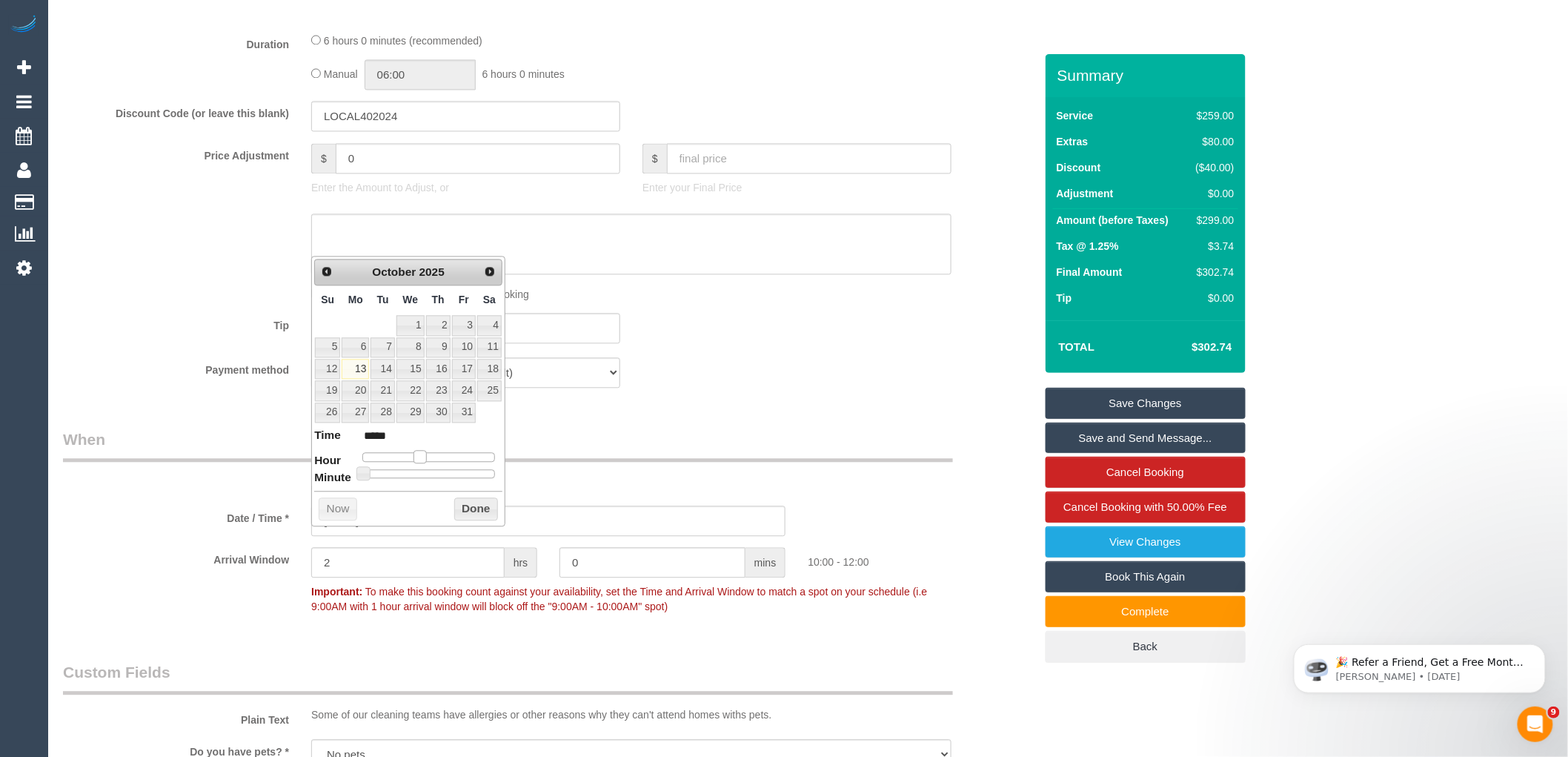
type input "*****"
type input "[DATE] 10:00"
type input "*****"
drag, startPoint x: 404, startPoint y: 456, endPoint x: 418, endPoint y: 455, distance: 14.0
click at [418, 455] on span at bounding box center [420, 457] width 14 height 14
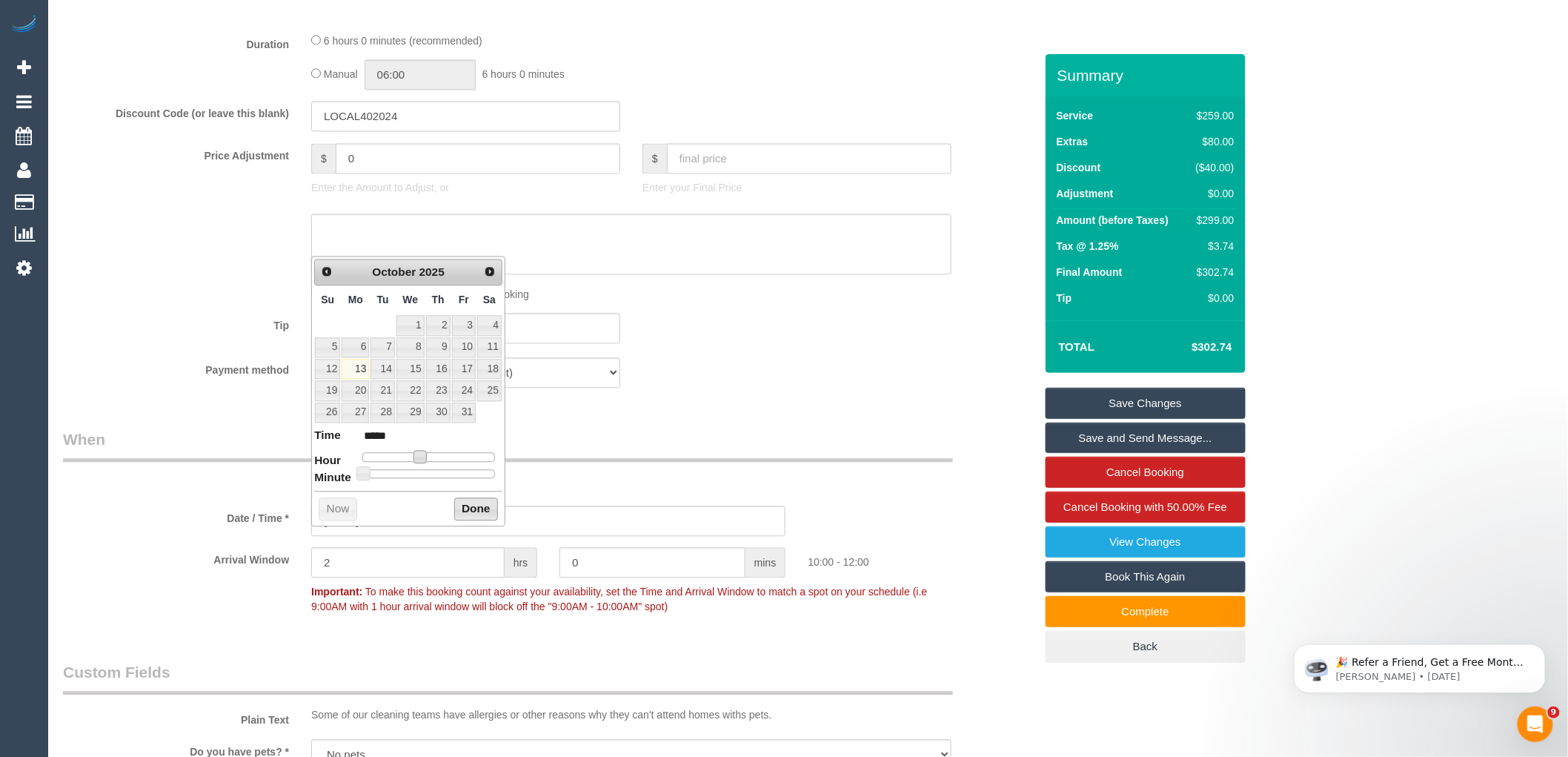
click at [472, 505] on button "Done" at bounding box center [476, 509] width 44 height 24
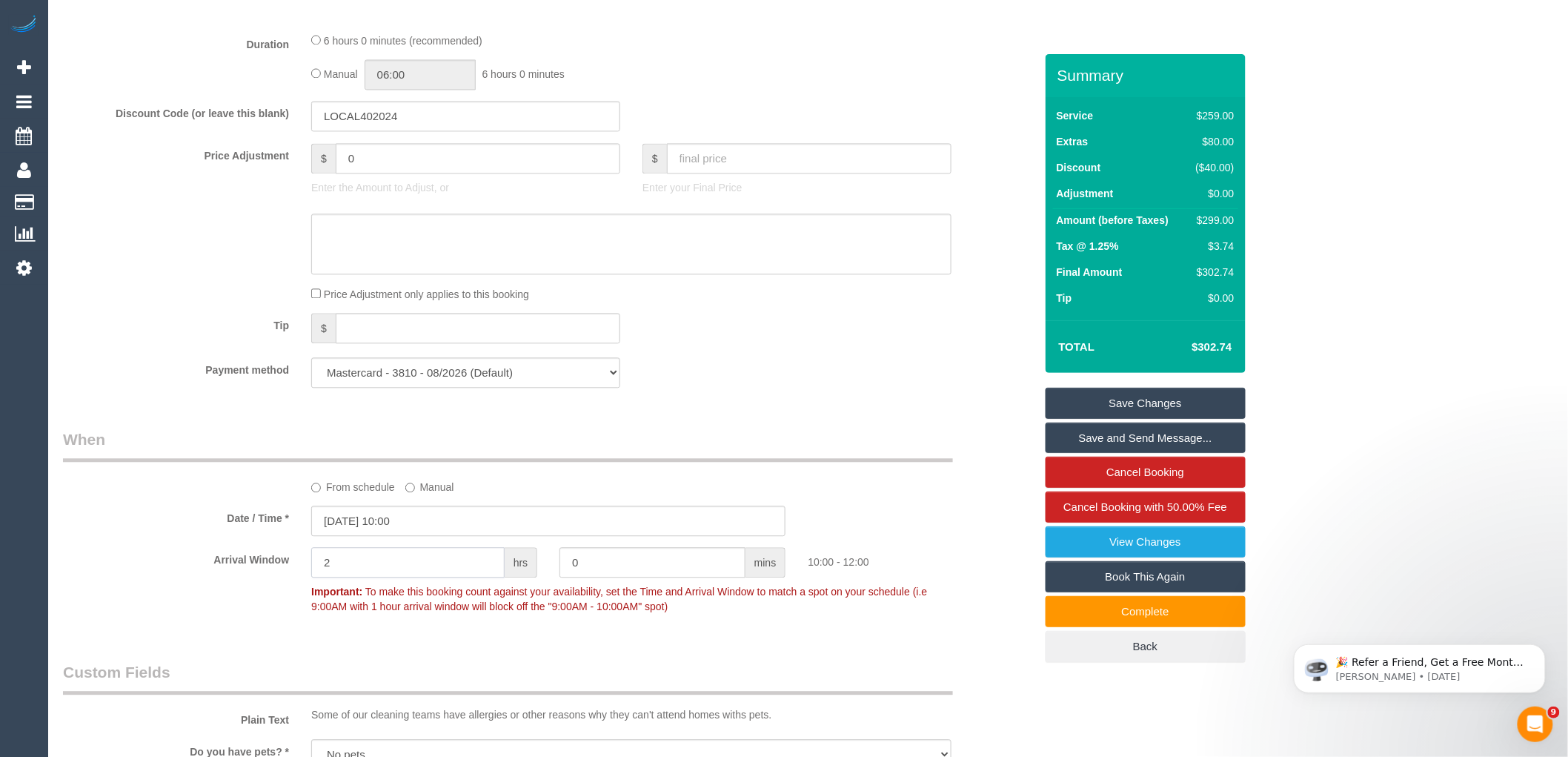
click at [453, 578] on input "2" at bounding box center [408, 562] width 194 height 31
click at [620, 578] on input "0" at bounding box center [653, 562] width 186 height 31
type input "30"
click at [641, 678] on div "Who Email* mallikajoshi@ymail.com Name * Mallika Joshi new customer Where Addre…" at bounding box center [548, 323] width 994 height 3007
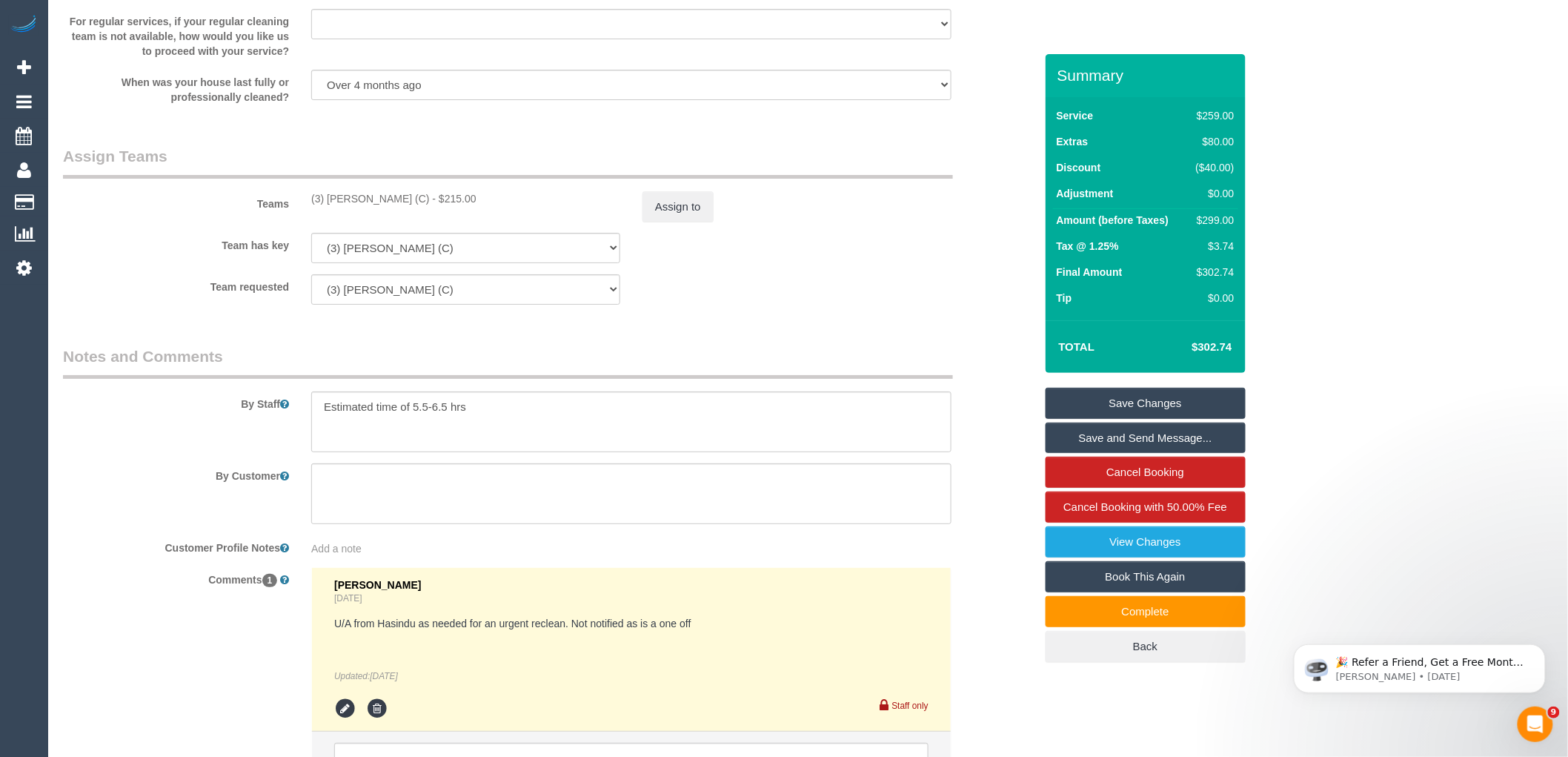
scroll to position [2375, 0]
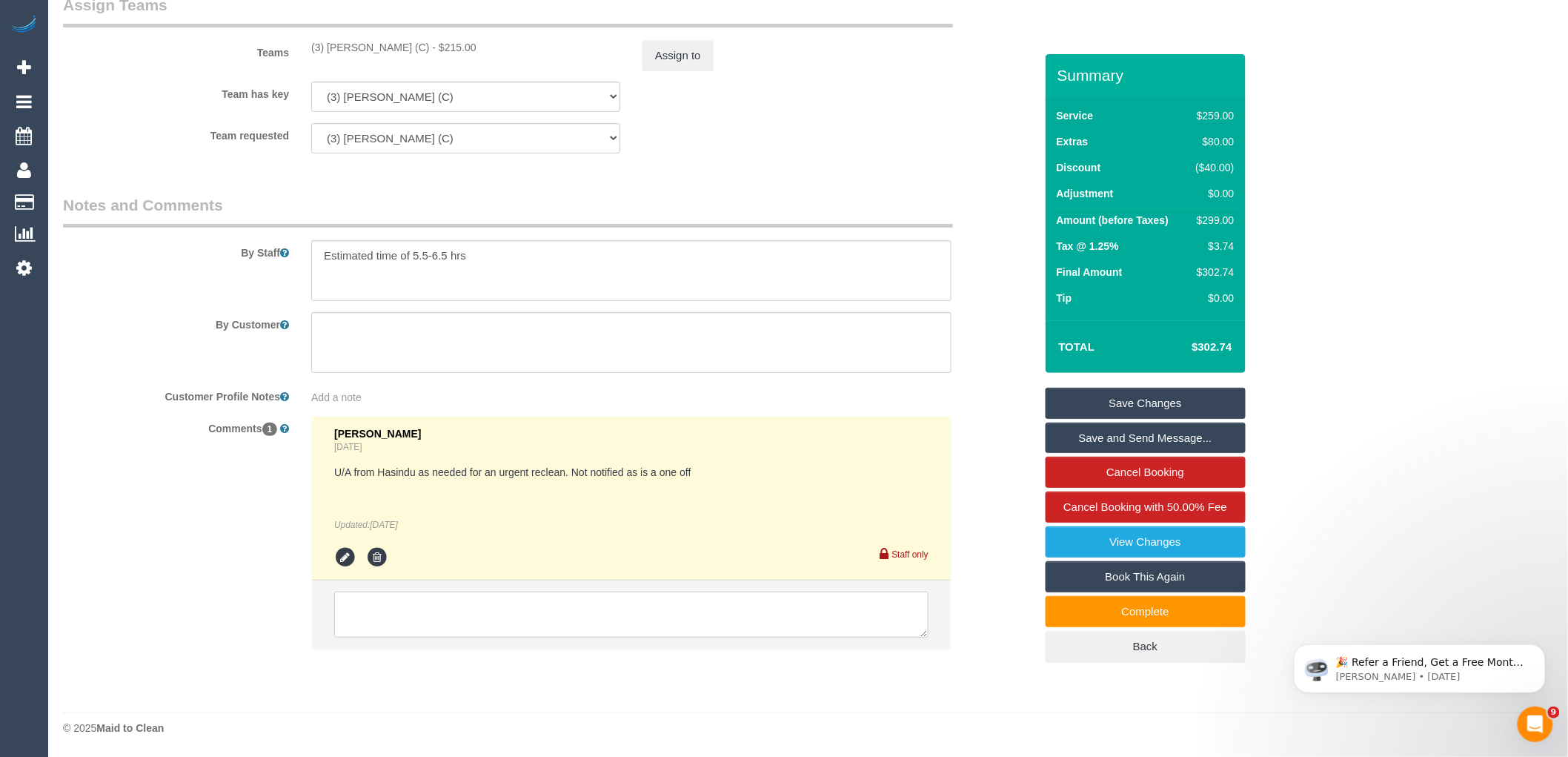
click at [564, 624] on textarea at bounding box center [632, 614] width 594 height 46
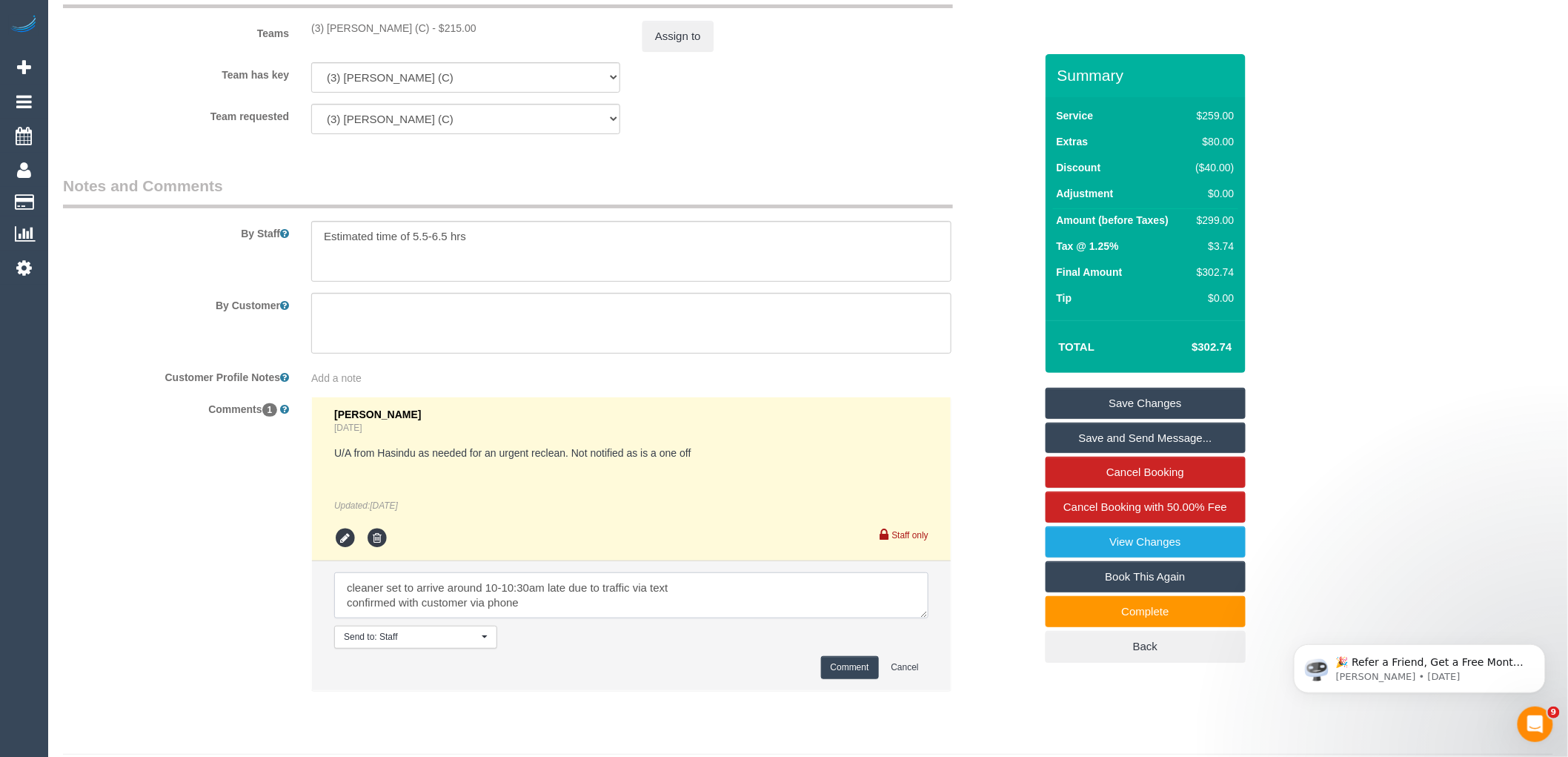
type textarea "cleaner set to arrive around 10-10:30am late due to traffic via text confirmed …"
click at [846, 679] on button "Comment" at bounding box center [850, 667] width 58 height 23
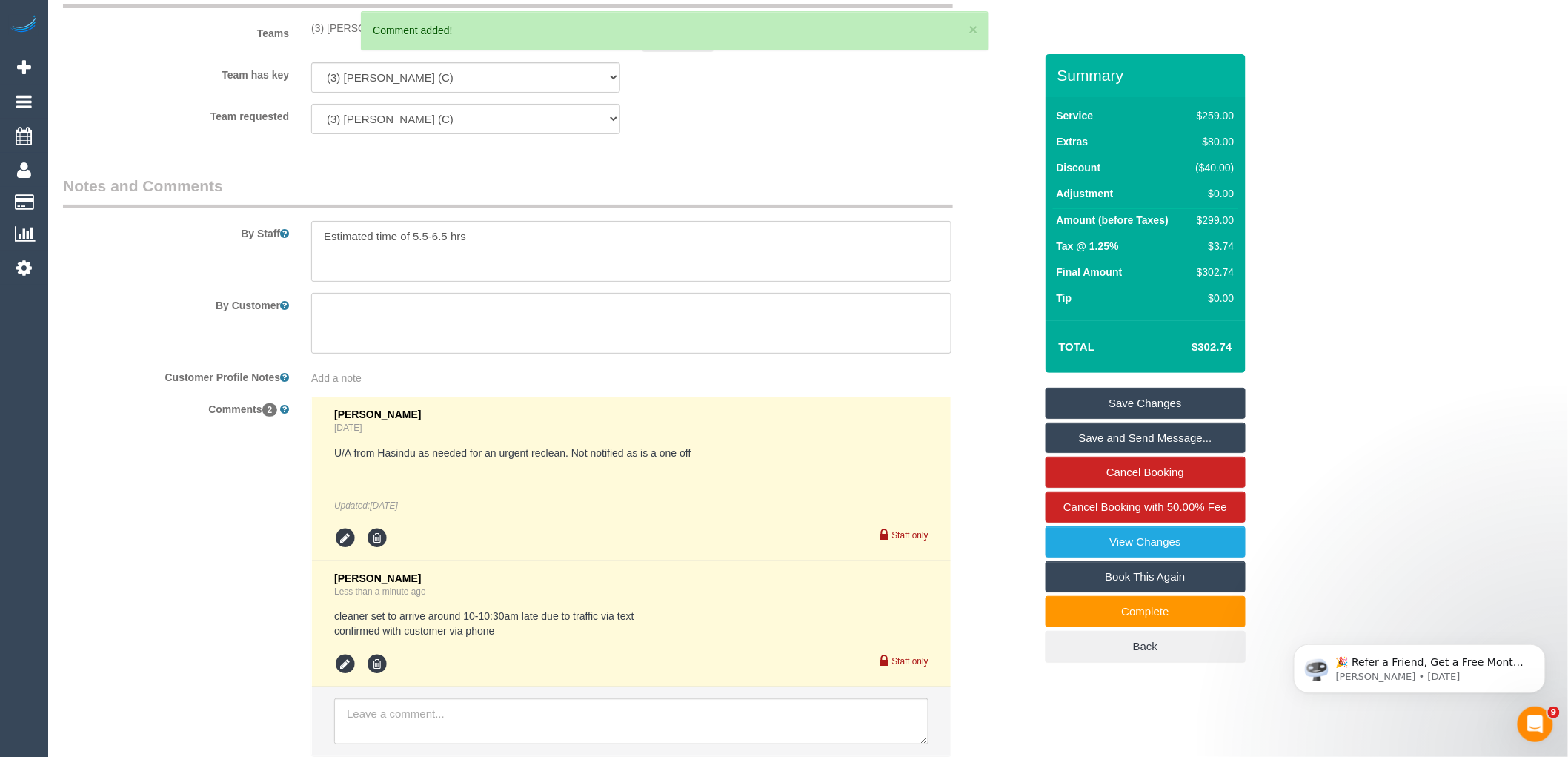
click at [1167, 395] on link "Save Changes" at bounding box center [1146, 403] width 200 height 31
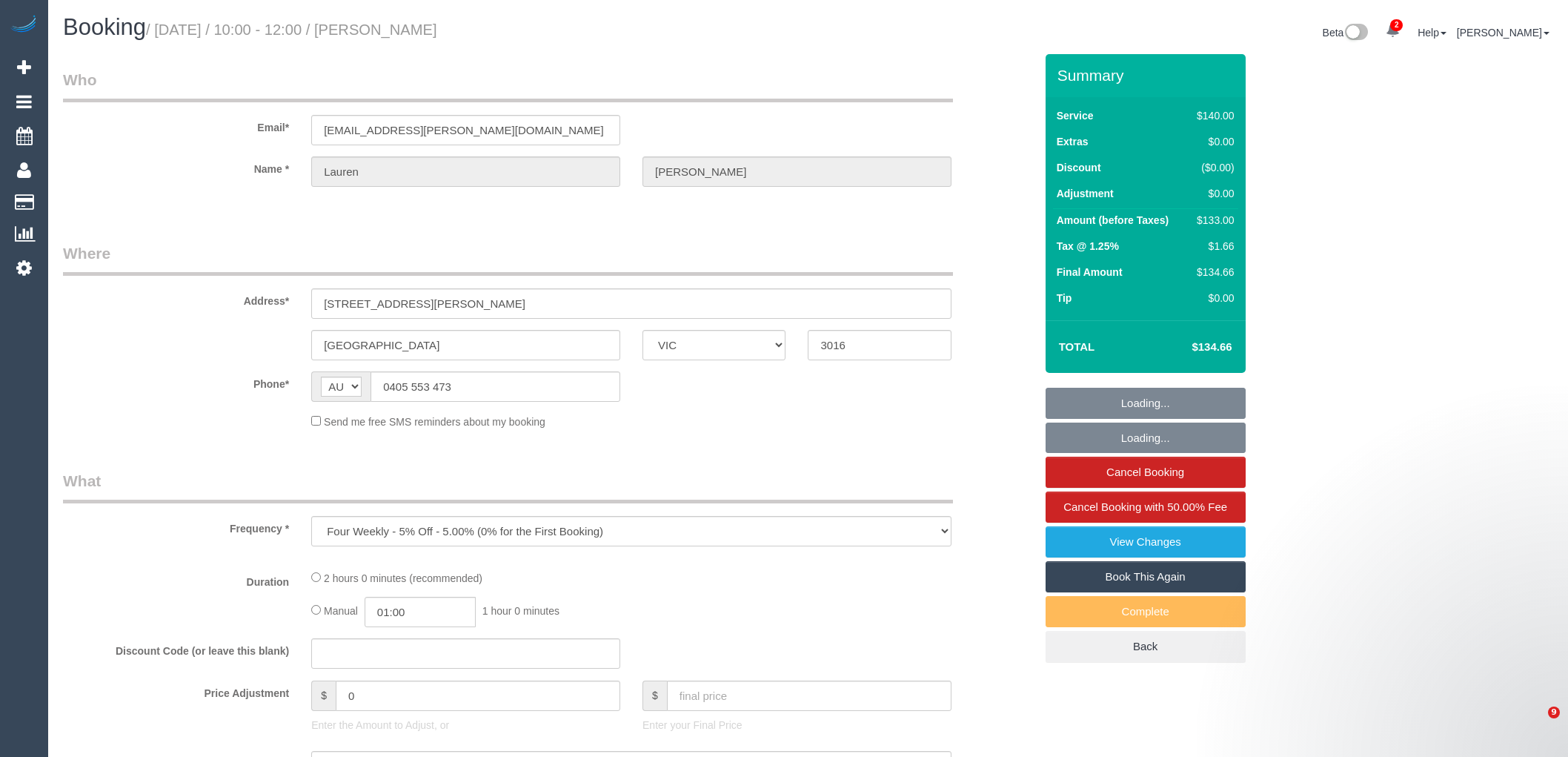
select select "VIC"
select select "string:stripe-pm_1RnT2q2GScqysDRVLKxrLDpJ"
select select "number:27"
select select "number:14"
select select "number:19"
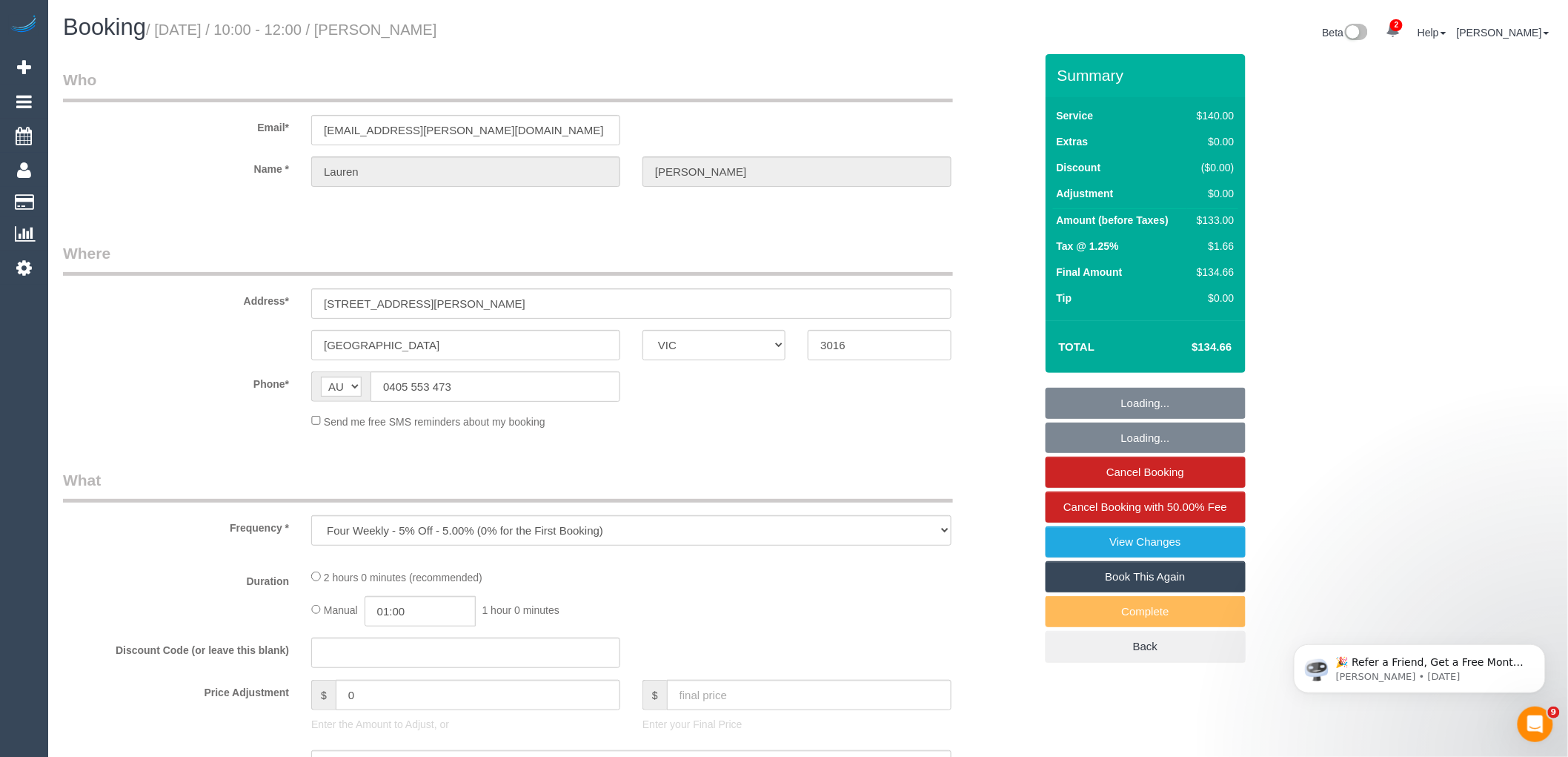
select select "number:36"
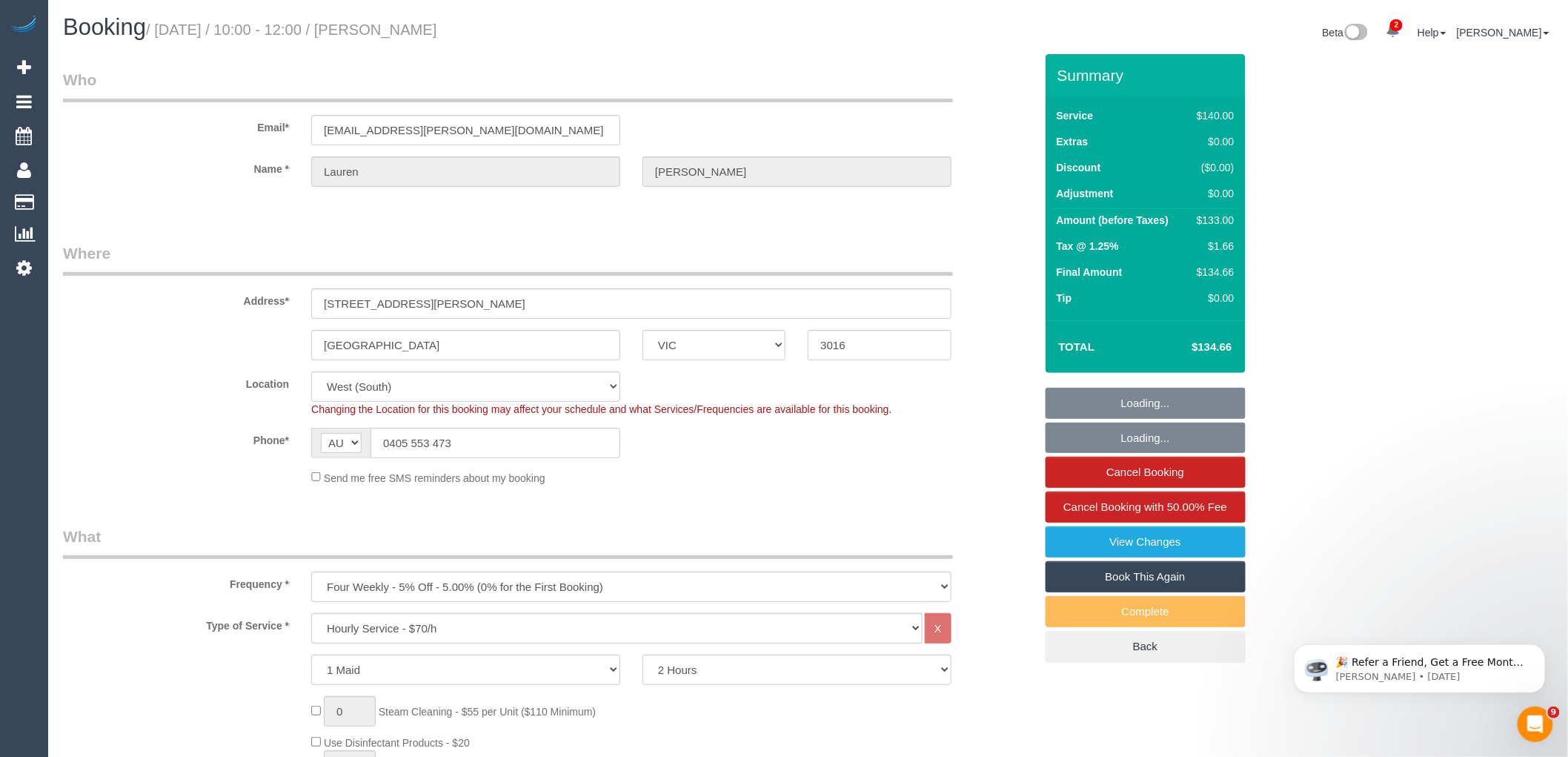
select select "object:4636"
drag, startPoint x: 483, startPoint y: 446, endPoint x: 338, endPoint y: 443, distance: 145.0
click at [341, 443] on div "AF AL DZ AD AO AI AQ AG AR AM AW AU AT AZ BS BH BD BB BY BE BZ BJ BM BT BO BA B…" at bounding box center [466, 443] width 309 height 31
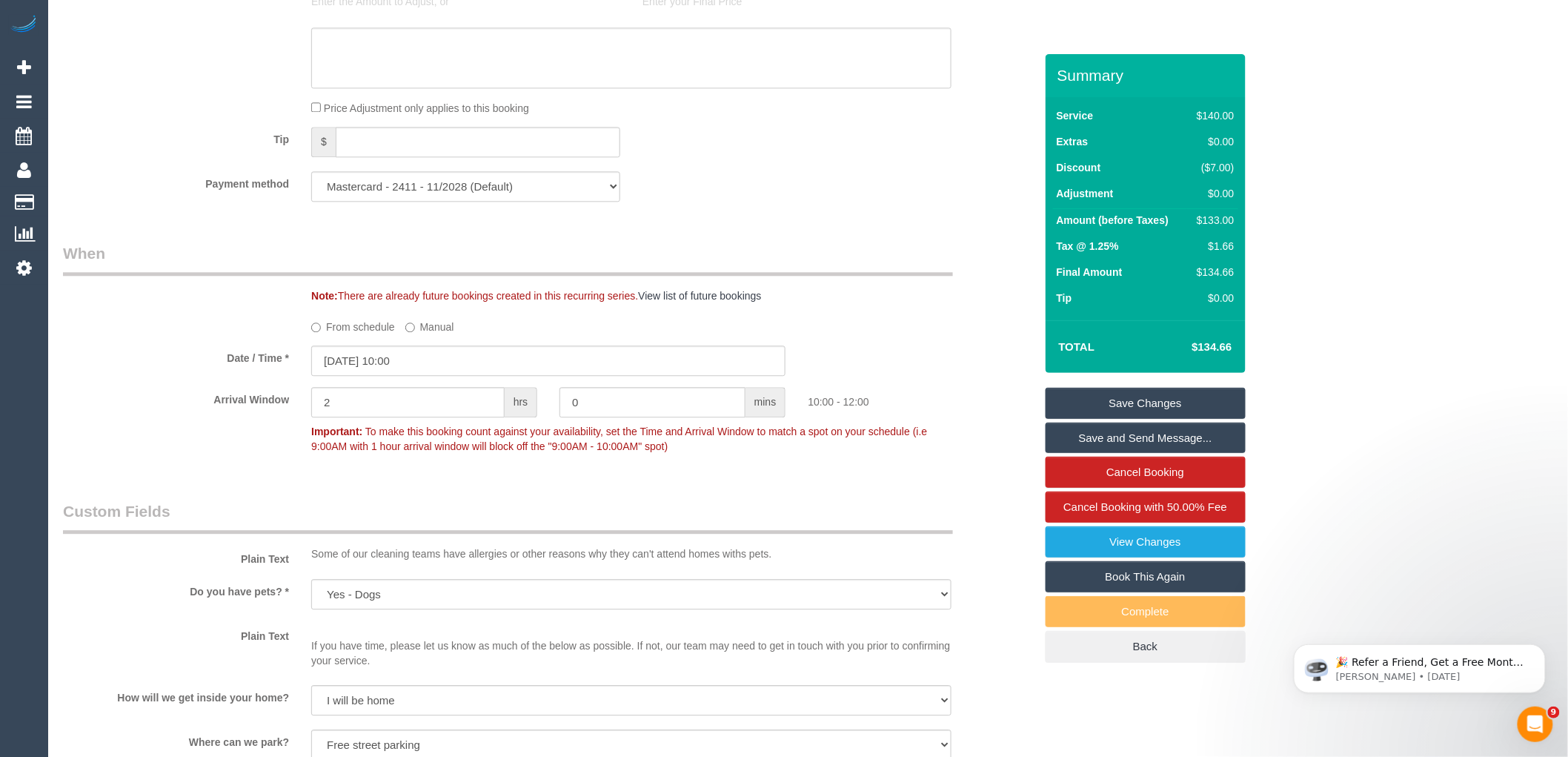
scroll to position [1399, 0]
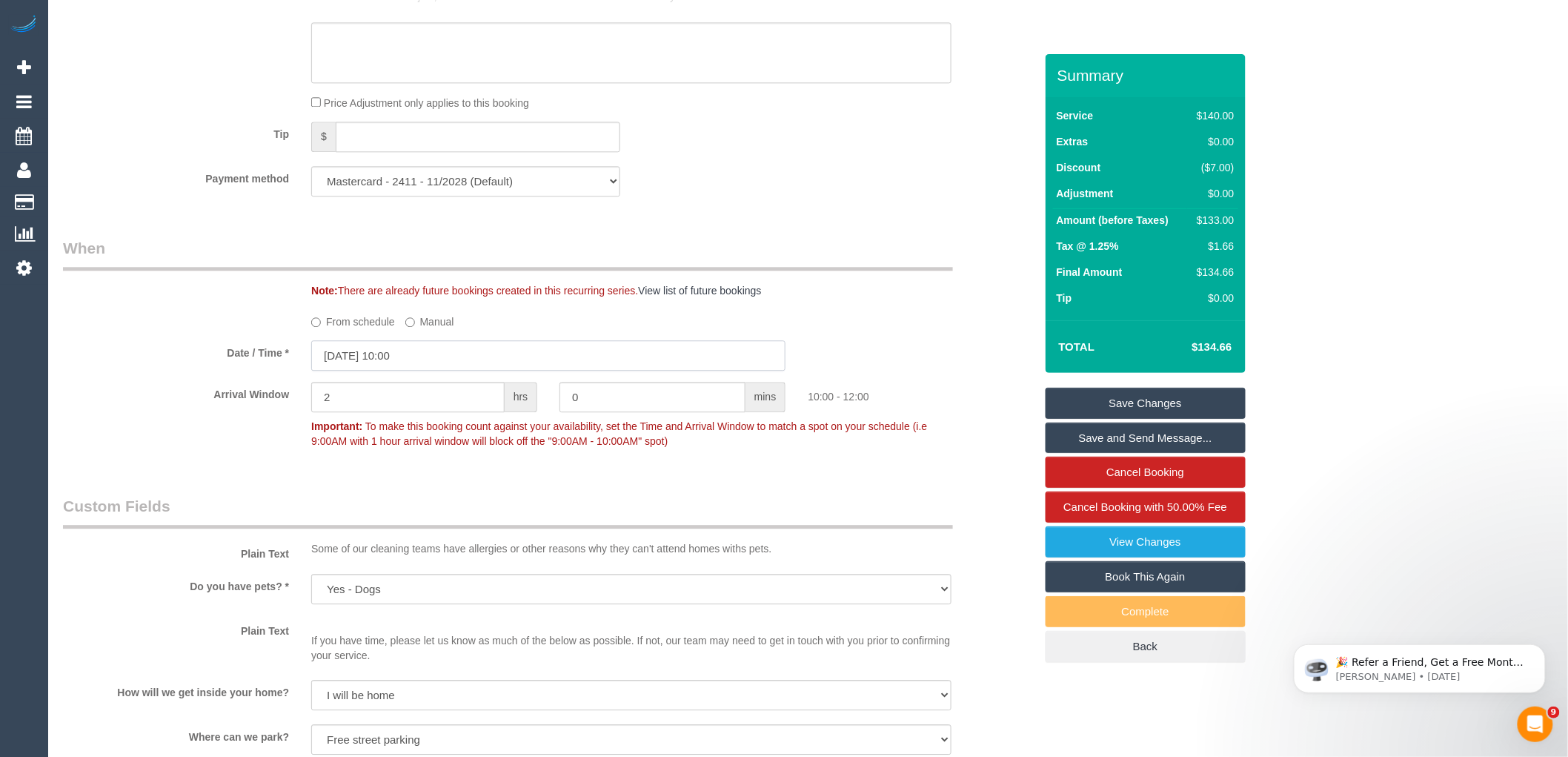
click at [476, 371] on input "[DATE] 10:00" at bounding box center [548, 355] width 474 height 31
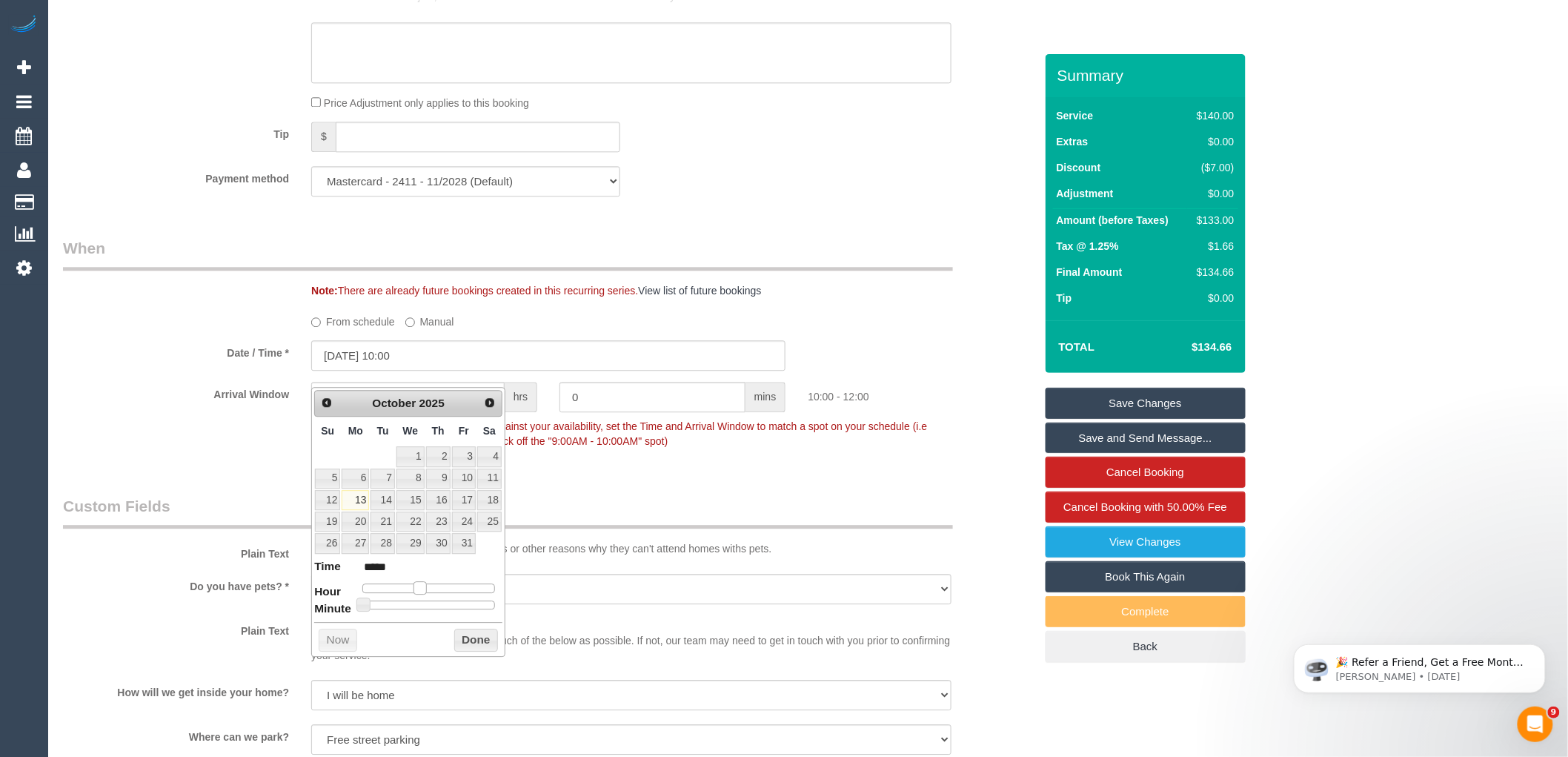
type input "[DATE] 11:00"
type input "*****"
type input "[DATE] 12:00"
type input "*****"
drag, startPoint x: 422, startPoint y: 585, endPoint x: 434, endPoint y: 586, distance: 12.0
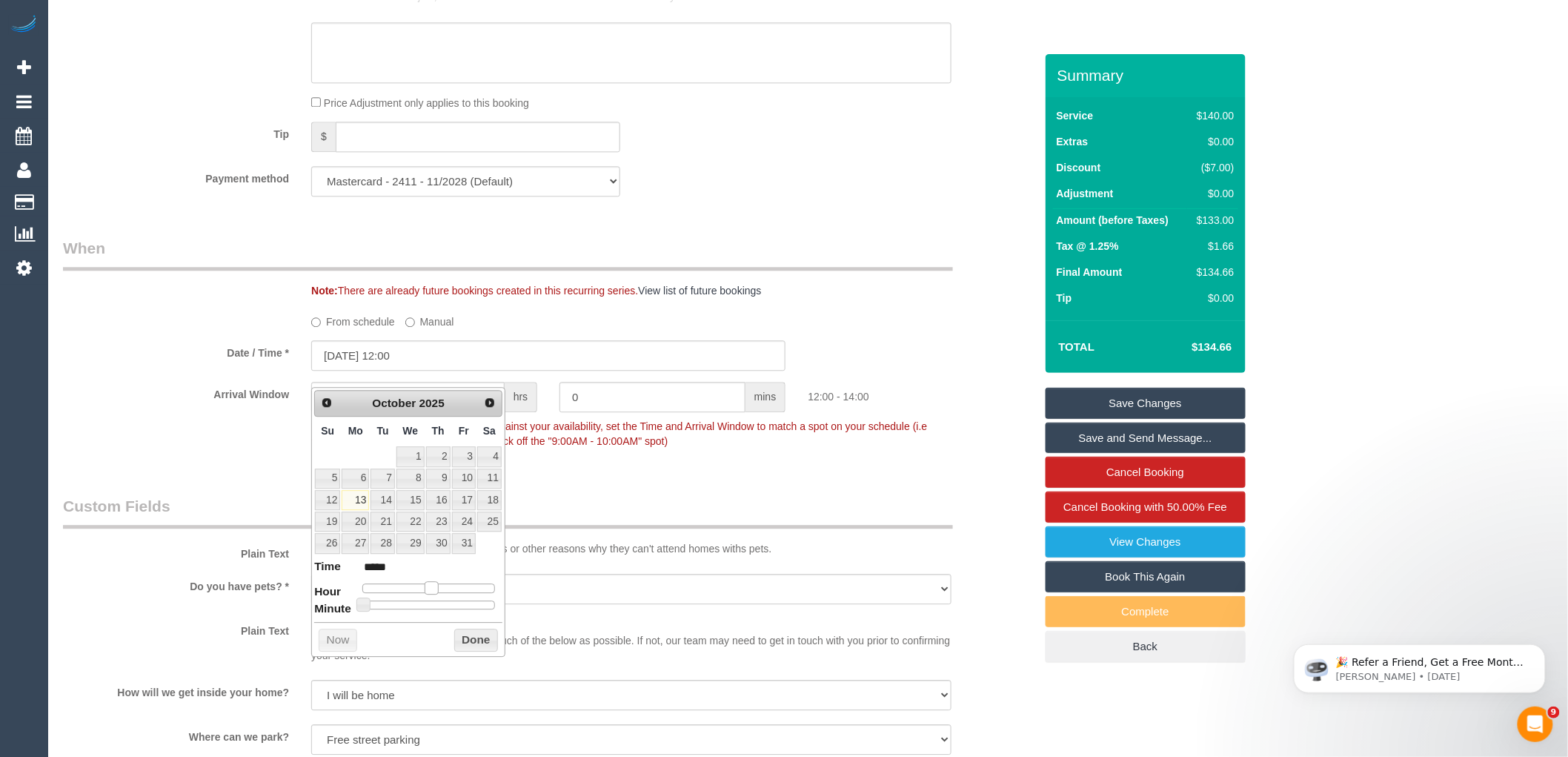
click at [434, 586] on span at bounding box center [431, 588] width 14 height 14
type input "[DATE] 12:35"
type input "*****"
click at [443, 602] on div at bounding box center [428, 605] width 133 height 9
type input "[DATE] 12:30"
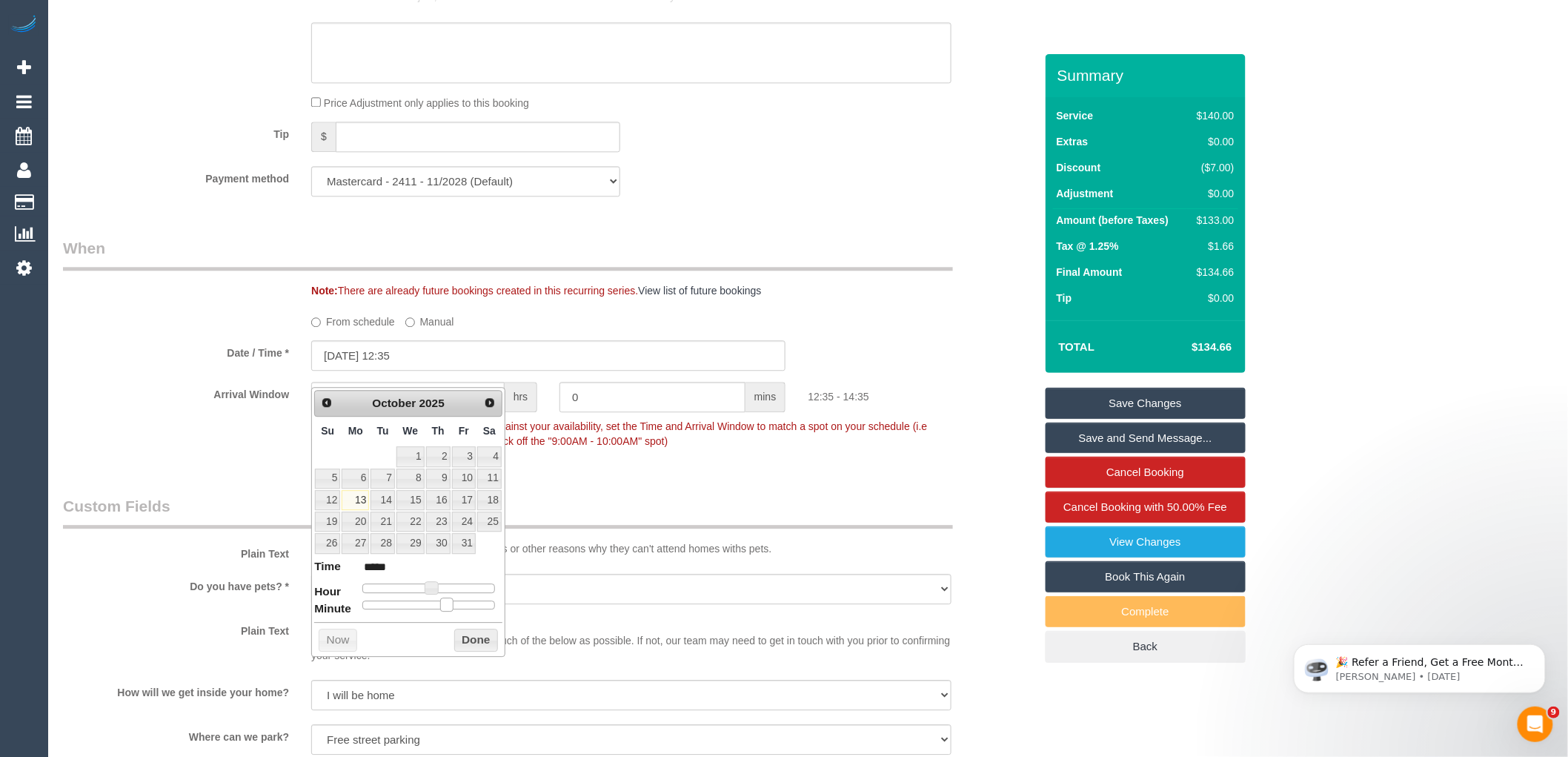
type input "*****"
drag, startPoint x: 443, startPoint y: 602, endPoint x: 434, endPoint y: 603, distance: 9.1
click at [434, 603] on span at bounding box center [434, 604] width 14 height 14
click at [469, 639] on button "Done" at bounding box center [476, 641] width 44 height 24
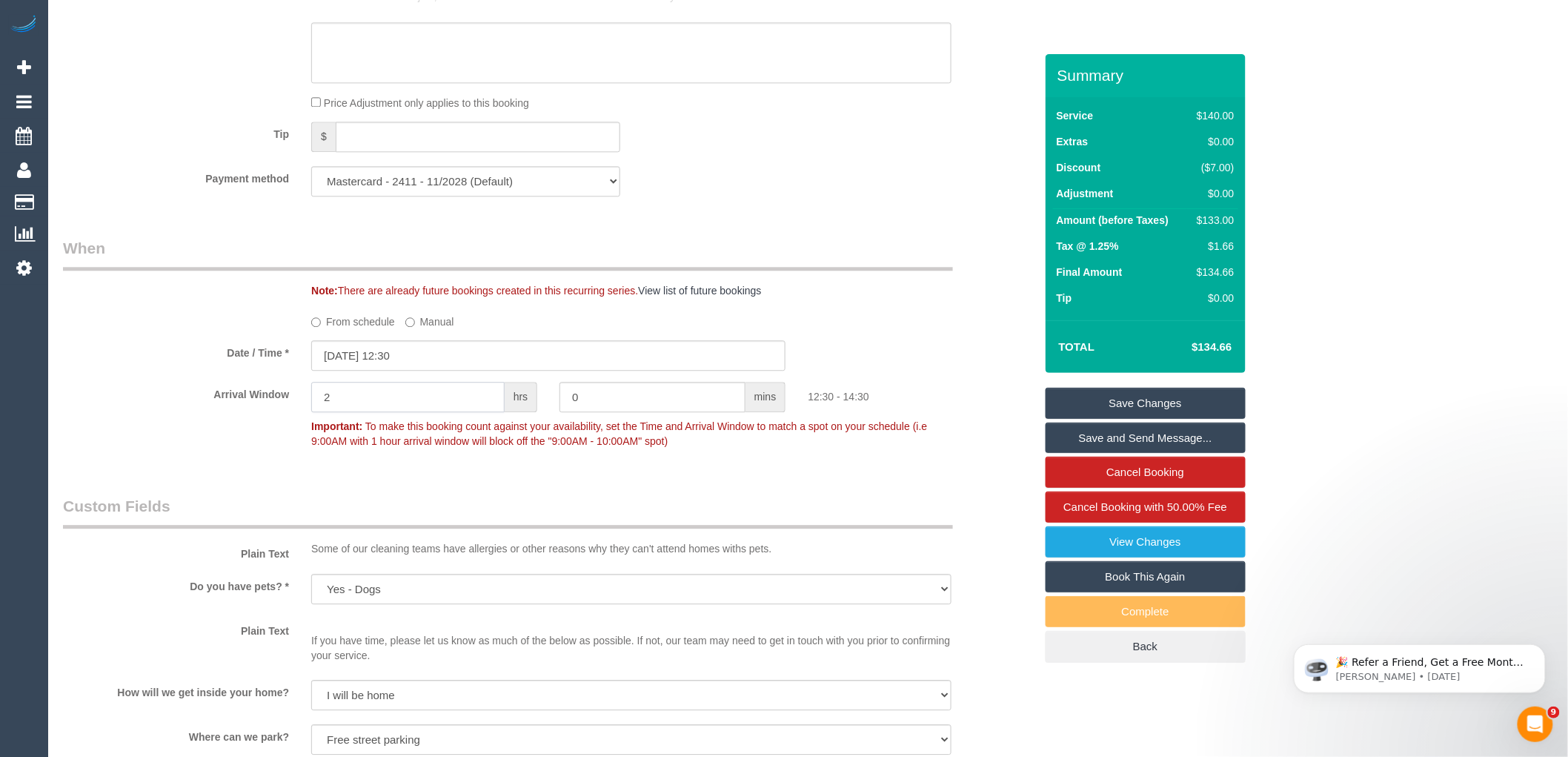
click at [479, 410] on input "2" at bounding box center [408, 397] width 194 height 31
click at [632, 407] on input "0" at bounding box center [653, 397] width 186 height 31
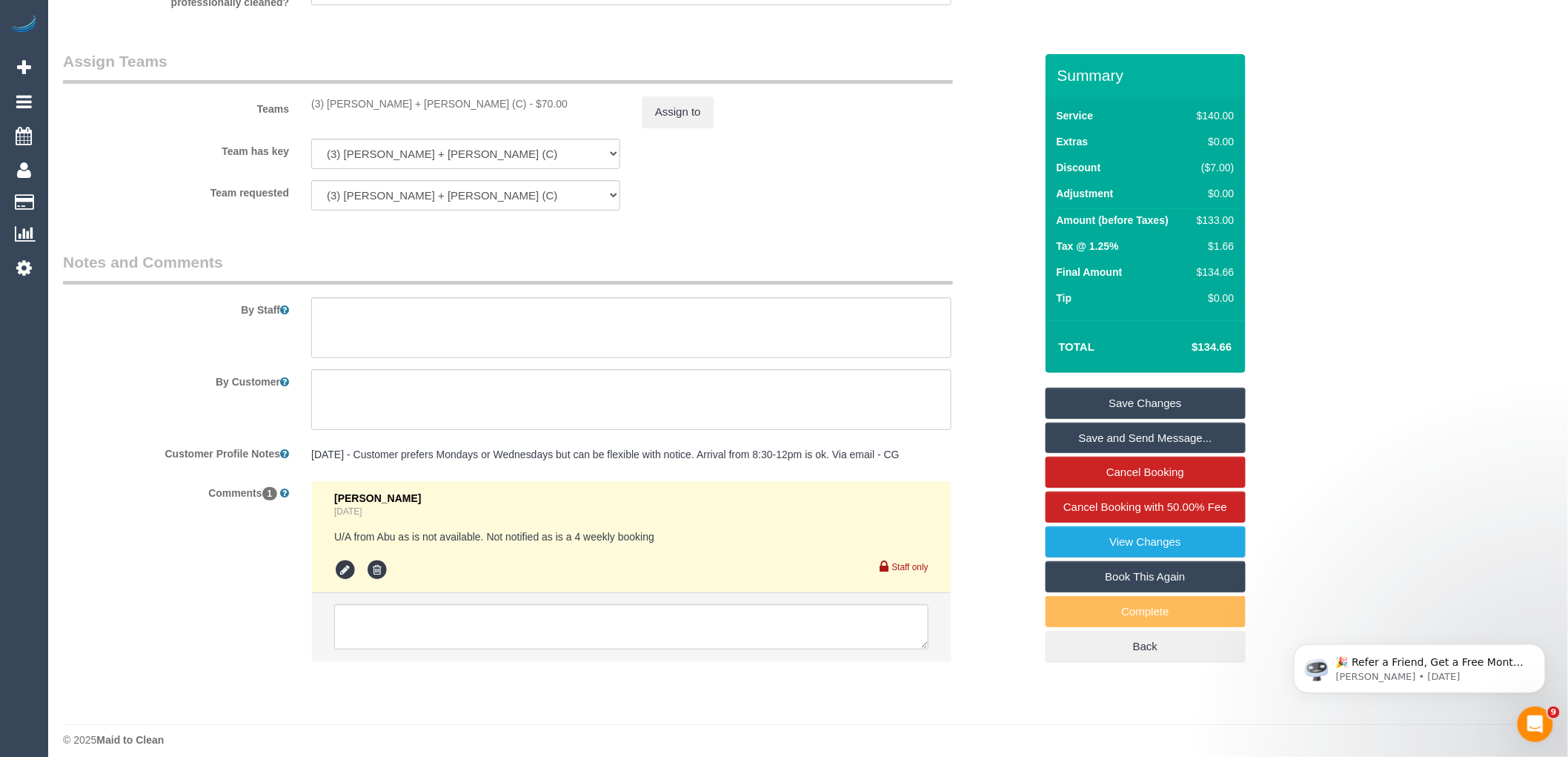
scroll to position [2325, 0]
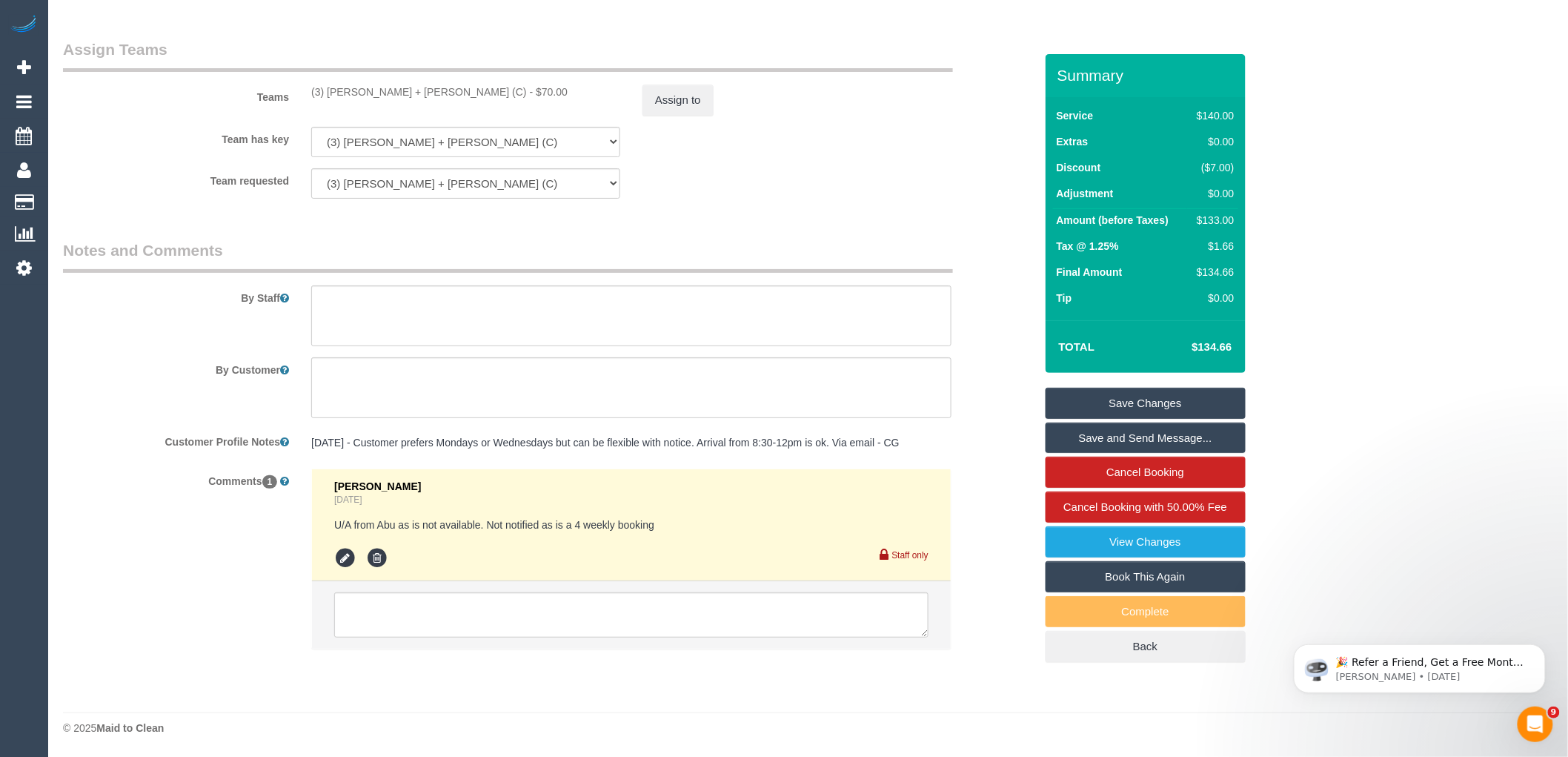
type input "1"
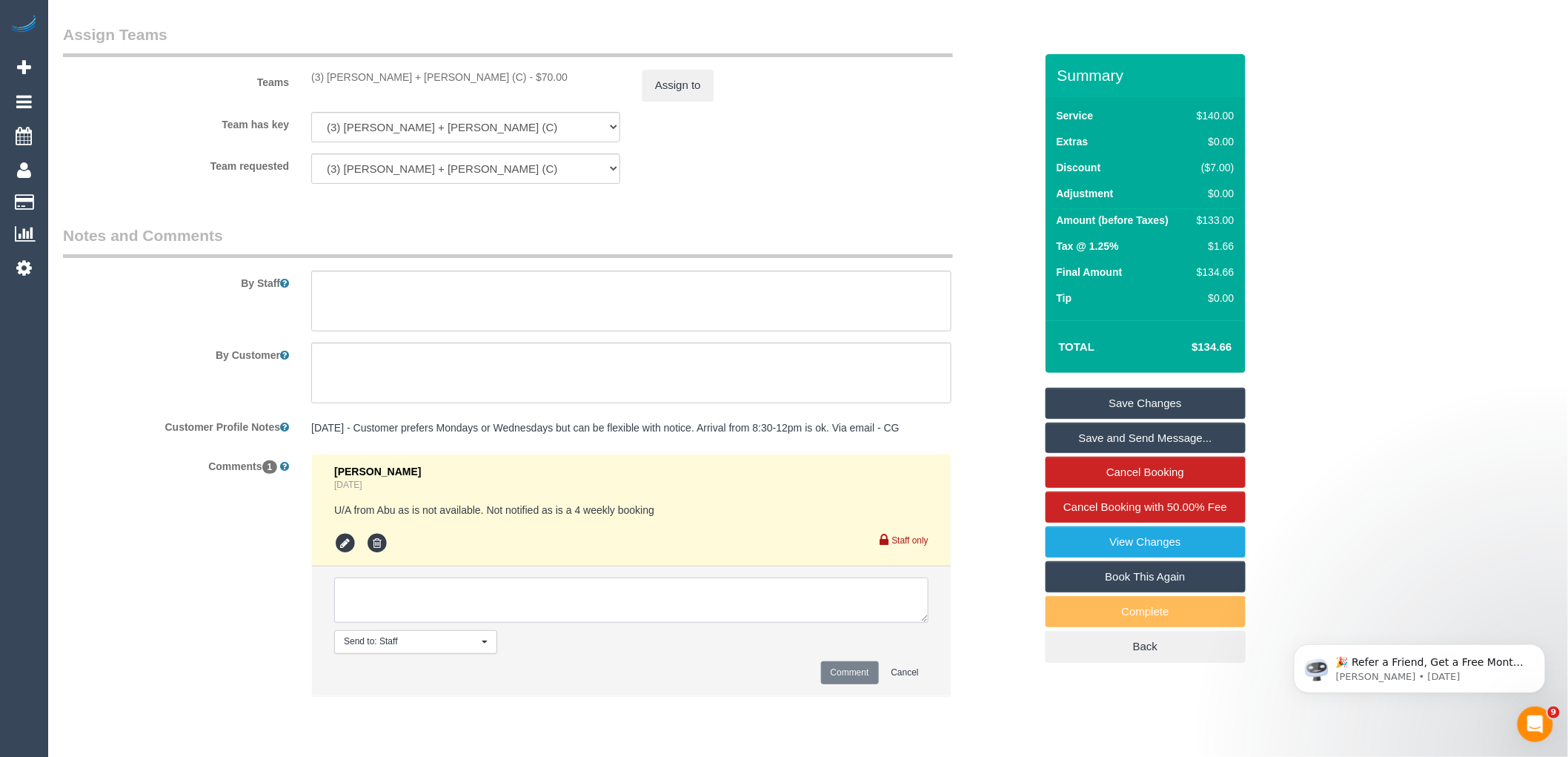
click at [433, 602] on textarea at bounding box center [632, 600] width 594 height 46
click at [630, 596] on textarea at bounding box center [632, 600] width 594 height 46
type textarea "Cleaners started first job late set to arrive 12:30-1pm via text cofnirmed with…"
click at [847, 684] on button "Comment" at bounding box center [850, 672] width 58 height 23
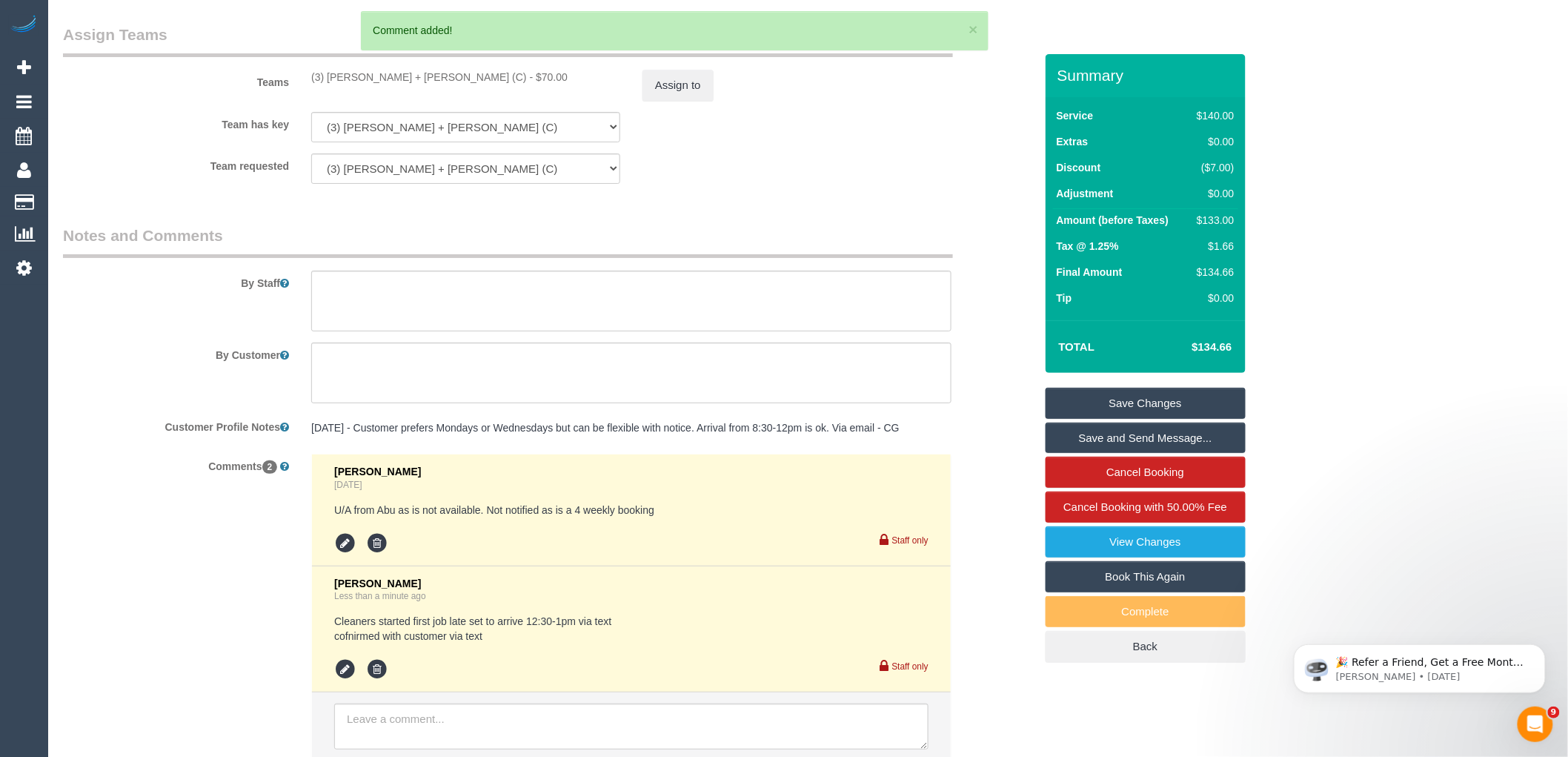
click at [1152, 396] on link "Save Changes" at bounding box center [1146, 403] width 200 height 31
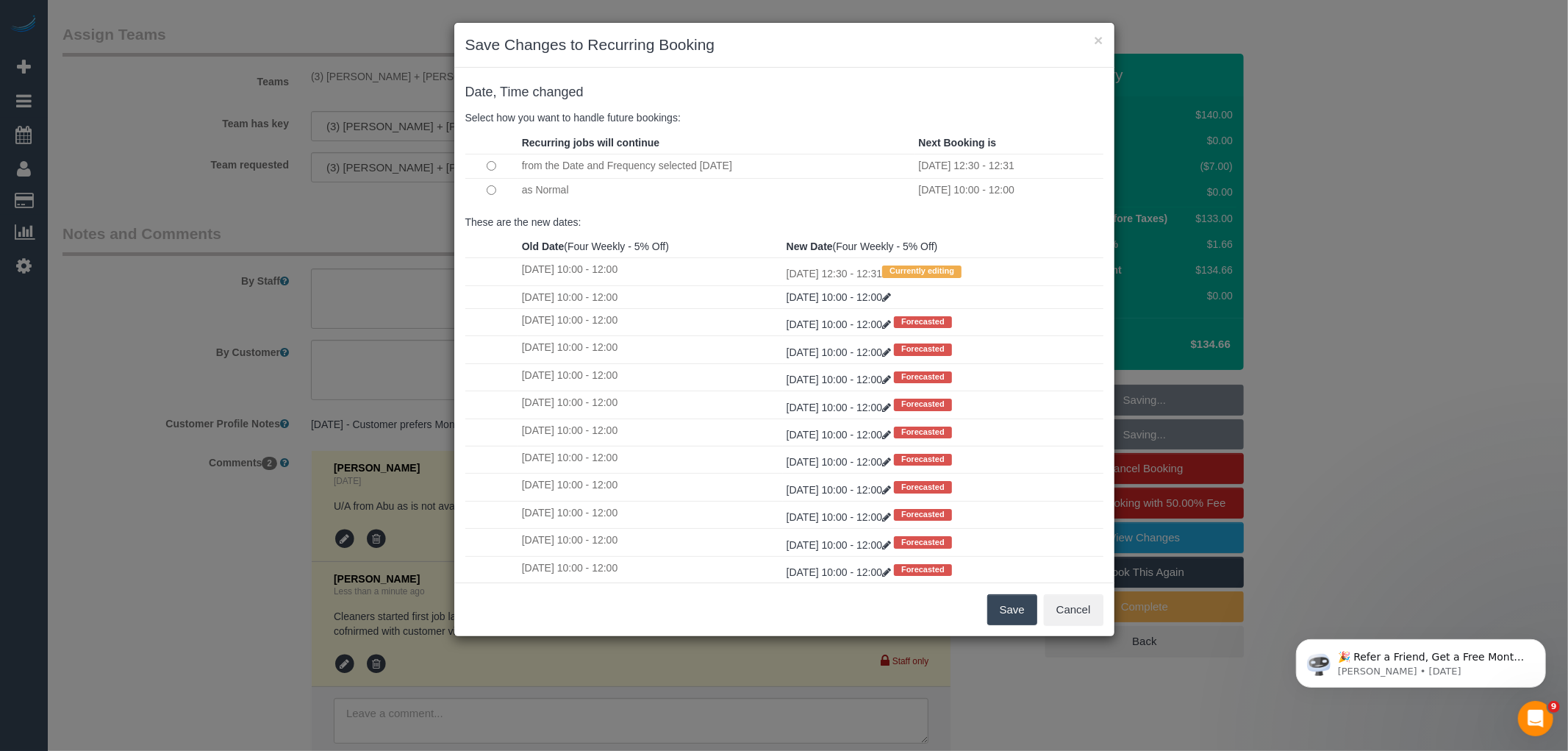
click at [1024, 612] on button "Save" at bounding box center [1012, 609] width 50 height 31
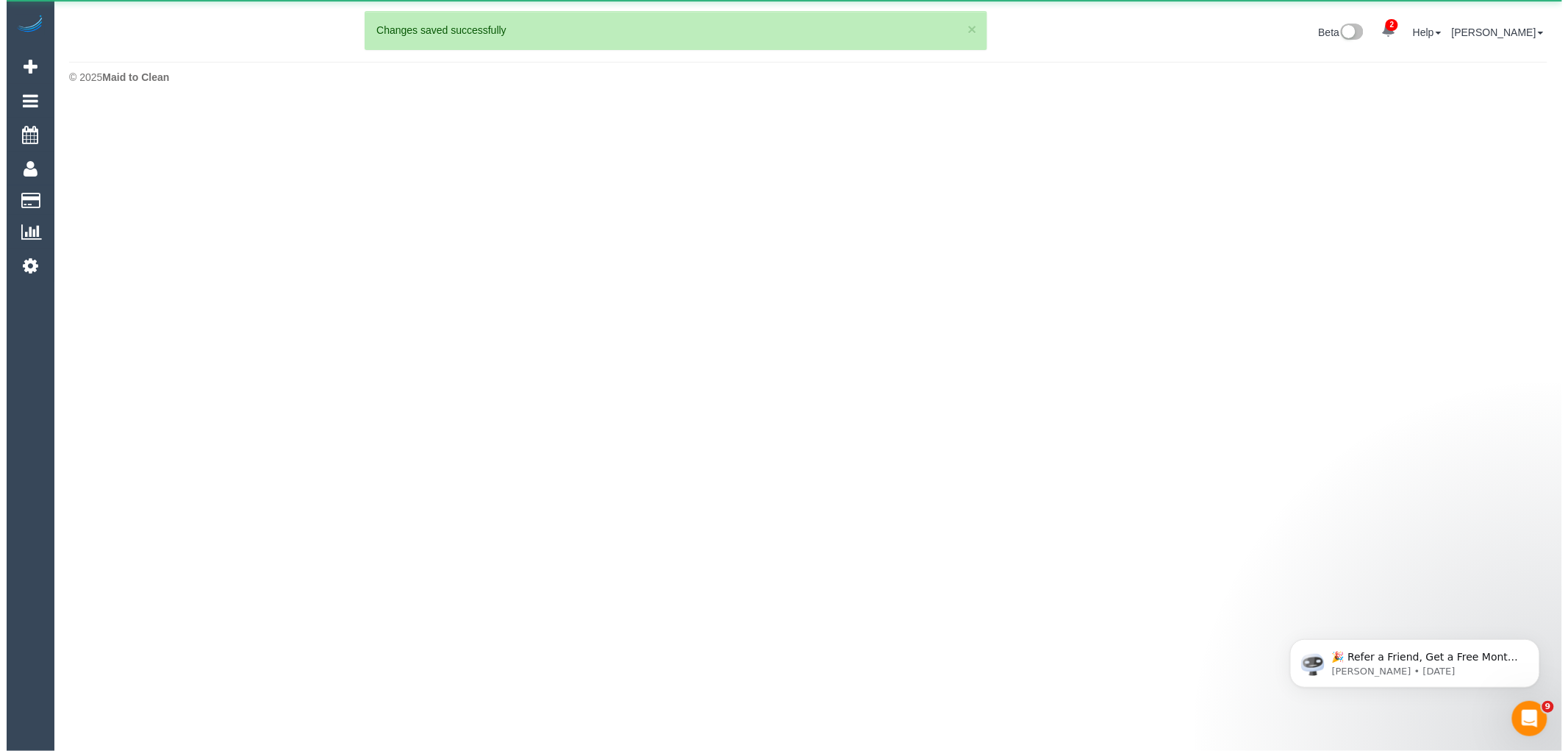
scroll to position [0, 0]
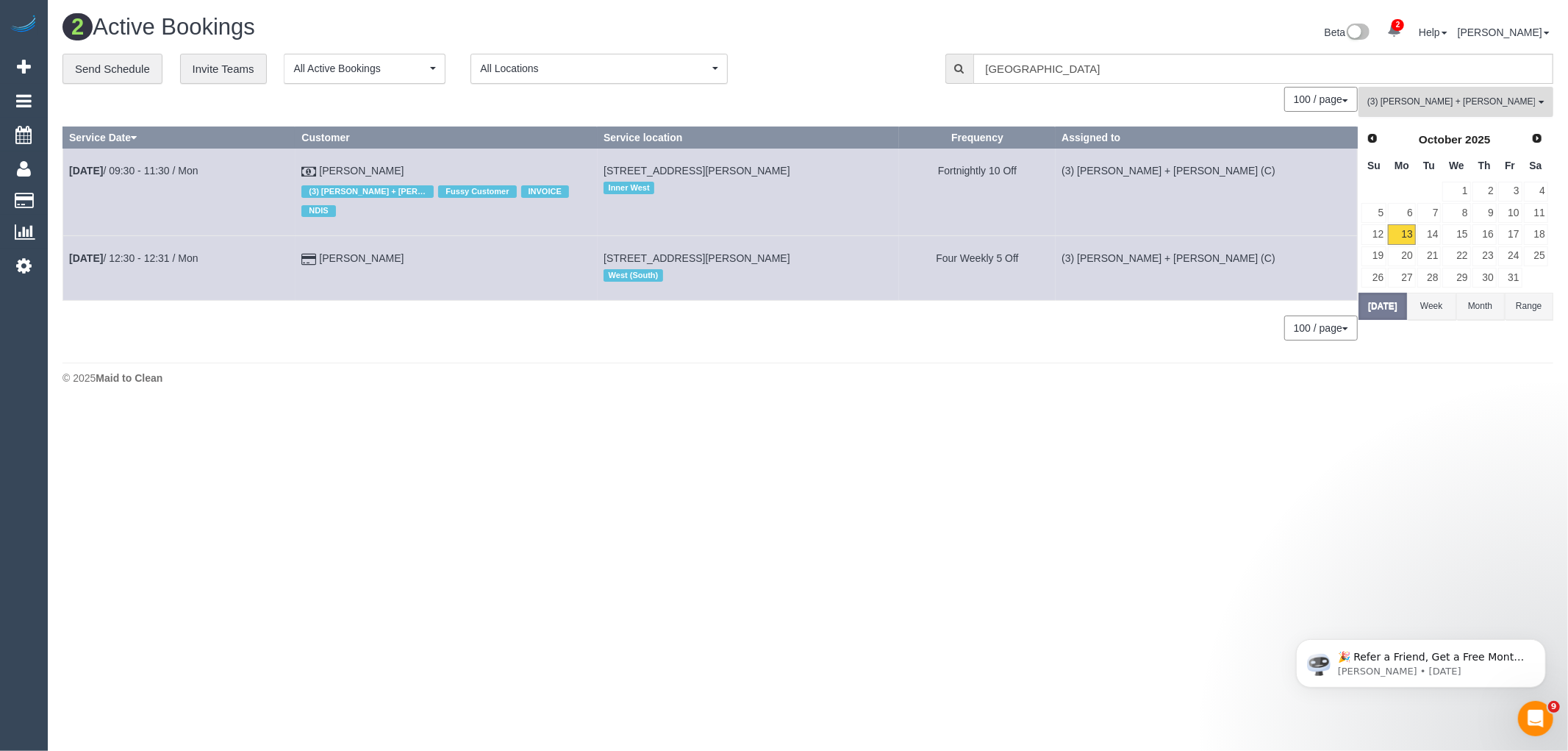
click at [1468, 92] on button "(3) [PERSON_NAME] + [PERSON_NAME] (C) All Teams" at bounding box center [1456, 102] width 195 height 31
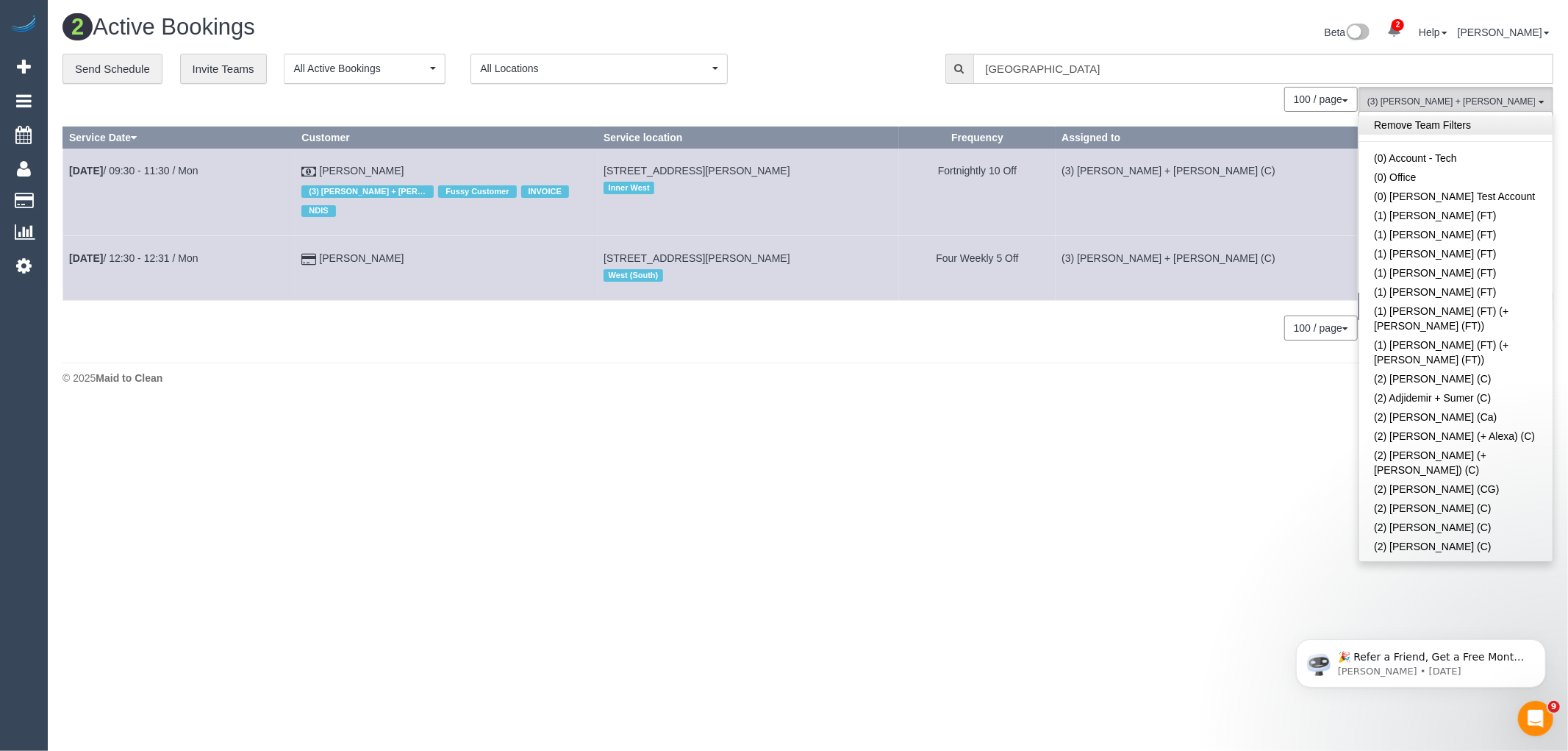
click at [1424, 131] on link "Remove Team Filters" at bounding box center [1456, 125] width 193 height 19
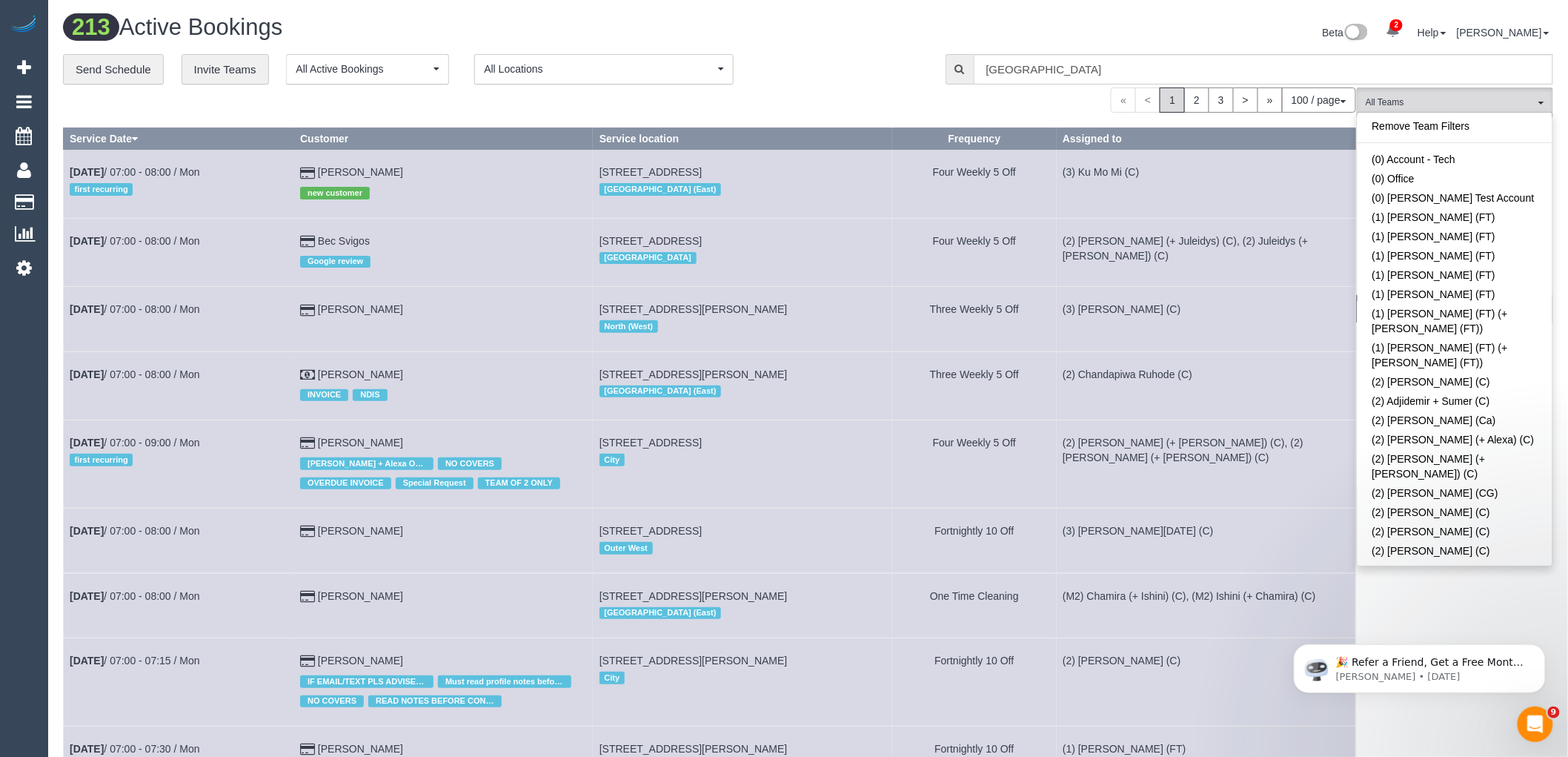
scroll to position [2065, 0]
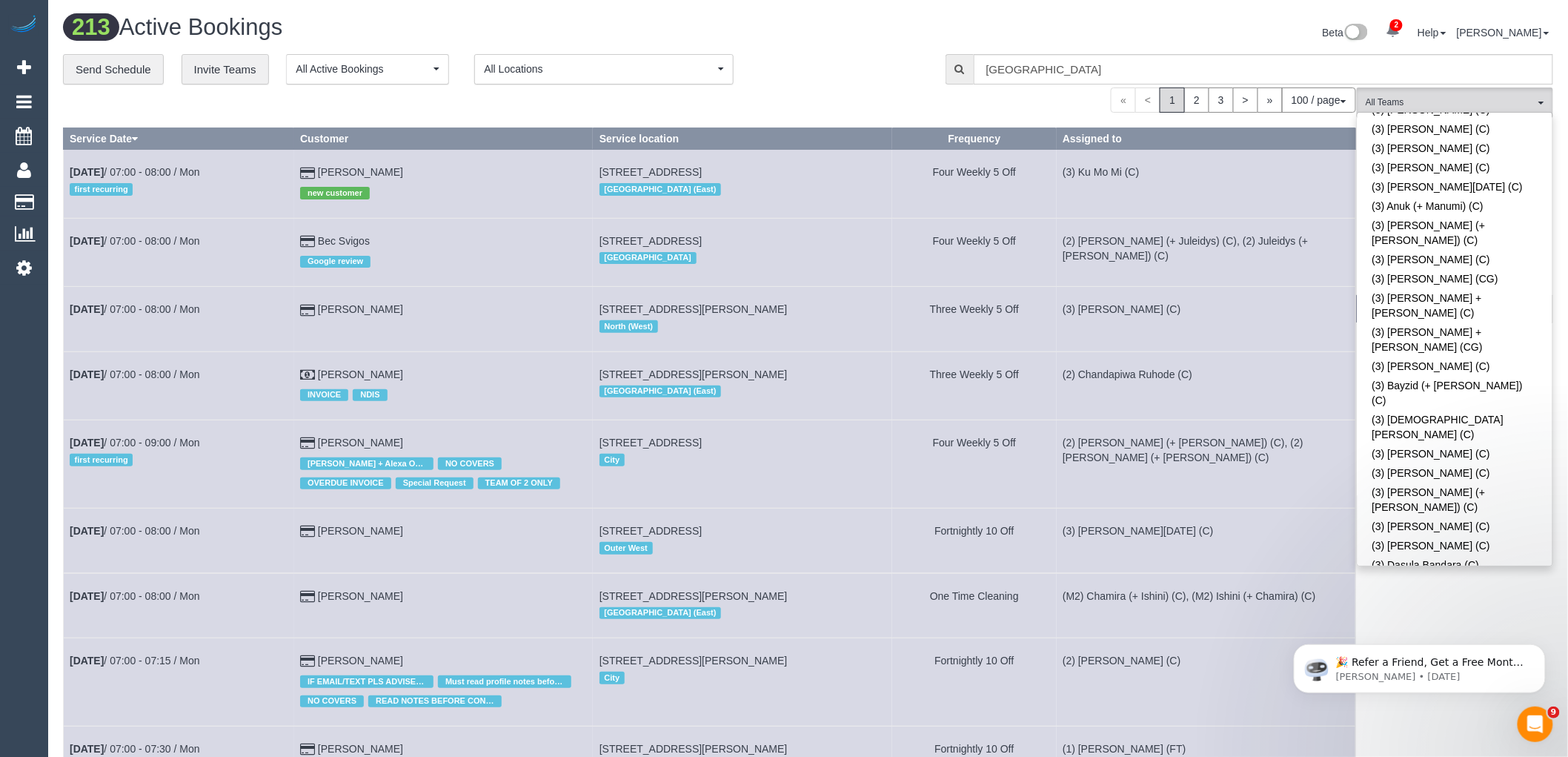
click at [1491, 719] on link "(3) [PERSON_NAME] (+ [PERSON_NAME]) (C)" at bounding box center [1455, 736] width 195 height 34
click at [817, 17] on div "Beta 2 Your Notifications You have 0 alerts × You have 2 to charge for [DATE] ×…" at bounding box center [1187, 35] width 757 height 39
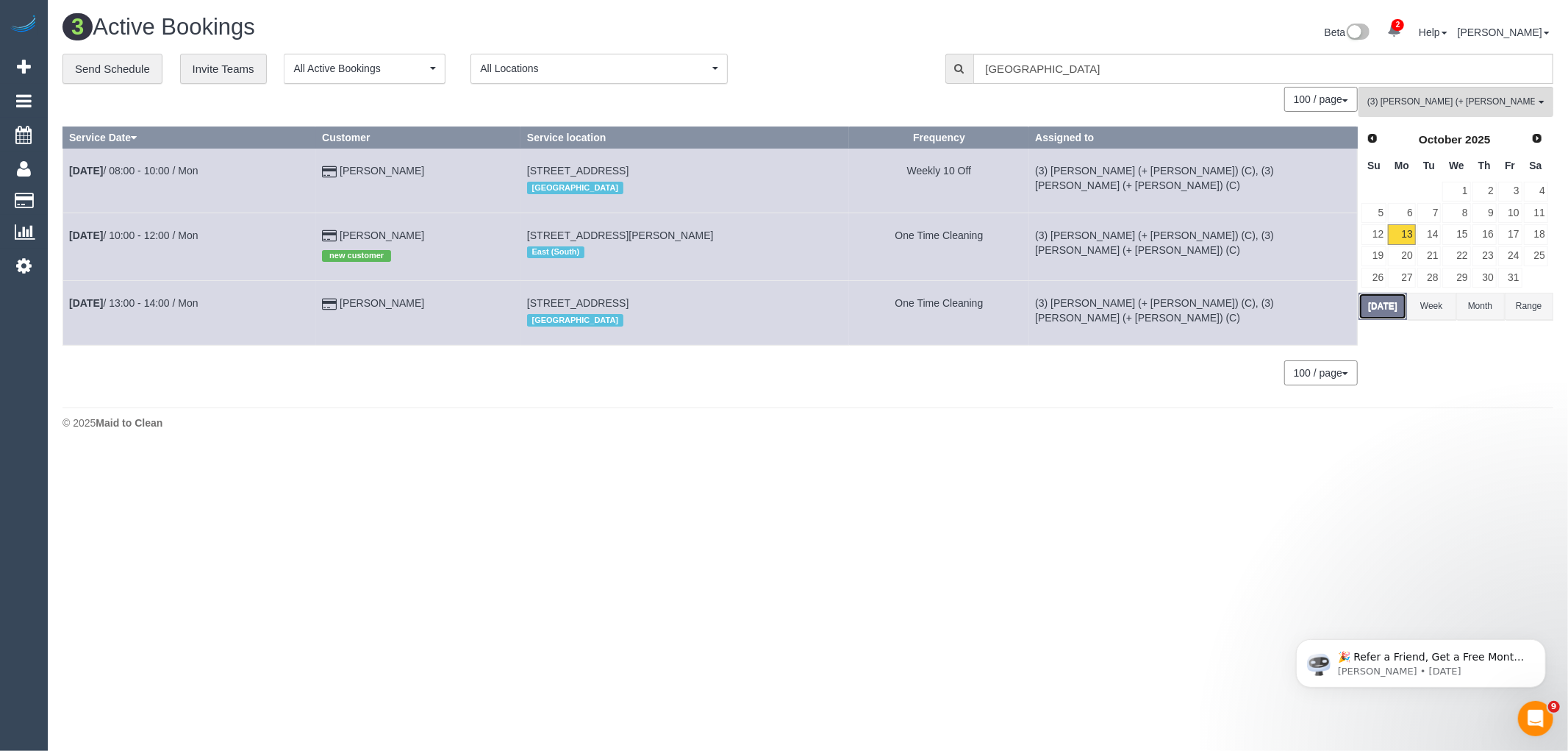
click at [1392, 303] on button "[DATE]" at bounding box center [1383, 306] width 48 height 28
click at [169, 165] on link "[DATE] 08:00 - 10:00 / Mon" at bounding box center [134, 170] width 129 height 12
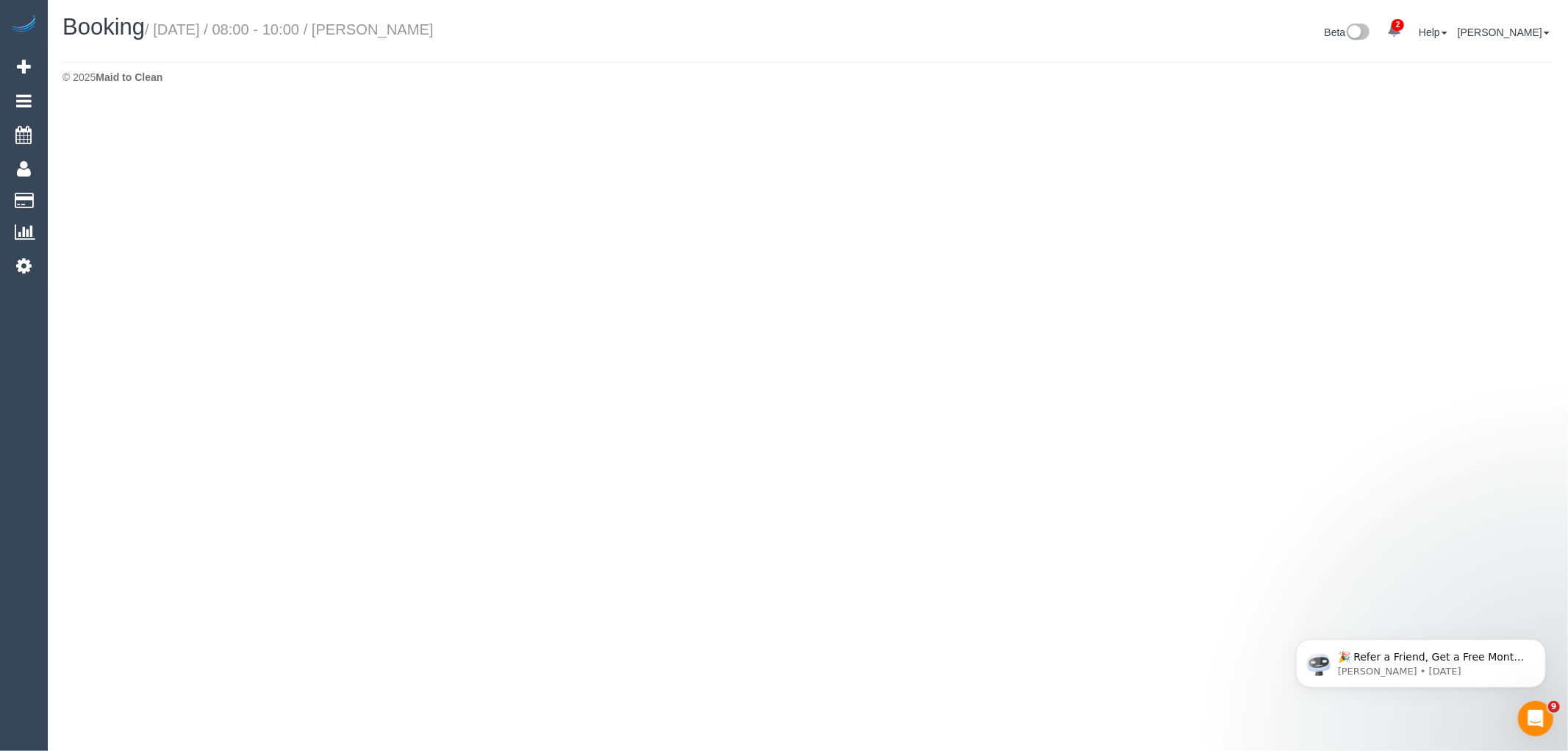
select select "VIC"
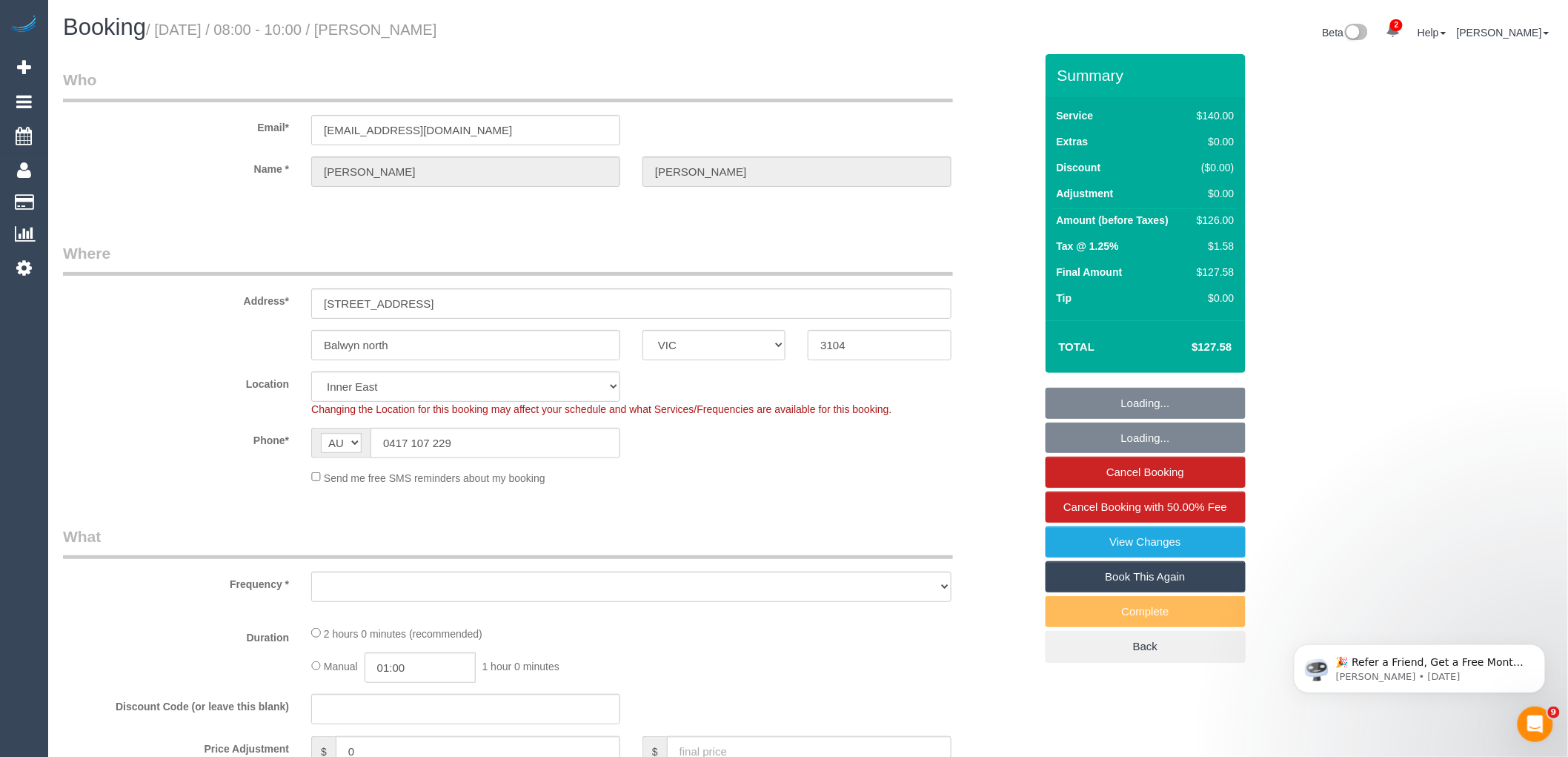
select select "string:stripe-pm_1R34VN2GScqysDRVoISr927C"
select select "object:10340"
select select "number:27"
select select "number:14"
select select "number:18"
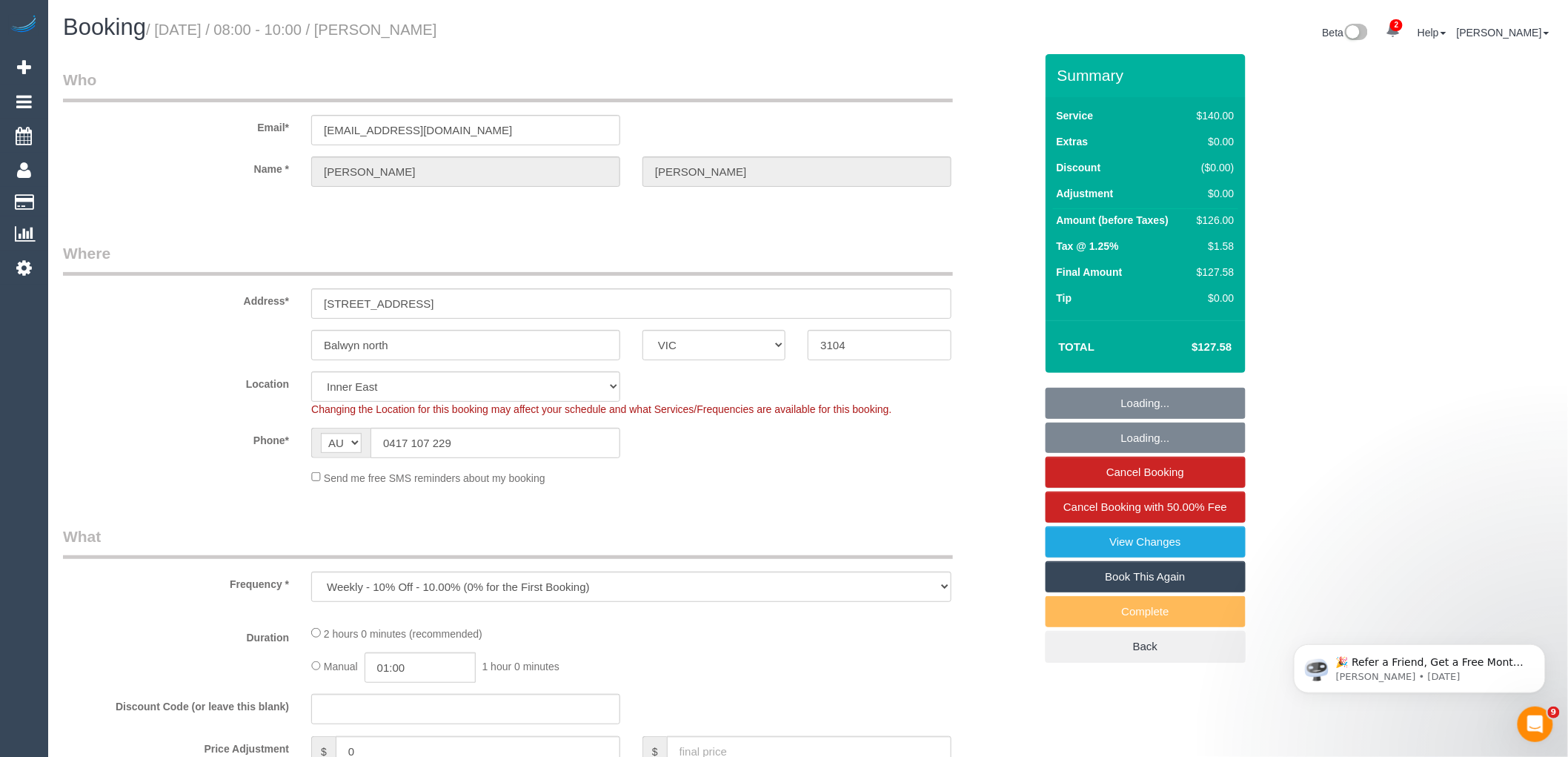
select select "number:36"
select select "number:34"
select select "number:11"
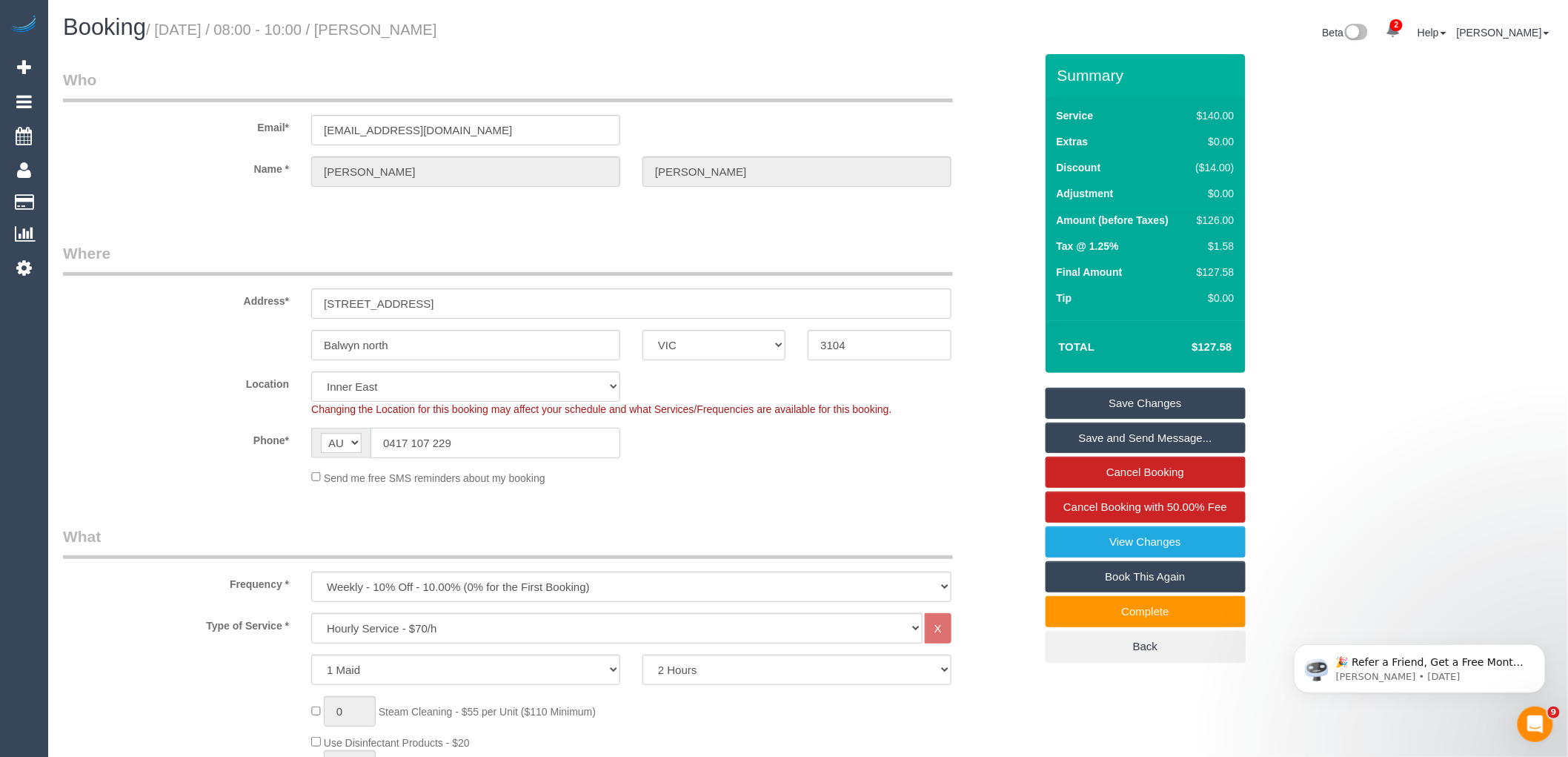
drag, startPoint x: 476, startPoint y: 443, endPoint x: 365, endPoint y: 442, distance: 111.0
click at [365, 442] on div "AF AL DZ AD AO AI AQ AG AR AM AW AU AT AZ BS BH BD BB BY BE BZ BJ BM BT BO BA B…" at bounding box center [466, 443] width 309 height 31
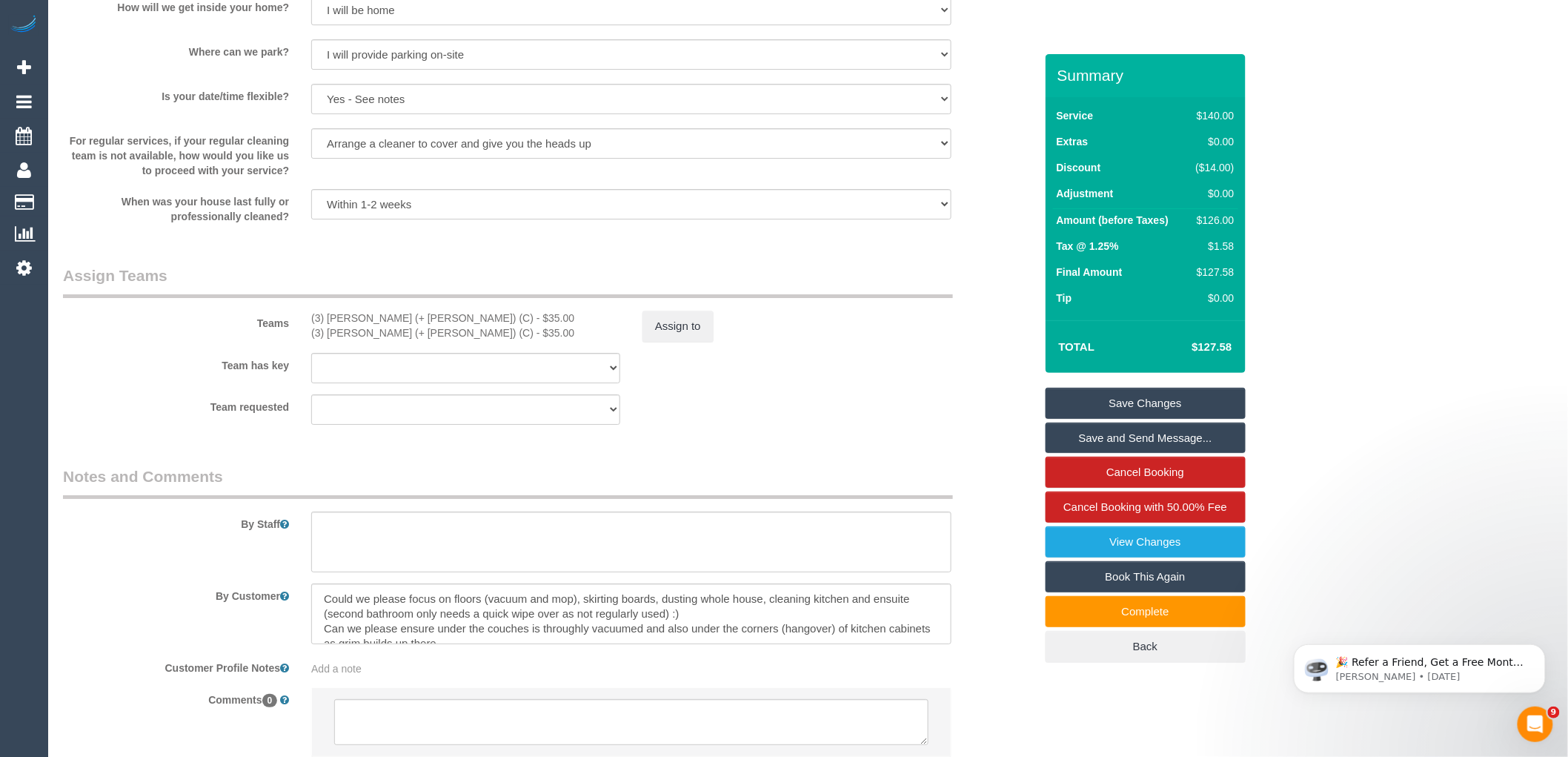
scroll to position [1399, 0]
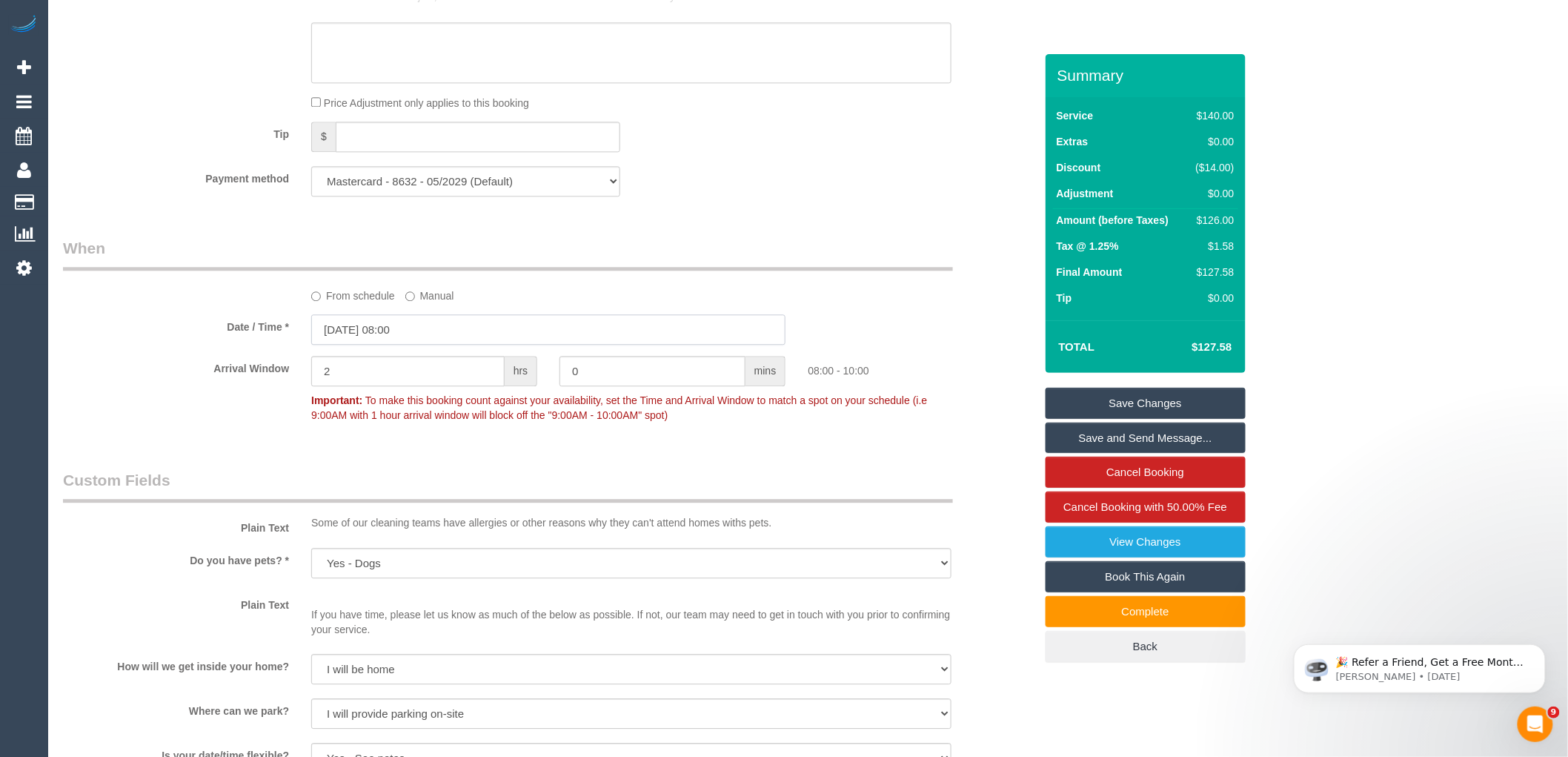
click at [453, 344] on input "[DATE] 08:00" at bounding box center [548, 329] width 474 height 31
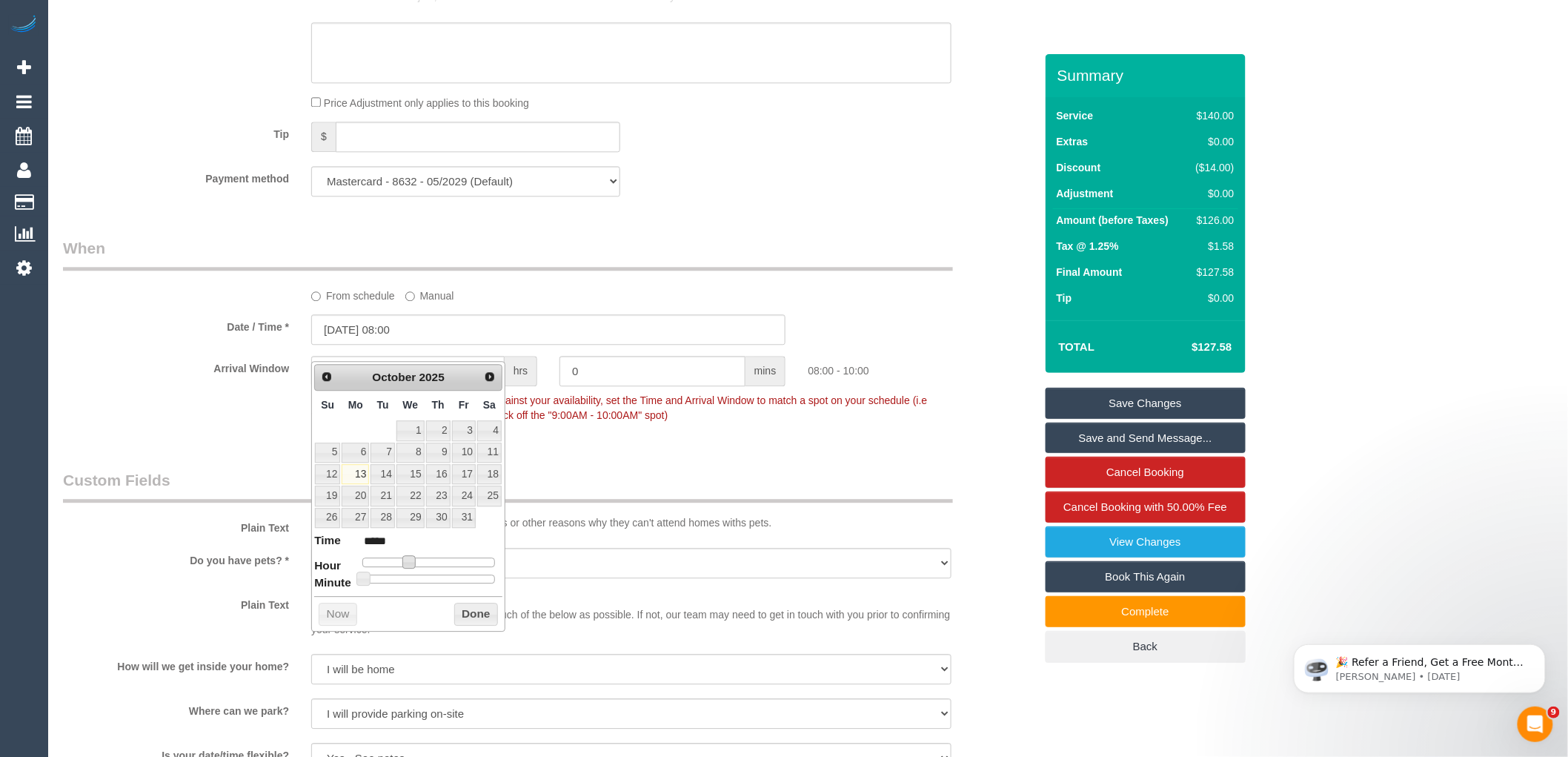
type input "[DATE] 09:00"
type input "*****"
type input "[DATE] 10:00"
type input "*****"
drag, startPoint x: 406, startPoint y: 560, endPoint x: 417, endPoint y: 561, distance: 11.0
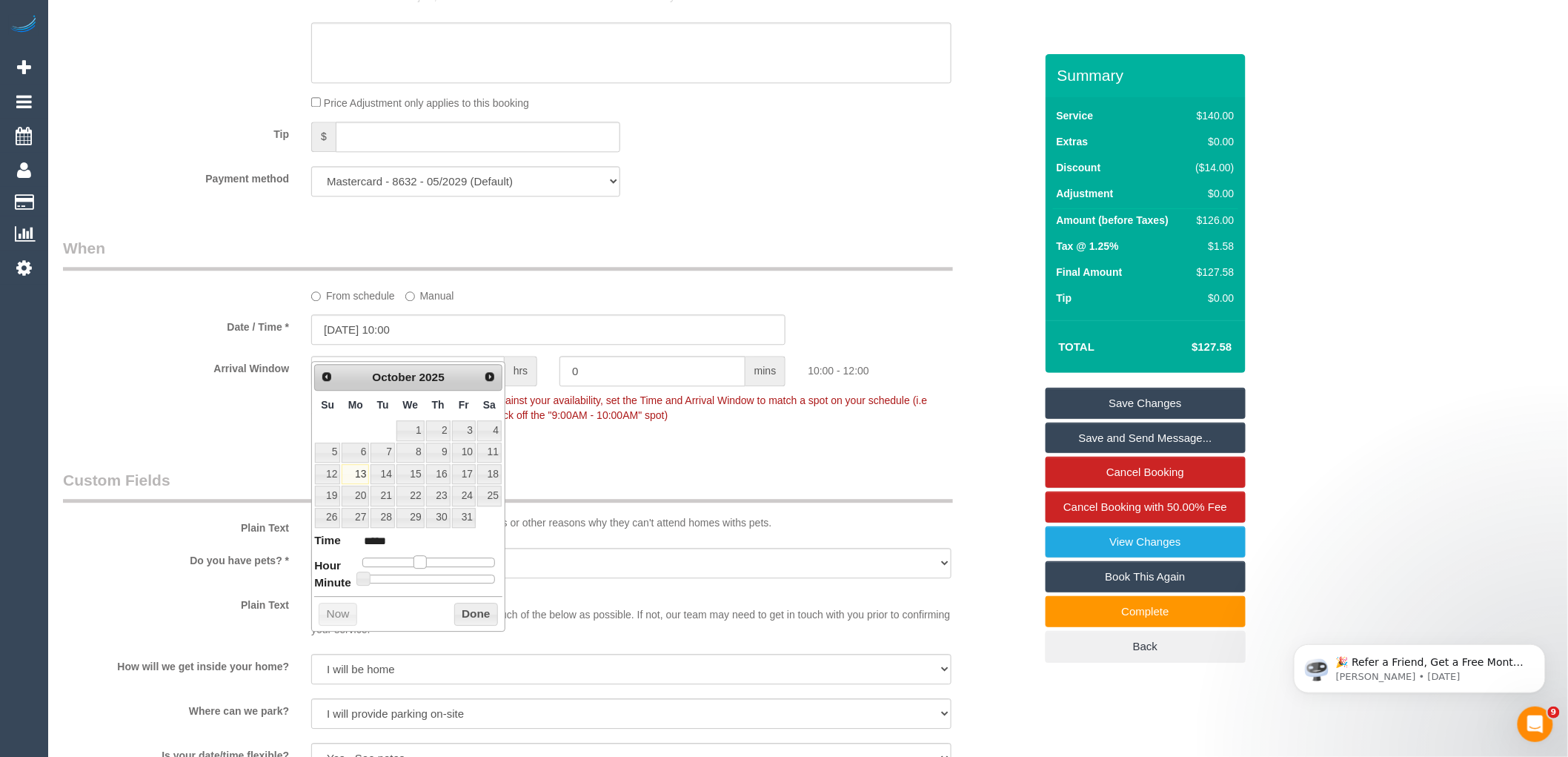
click at [417, 561] on span at bounding box center [420, 562] width 14 height 14
click at [467, 608] on button "Done" at bounding box center [476, 614] width 44 height 24
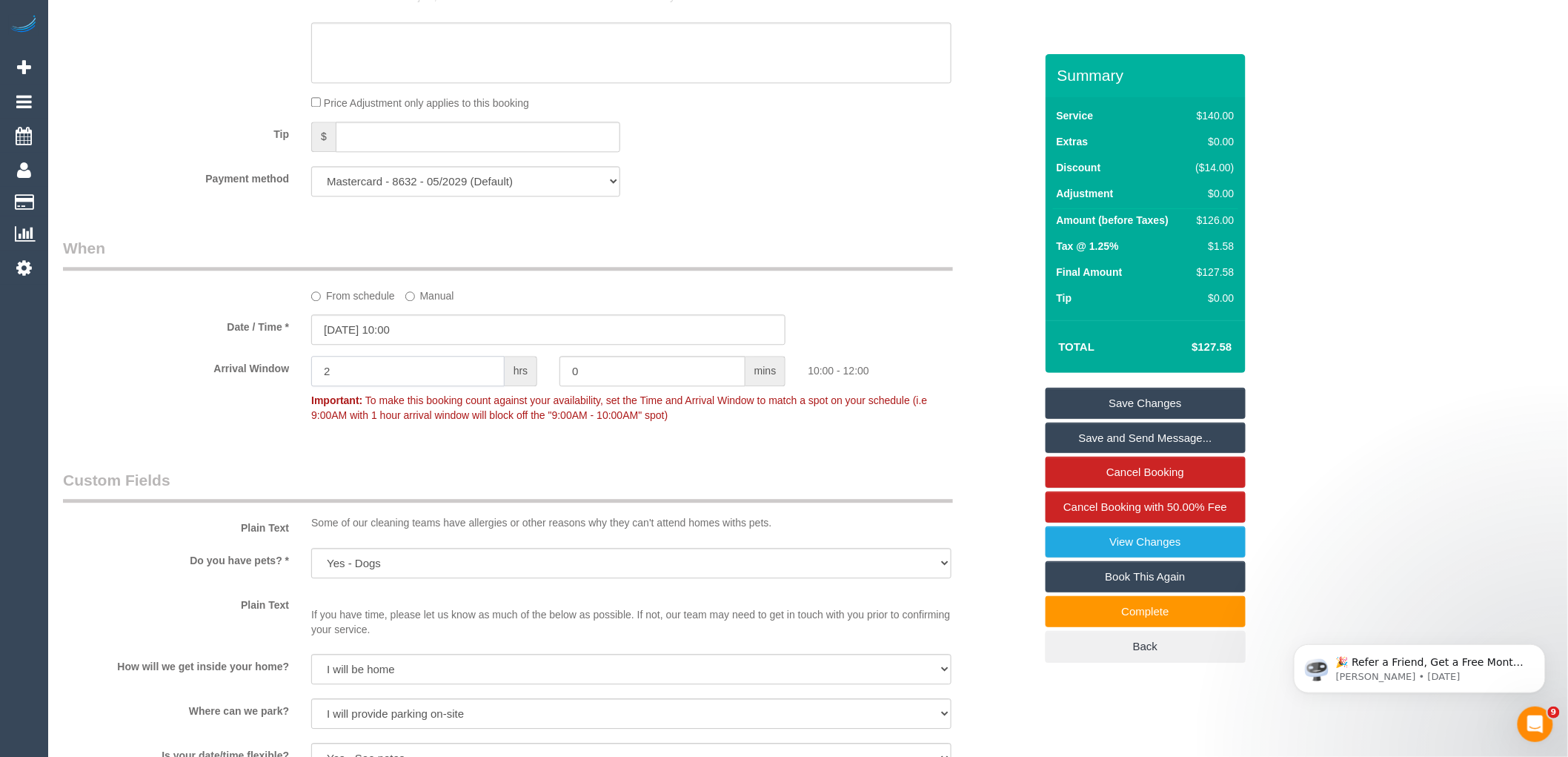
click at [431, 386] on input "2" at bounding box center [408, 371] width 194 height 31
click at [648, 386] on input "0" at bounding box center [653, 371] width 186 height 31
type input "3"
type input "20"
click at [649, 467] on div "Who Email* [EMAIL_ADDRESS][DOMAIN_NAME] Name * [PERSON_NAME] Where Address* [ST…" at bounding box center [548, 63] width 994 height 2816
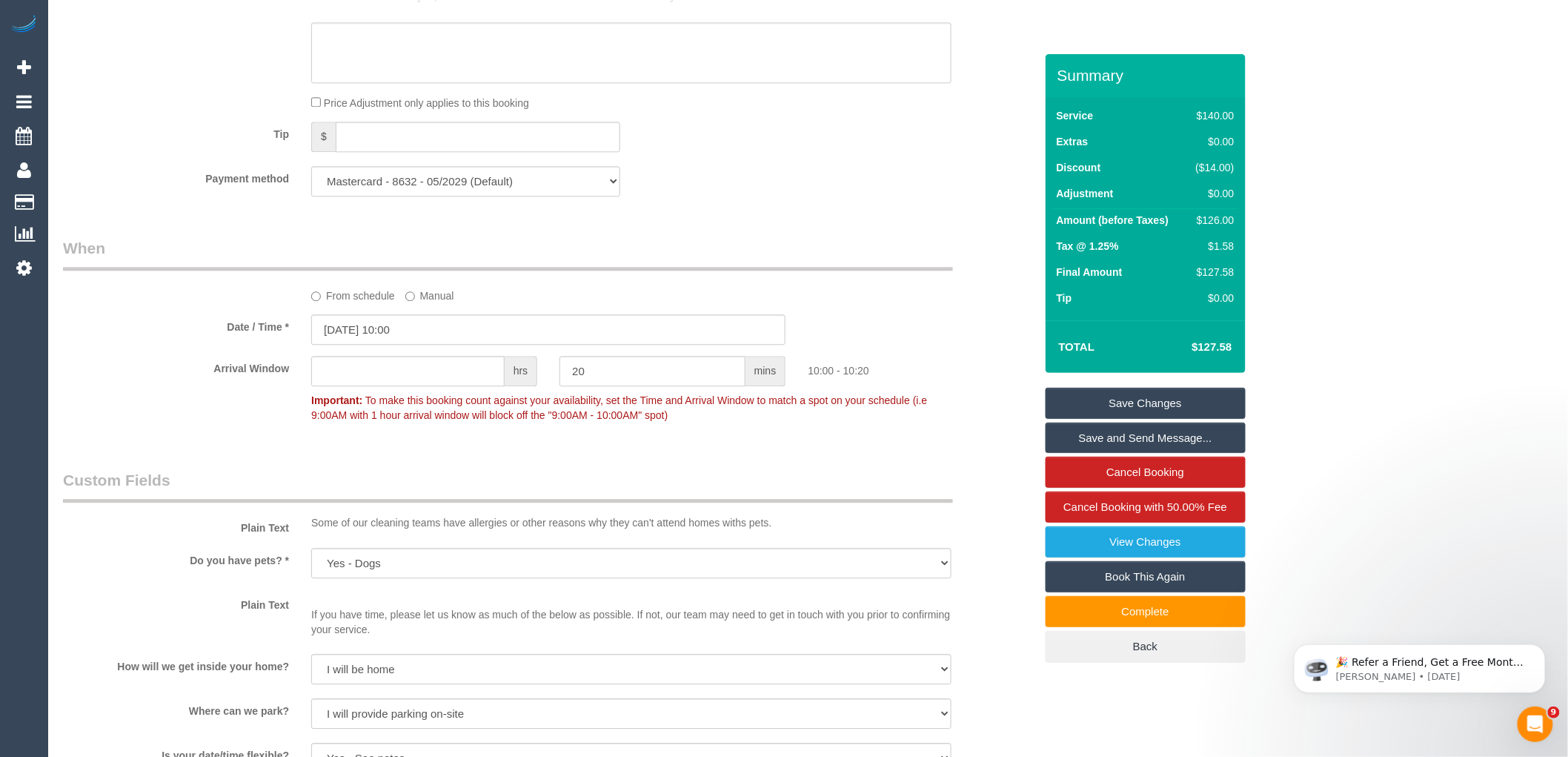
scroll to position [2181, 0]
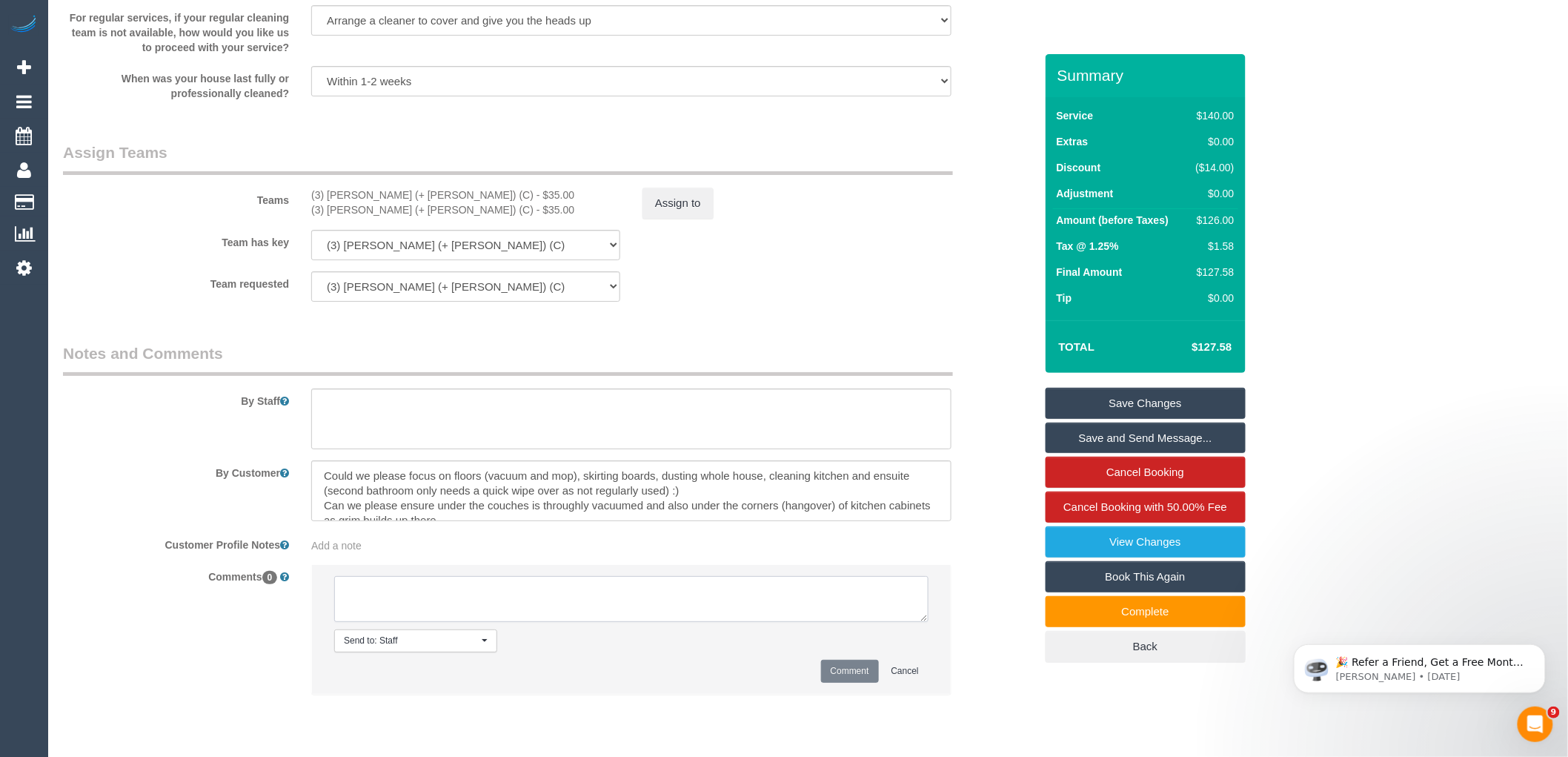
click at [425, 622] on textarea at bounding box center [632, 599] width 594 height 46
type textarea "team running late due to online meeting via text called customer no answer, tex…"
click at [873, 683] on button "Comment" at bounding box center [850, 671] width 58 height 23
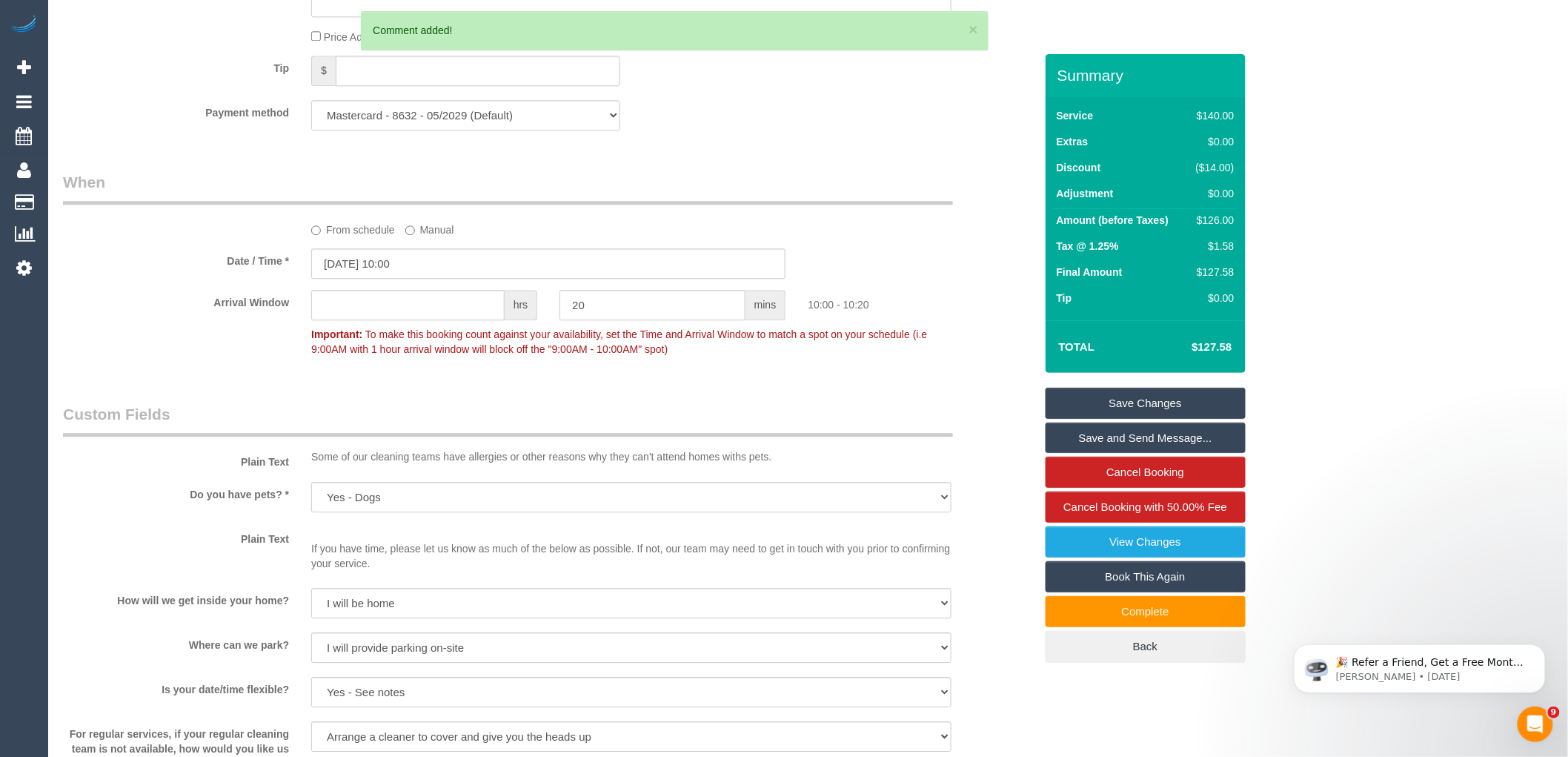
scroll to position [1440, 0]
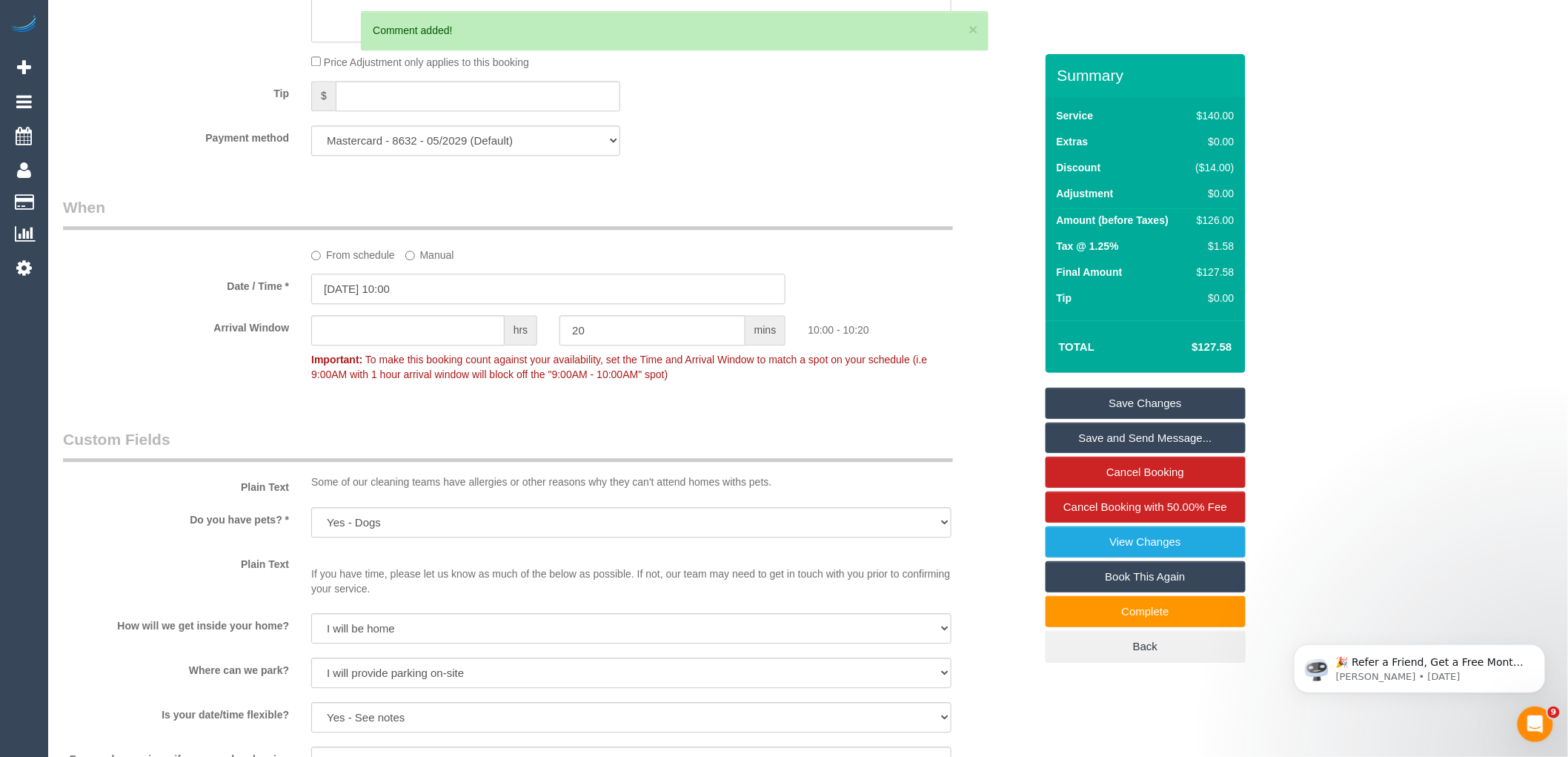
click at [458, 302] on input "[DATE] 10:00" at bounding box center [548, 289] width 474 height 31
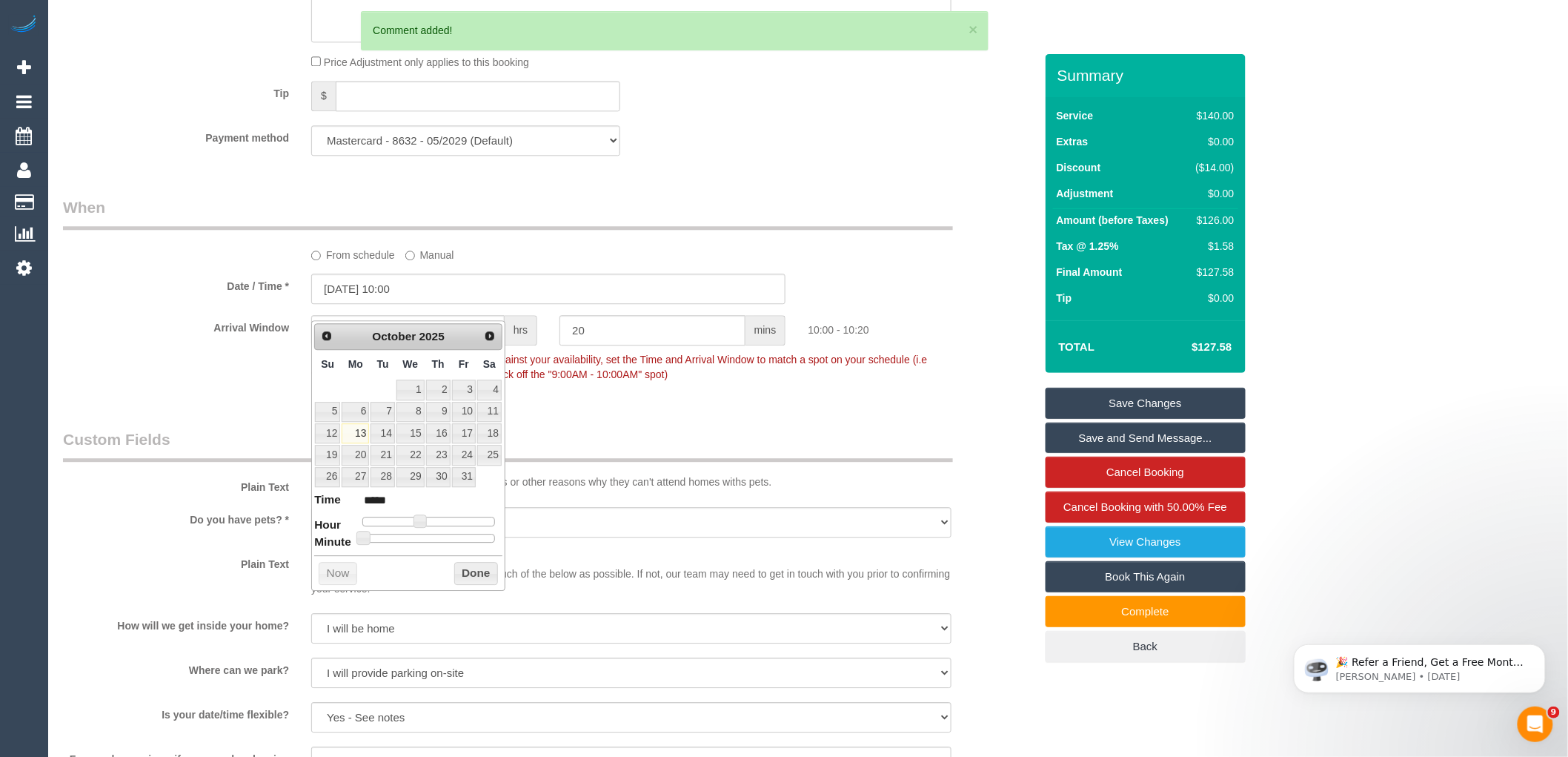
type input "[DATE] 10:10"
type input "*****"
click at [391, 536] on div at bounding box center [428, 538] width 133 height 9
click at [483, 560] on div "Prev Next [DATE] Su Mo Tu We Th Fr Sa 1 2 3 4 5 6 7 8 9 10 11 12 13 14 15 16 17…" at bounding box center [408, 455] width 194 height 270
click at [476, 572] on button "Done" at bounding box center [476, 574] width 44 height 24
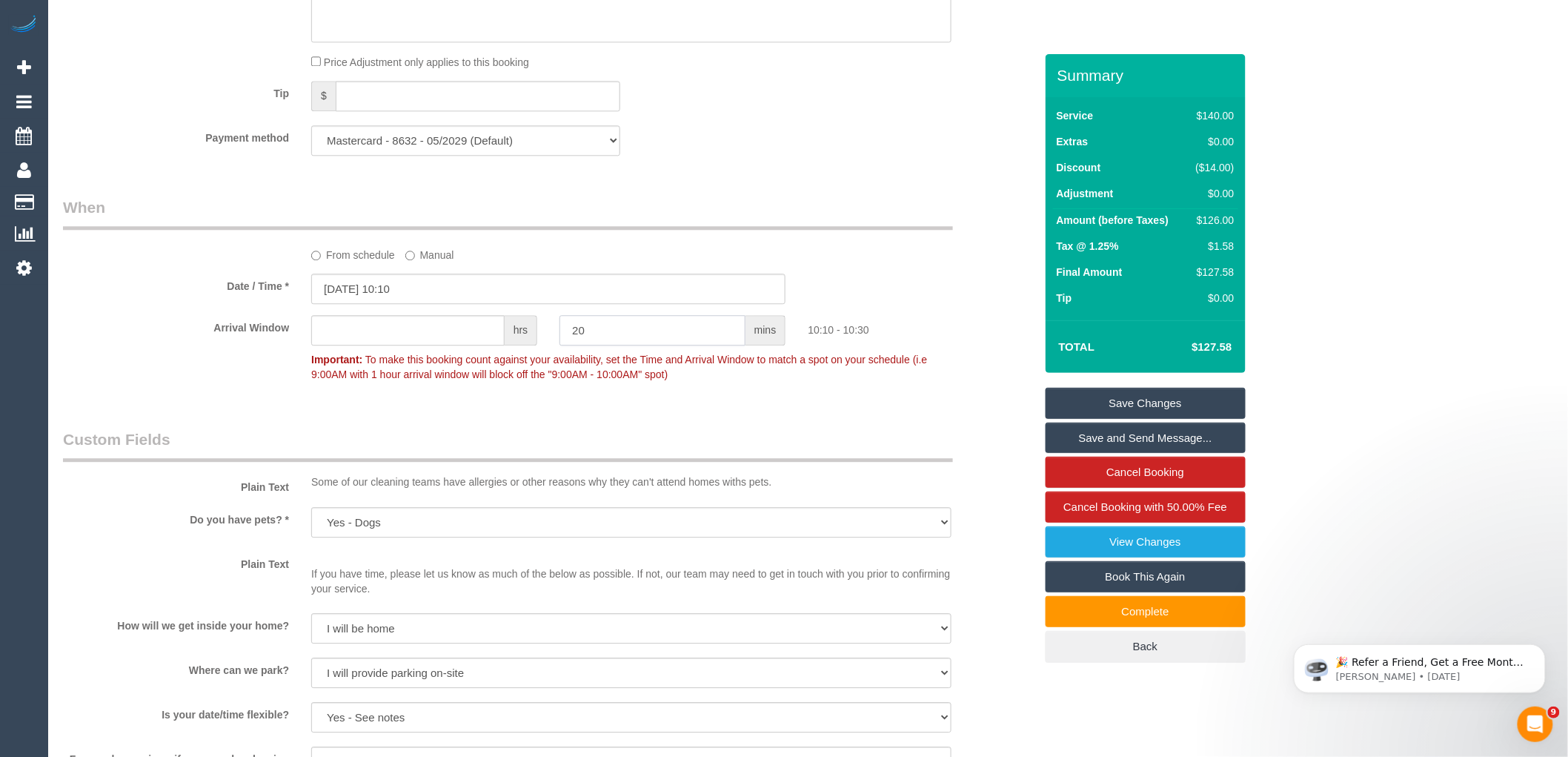
click at [620, 339] on input "20" at bounding box center [653, 330] width 186 height 31
type input "2"
type input "10"
click at [654, 399] on fieldset "When From schedule Manual Date / Time * [DATE] 10:10 Arrival Window hrs 10 mins…" at bounding box center [548, 298] width 972 height 203
click at [1149, 391] on link "Save Changes" at bounding box center [1146, 403] width 200 height 31
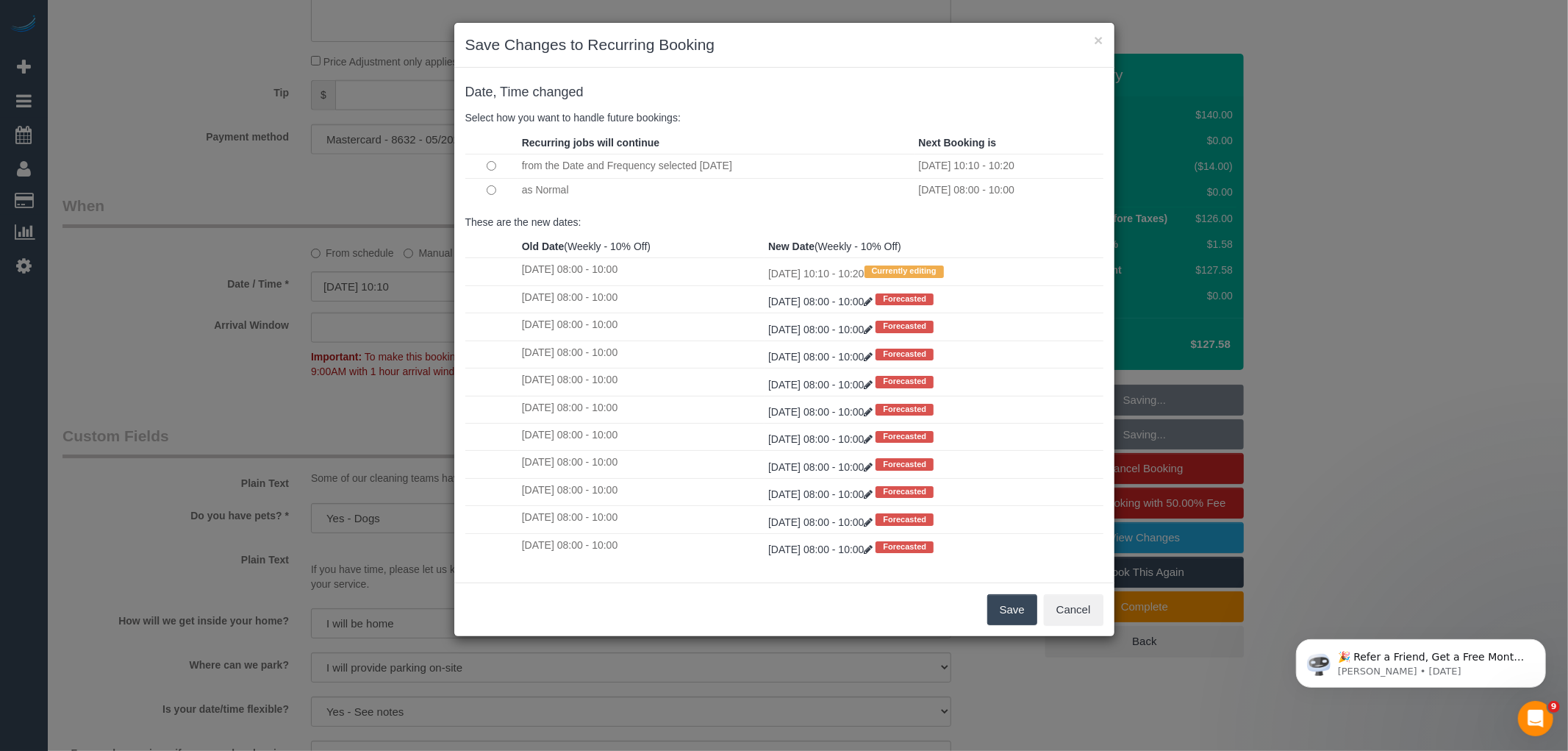
click at [1008, 612] on button "Save" at bounding box center [1012, 609] width 50 height 31
